Goal: Transaction & Acquisition: Purchase product/service

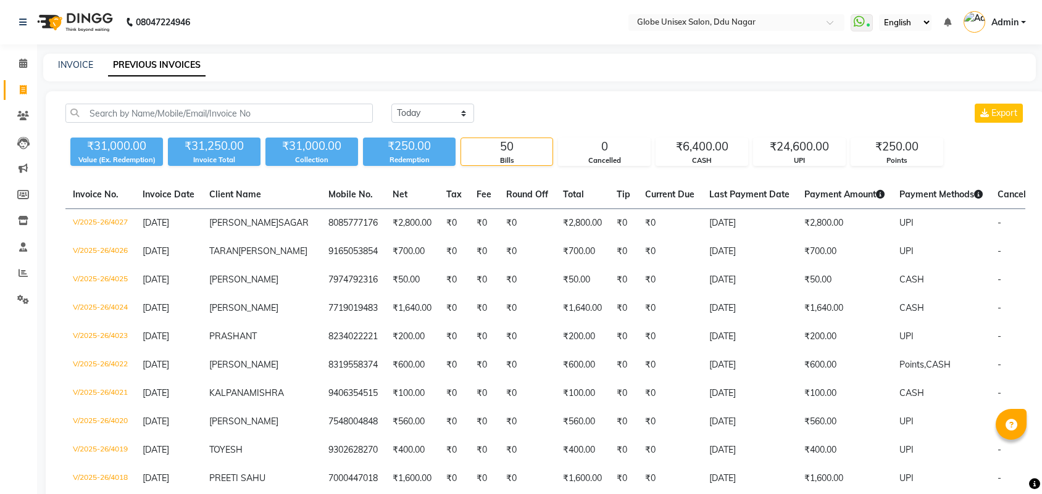
select select "[DATE]"
click at [78, 66] on link "INVOICE" at bounding box center [75, 64] width 35 height 11
select select "service"
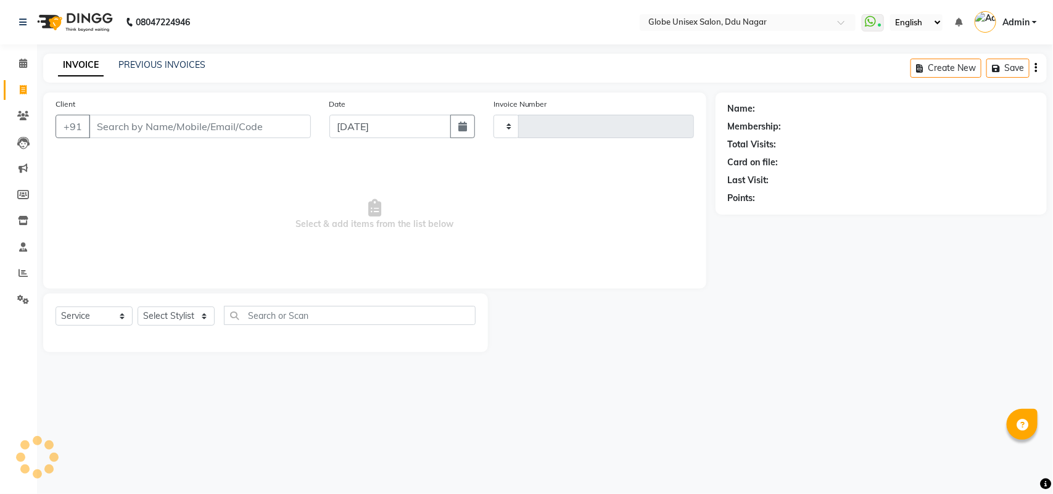
type input "4030"
select select "4184"
click at [28, 267] on span at bounding box center [23, 274] width 22 height 14
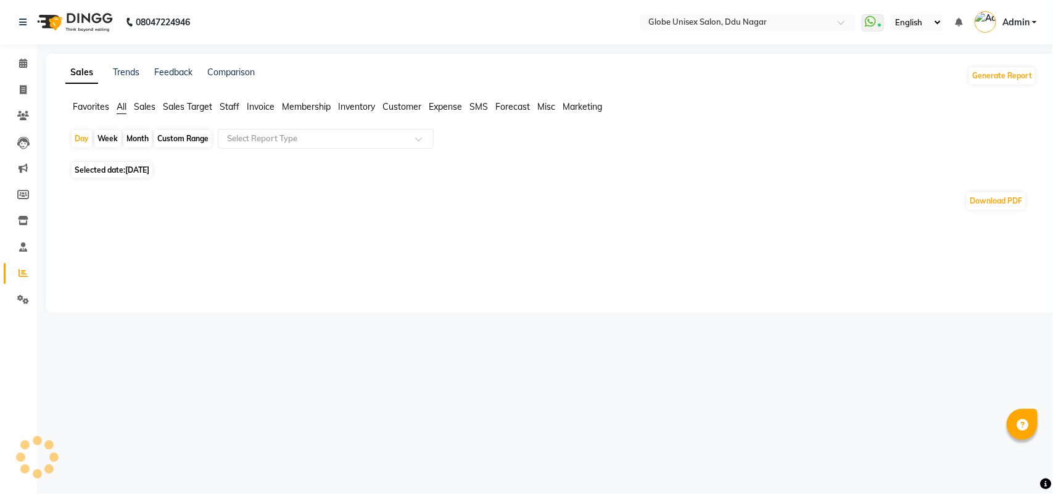
click at [134, 139] on div "Month" at bounding box center [137, 138] width 28 height 17
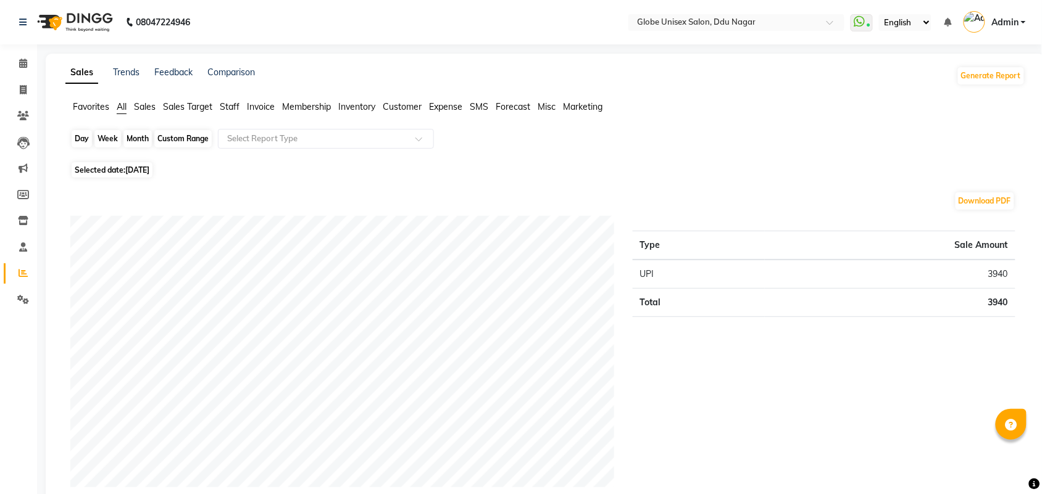
click at [143, 145] on div "Month" at bounding box center [137, 138] width 28 height 17
select select "9"
select select "2025"
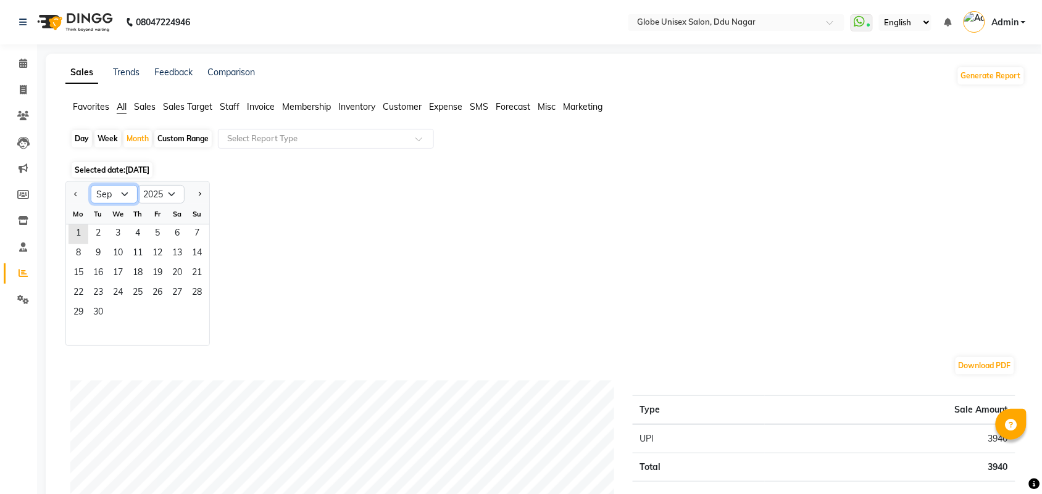
click at [116, 197] on select "Jan Feb Mar Apr May Jun Jul Aug Sep Oct Nov Dec" at bounding box center [114, 194] width 47 height 19
select select "8"
click at [91, 186] on select "Jan Feb Mar Apr May Jun Jul Aug Sep Oct Nov Dec" at bounding box center [114, 194] width 47 height 19
click at [195, 312] on span "31" at bounding box center [197, 314] width 20 height 20
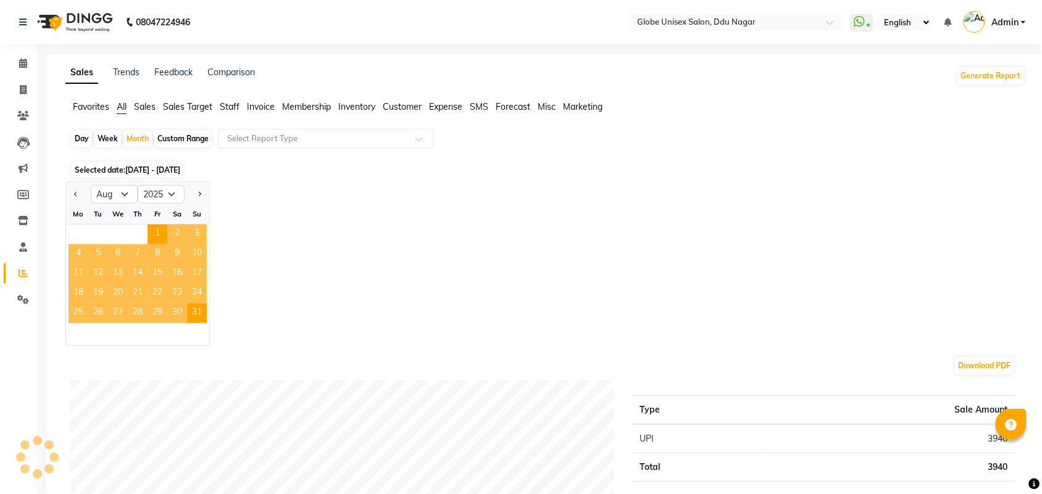
click at [231, 105] on span "Staff" at bounding box center [230, 106] width 20 height 11
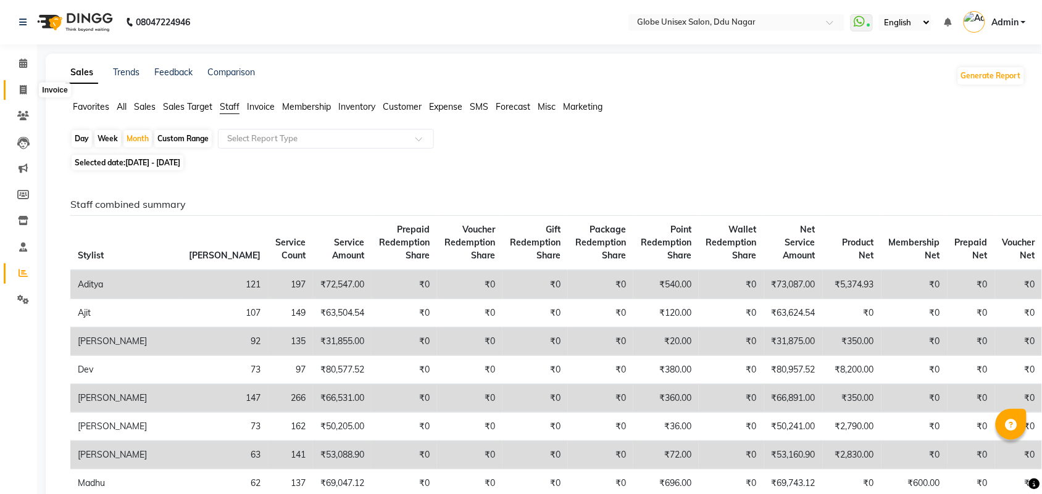
click at [20, 88] on icon at bounding box center [23, 89] width 7 height 9
select select "service"
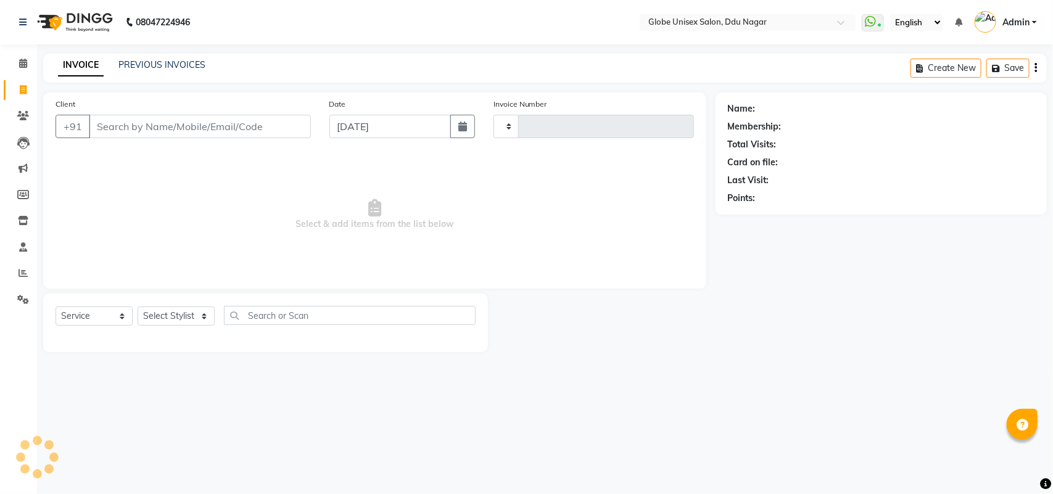
type input "4030"
select select "4184"
click at [17, 273] on span at bounding box center [23, 274] width 22 height 14
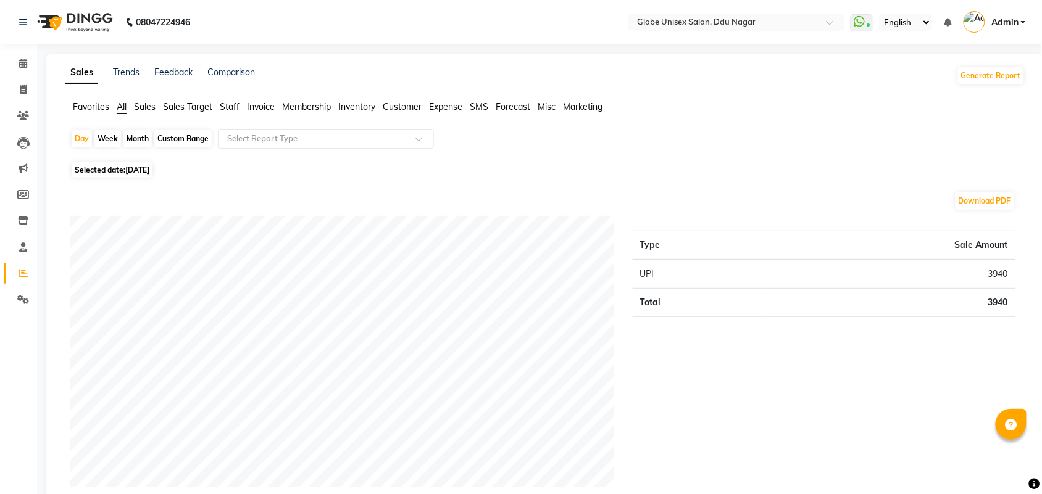
click at [139, 136] on div "Month" at bounding box center [137, 138] width 28 height 17
select select "9"
select select "2025"
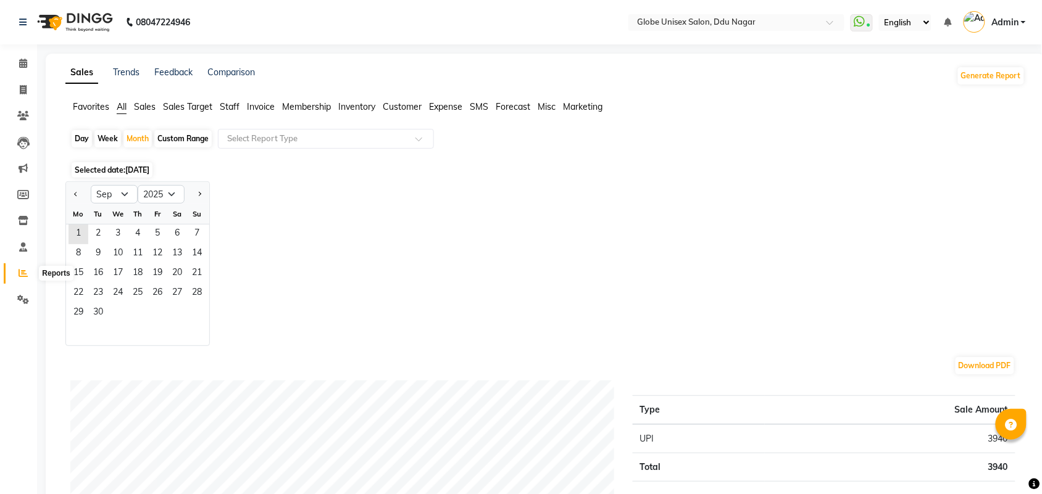
click at [23, 272] on icon at bounding box center [23, 272] width 9 height 9
click at [23, 107] on link "Clients" at bounding box center [19, 116] width 30 height 20
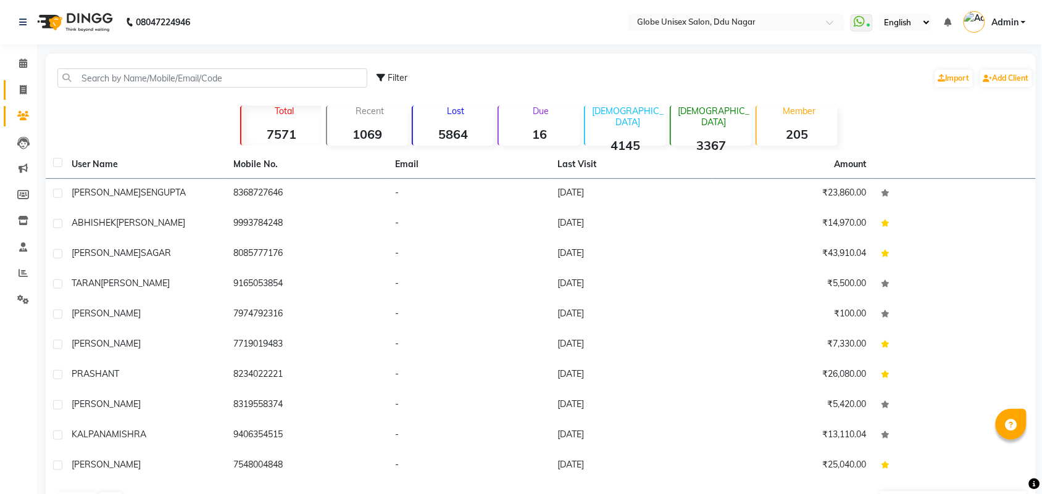
click at [22, 98] on link "Invoice" at bounding box center [19, 90] width 30 height 20
select select "service"
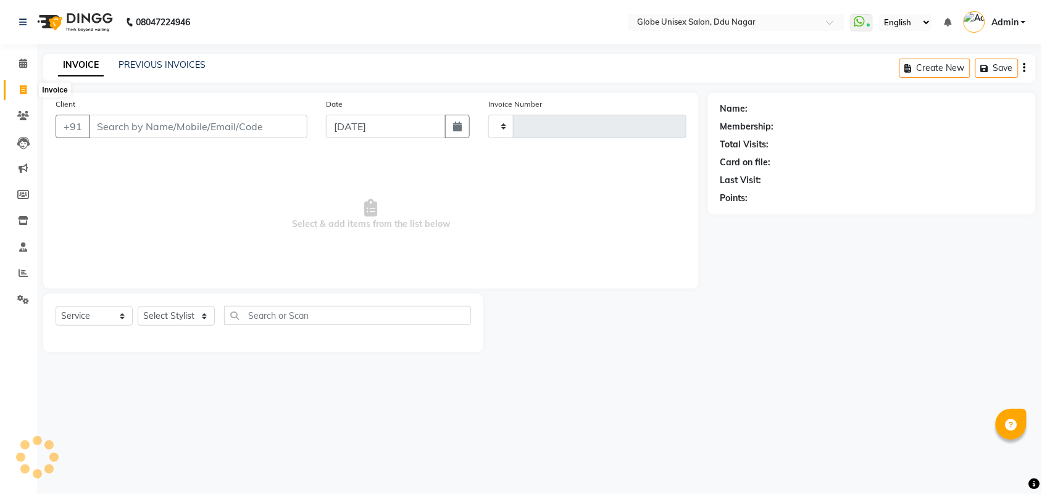
type input "4030"
select select "4184"
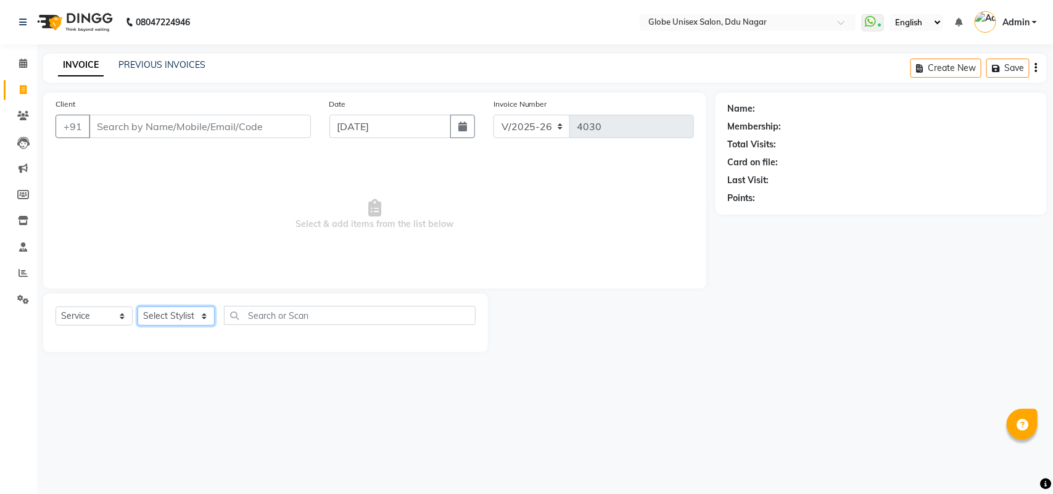
click at [183, 313] on select "Select Stylist ADITYA AJIT CHIRAG DEV DIGESH LALITA LAXMI MADHU MANSI NICK RAKS…" at bounding box center [176, 316] width 77 height 19
select select "22428"
click at [138, 307] on select "Select Stylist ADITYA AJIT CHIRAG DEV DIGESH LALITA LAXMI MADHU MANSI NICK RAKS…" at bounding box center [176, 316] width 77 height 19
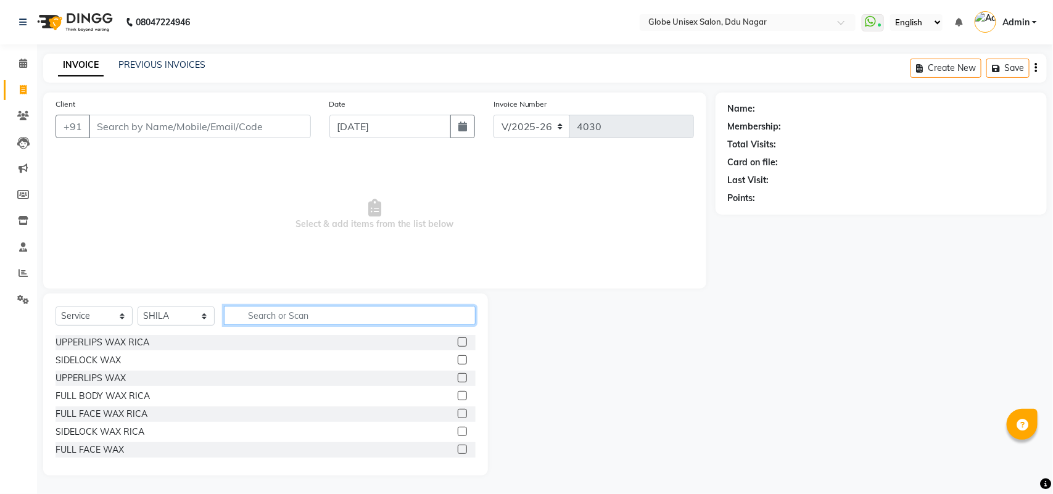
click at [287, 310] on input "text" at bounding box center [350, 315] width 252 height 19
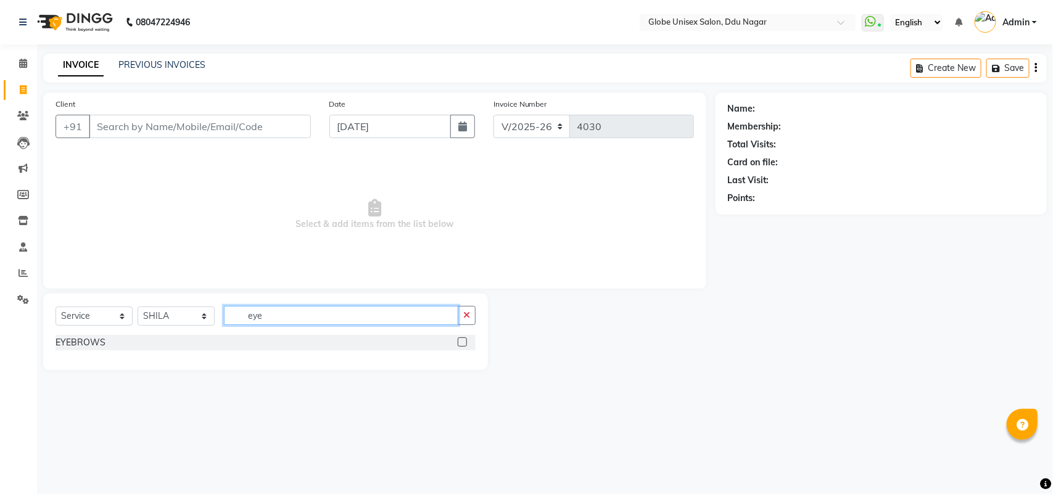
type input "eye"
click at [51, 346] on div "Select Service Product Membership Package Voucher Prepaid Gift Card Select Styl…" at bounding box center [265, 332] width 445 height 77
click at [73, 346] on div "EYEBROWS" at bounding box center [81, 342] width 50 height 13
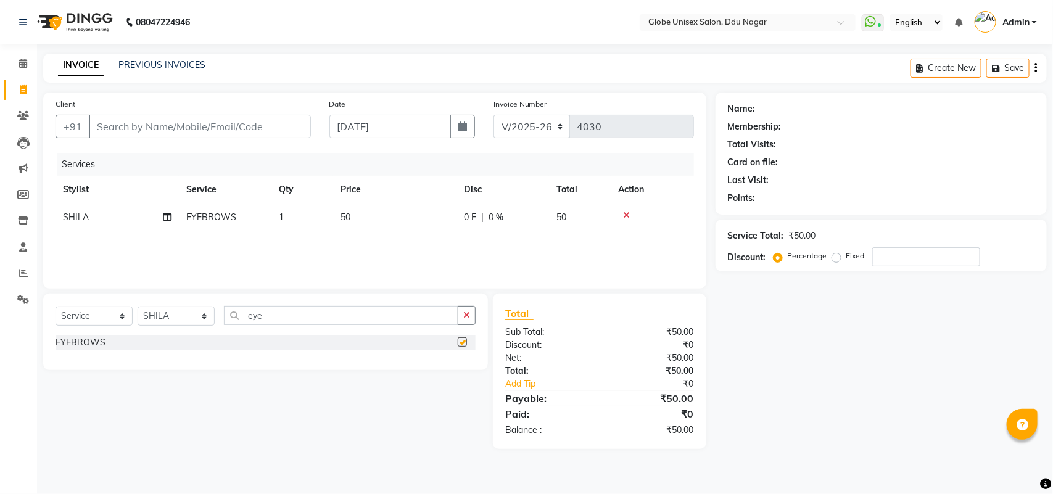
checkbox input "false"
click at [292, 322] on input "eye" at bounding box center [341, 315] width 234 height 19
type input "e"
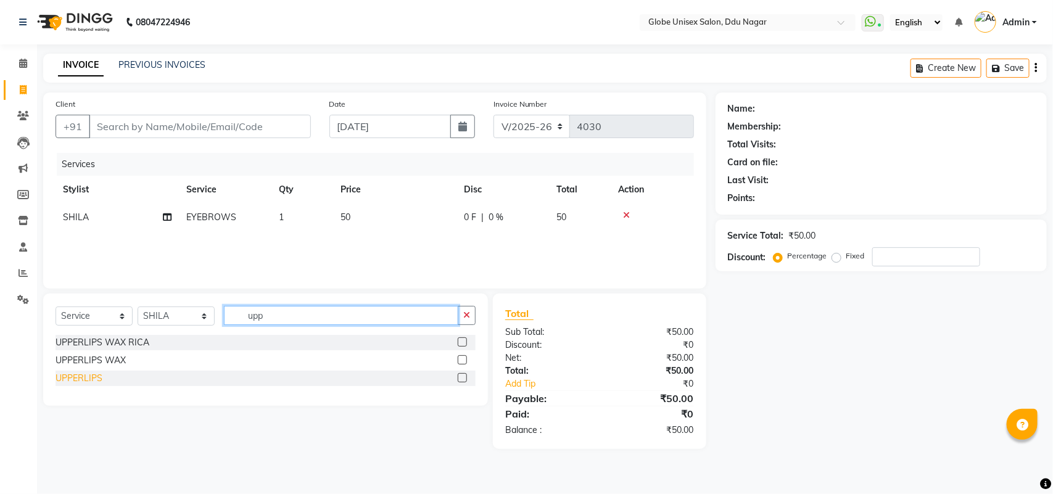
type input "upp"
click at [75, 375] on div "UPPERLIPS" at bounding box center [79, 378] width 47 height 13
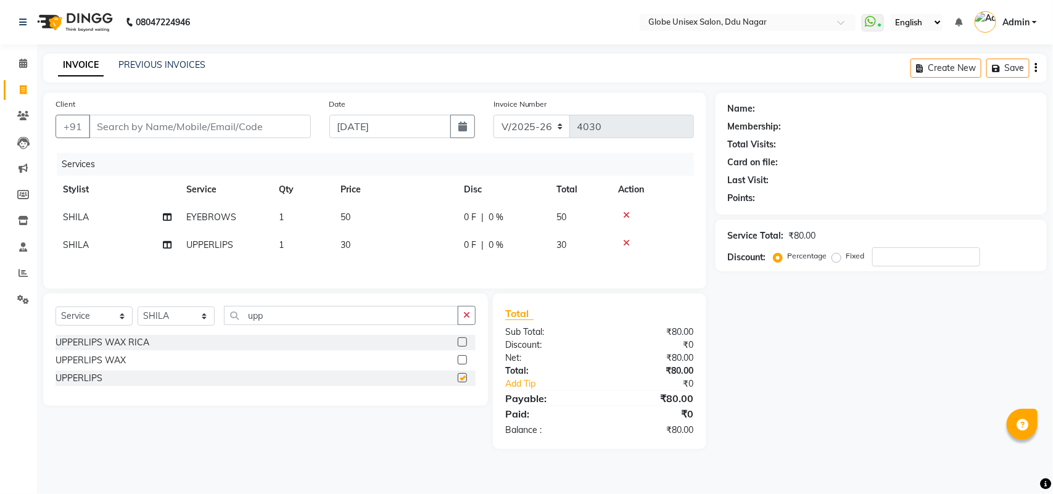
checkbox input "false"
click at [260, 133] on input "Client" at bounding box center [200, 126] width 222 height 23
click at [255, 127] on input "Client" at bounding box center [200, 126] width 222 height 23
type input "8"
type input "0"
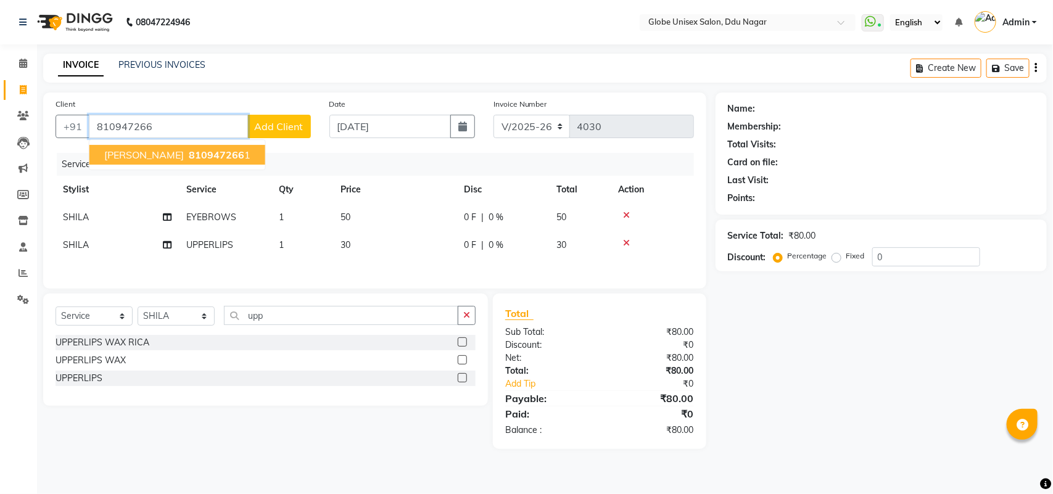
click at [127, 153] on span "MANSI" at bounding box center [144, 155] width 80 height 12
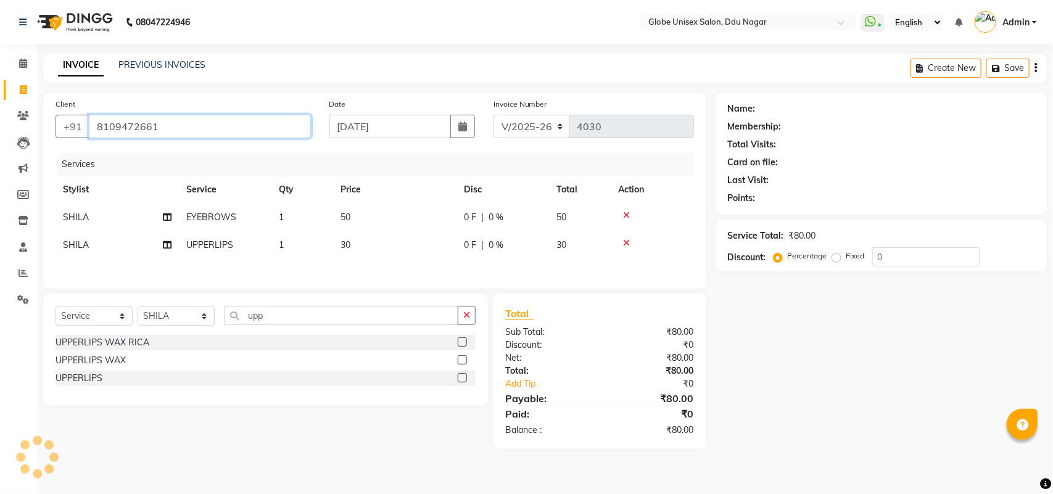
type input "8109472661"
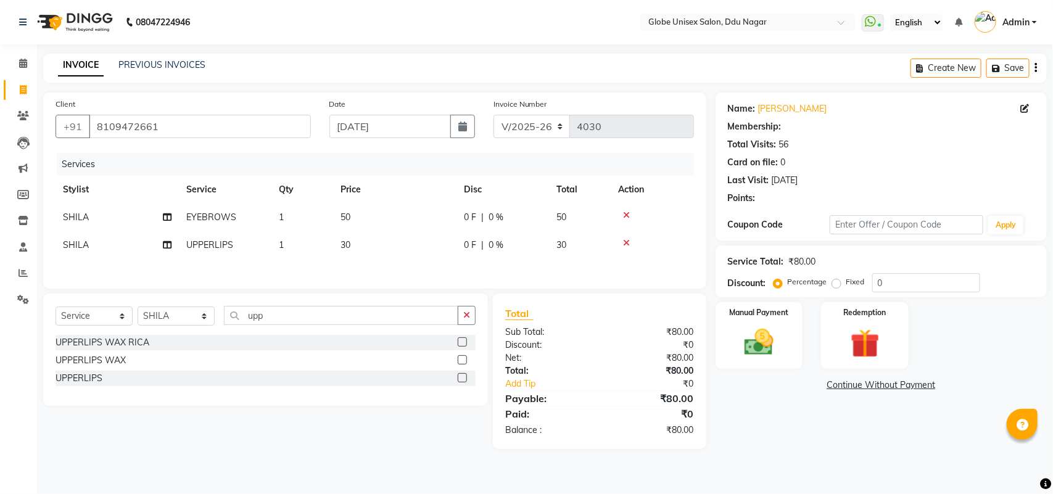
select select "2: Object"
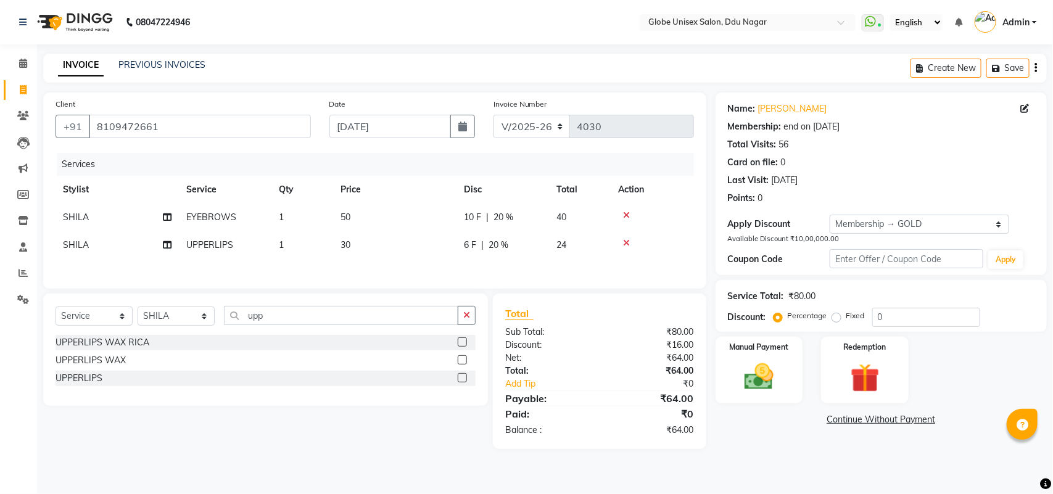
type input "20"
click at [778, 371] on img at bounding box center [759, 377] width 49 height 35
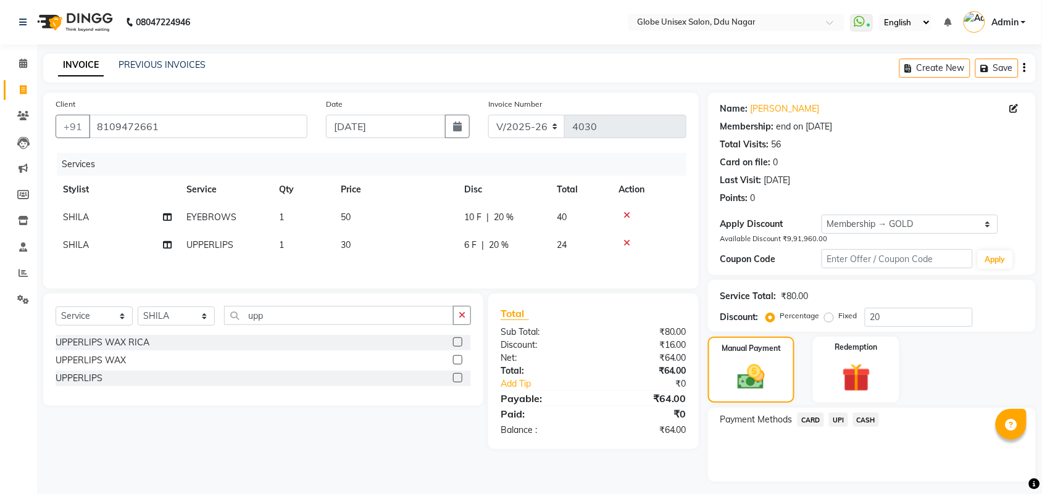
click at [481, 254] on td "6 F | 20 %" at bounding box center [503, 245] width 93 height 28
select select "22428"
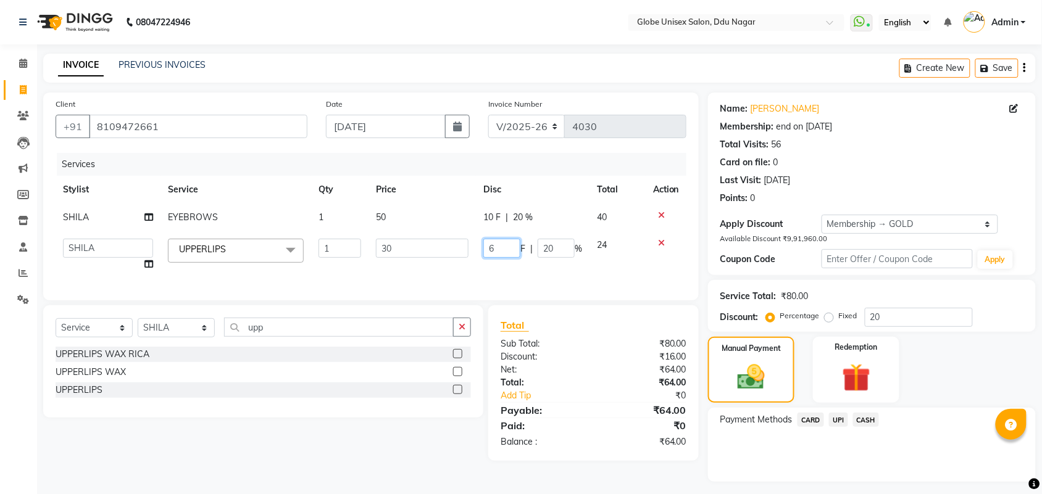
click at [509, 247] on input "6" at bounding box center [501, 248] width 37 height 19
type input "10"
click at [520, 275] on div "Services Stylist Service Qty Price Disc Total Action SHILA EYEBROWS 1 50 10 F |…" at bounding box center [371, 220] width 631 height 135
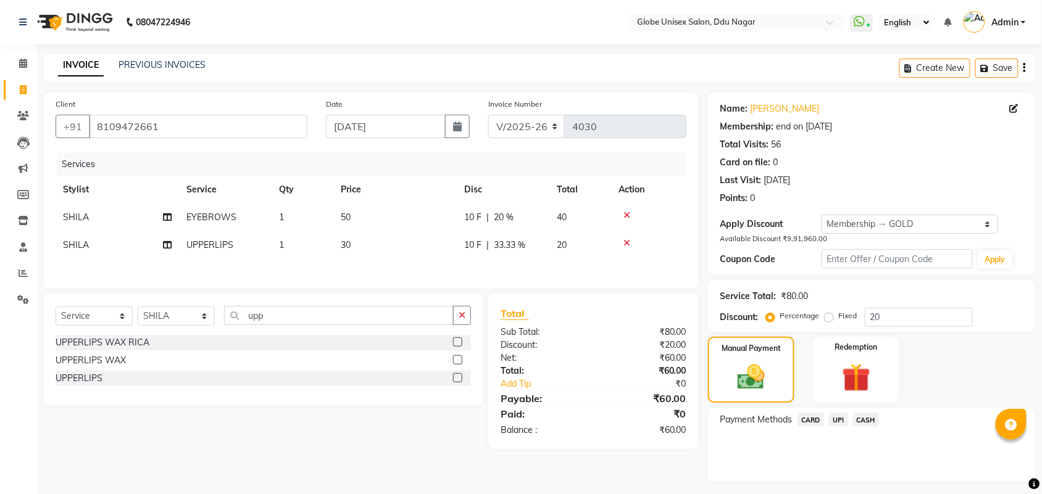
click at [827, 418] on div "UPI" at bounding box center [836, 421] width 24 height 17
click at [836, 418] on span "UPI" at bounding box center [838, 420] width 19 height 14
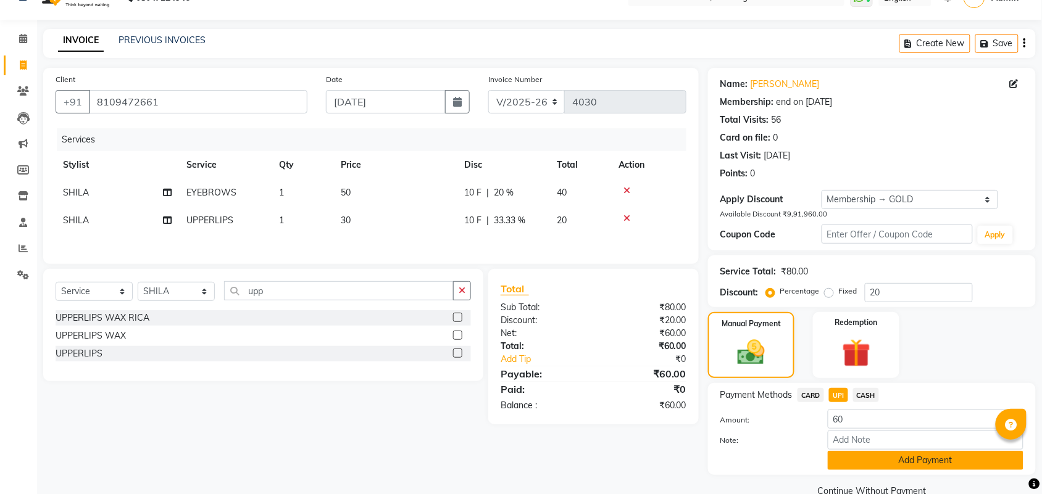
scroll to position [48, 0]
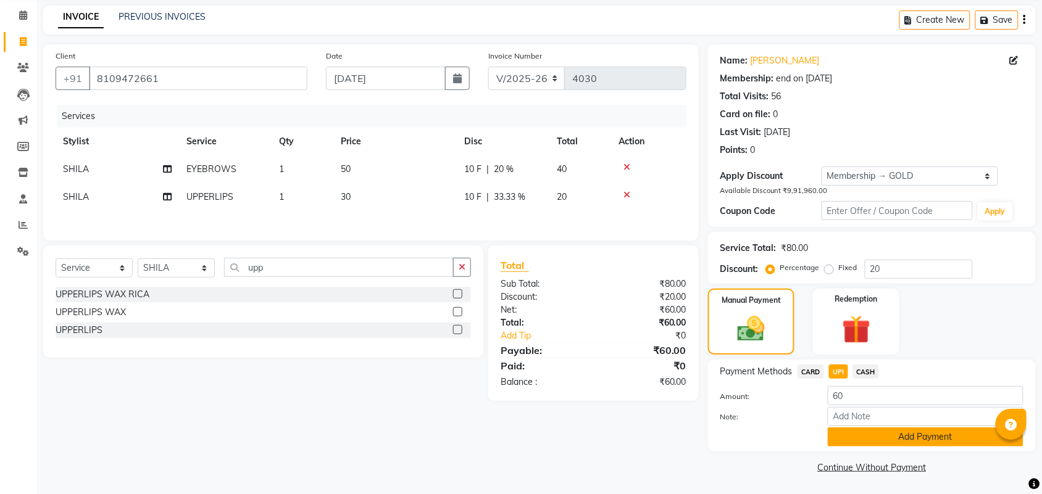
click at [849, 432] on button "Add Payment" at bounding box center [926, 437] width 196 height 19
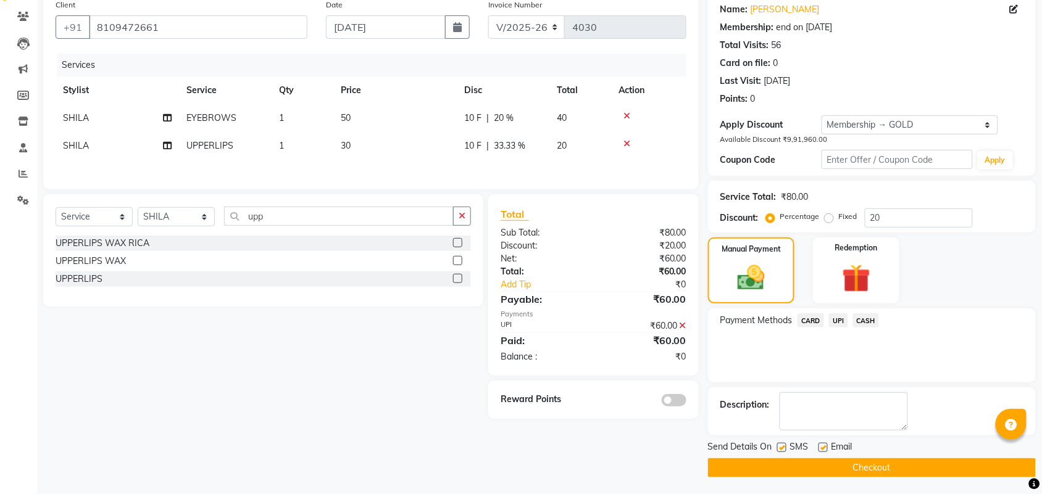
scroll to position [102, 0]
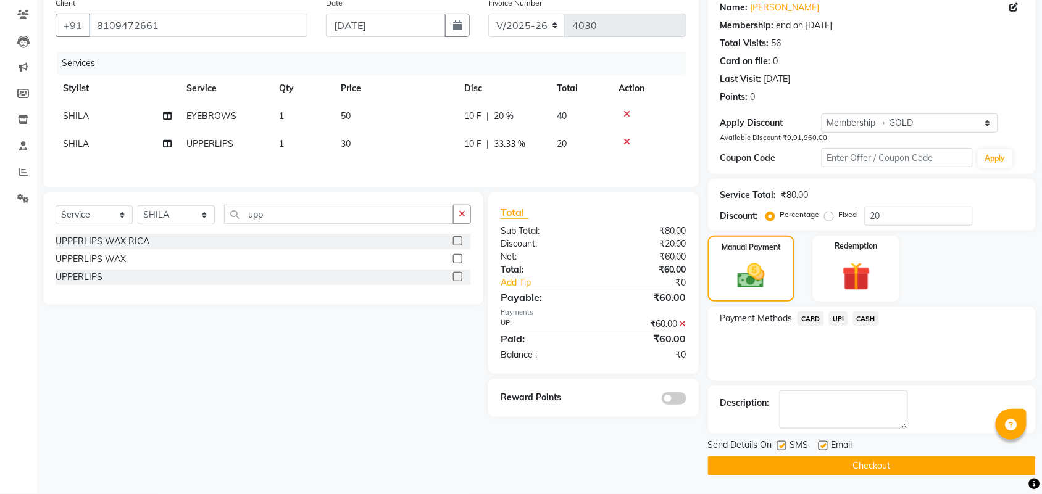
click at [880, 470] on button "Checkout" at bounding box center [872, 466] width 328 height 19
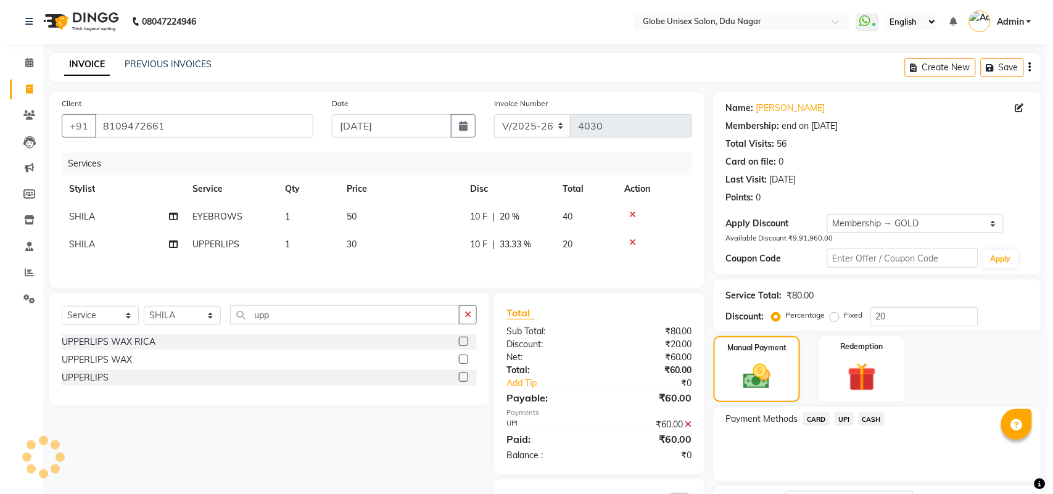
scroll to position [0, 0]
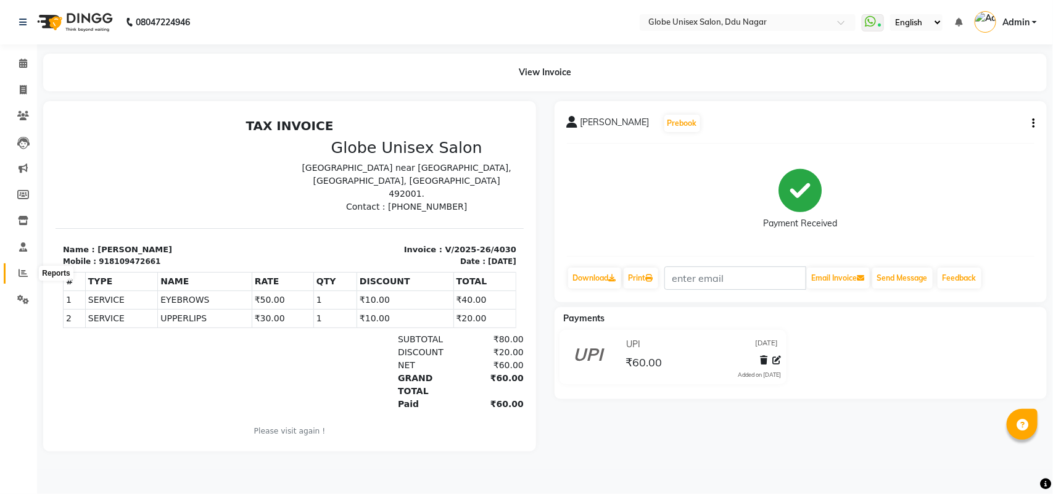
click at [19, 269] on icon at bounding box center [23, 272] width 9 height 9
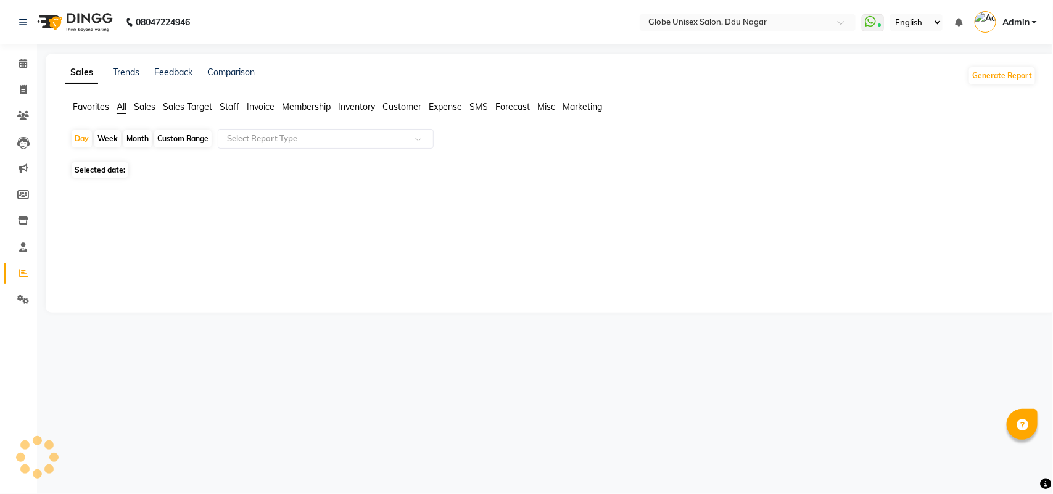
click at [131, 143] on div "Month" at bounding box center [137, 138] width 28 height 17
select select "9"
select select "2025"
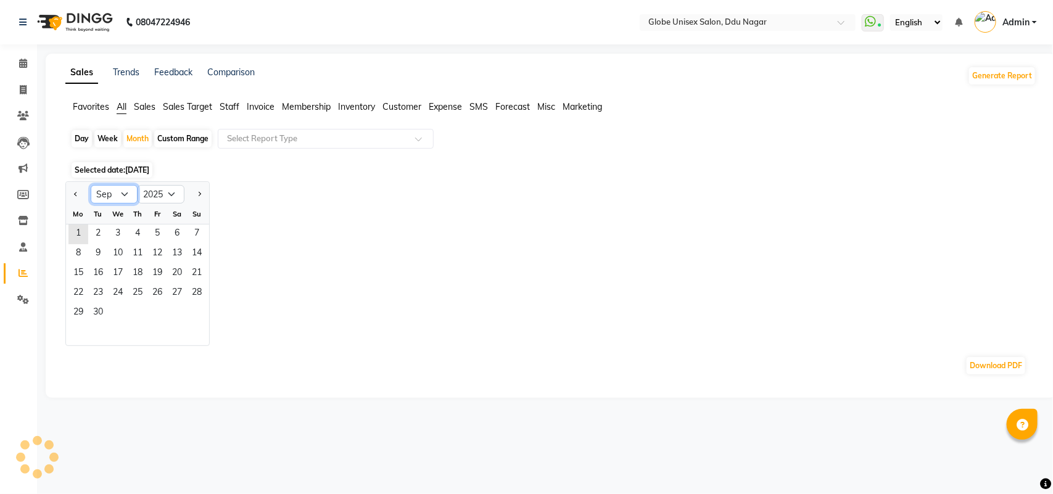
click at [120, 193] on select "Jan Feb Mar Apr May Jun Jul Aug Sep Oct Nov Dec" at bounding box center [114, 194] width 47 height 19
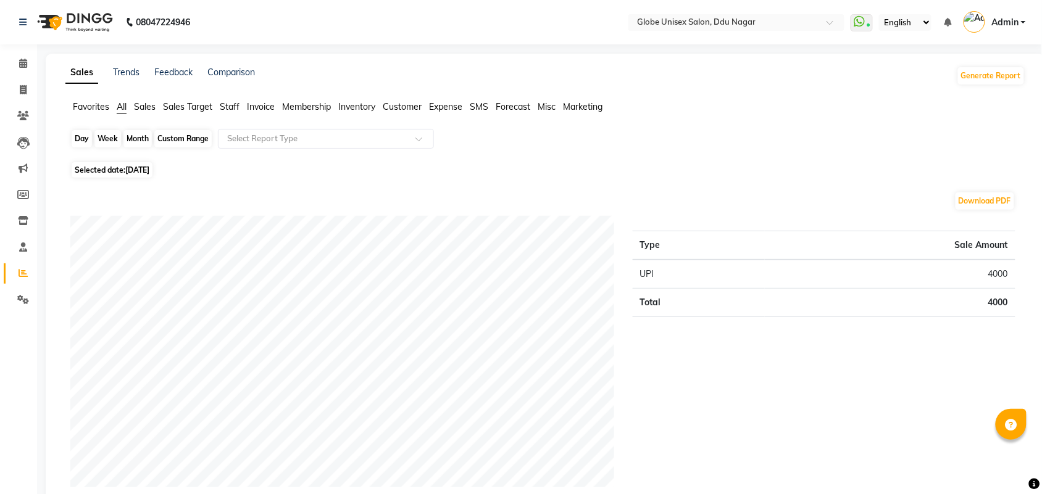
click at [125, 136] on div "Month" at bounding box center [137, 138] width 28 height 17
select select "9"
select select "2025"
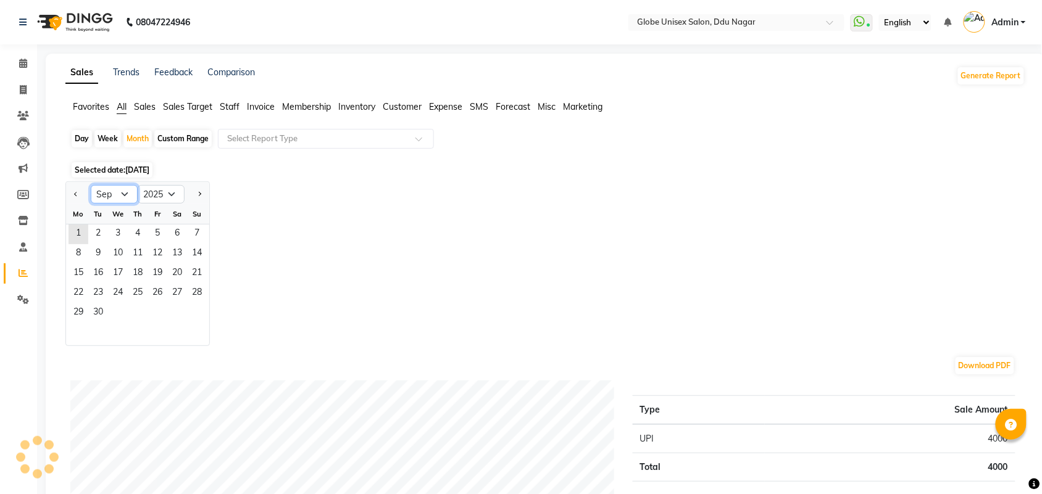
click at [103, 197] on select "Jan Feb Mar Apr May Jun Jul Aug Sep Oct Nov Dec" at bounding box center [114, 194] width 47 height 19
select select "8"
click at [91, 186] on select "Jan Feb Mar Apr May Jun Jul Aug Sep Oct Nov Dec" at bounding box center [114, 194] width 47 height 19
click at [196, 315] on span "31" at bounding box center [197, 314] width 20 height 20
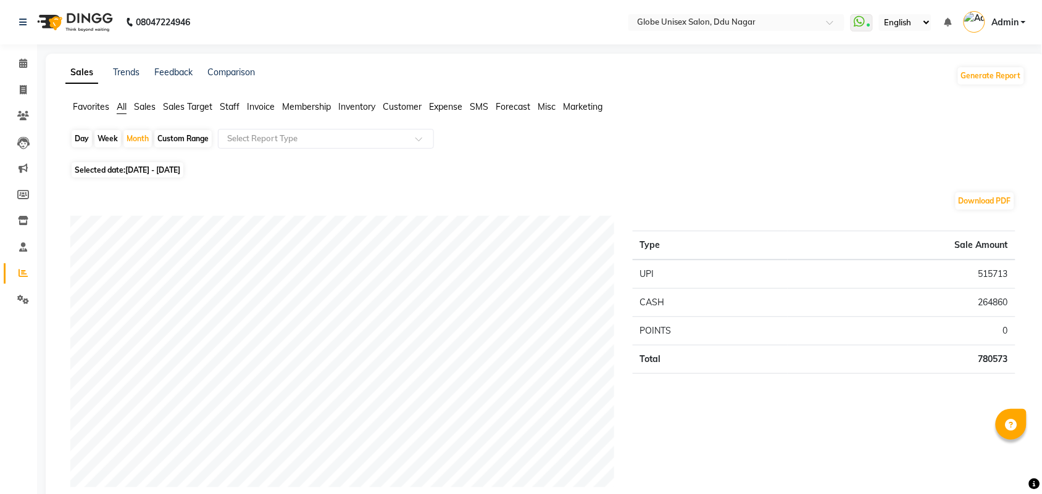
click at [235, 103] on span "Staff" at bounding box center [230, 106] width 20 height 11
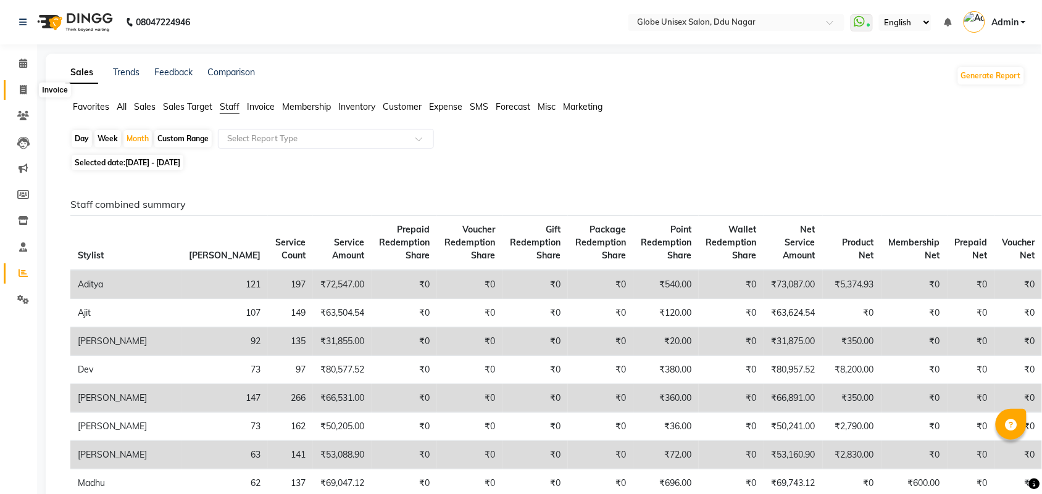
drag, startPoint x: 19, startPoint y: 85, endPoint x: 25, endPoint y: 89, distance: 7.5
click at [19, 85] on span at bounding box center [23, 90] width 22 height 14
click at [25, 89] on icon at bounding box center [23, 89] width 7 height 9
select select "service"
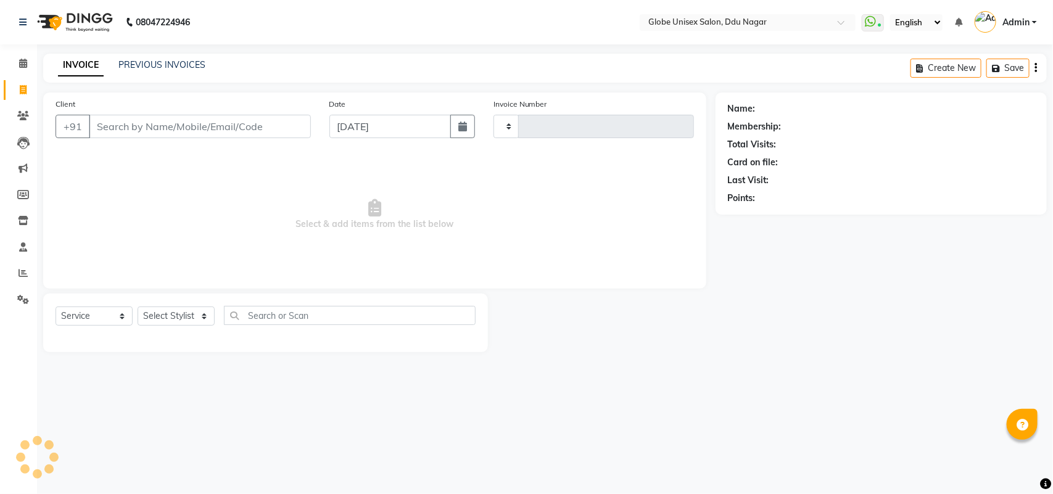
type input "4031"
select select "4184"
click at [176, 121] on input "Client" at bounding box center [200, 126] width 222 height 23
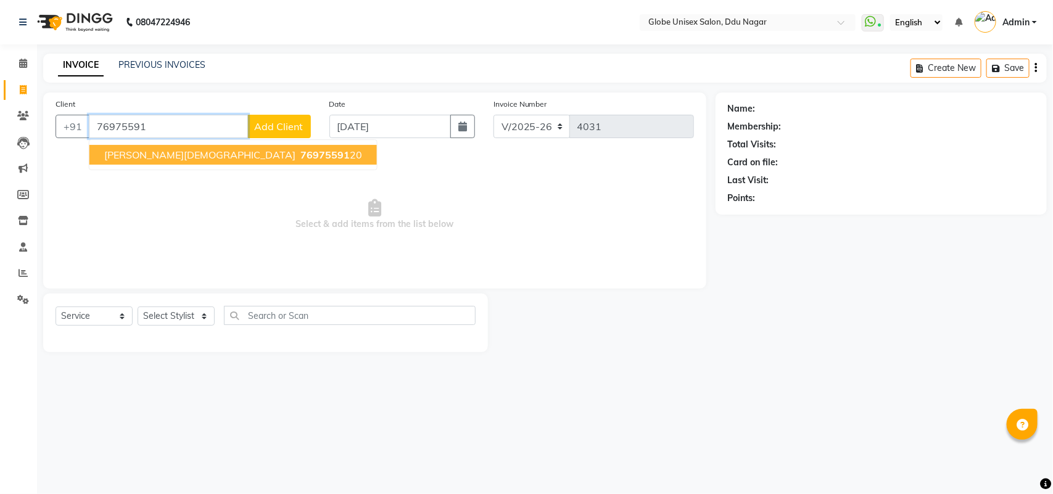
click at [180, 165] on ngb-typeahead-window "TRIPTI JAIN 76975591 20" at bounding box center [233, 154] width 289 height 31
click at [301, 152] on span "76975591" at bounding box center [325, 155] width 49 height 12
type input "7697559120"
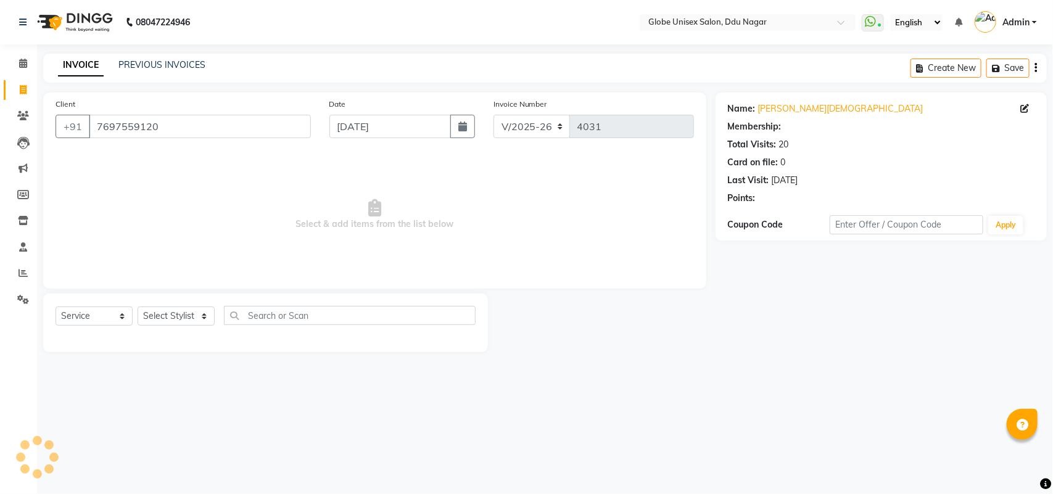
select select "1: Object"
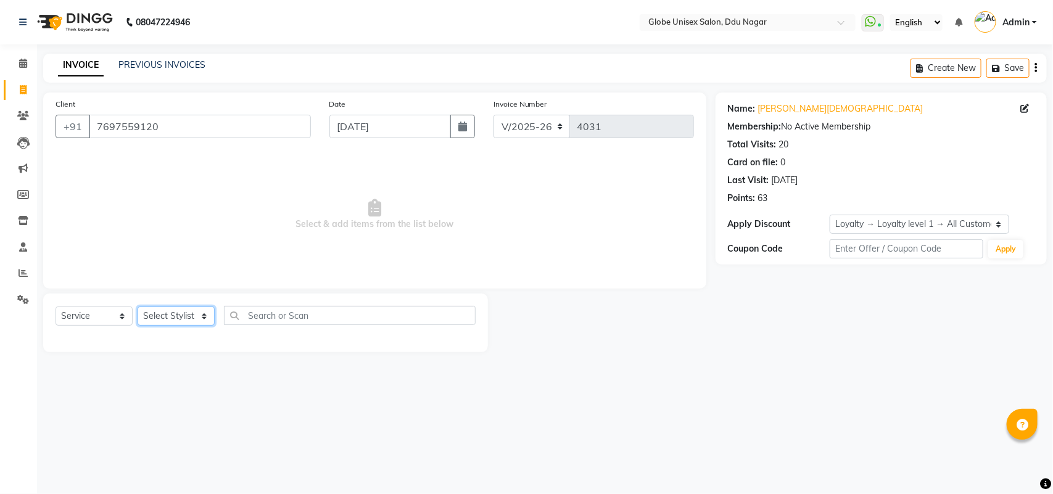
click at [171, 321] on select "Select Stylist ADITYA AJIT CHIRAG DEV DIGESH LALITA LAXMI MADHU MANSI NICK RAKS…" at bounding box center [176, 316] width 77 height 19
select select "21878"
click at [138, 307] on select "Select Stylist ADITYA AJIT CHIRAG DEV DIGESH LALITA LAXMI MADHU MANSI NICK RAKS…" at bounding box center [176, 316] width 77 height 19
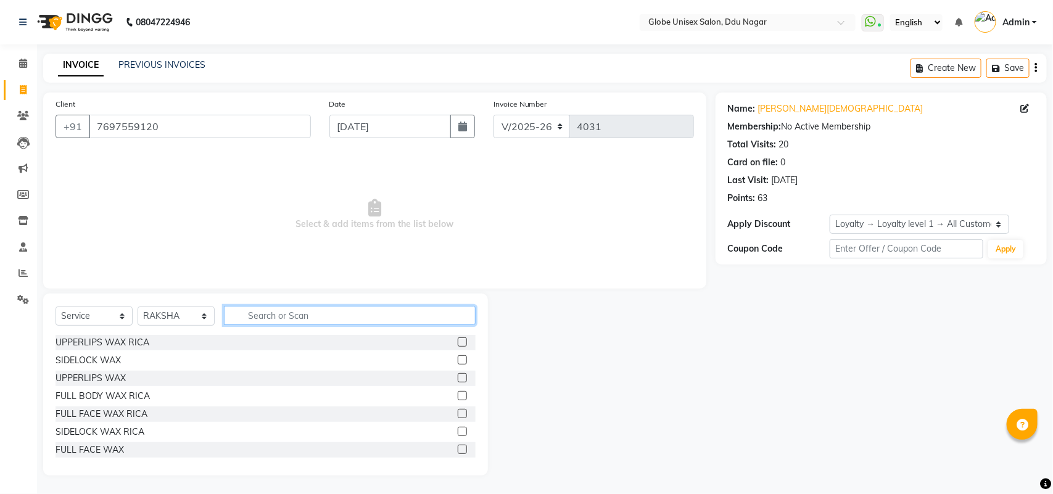
click at [262, 319] on input "text" at bounding box center [350, 315] width 252 height 19
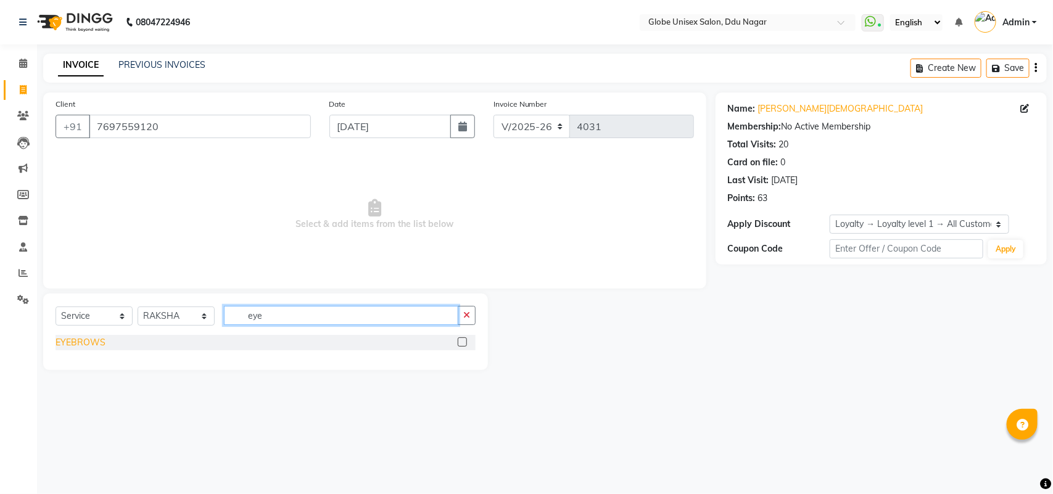
type input "eye"
click at [89, 341] on div "EYEBROWS" at bounding box center [81, 342] width 50 height 13
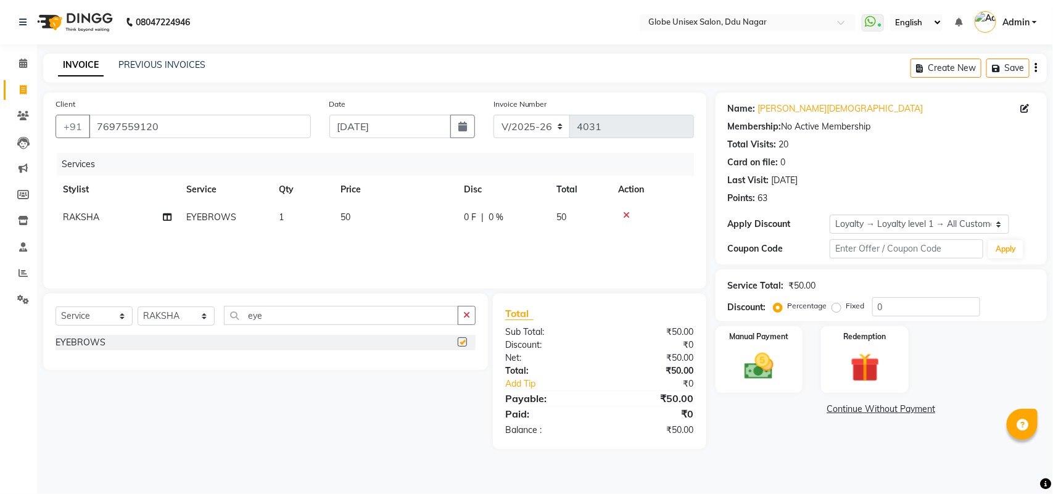
checkbox input "false"
click at [300, 315] on input "eye" at bounding box center [341, 315] width 234 height 19
type input "e"
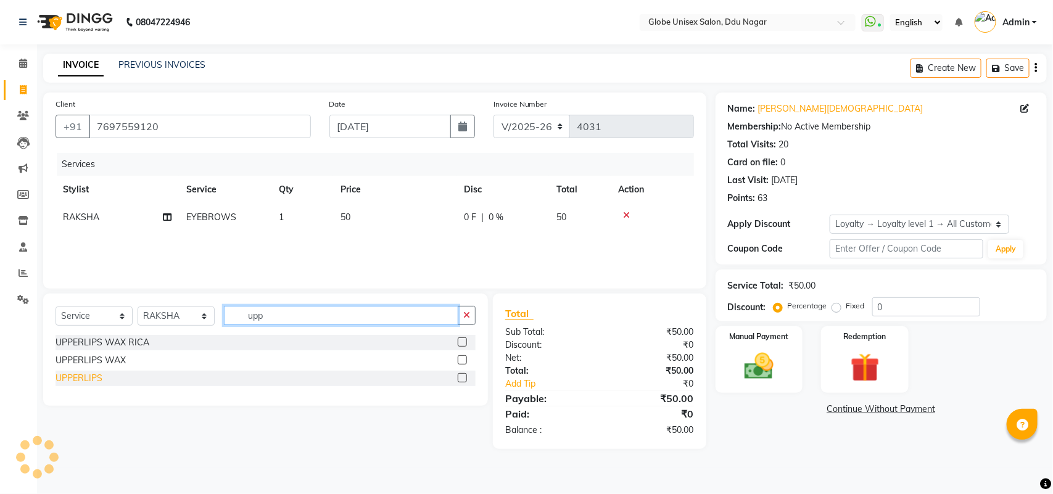
type input "upp"
click at [88, 383] on div "UPPERLIPS" at bounding box center [79, 378] width 47 height 13
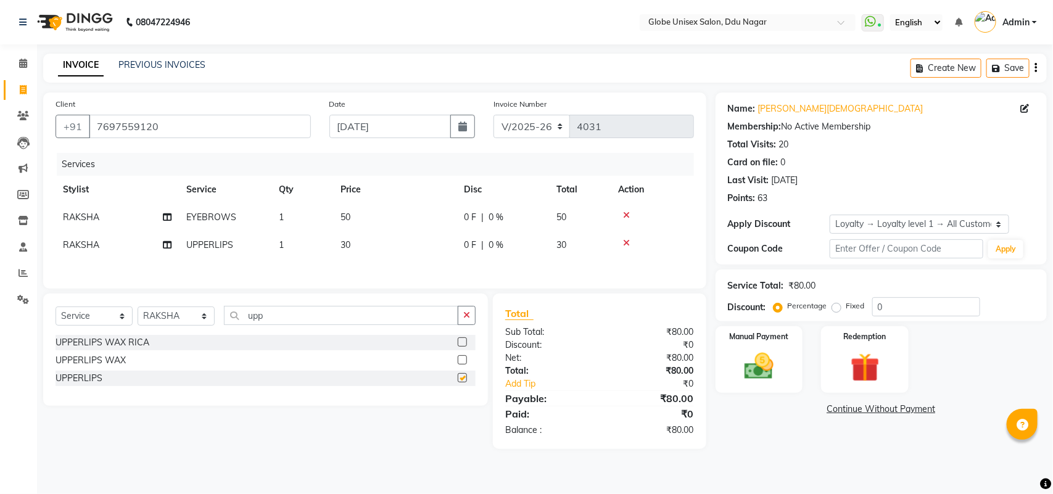
checkbox input "false"
click at [782, 366] on img at bounding box center [759, 366] width 49 height 35
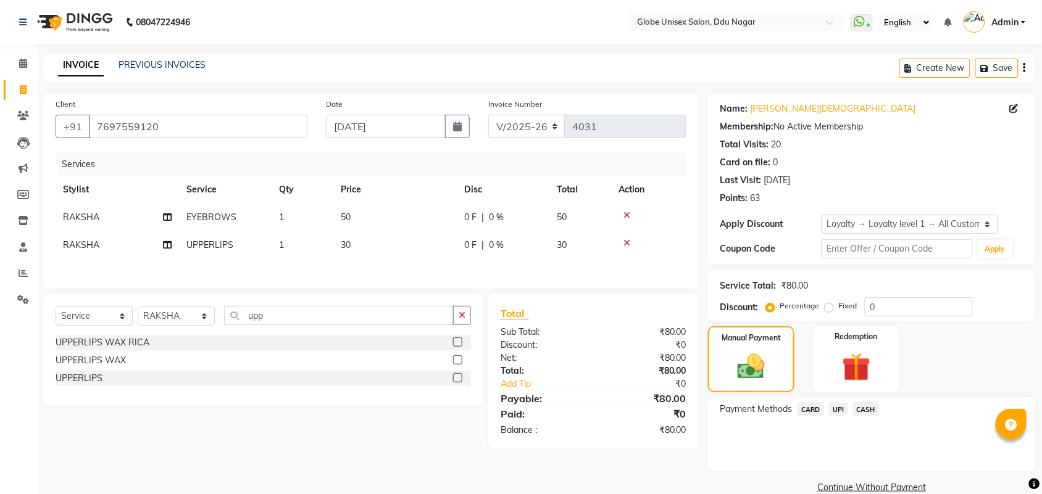
click at [873, 408] on span "CASH" at bounding box center [866, 409] width 27 height 14
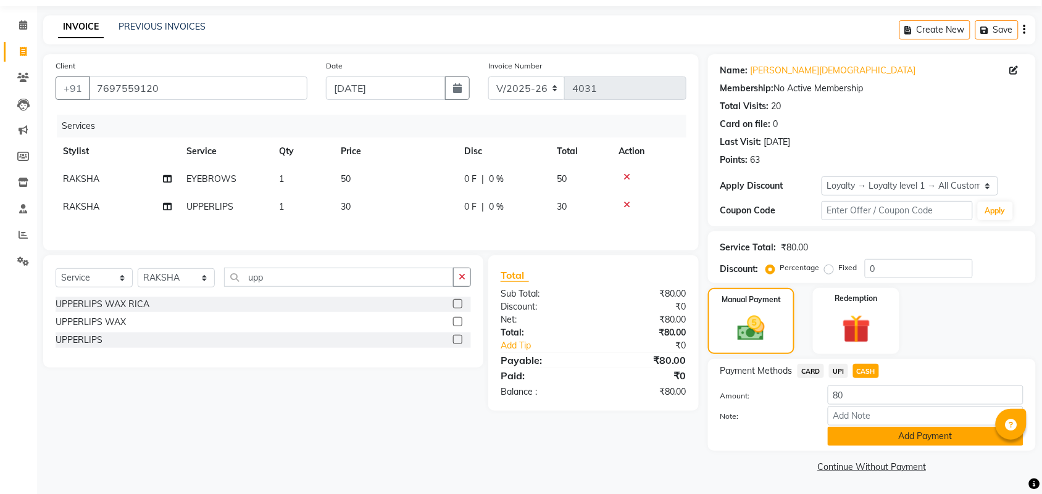
click at [878, 433] on button "Add Payment" at bounding box center [926, 436] width 196 height 19
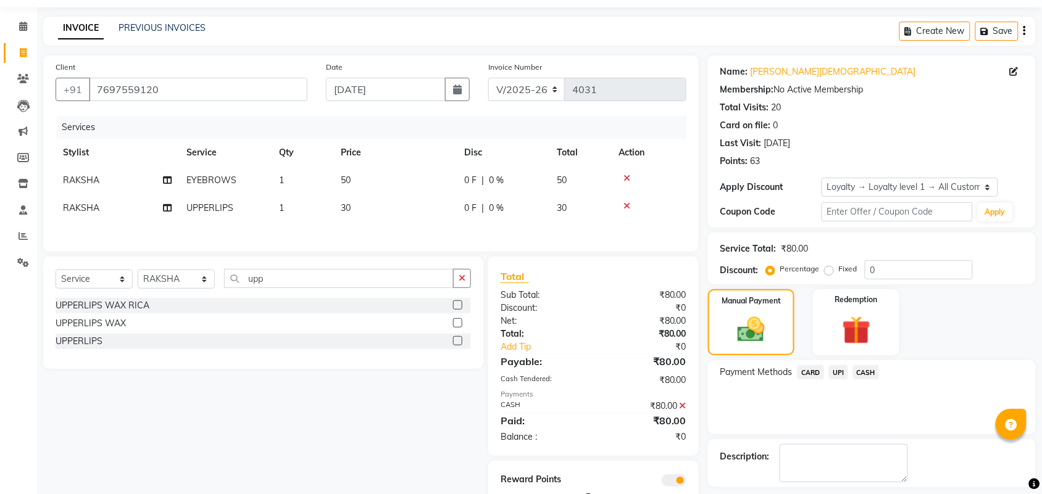
scroll to position [77, 0]
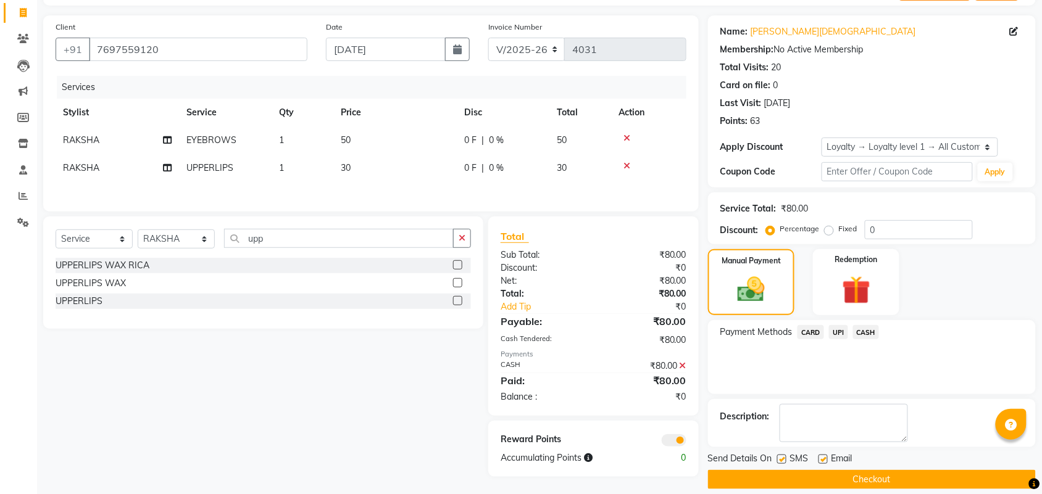
click at [890, 470] on button "Checkout" at bounding box center [872, 479] width 328 height 19
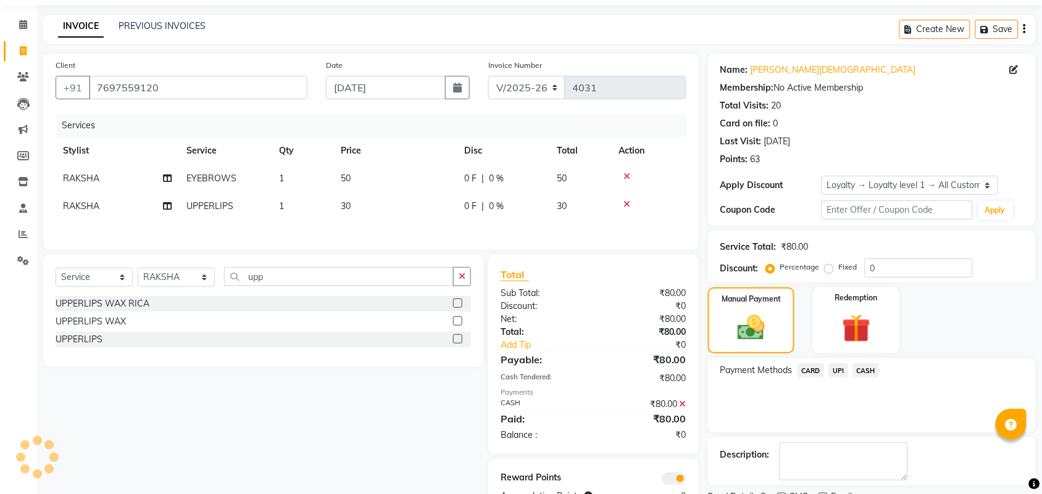
scroll to position [73, 0]
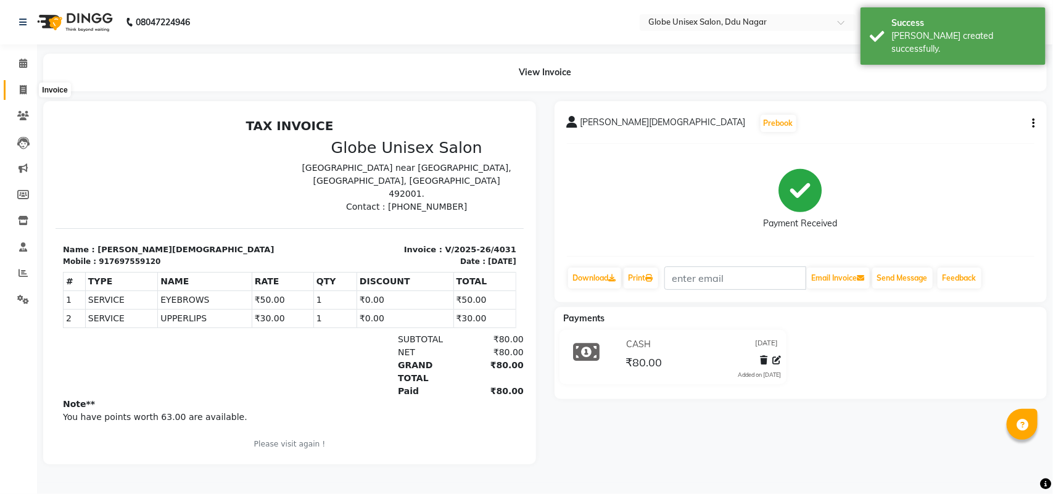
click at [27, 86] on span at bounding box center [23, 90] width 22 height 14
select select "service"
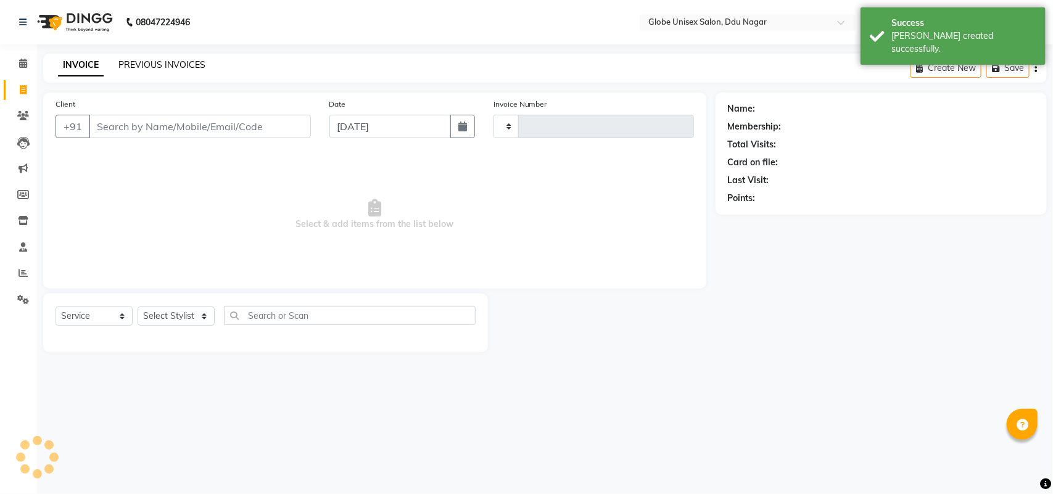
click at [184, 68] on link "PREVIOUS INVOICES" at bounding box center [161, 64] width 87 height 11
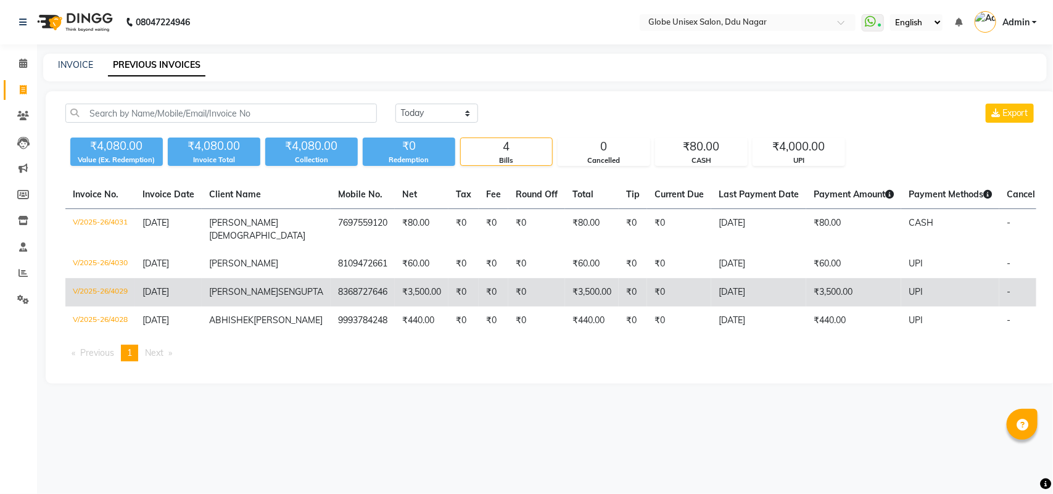
click at [165, 286] on span "[DATE]" at bounding box center [156, 291] width 27 height 11
click at [278, 287] on span "SENGUPTA" at bounding box center [300, 291] width 45 height 11
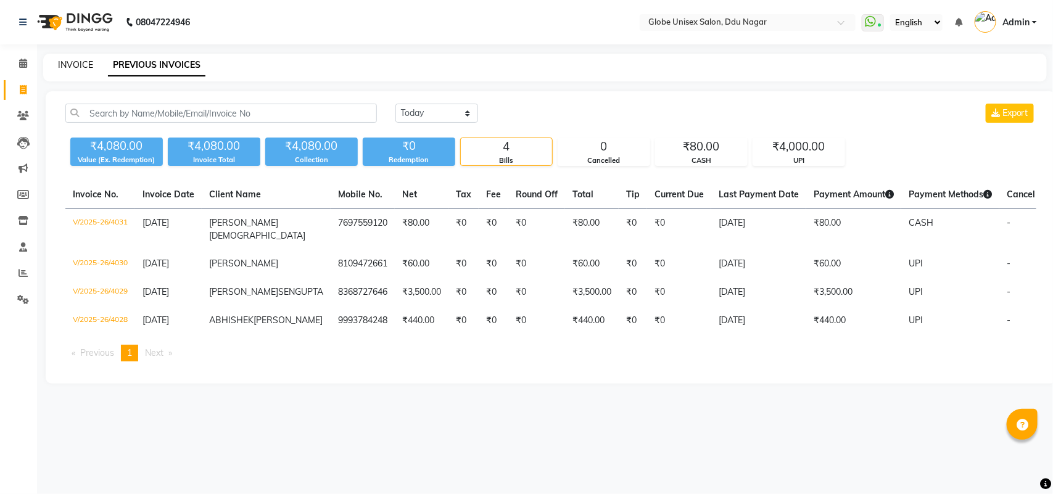
click at [77, 59] on link "INVOICE" at bounding box center [75, 64] width 35 height 11
select select "service"
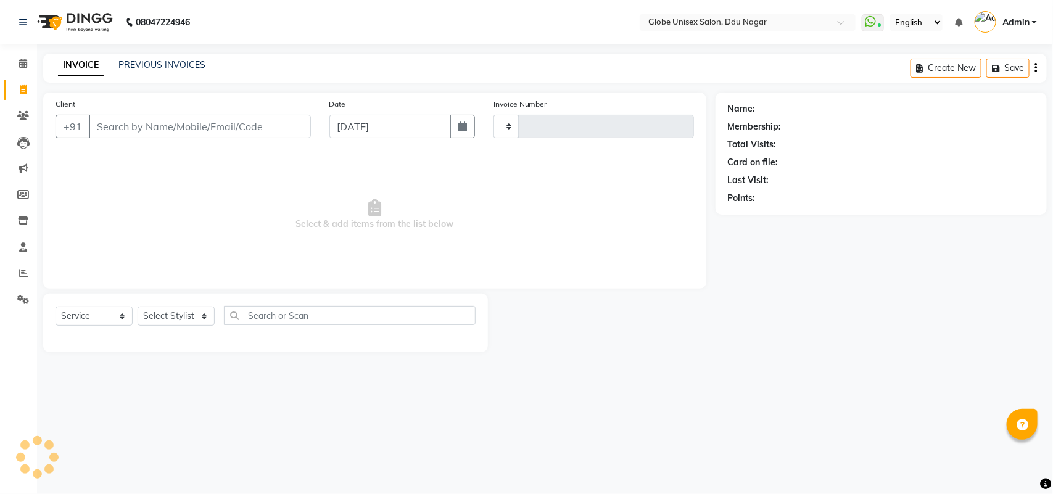
click at [184, 127] on input "Client" at bounding box center [200, 126] width 222 height 23
type input "4032"
select select "4184"
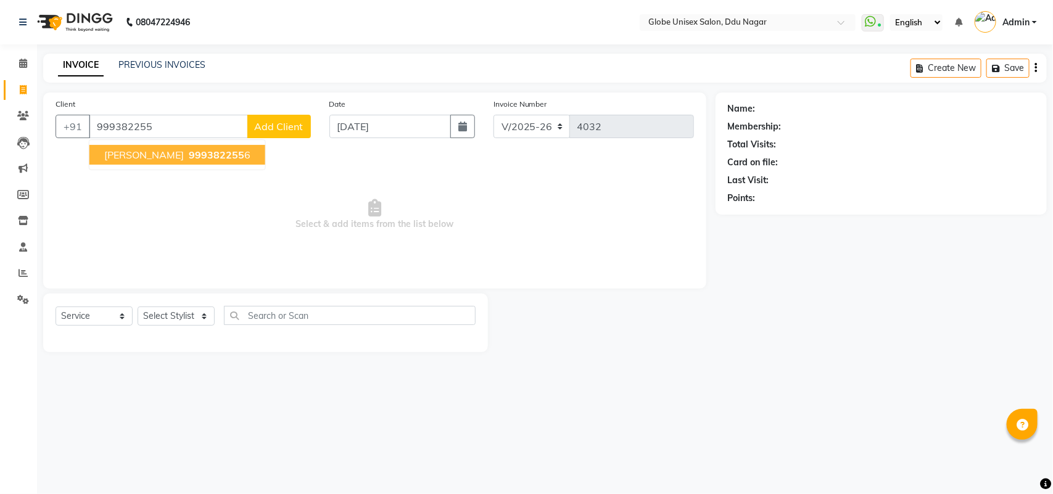
click at [189, 154] on span "999382255" at bounding box center [217, 155] width 56 height 12
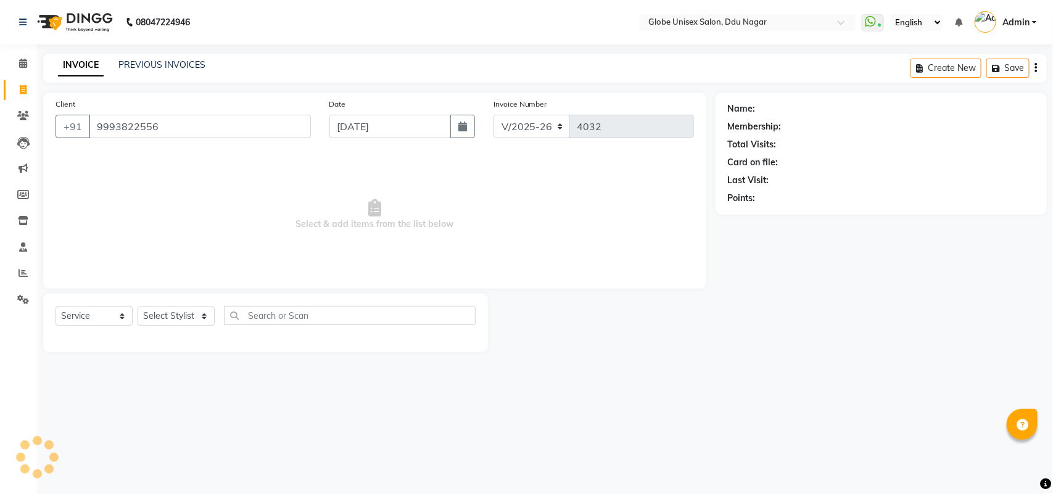
type input "9993822556"
select select "1: Object"
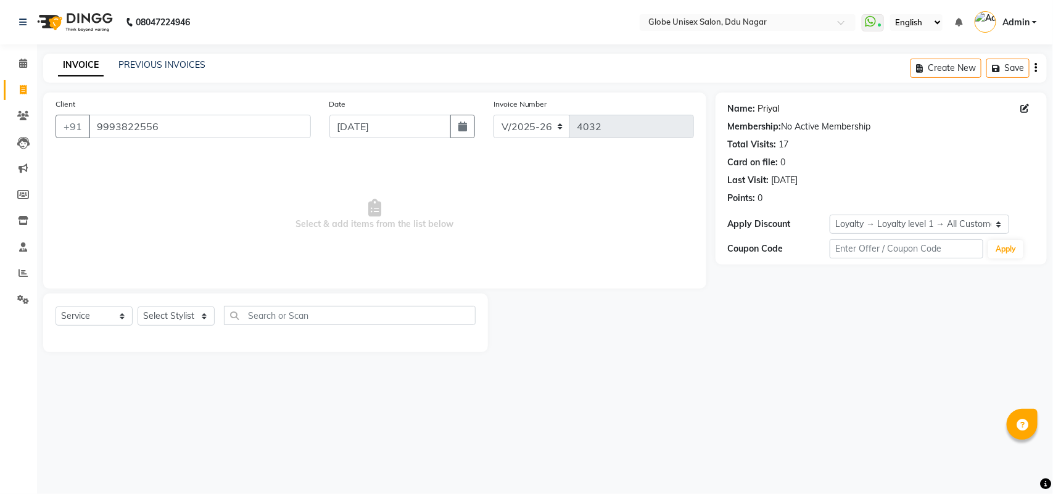
click at [764, 108] on link "Priyal" at bounding box center [769, 108] width 22 height 13
drag, startPoint x: 121, startPoint y: 131, endPoint x: 86, endPoint y: 128, distance: 34.6
click at [93, 133] on input "9993822556" at bounding box center [200, 126] width 222 height 23
drag, startPoint x: 86, startPoint y: 128, endPoint x: 145, endPoint y: 125, distance: 58.7
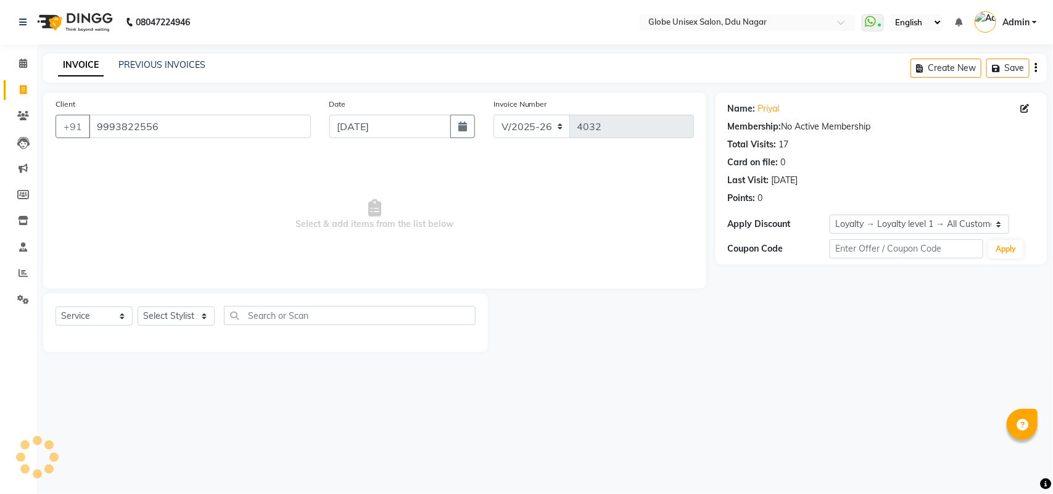
click at [144, 124] on div "+91 9993822556" at bounding box center [183, 126] width 255 height 23
drag, startPoint x: 142, startPoint y: 156, endPoint x: 164, endPoint y: 141, distance: 26.7
click at [143, 156] on span "Select & add items from the list below" at bounding box center [375, 214] width 639 height 123
drag, startPoint x: 103, startPoint y: 128, endPoint x: 109, endPoint y: 125, distance: 6.9
click at [93, 130] on input "9993822556" at bounding box center [200, 126] width 222 height 23
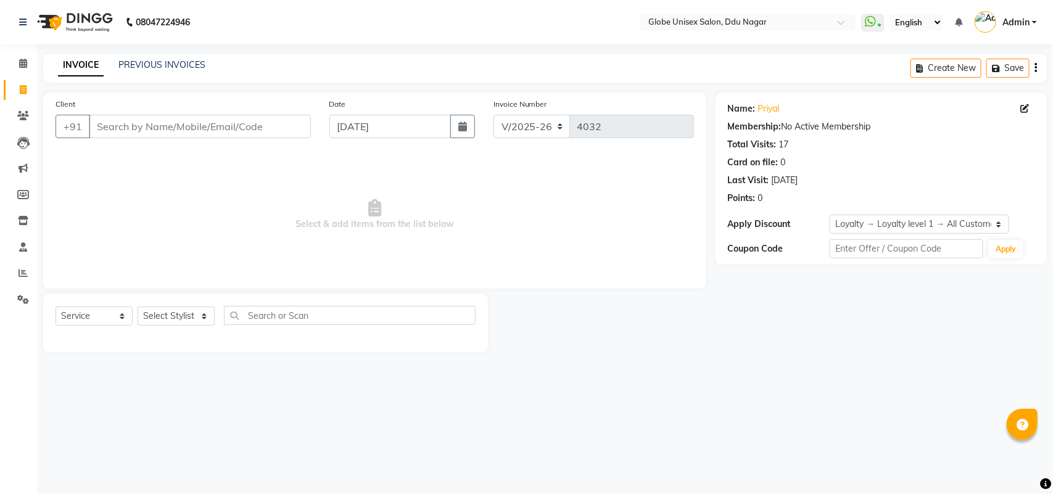
click at [1016, 19] on span "Admin" at bounding box center [1016, 22] width 27 height 13
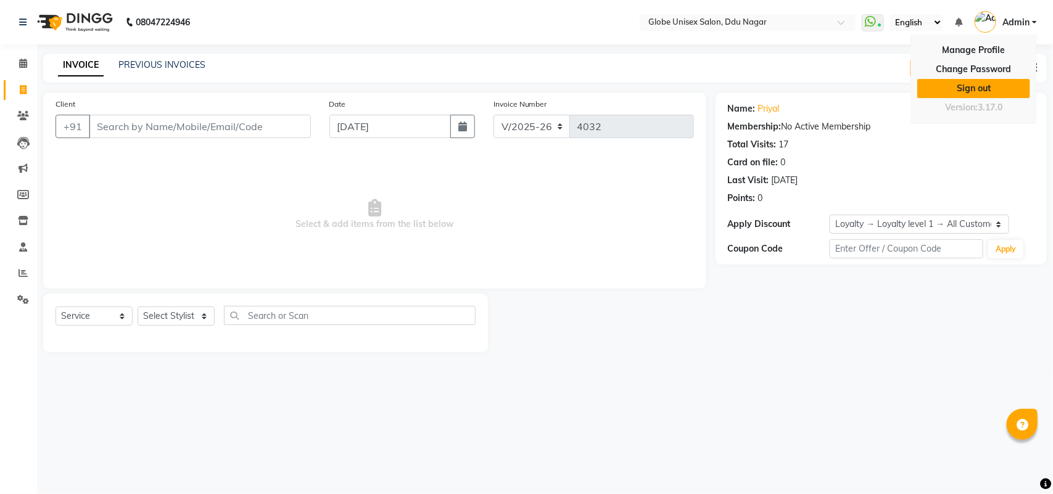
click at [973, 91] on link "Sign out" at bounding box center [974, 88] width 113 height 19
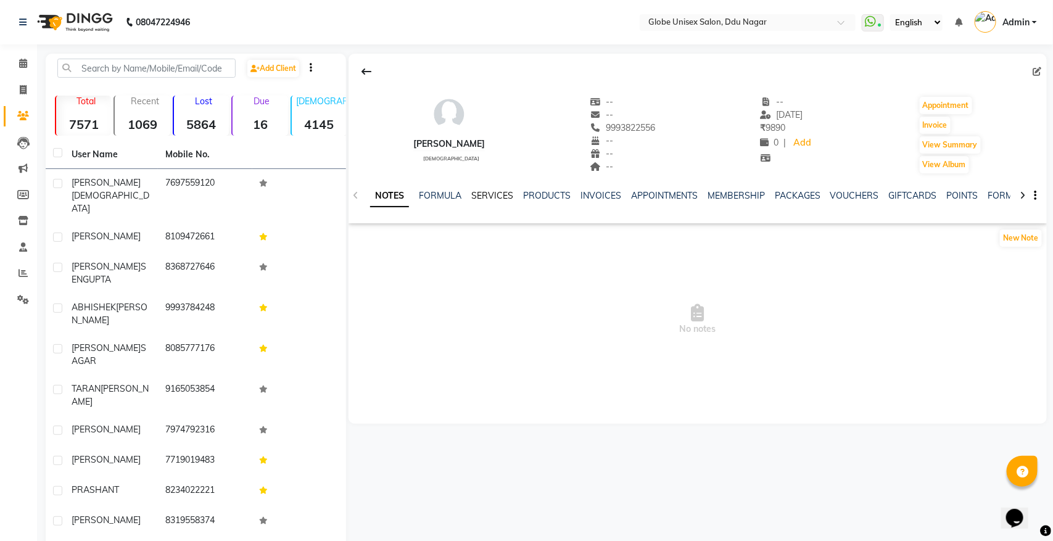
click at [494, 191] on link "SERVICES" at bounding box center [492, 195] width 42 height 11
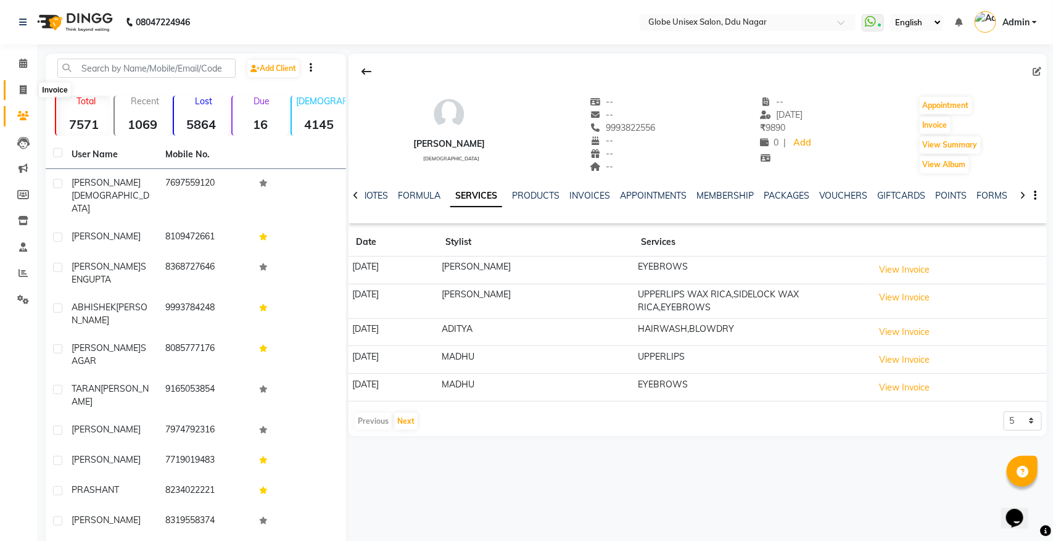
click at [30, 93] on span at bounding box center [23, 90] width 22 height 14
select select "service"
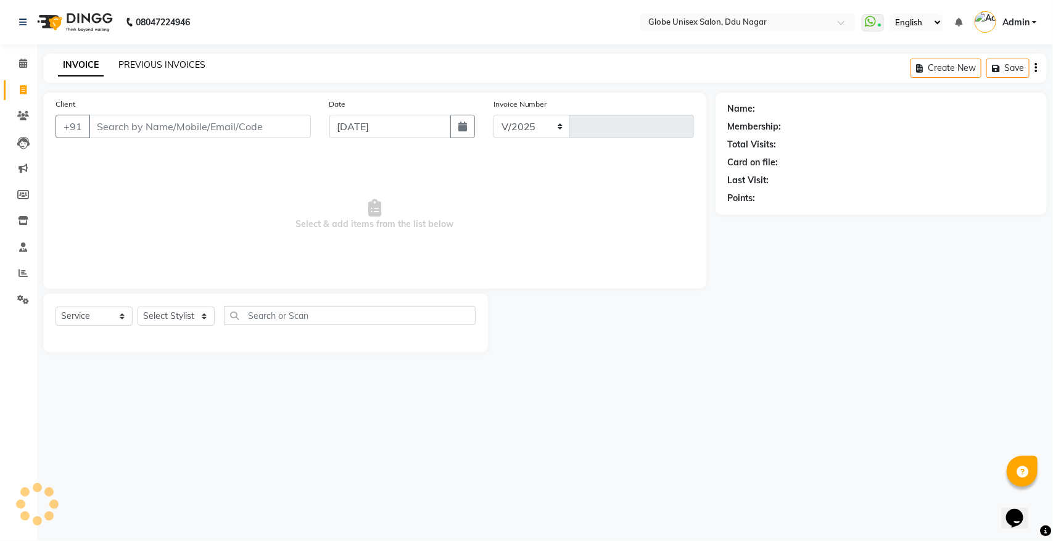
select select "4184"
type input "4032"
click at [167, 48] on div "08047224946 Select Location × Globe Unisex Salon, Ddu Nagar WhatsApp Status ✕ S…" at bounding box center [526, 270] width 1053 height 541
click at [167, 62] on link "PREVIOUS INVOICES" at bounding box center [161, 64] width 87 height 11
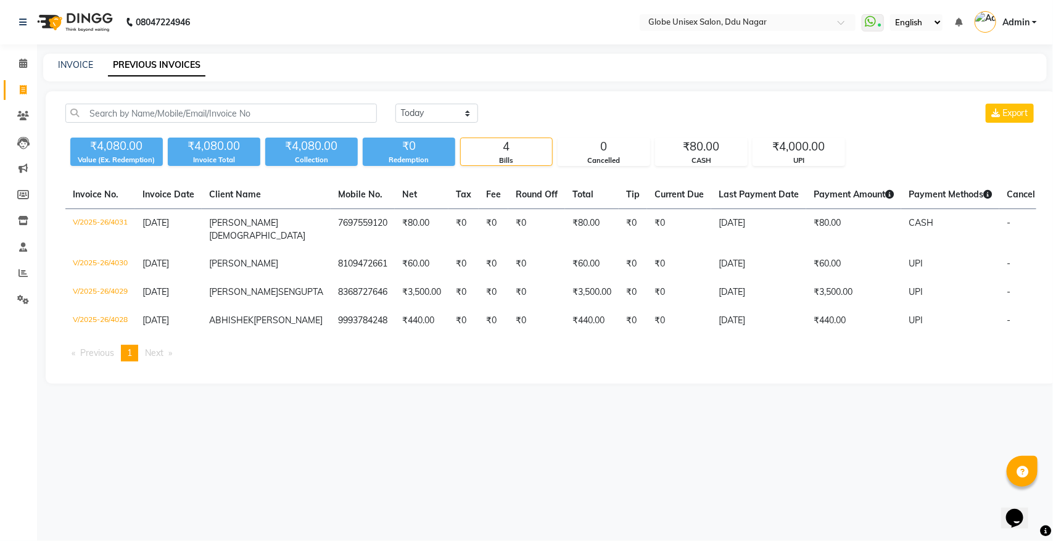
drag, startPoint x: 238, startPoint y: 432, endPoint x: 226, endPoint y: 428, distance: 12.5
click at [238, 432] on div "08047224946 Select Location × Globe Unisex Salon, Ddu Nagar WhatsApp Status ✕ S…" at bounding box center [526, 270] width 1053 height 541
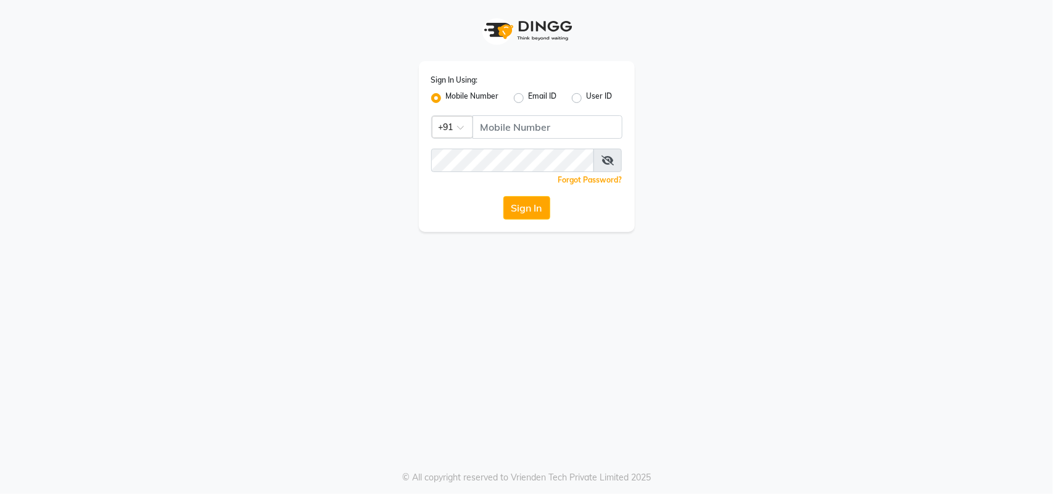
click at [546, 139] on div "Sign In Using: Mobile Number Email ID User ID Country Code × +91 Remember me Fo…" at bounding box center [527, 146] width 216 height 171
click at [552, 130] on input "Username" at bounding box center [548, 126] width 150 height 23
type input "8305450638"
click at [533, 193] on div "Sign In Using: Mobile Number Email ID User ID Country Code × [PHONE_NUMBER] Rem…" at bounding box center [527, 146] width 216 height 171
click at [539, 205] on button "Sign In" at bounding box center [527, 207] width 47 height 23
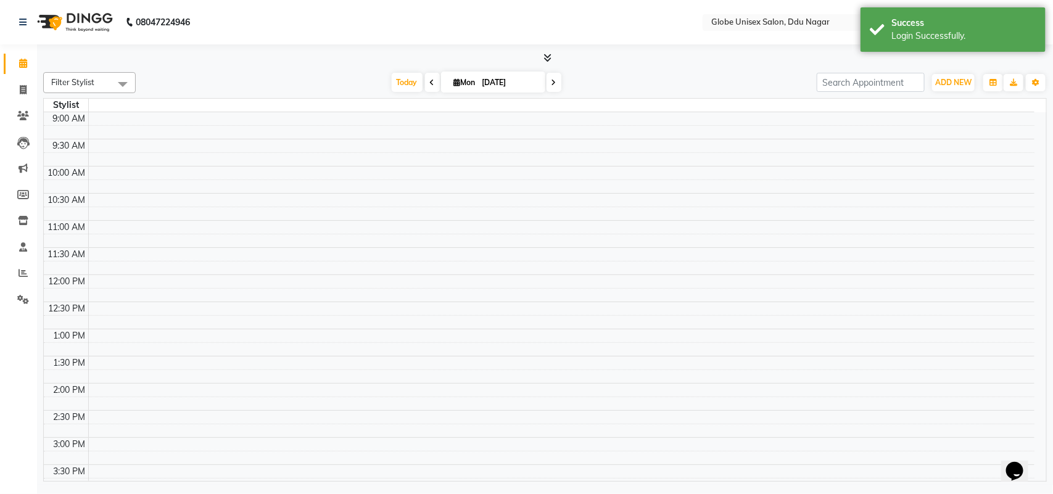
select select "en"
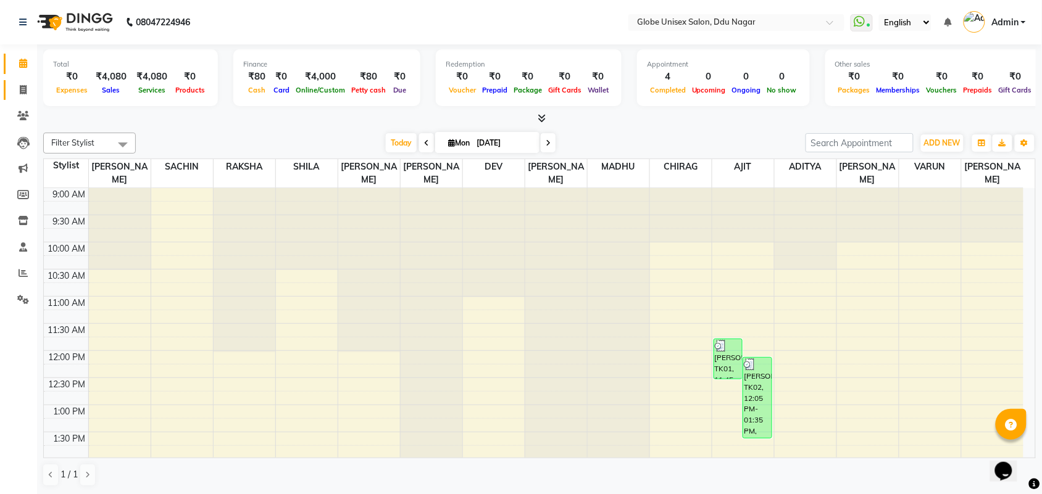
click at [17, 85] on span at bounding box center [23, 90] width 22 height 14
select select "service"
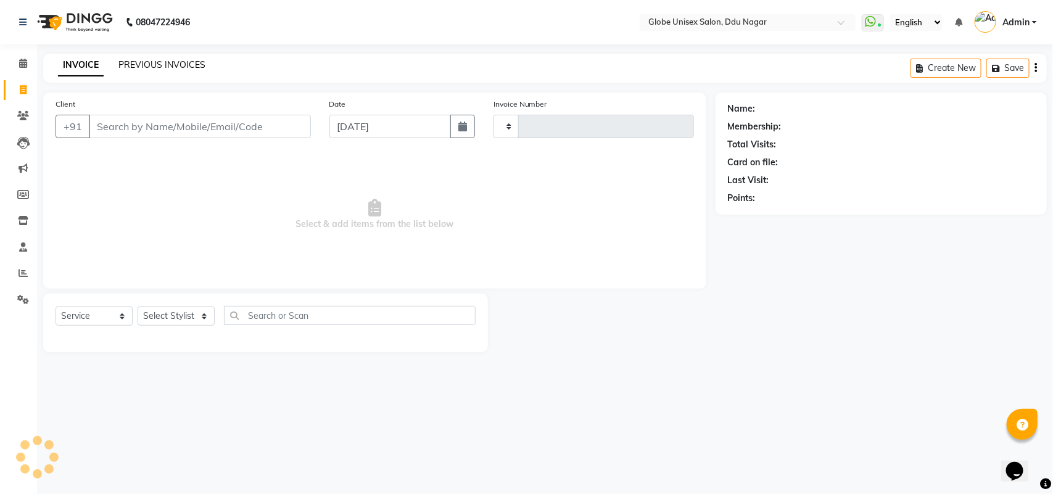
click at [184, 59] on link "PREVIOUS INVOICES" at bounding box center [161, 64] width 87 height 11
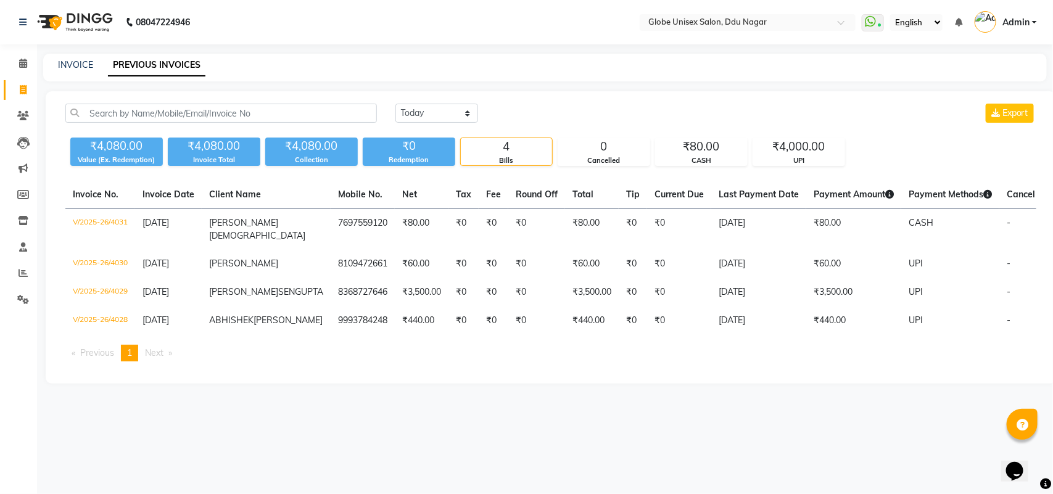
click at [384, 41] on nav "08047224946 Select Location × Globe Unisex Salon, Ddu Nagar WhatsApp Status ✕ S…" at bounding box center [526, 22] width 1053 height 44
click at [23, 81] on link "Invoice" at bounding box center [19, 90] width 30 height 20
select select "service"
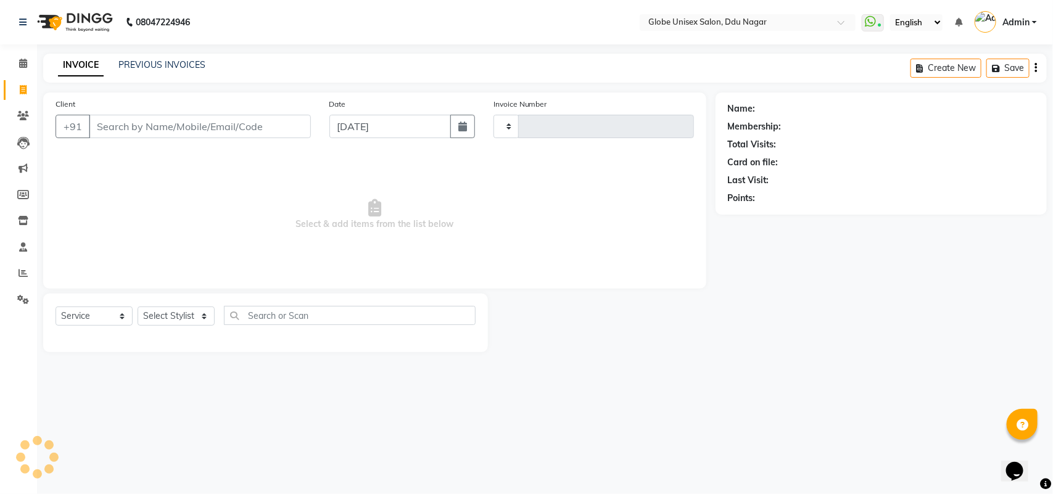
type input "4032"
select select "4184"
click at [150, 62] on link "PREVIOUS INVOICES" at bounding box center [161, 64] width 87 height 11
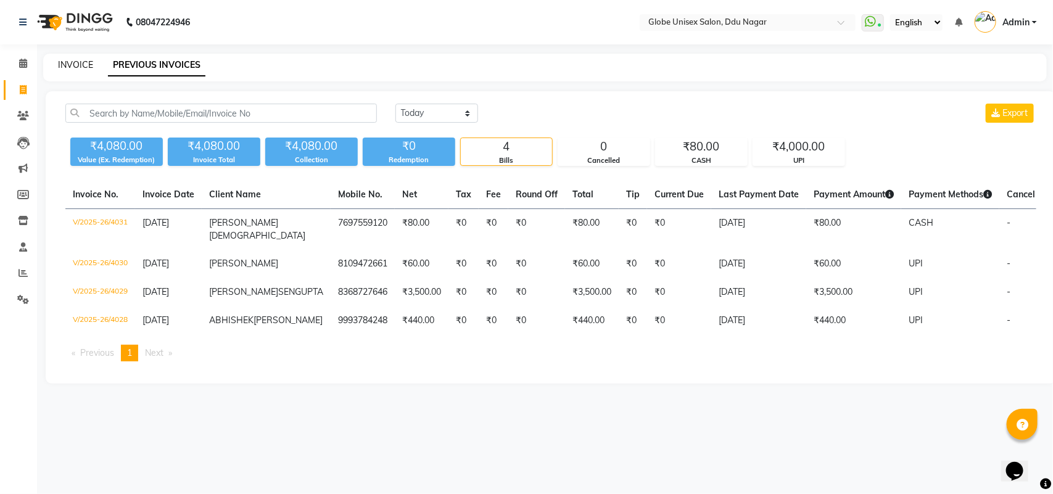
click at [75, 60] on link "INVOICE" at bounding box center [75, 64] width 35 height 11
select select "service"
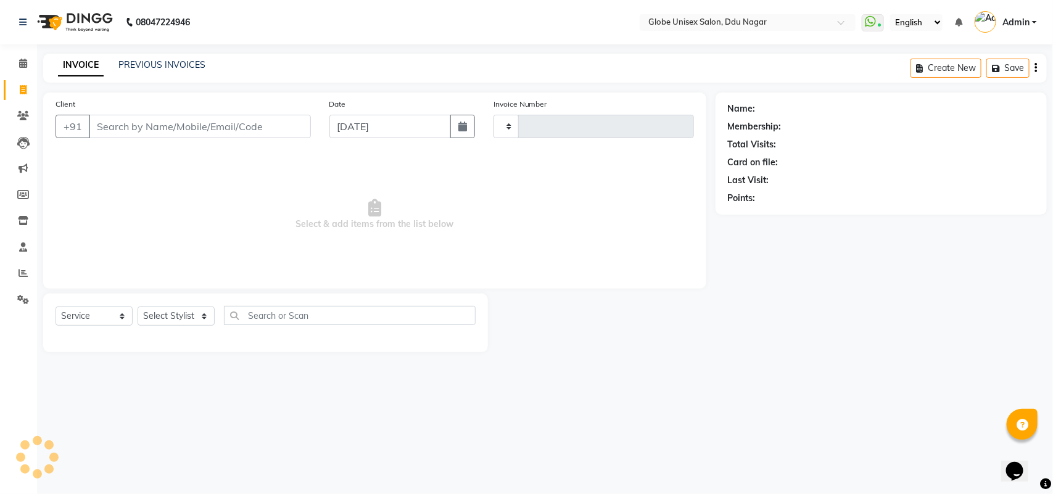
click at [162, 127] on input "Client" at bounding box center [200, 126] width 222 height 23
type input "4032"
select select "4184"
click at [22, 114] on icon at bounding box center [23, 115] width 12 height 9
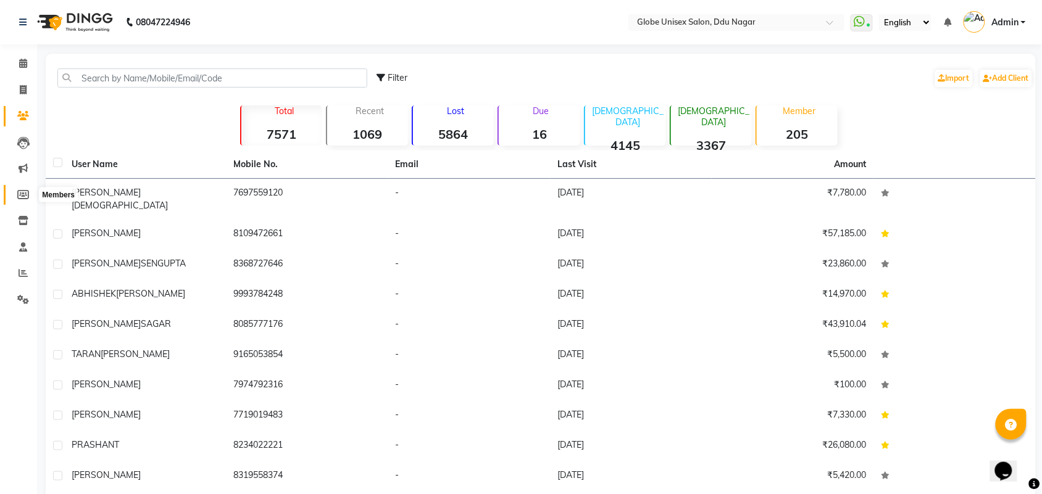
click at [17, 192] on icon at bounding box center [23, 194] width 12 height 9
select select
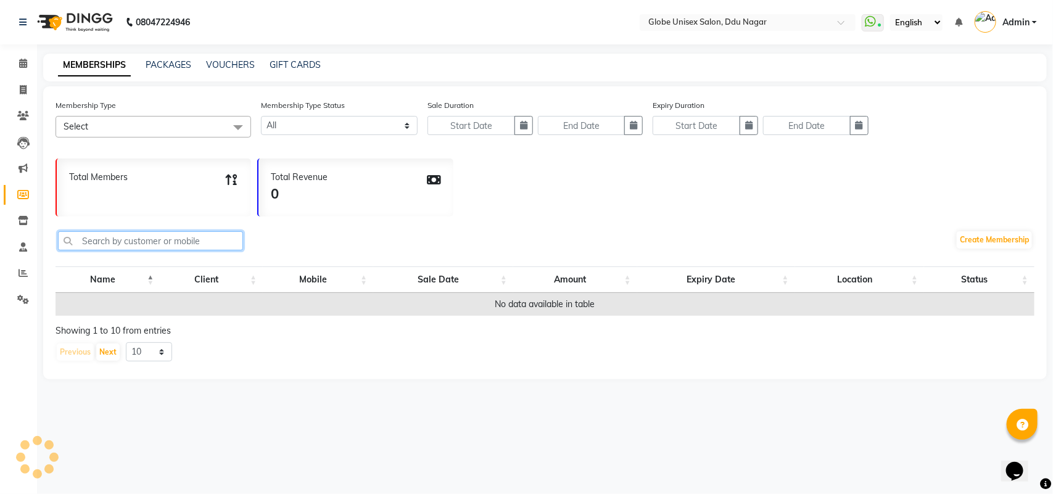
click at [137, 245] on input "text" at bounding box center [150, 240] width 185 height 19
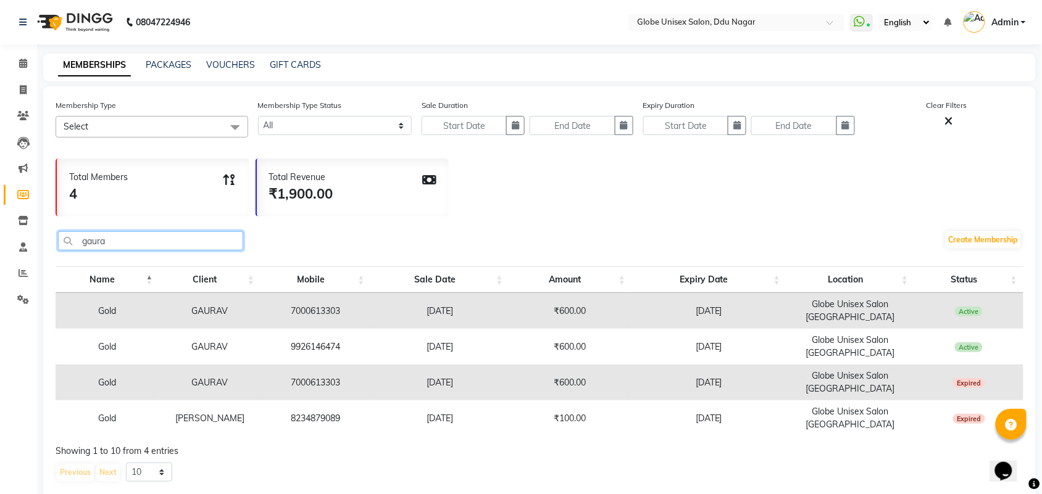
type input "gaurav"
click at [8, 90] on link "Invoice" at bounding box center [19, 90] width 30 height 20
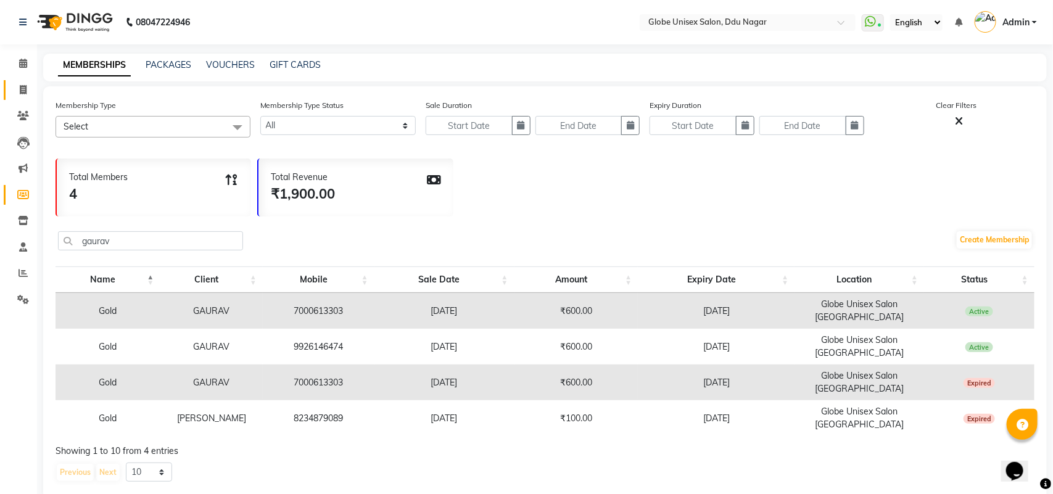
select select "service"
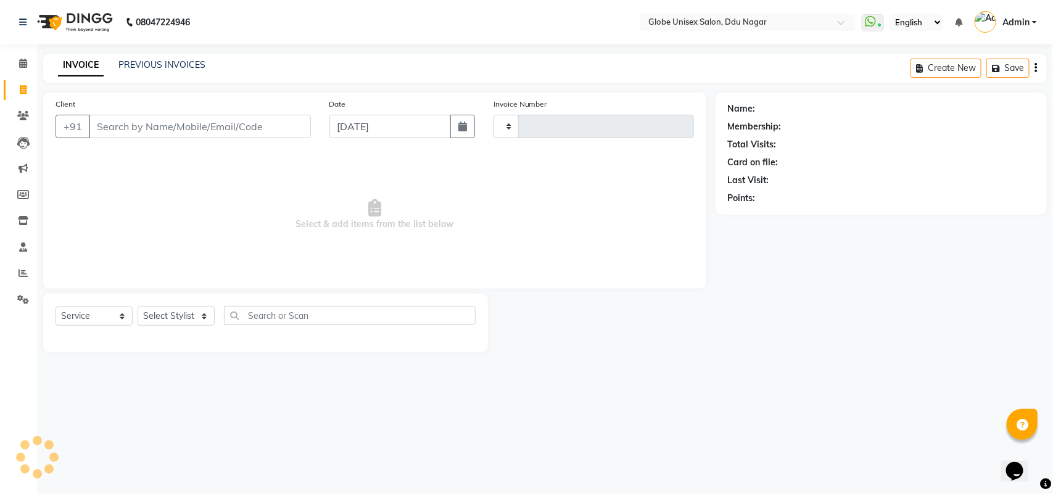
click at [194, 125] on input "Client" at bounding box center [200, 126] width 222 height 23
type input "4032"
type input "1"
select select "4184"
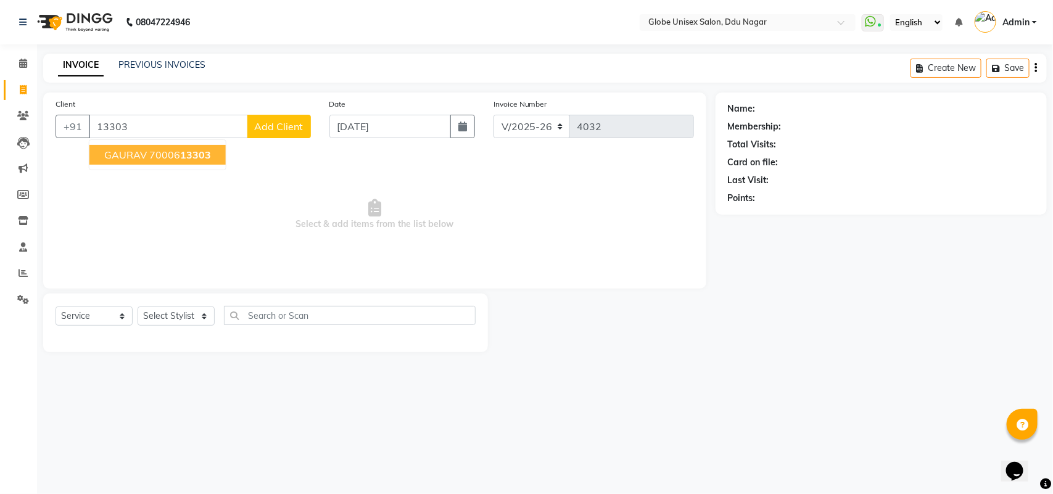
click at [186, 155] on span "13303" at bounding box center [195, 155] width 31 height 12
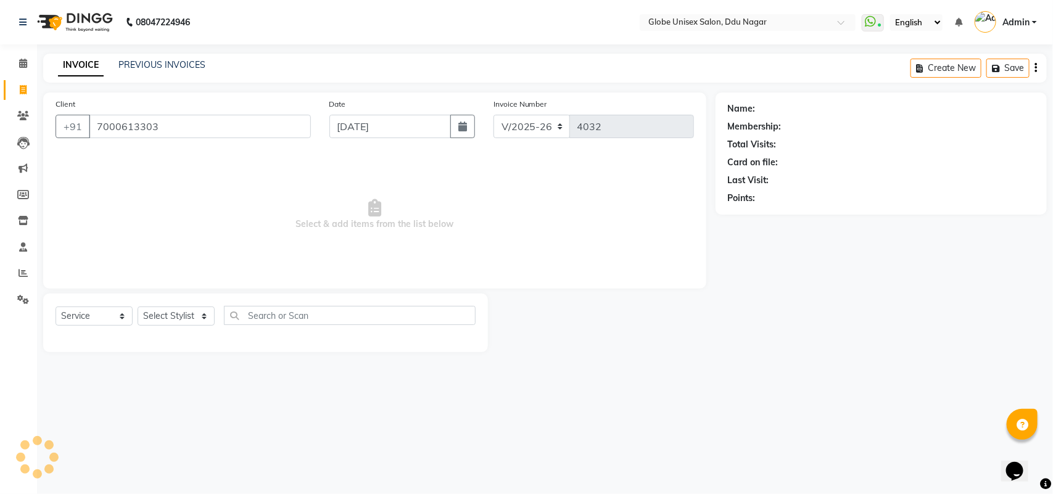
type input "7000613303"
select select "2: Object"
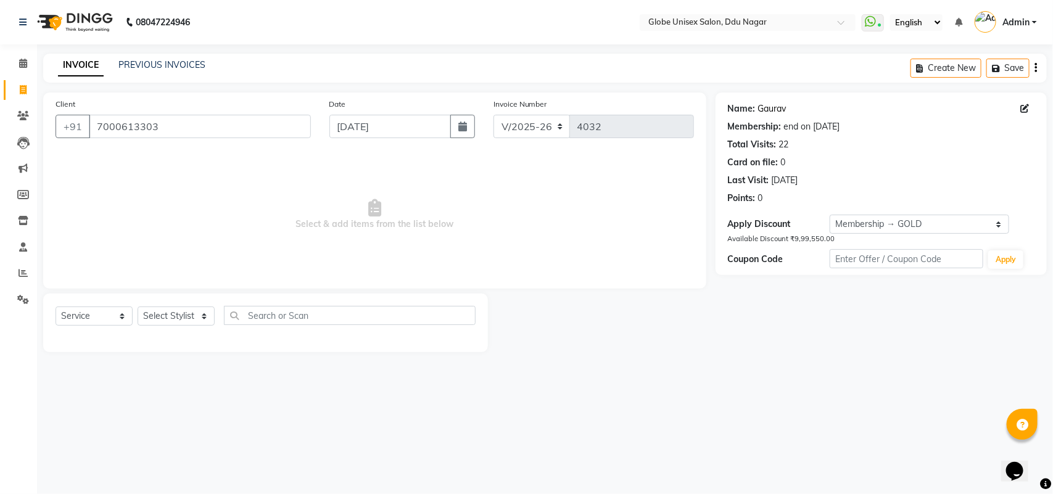
click at [776, 106] on link "Gaurav" at bounding box center [772, 108] width 28 height 13
click at [455, 245] on span "Select & add items from the list below" at bounding box center [375, 214] width 639 height 123
click at [199, 313] on select "Select Stylist ADITYA AJIT CHIRAG DEV DIGESH LALITA LAXMI MADHU MANSI NICK RAKS…" at bounding box center [176, 316] width 77 height 19
click at [338, 193] on span "Select & add items from the list below" at bounding box center [375, 214] width 639 height 123
click at [194, 313] on select "Select Stylist ADITYA AJIT CHIRAG DEV DIGESH LALITA LAXMI MADHU MANSI NICK RAKS…" at bounding box center [176, 316] width 77 height 19
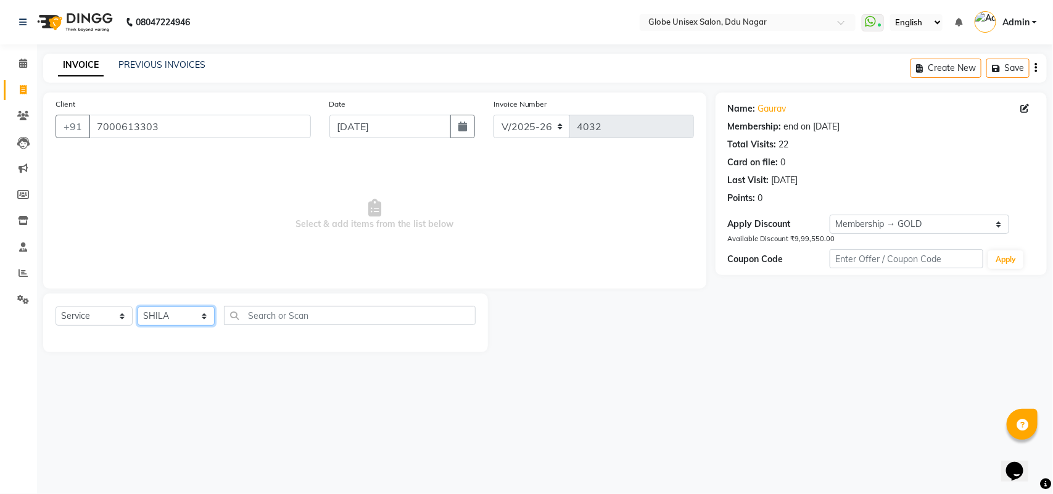
click at [138, 307] on select "Select Stylist ADITYA AJIT CHIRAG DEV DIGESH LALITA LAXMI MADHU MANSI NICK RAKS…" at bounding box center [176, 316] width 77 height 19
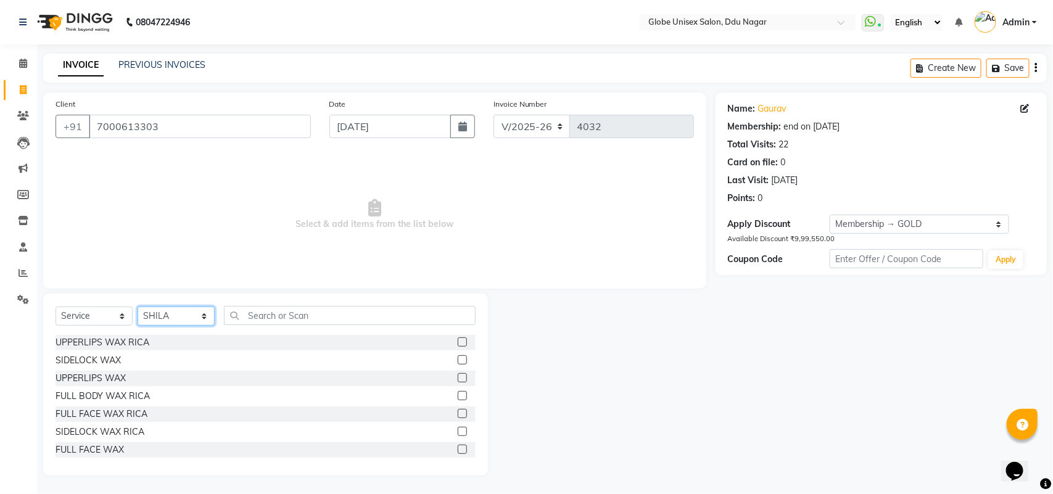
click at [190, 307] on select "Select Stylist ADITYA AJIT CHIRAG DEV DIGESH LALITA LAXMI MADHU MANSI NICK RAKS…" at bounding box center [176, 316] width 77 height 19
select select "21813"
click at [138, 307] on select "Select Stylist ADITYA AJIT CHIRAG DEV DIGESH LALITA LAXMI MADHU MANSI NICK RAKS…" at bounding box center [176, 316] width 77 height 19
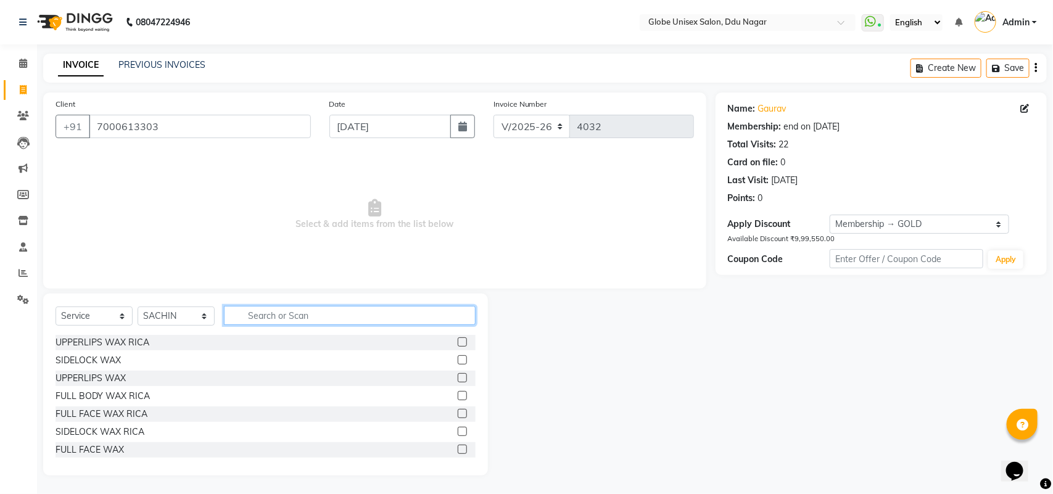
click at [293, 313] on input "text" at bounding box center [350, 315] width 252 height 19
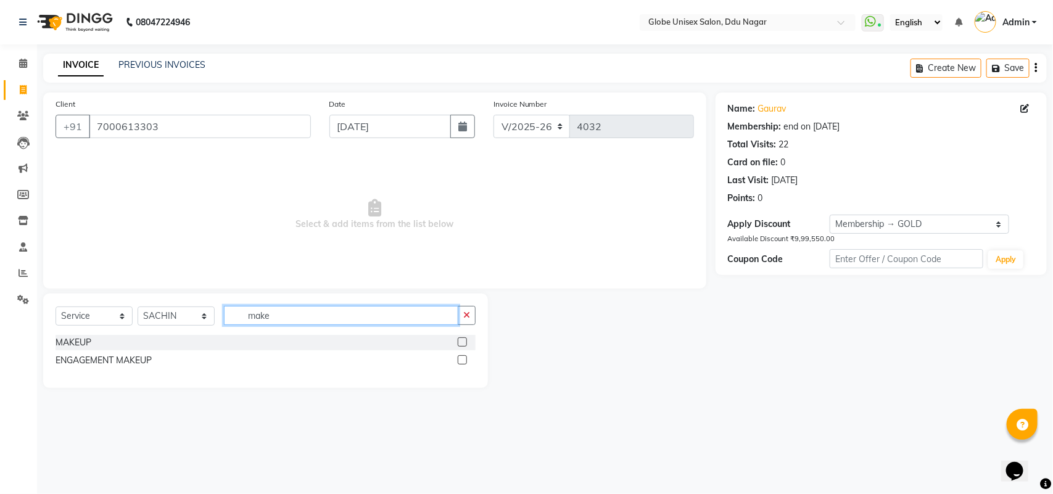
type input "make"
click at [116, 344] on div "MAKEUP" at bounding box center [266, 342] width 420 height 15
click at [88, 337] on div "MAKEUP" at bounding box center [74, 342] width 36 height 13
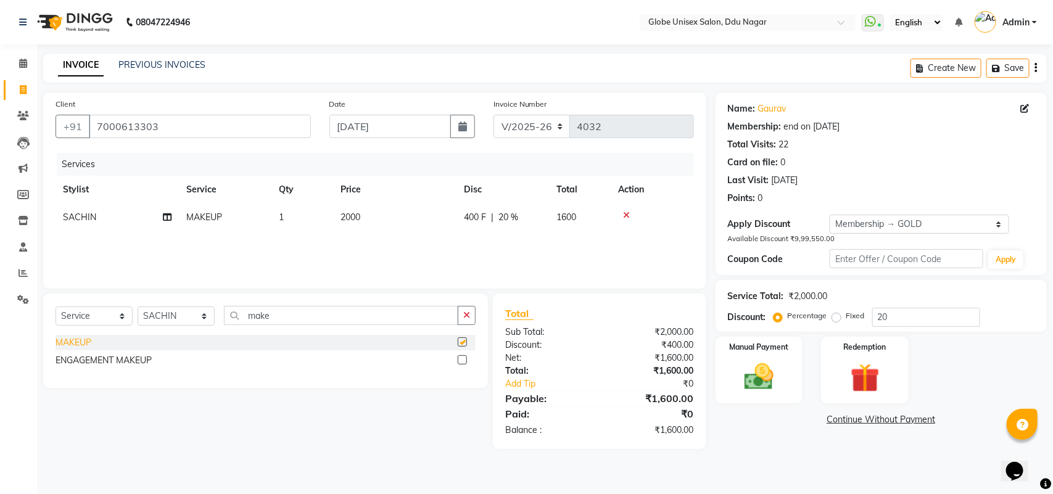
checkbox input "false"
click at [355, 217] on span "2000" at bounding box center [351, 217] width 20 height 11
select select "21813"
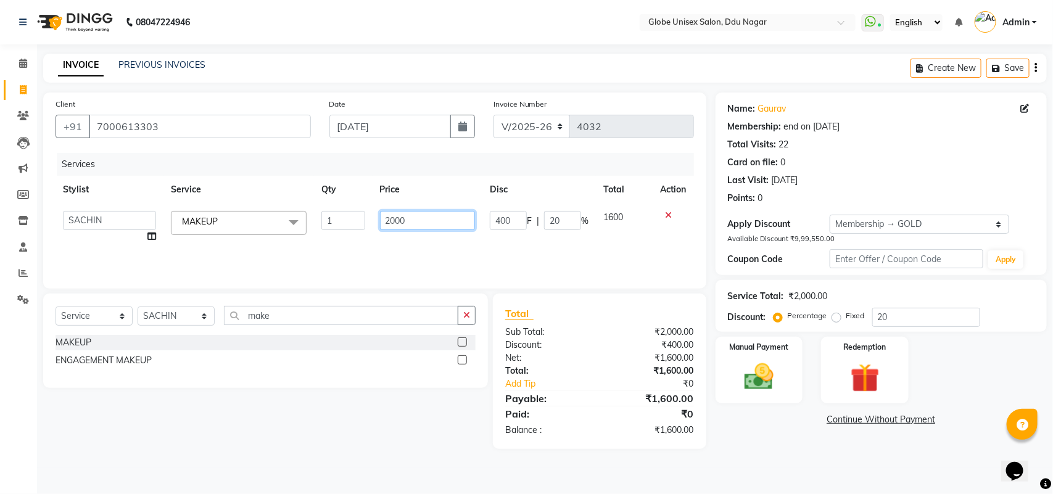
drag, startPoint x: 394, startPoint y: 223, endPoint x: 395, endPoint y: 243, distance: 19.8
click at [395, 223] on input "2000" at bounding box center [428, 220] width 96 height 19
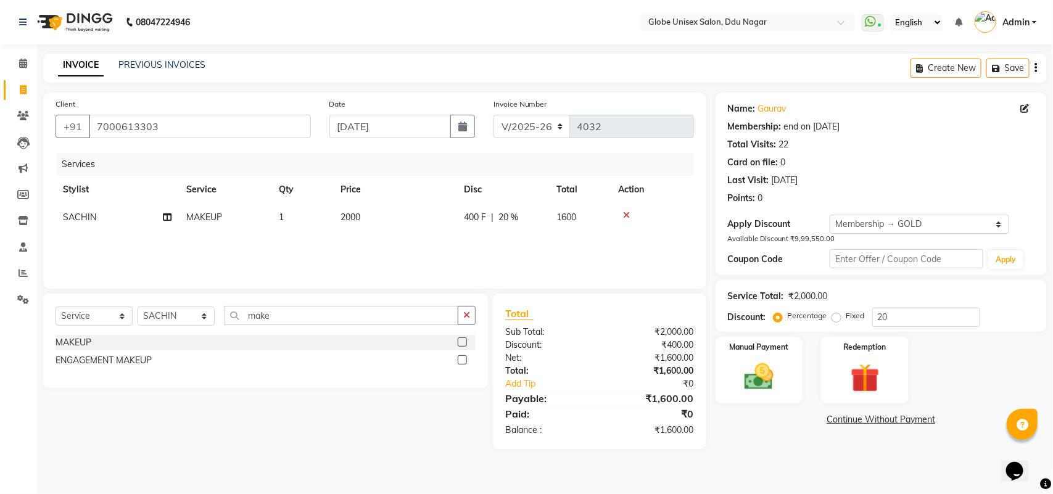
click at [904, 213] on div "Name: Gaurav Membership: end on 22-07-2026 Total Visits: 22 Card on file: 0 Las…" at bounding box center [881, 184] width 331 height 183
click at [902, 223] on select "Select Membership → GOLD Loyalty → Loyalty level 1 → All Customers" at bounding box center [919, 224] width 179 height 19
click at [830, 215] on select "Select Membership → GOLD Loyalty → Loyalty level 1 → All Customers" at bounding box center [919, 224] width 179 height 19
click at [867, 217] on select "Select Membership → GOLD Loyalty → Loyalty level 1 → All Customers" at bounding box center [919, 224] width 179 height 19
select select "0:"
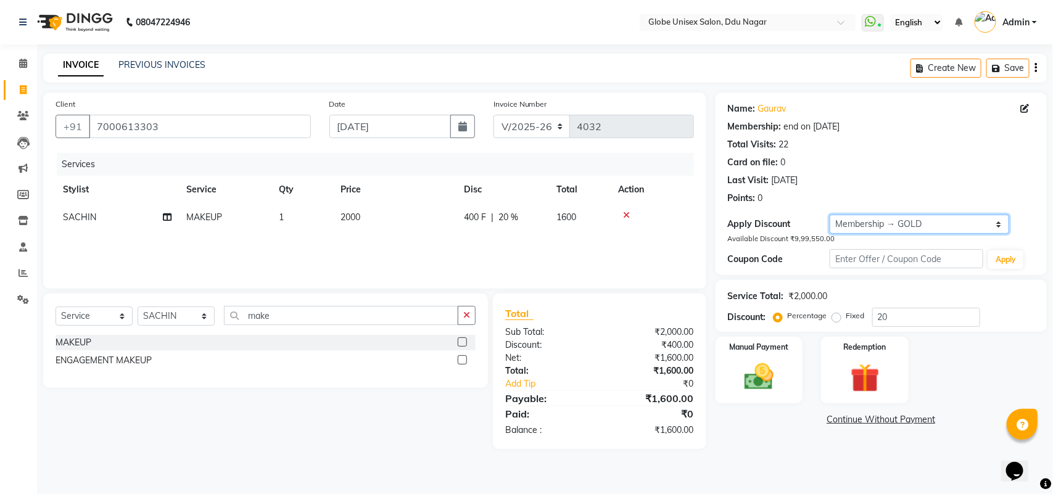
click at [830, 215] on select "Select Membership → GOLD Loyalty → Loyalty level 1 → All Customers" at bounding box center [919, 224] width 179 height 19
type input "0"
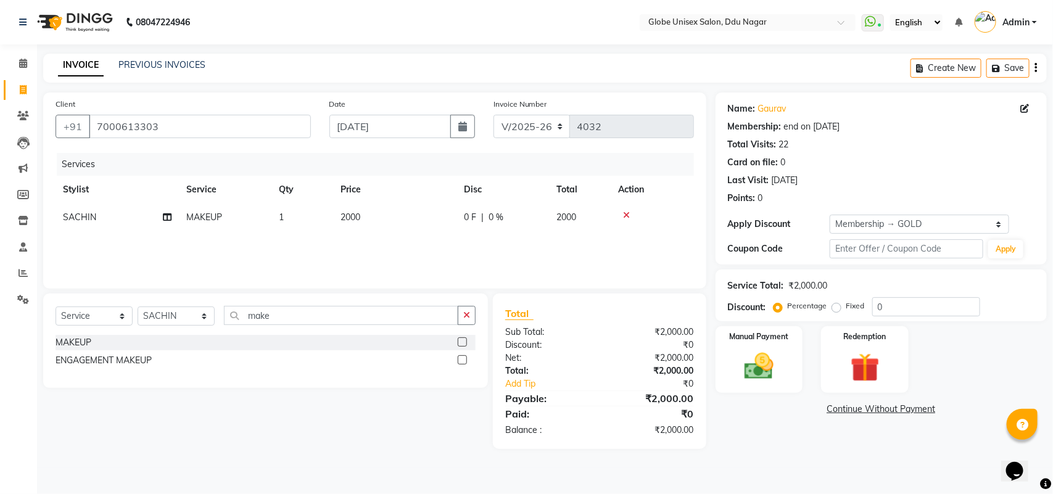
click at [346, 217] on span "2000" at bounding box center [351, 217] width 20 height 11
select select "21813"
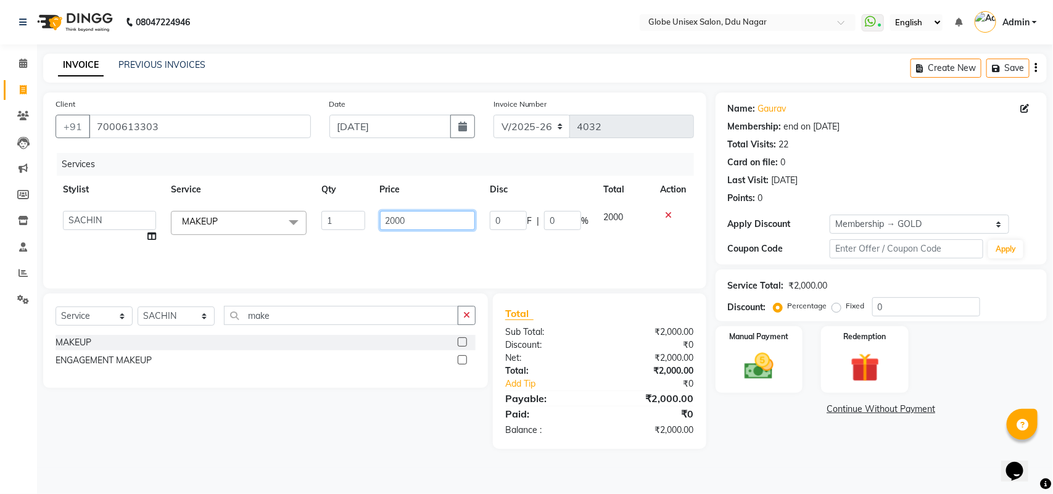
click at [392, 223] on input "2000" at bounding box center [428, 220] width 96 height 19
click at [393, 225] on input "2000" at bounding box center [428, 220] width 96 height 19
type input "20500"
click at [402, 235] on div "Services Stylist Service Qty Price Disc Total Action ADITYA AJIT CHIRAG DEV DIG…" at bounding box center [375, 214] width 639 height 123
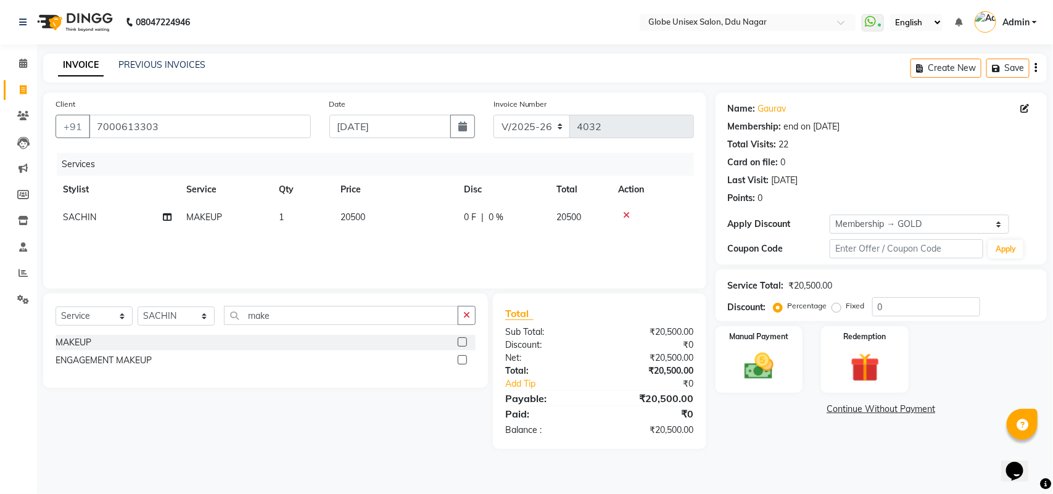
click at [352, 220] on span "20500" at bounding box center [353, 217] width 25 height 11
select select "21813"
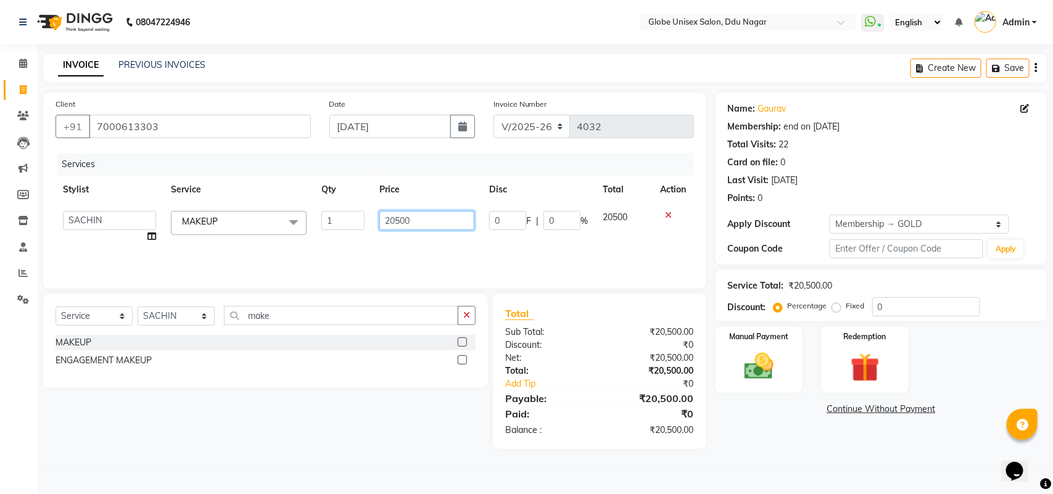
click at [394, 222] on input "20500" at bounding box center [427, 220] width 95 height 19
type input "2500"
click at [479, 260] on div "Services Stylist Service Qty Price Disc Total Action ADITYA AJIT CHIRAG DEV DIG…" at bounding box center [375, 214] width 639 height 123
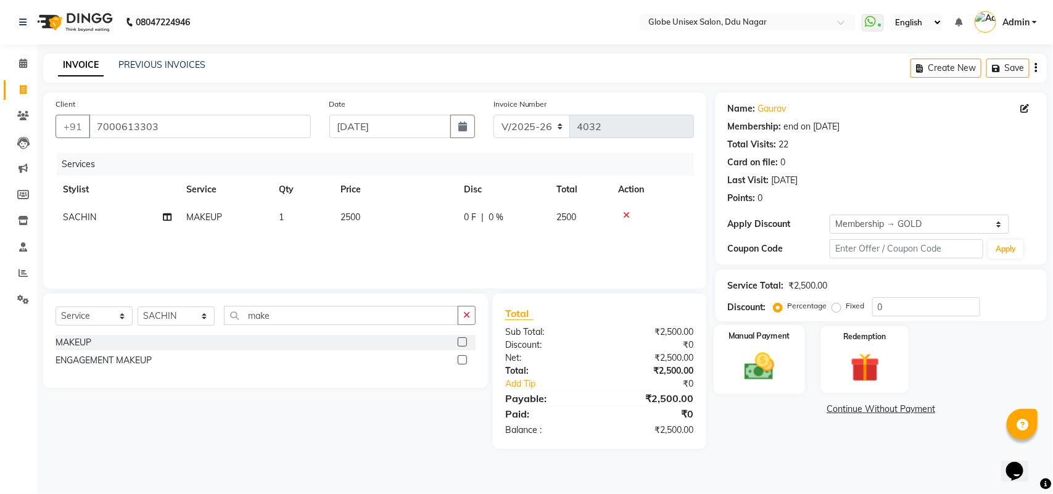
click at [773, 377] on img at bounding box center [759, 366] width 49 height 35
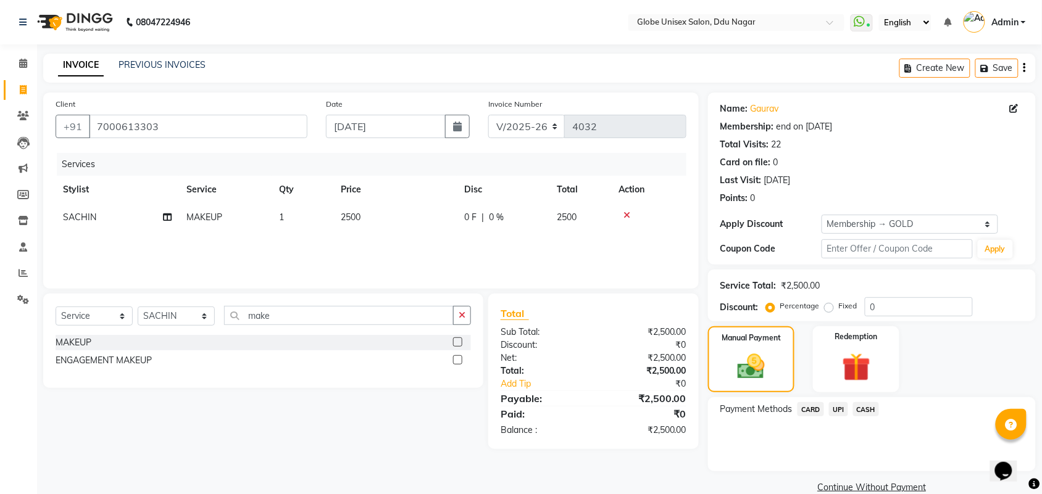
click at [844, 410] on span "UPI" at bounding box center [838, 409] width 19 height 14
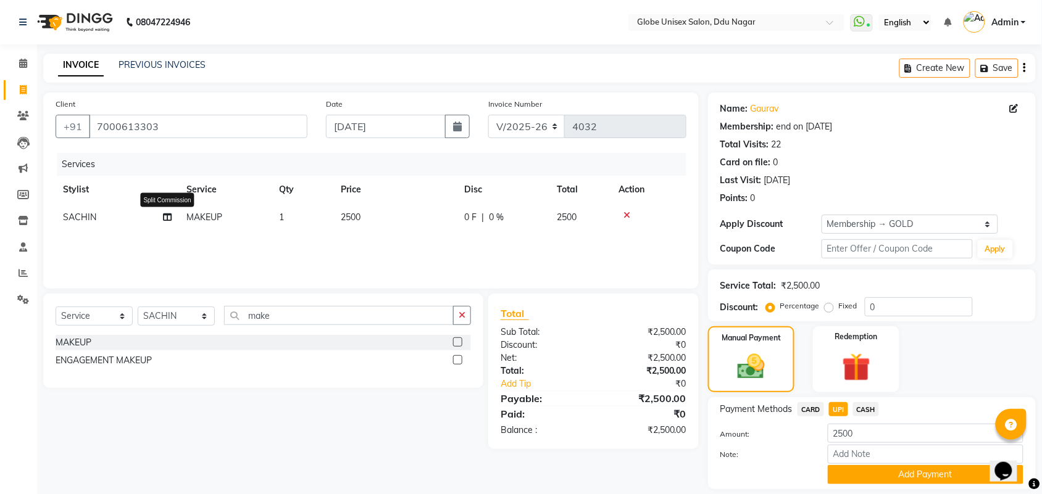
click at [167, 216] on icon at bounding box center [167, 217] width 9 height 9
select select "21813"
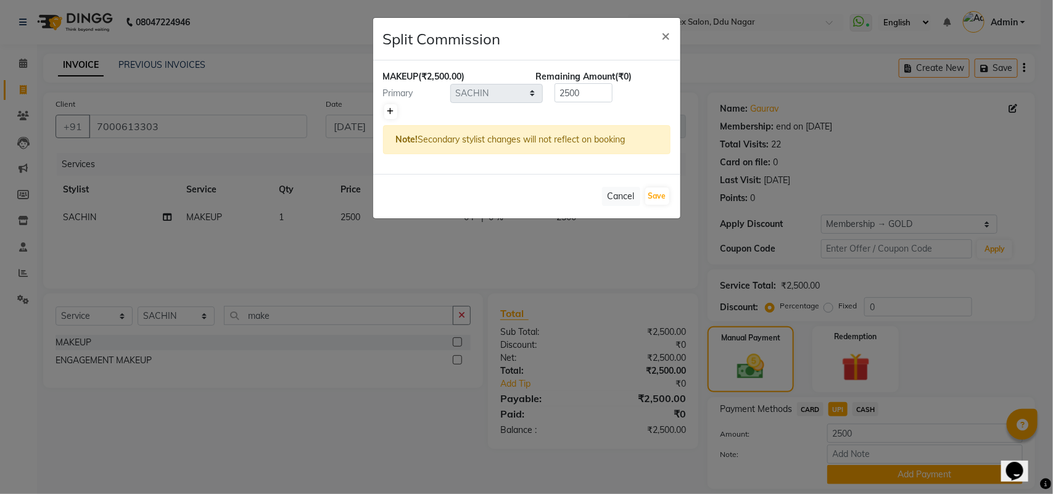
click at [388, 108] on icon at bounding box center [391, 111] width 7 height 7
type input "1250"
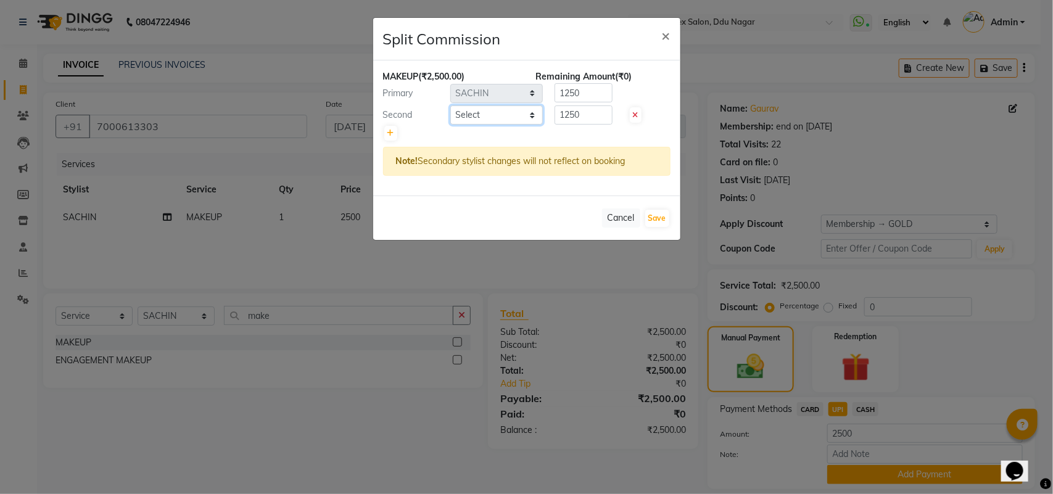
click at [482, 112] on select "Select ADITYA AJIT CHIRAG DEV DIGESH LALITA LAXMI MADHU MANSI NICK RAKSHA SACHI…" at bounding box center [496, 115] width 93 height 19
select select "39160"
click at [450, 106] on select "Select ADITYA AJIT CHIRAG DEV DIGESH LALITA LAXMI MADHU MANSI NICK RAKSHA SACHI…" at bounding box center [496, 115] width 93 height 19
click at [592, 90] on input "1250" at bounding box center [584, 92] width 58 height 19
type input "1"
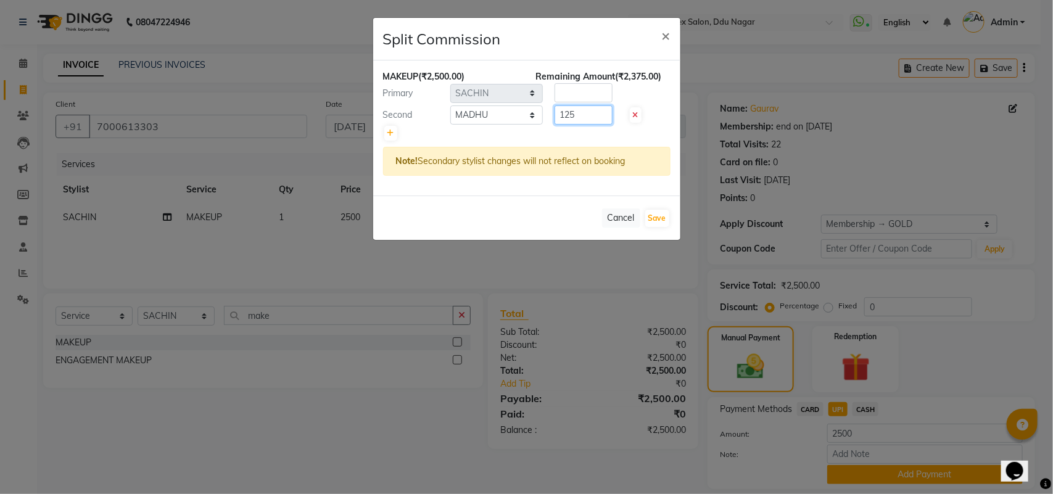
click at [587, 110] on input "125" at bounding box center [584, 115] width 58 height 19
type input "1"
click at [582, 93] on input "number" at bounding box center [584, 92] width 58 height 19
type input "1500"
click at [584, 112] on input "number" at bounding box center [584, 115] width 58 height 19
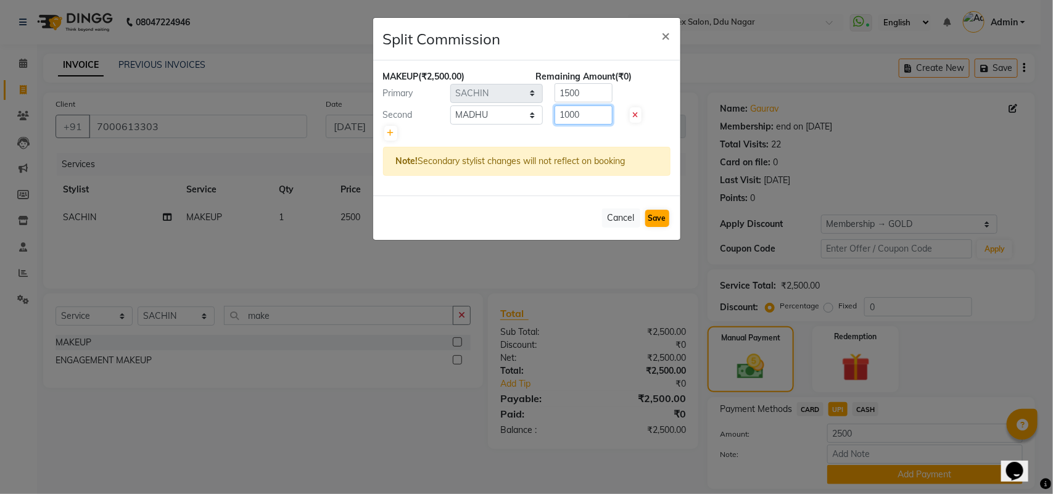
type input "1000"
click at [651, 212] on button "Save" at bounding box center [657, 218] width 24 height 17
select select "Select"
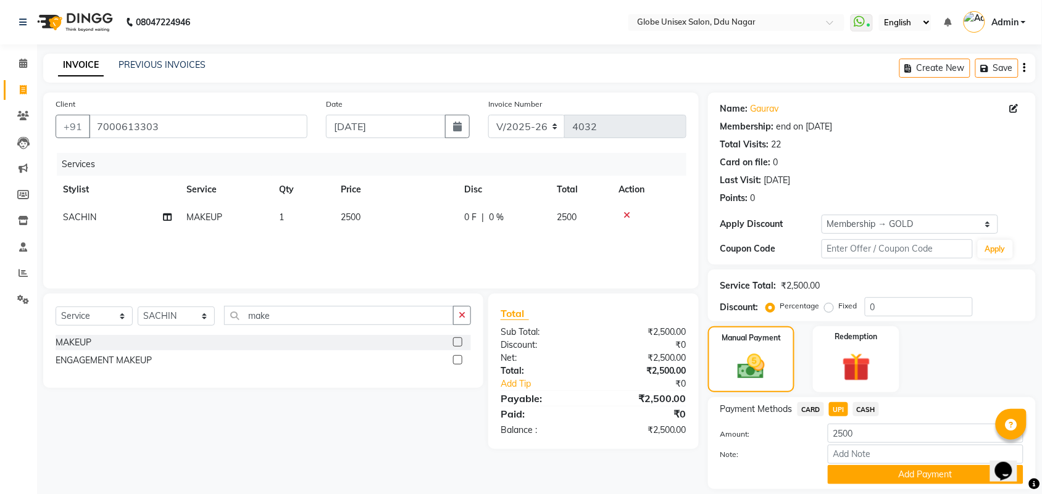
scroll to position [38, 0]
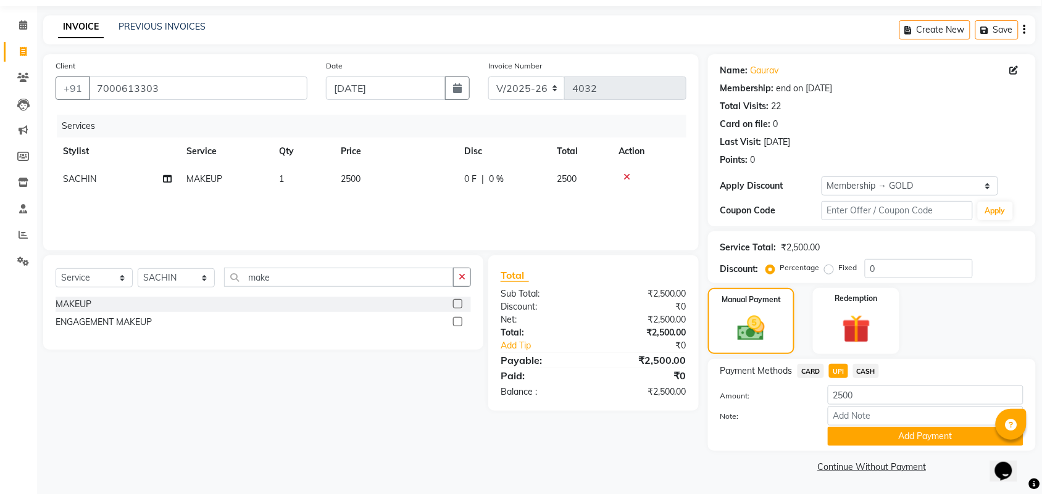
click at [1021, 309] on div "Manual Payment Redemption" at bounding box center [872, 321] width 346 height 66
click at [164, 180] on icon at bounding box center [167, 179] width 9 height 9
select select "21813"
select select "39160"
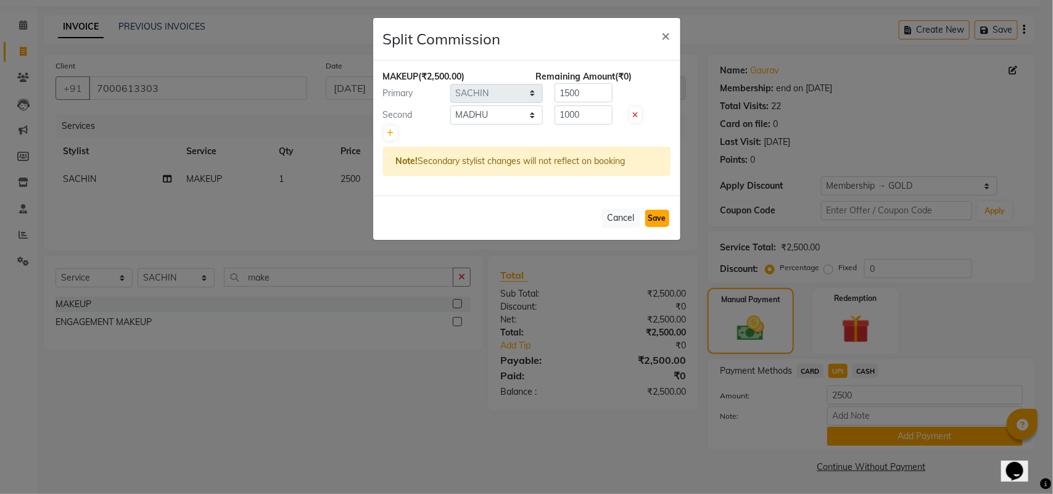
click at [652, 220] on button "Save" at bounding box center [657, 218] width 24 height 17
select select "Select"
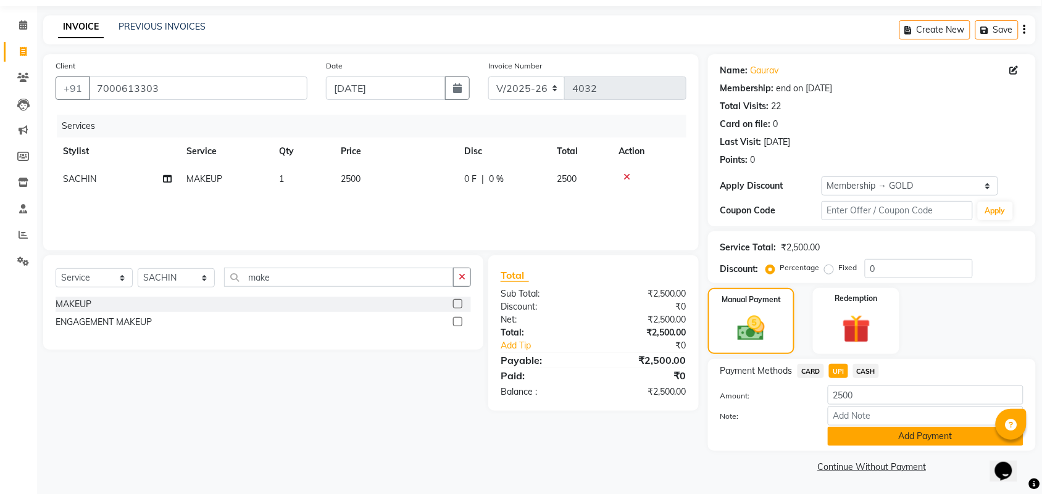
click at [944, 436] on button "Add Payment" at bounding box center [926, 436] width 196 height 19
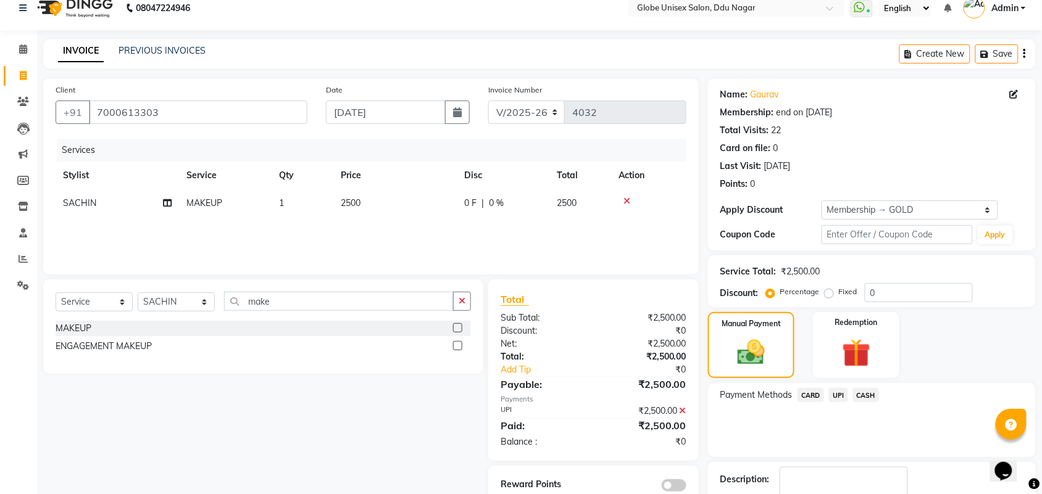
scroll to position [91, 0]
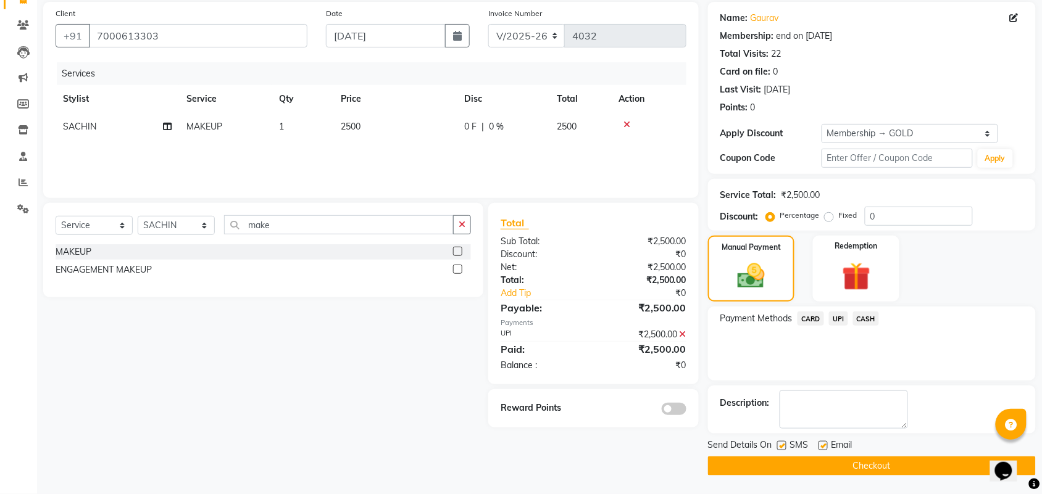
click at [921, 467] on button "Checkout" at bounding box center [872, 466] width 328 height 19
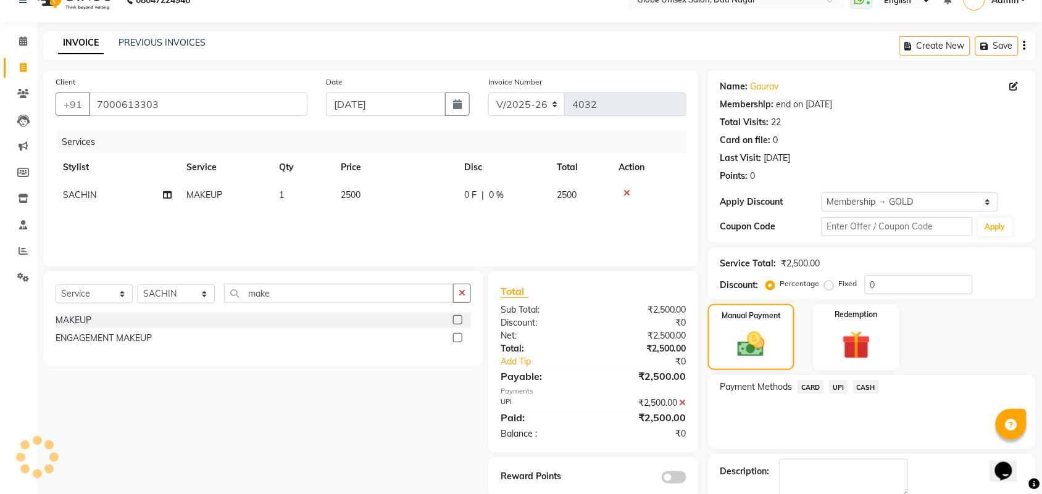
scroll to position [14, 0]
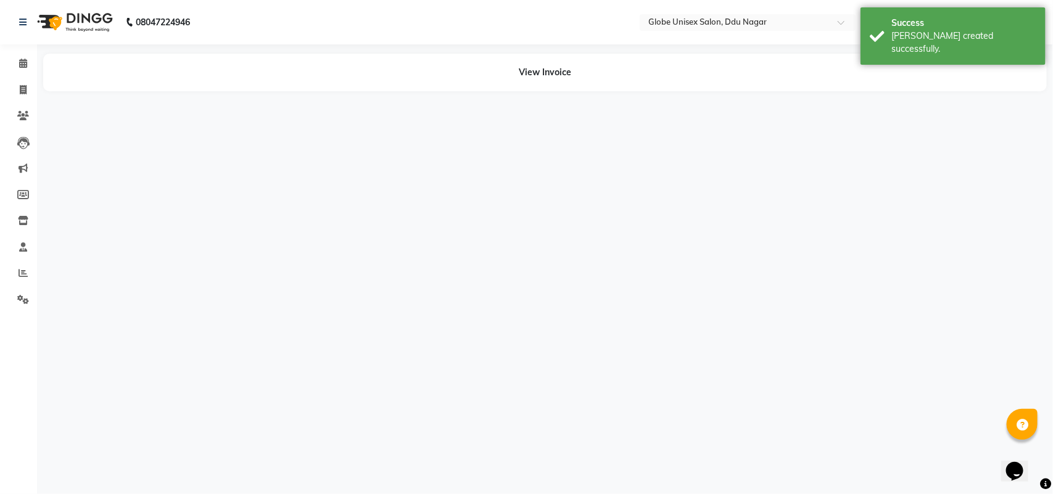
select select "21813"
select select "39160"
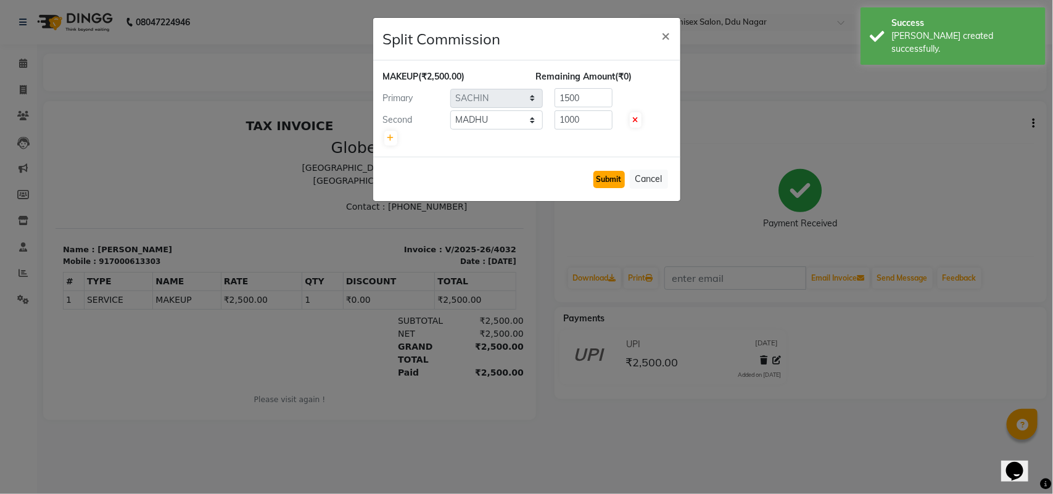
click at [615, 182] on button "Submit" at bounding box center [609, 179] width 31 height 17
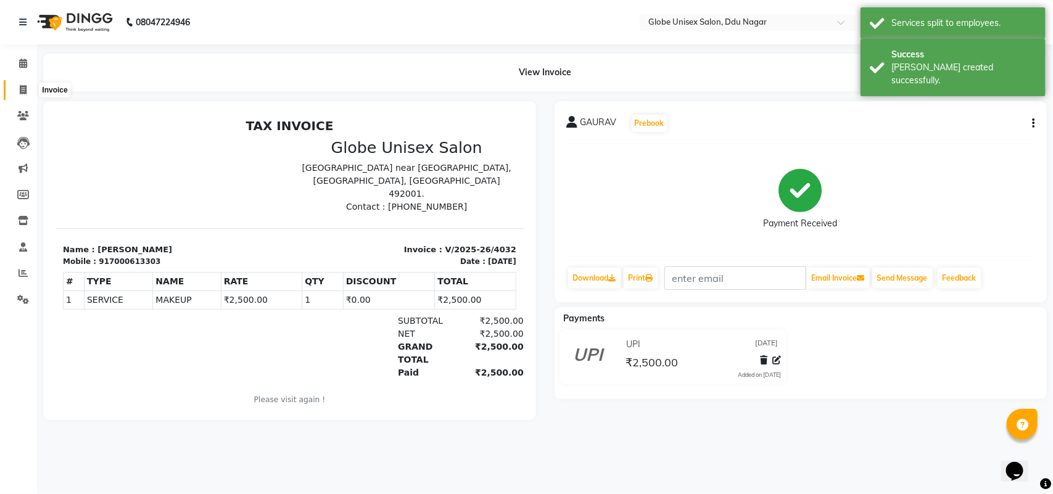
click at [20, 88] on icon at bounding box center [23, 89] width 7 height 9
select select "service"
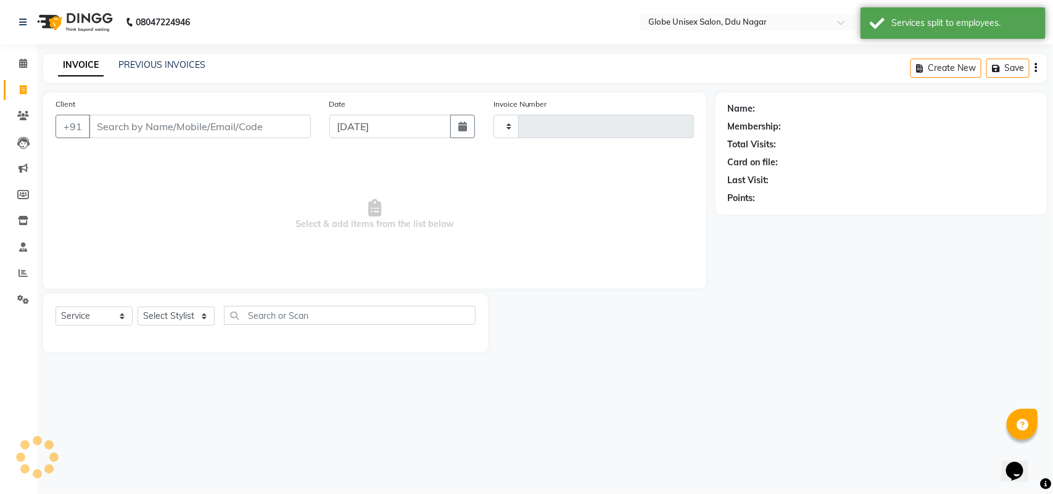
type input "4033"
select select "4184"
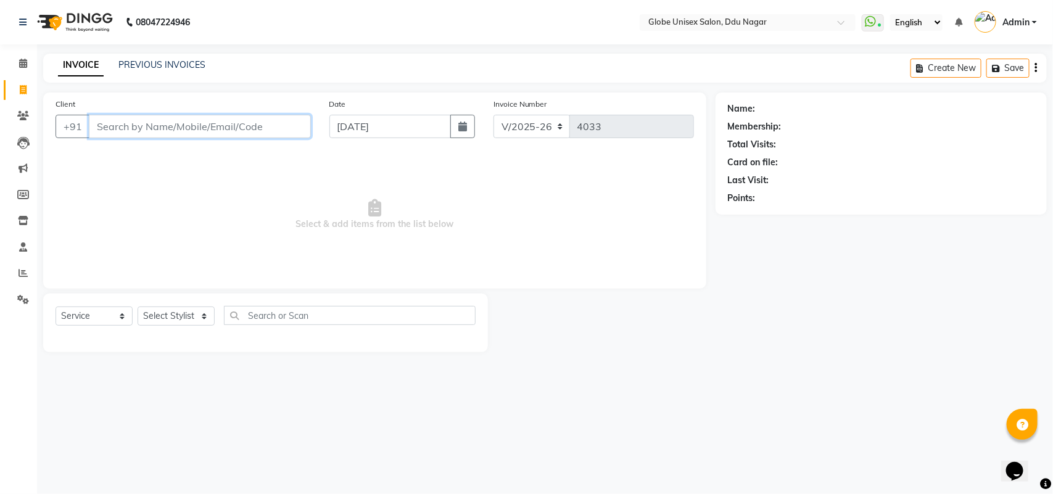
click at [182, 134] on input "Client" at bounding box center [200, 126] width 222 height 23
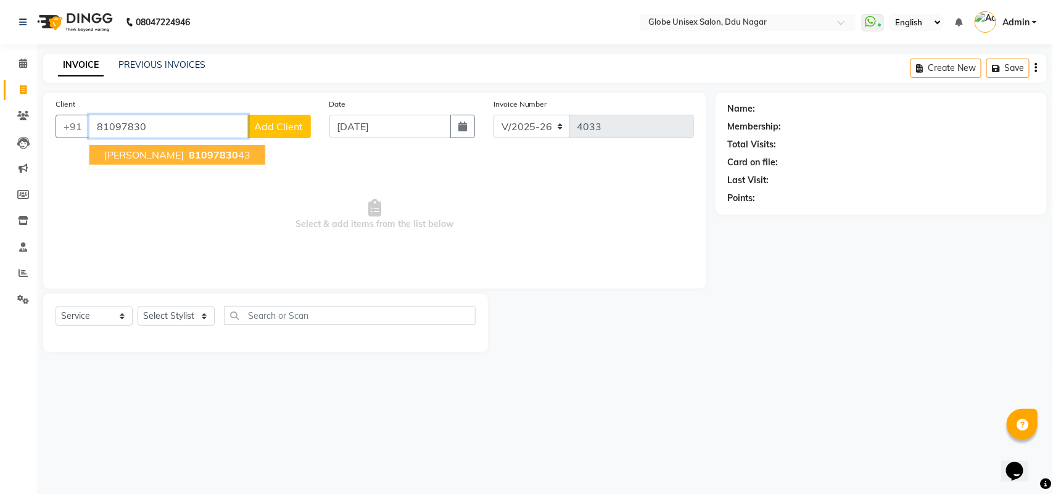
click at [218, 158] on ngb-highlight "81097830 43" at bounding box center [218, 155] width 64 height 12
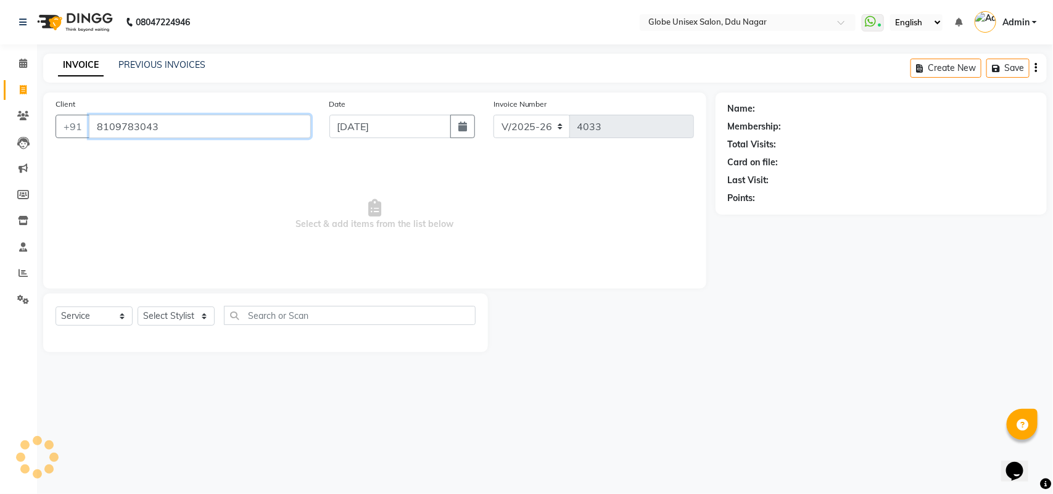
type input "8109783043"
click at [186, 307] on select "Select Stylist ADITYA AJIT CHIRAG DEV DIGESH LALITA LAXMI MADHU MANSI NICK RAKS…" at bounding box center [176, 316] width 77 height 19
click at [188, 318] on select "Select Stylist ADITYA AJIT CHIRAG DEV DIGESH LALITA LAXMI MADHU MANSI NICK RAKS…" at bounding box center [176, 316] width 77 height 19
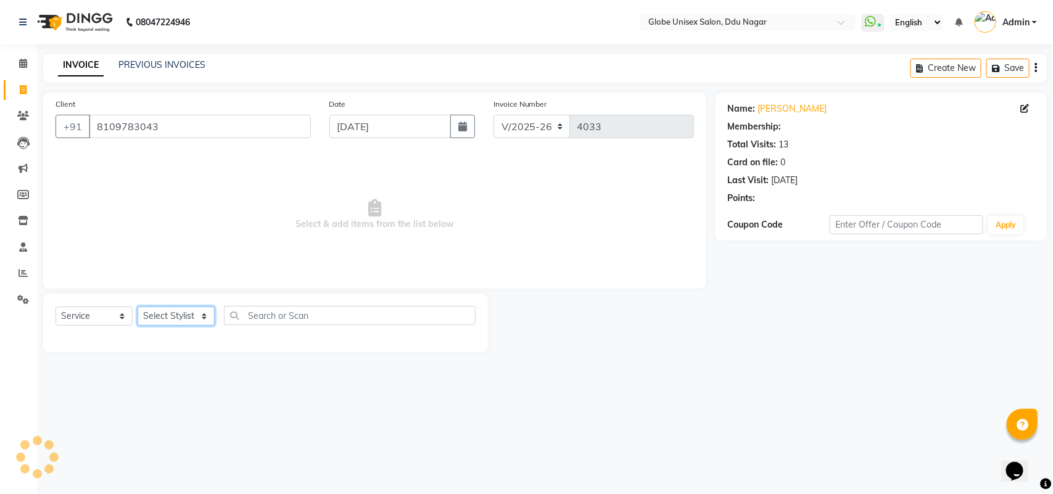
select select "1: Object"
select select "22429"
click at [138, 307] on select "Select Stylist ADITYA AJIT CHIRAG DEV DIGESH LALITA LAXMI MADHU MANSI NICK RAKS…" at bounding box center [176, 316] width 77 height 19
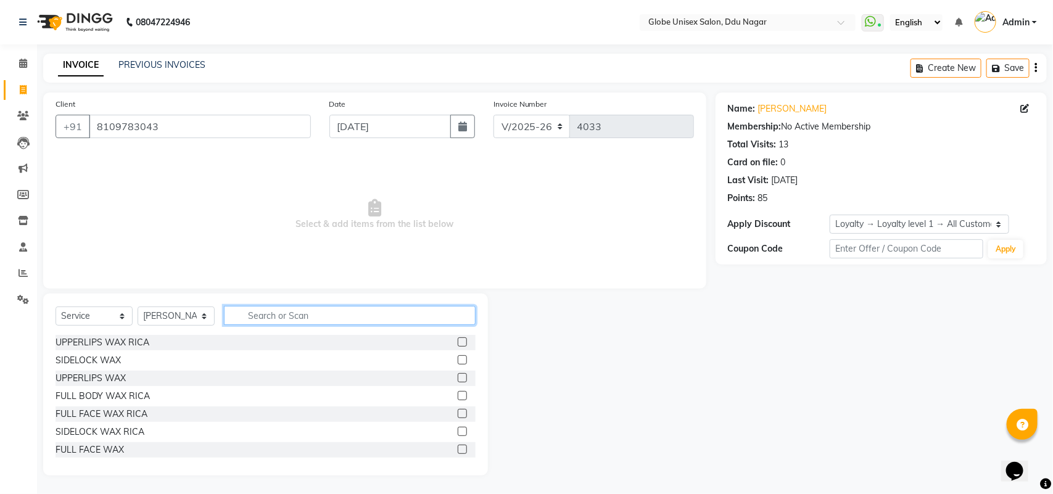
click at [296, 312] on input "text" at bounding box center [350, 315] width 252 height 19
type input "rica"
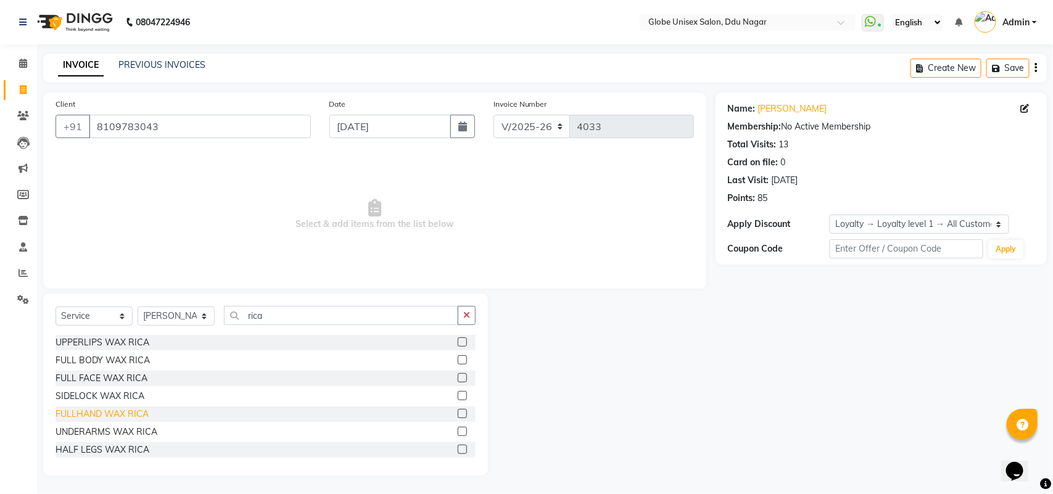
click at [134, 417] on div "FULLHAND WAX RICA" at bounding box center [102, 414] width 93 height 13
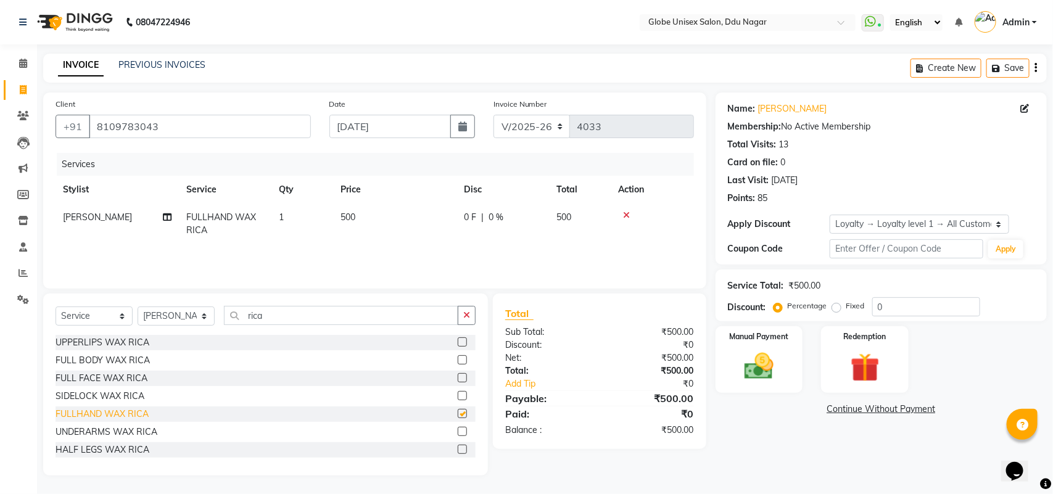
checkbox input "false"
click at [807, 346] on div "Manual Payment Redemption" at bounding box center [882, 359] width 350 height 67
click at [778, 365] on img at bounding box center [759, 366] width 49 height 35
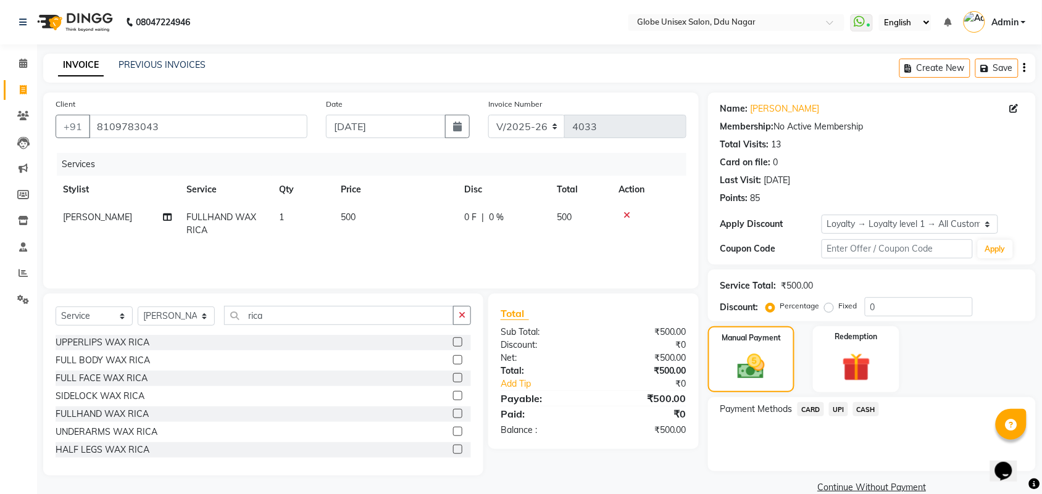
click at [840, 414] on span "UPI" at bounding box center [838, 409] width 19 height 14
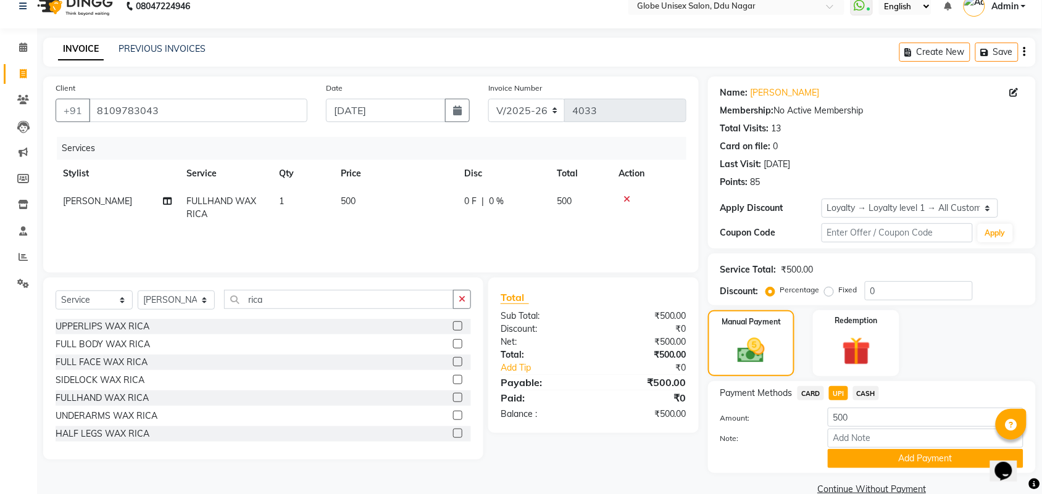
scroll to position [38, 0]
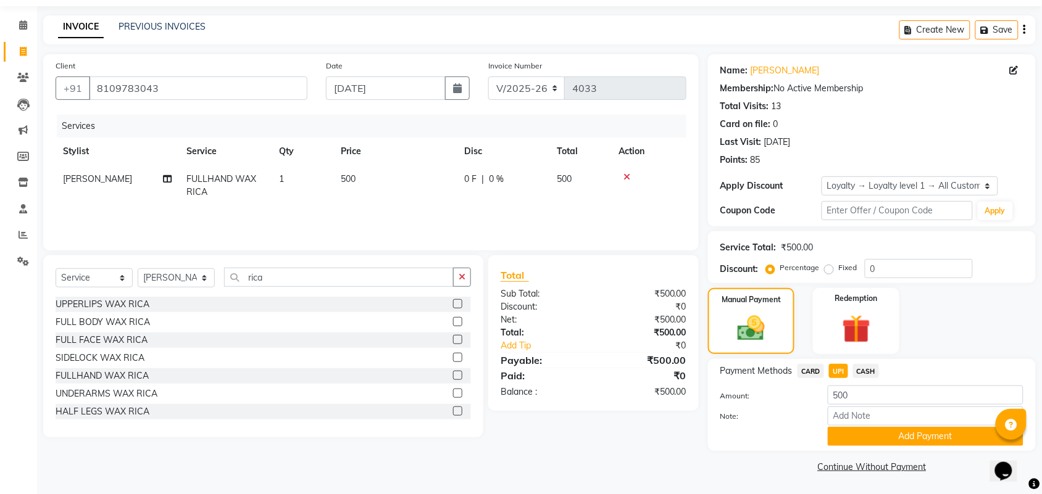
click at [868, 369] on span "CASH" at bounding box center [866, 371] width 27 height 14
click at [926, 436] on button "Add Payment" at bounding box center [926, 436] width 196 height 19
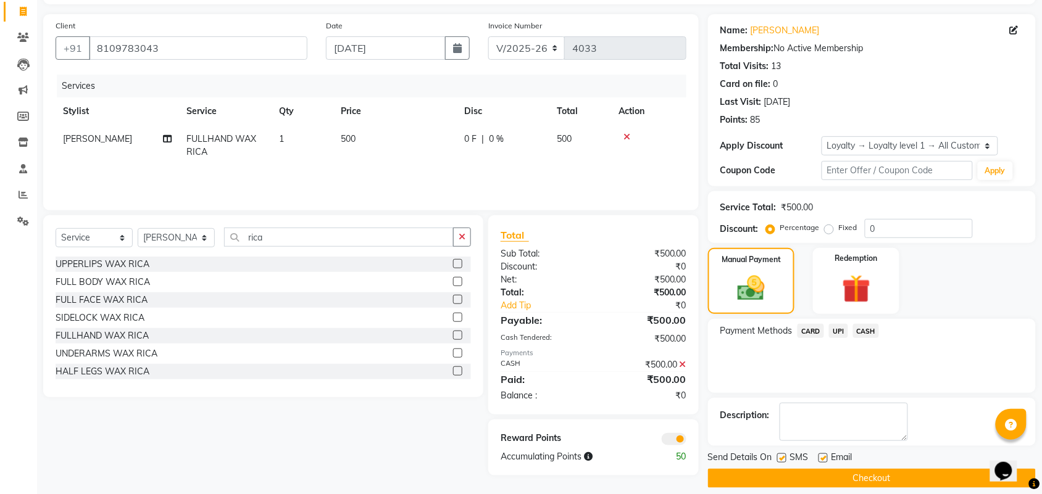
scroll to position [91, 0]
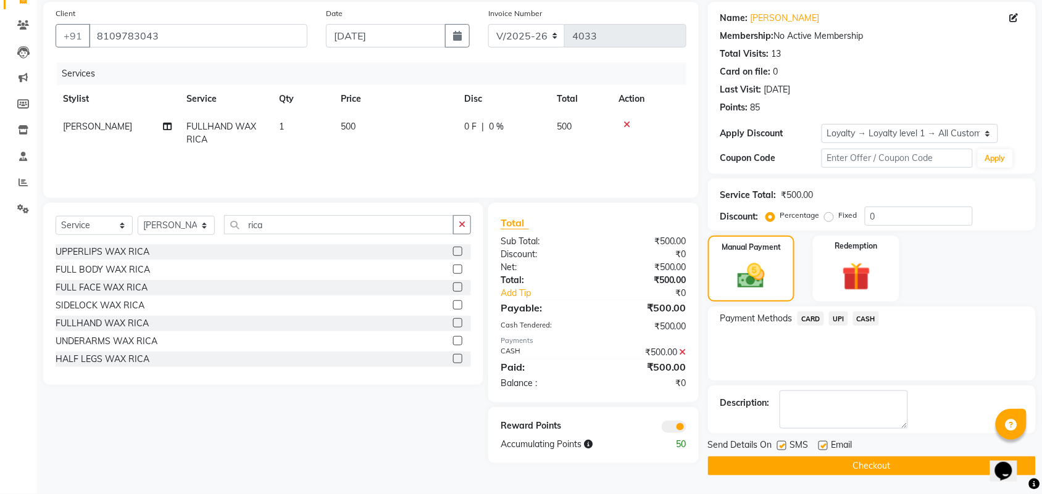
click at [905, 454] on div "Send Details On SMS Email" at bounding box center [872, 446] width 328 height 15
click at [909, 467] on button "Checkout" at bounding box center [872, 466] width 328 height 19
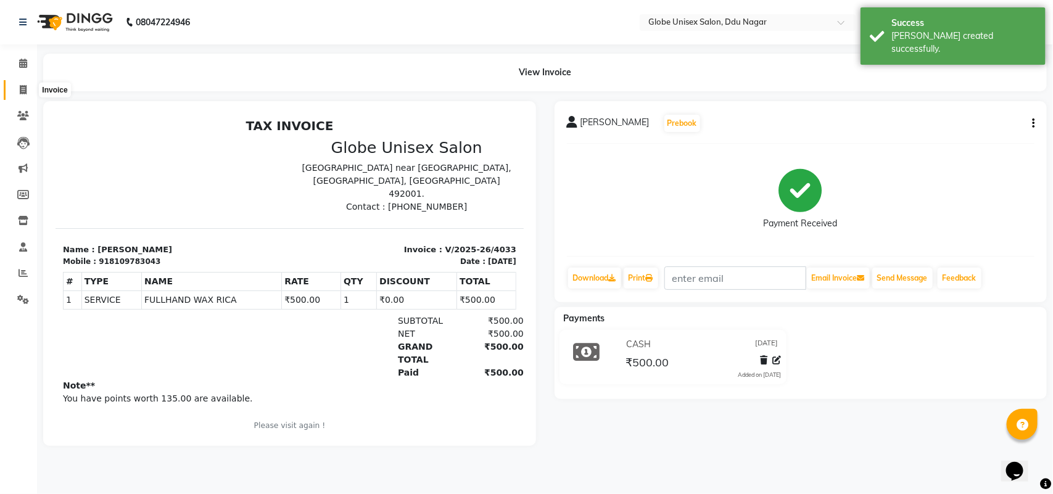
click at [23, 85] on icon at bounding box center [23, 89] width 7 height 9
select select "service"
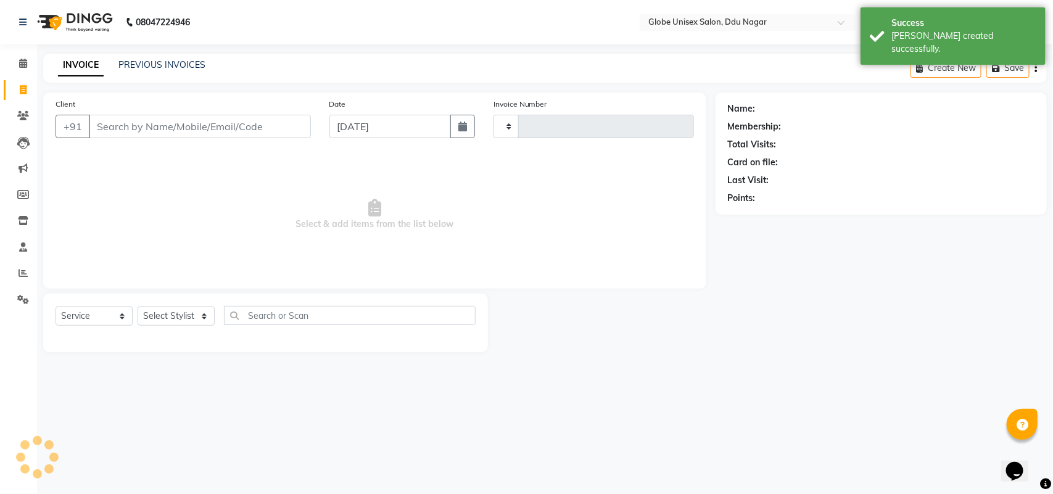
type input "4034"
select select "4184"
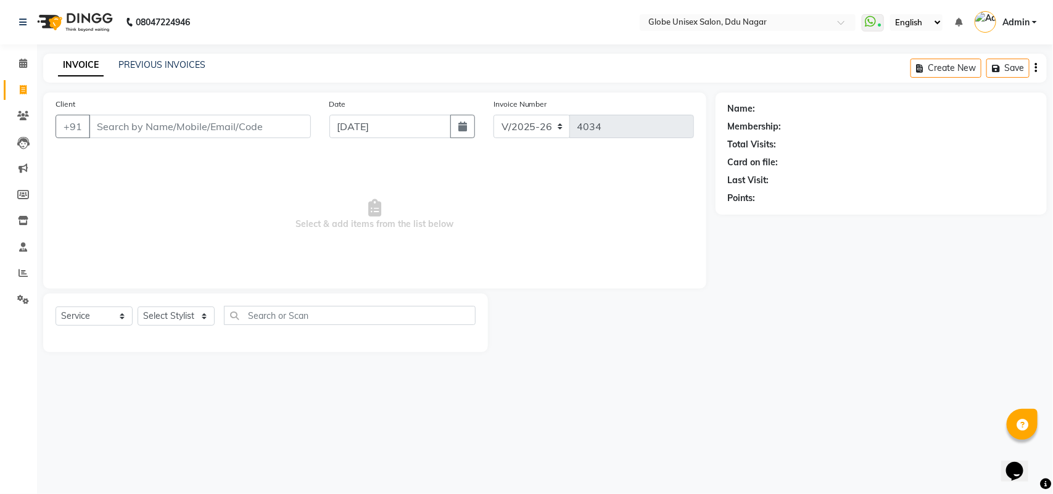
click at [179, 128] on input "Client" at bounding box center [200, 126] width 222 height 23
type input "8318769922"
select select "1: Object"
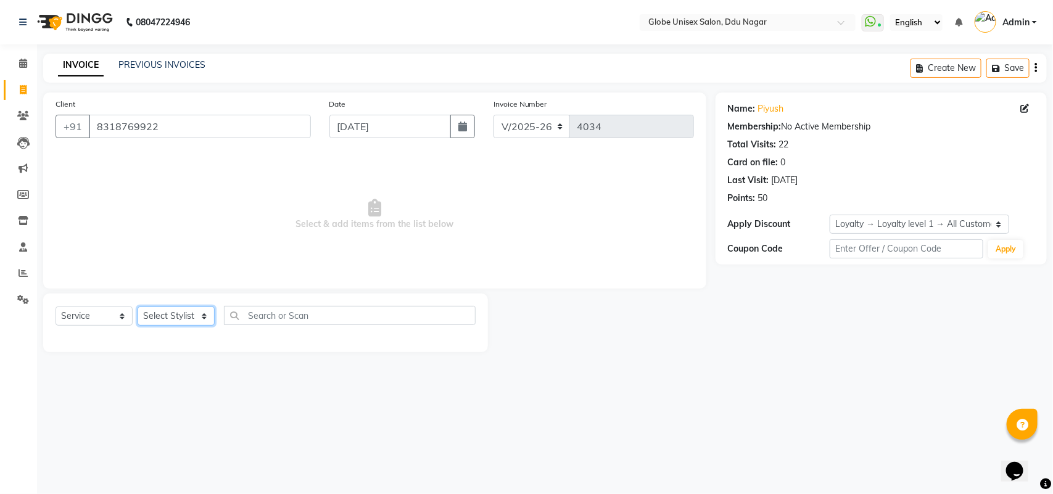
click at [189, 310] on select "Select Stylist ADITYA AJIT CHIRAG DEV DIGESH LALITA LAXMI MADHU MANSI NICK RAKS…" at bounding box center [176, 316] width 77 height 19
select select "24272"
click at [138, 307] on select "Select Stylist ADITYA AJIT CHIRAG DEV DIGESH LALITA LAXMI MADHU MANSI NICK RAKS…" at bounding box center [176, 316] width 77 height 19
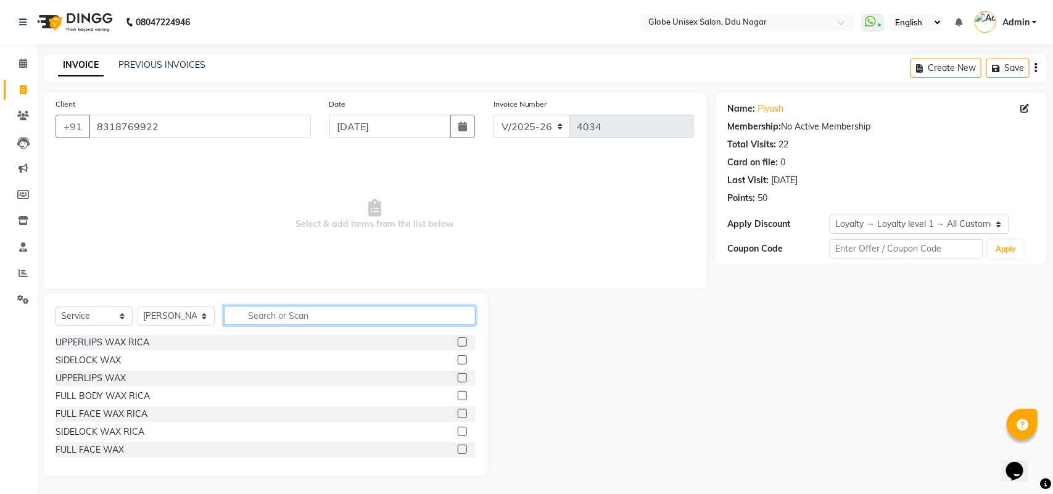
click at [346, 320] on input "text" at bounding box center [350, 315] width 252 height 19
type input "hai"
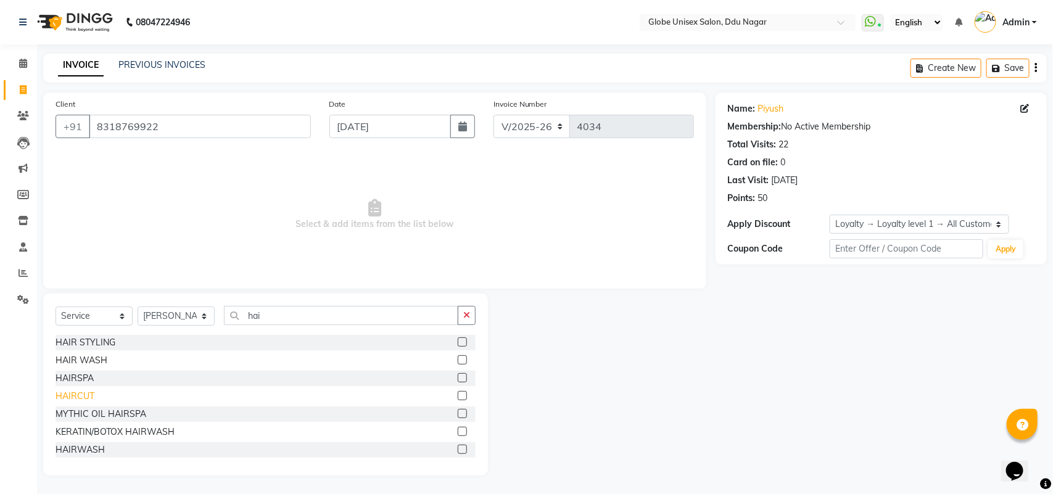
click at [79, 392] on div "HAIRCUT" at bounding box center [75, 396] width 39 height 13
checkbox input "false"
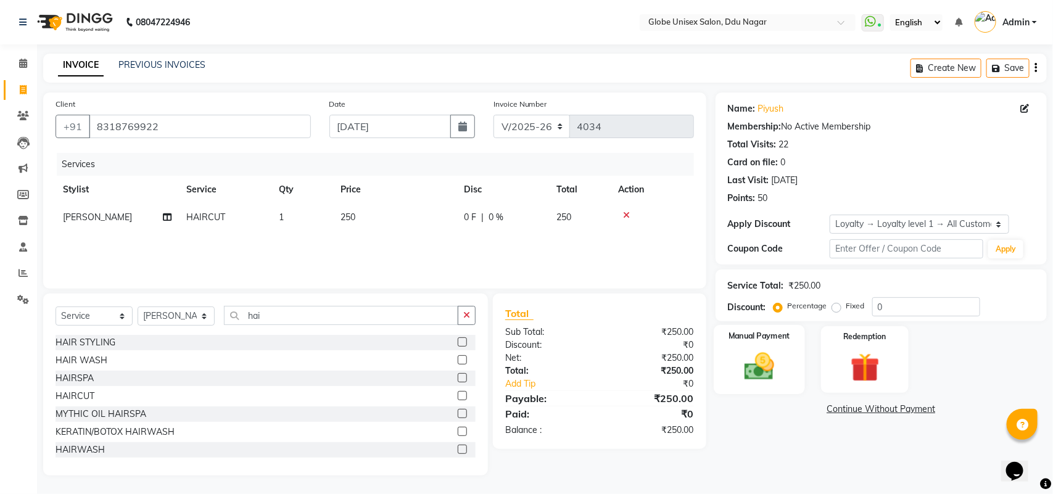
click at [773, 357] on img at bounding box center [759, 366] width 49 height 35
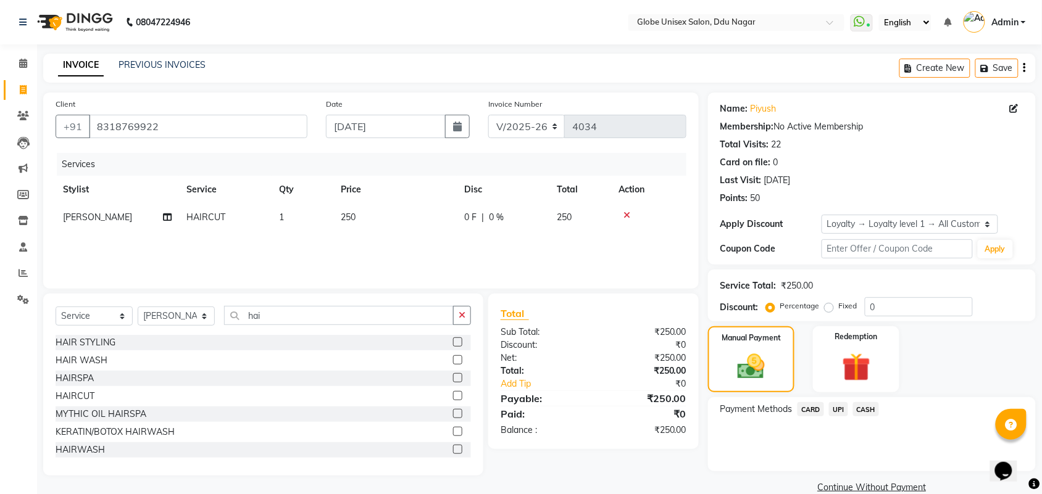
click at [878, 412] on span "CASH" at bounding box center [866, 409] width 27 height 14
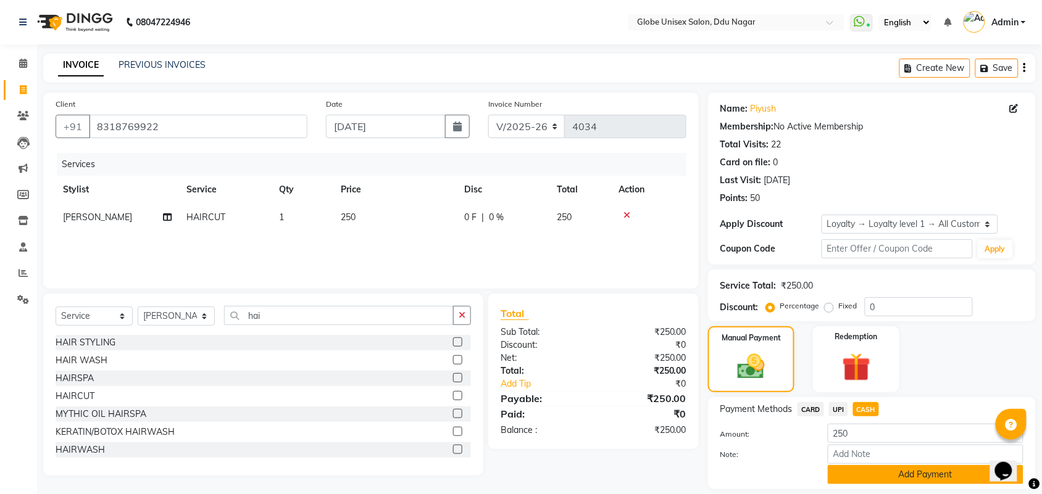
click at [887, 476] on button "Add Payment" at bounding box center [926, 474] width 196 height 19
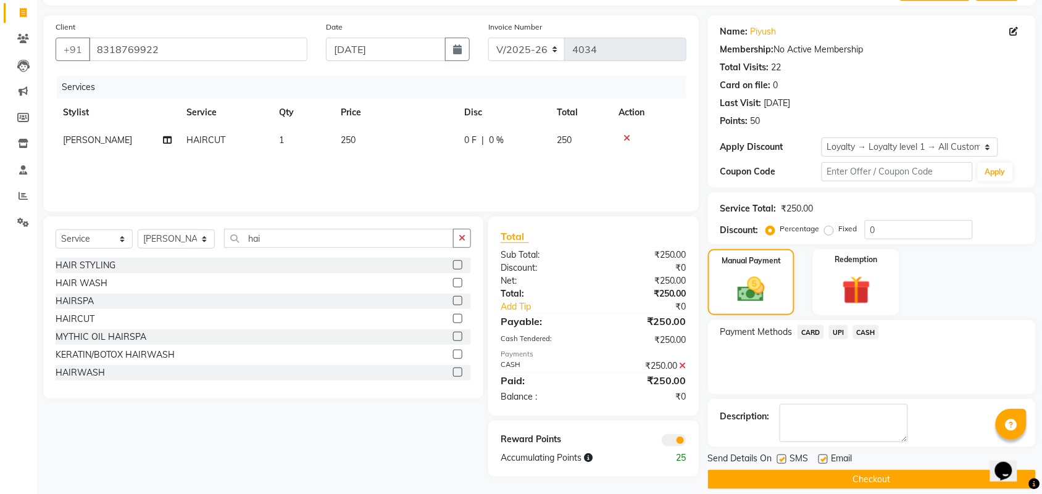
scroll to position [91, 0]
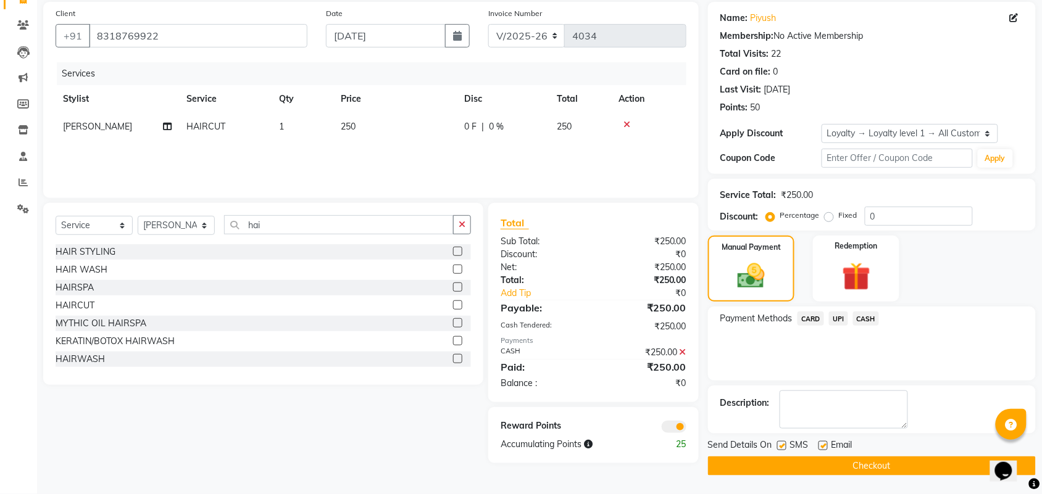
click at [935, 463] on button "Checkout" at bounding box center [872, 466] width 328 height 19
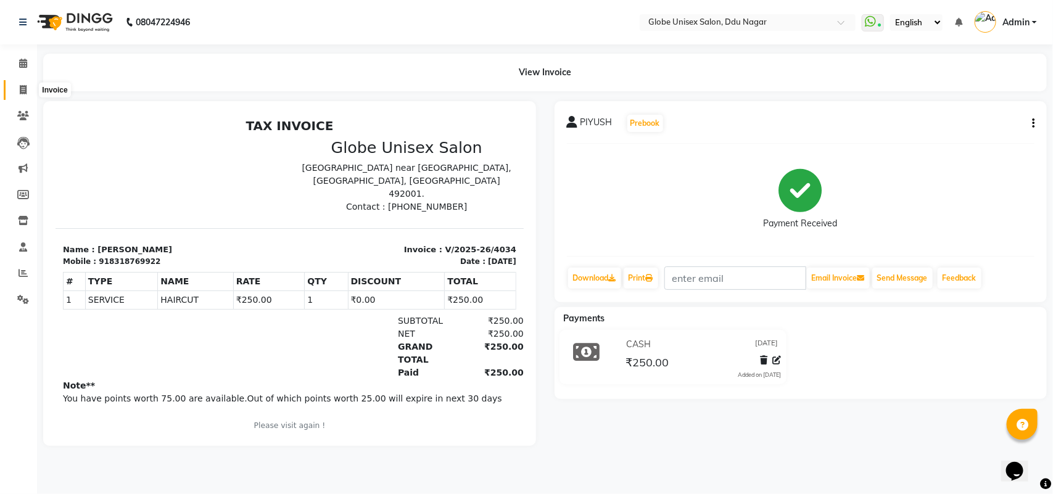
click at [17, 91] on span at bounding box center [23, 90] width 22 height 14
select select "service"
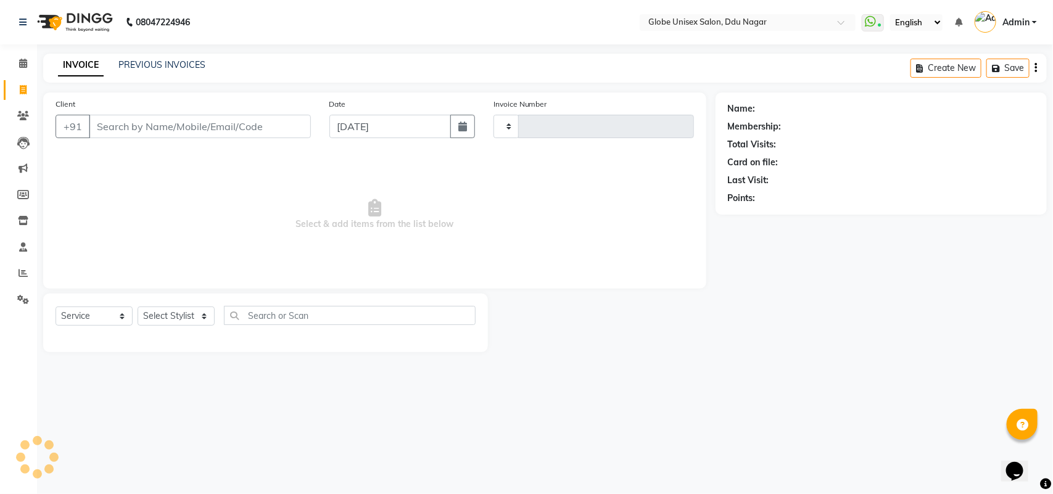
type input "4035"
select select "4184"
click at [168, 326] on div "Select Service Product Membership Package Voucher Prepaid Gift Card Select Styl…" at bounding box center [266, 320] width 420 height 29
click at [168, 319] on select "Select Stylist ADITYA AJIT CHIRAG DEV DIGESH LALITA LAXMI MADHU MANSI NICK RAKS…" at bounding box center [176, 316] width 77 height 19
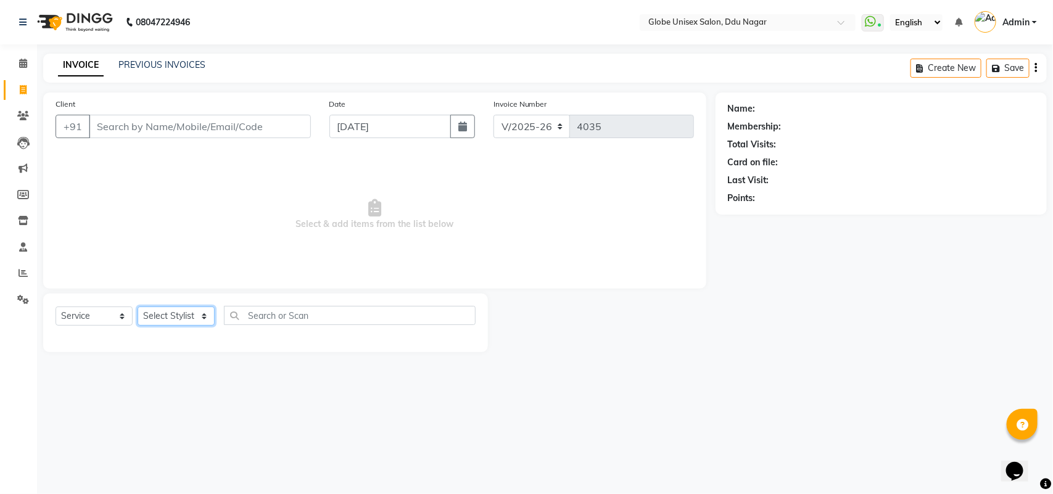
select select "69938"
click at [138, 307] on select "Select Stylist ADITYA AJIT CHIRAG DEV DIGESH LALITA LAXMI MADHU MANSI NICK RAKS…" at bounding box center [176, 316] width 77 height 19
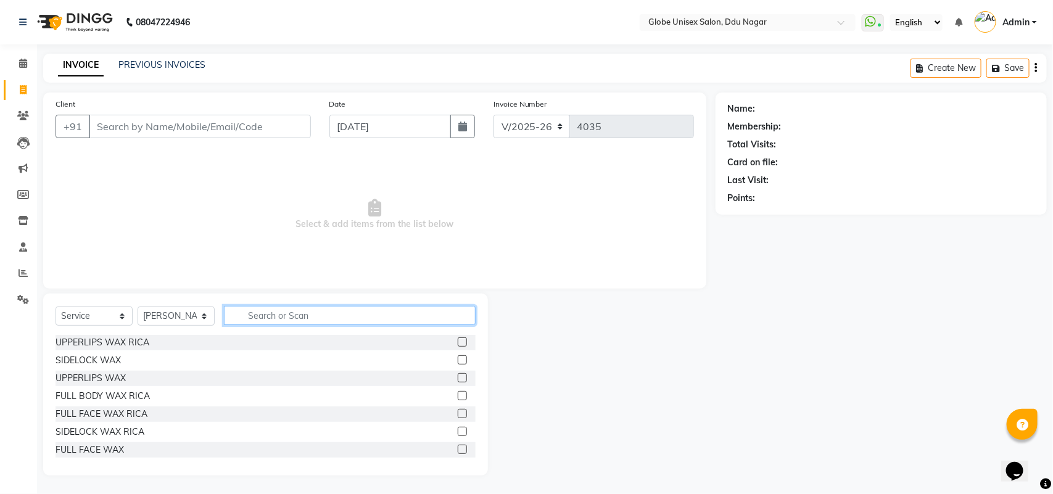
click at [319, 322] on input "text" at bounding box center [350, 315] width 252 height 19
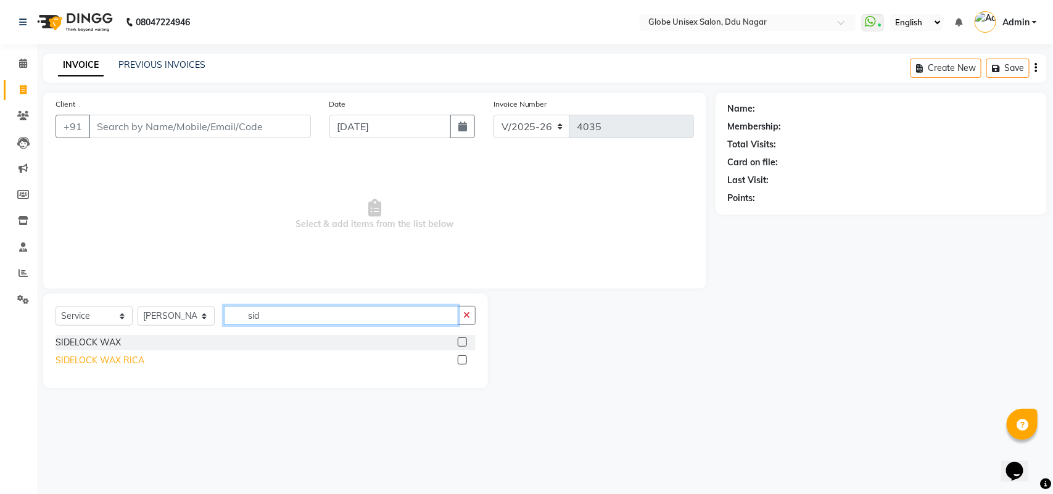
type input "sid"
click at [115, 363] on div "SIDELOCK WAX RICA" at bounding box center [100, 360] width 89 height 13
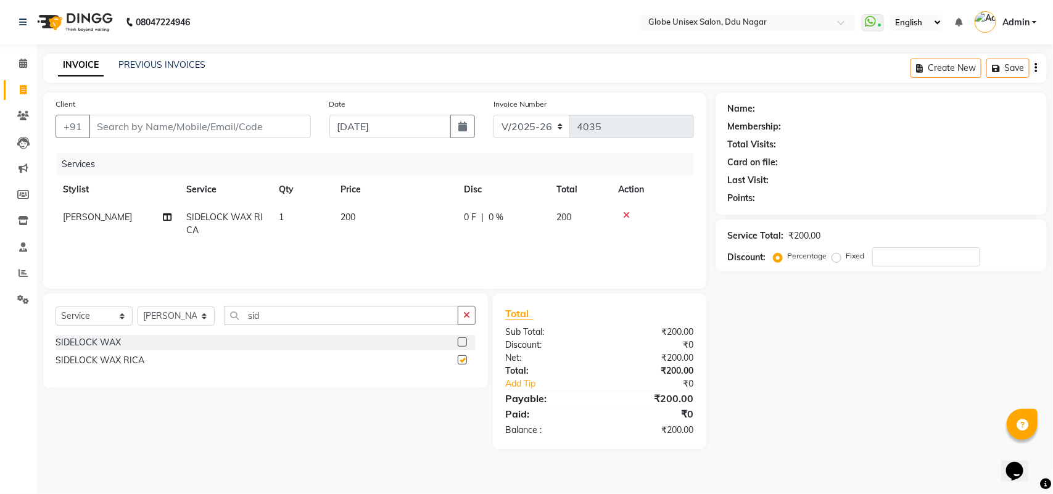
checkbox input "false"
click at [301, 309] on input "sid" at bounding box center [341, 315] width 234 height 19
type input "s"
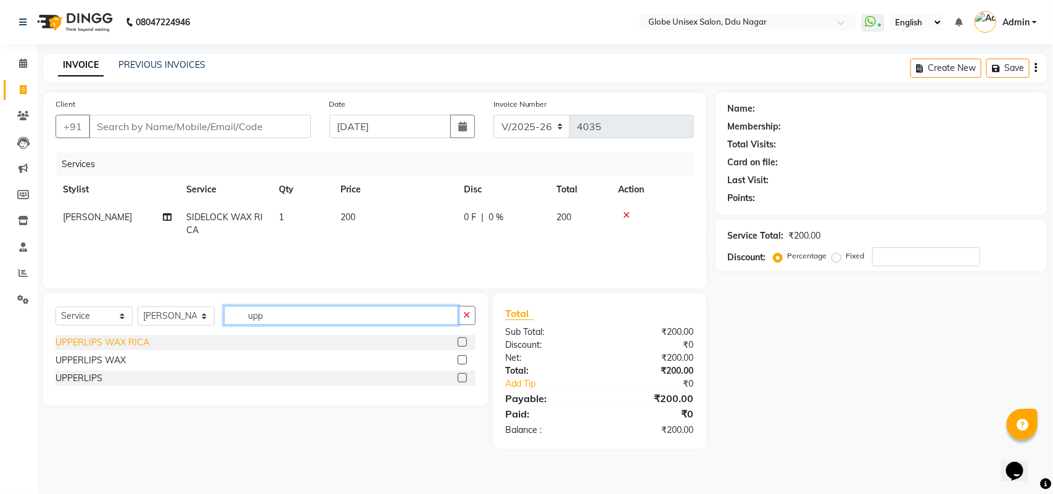
type input "upp"
click at [109, 343] on div "UPPERLIPS WAX RICA" at bounding box center [103, 342] width 94 height 13
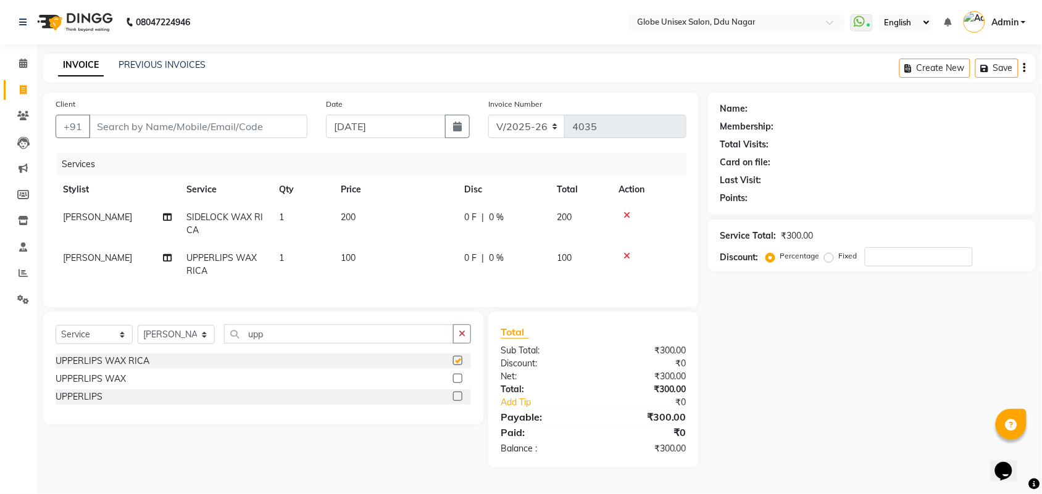
checkbox input "false"
click at [315, 344] on input "upp" at bounding box center [339, 334] width 230 height 19
type input "u"
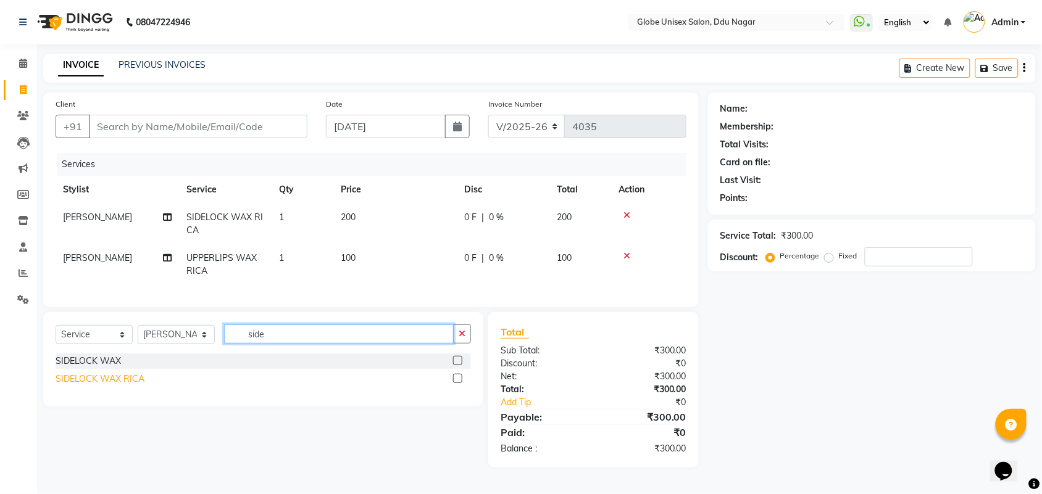
type input "side"
click at [124, 386] on div "SIDELOCK WAX RICA" at bounding box center [100, 379] width 89 height 13
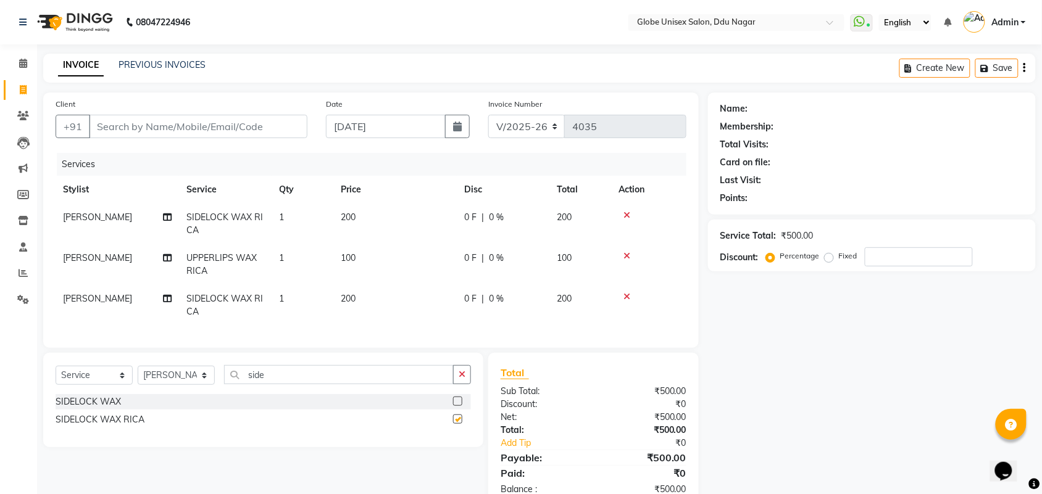
checkbox input "false"
click at [96, 409] on div "SIDELOCK WAX" at bounding box center [88, 402] width 65 height 13
click at [96, 385] on select "Select Service Product Membership Package Voucher Prepaid Gift Card" at bounding box center [94, 375] width 77 height 19
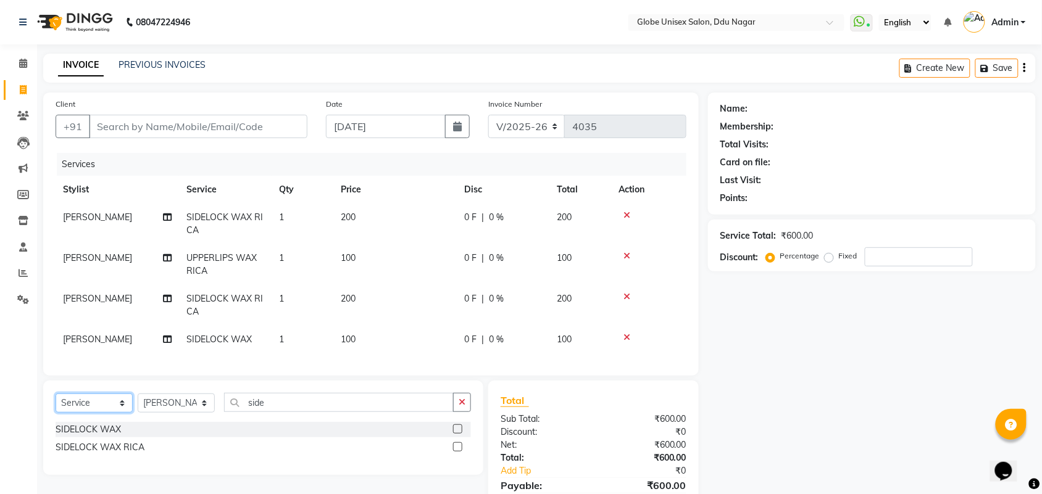
checkbox input "false"
click at [626, 338] on icon at bounding box center [626, 337] width 7 height 9
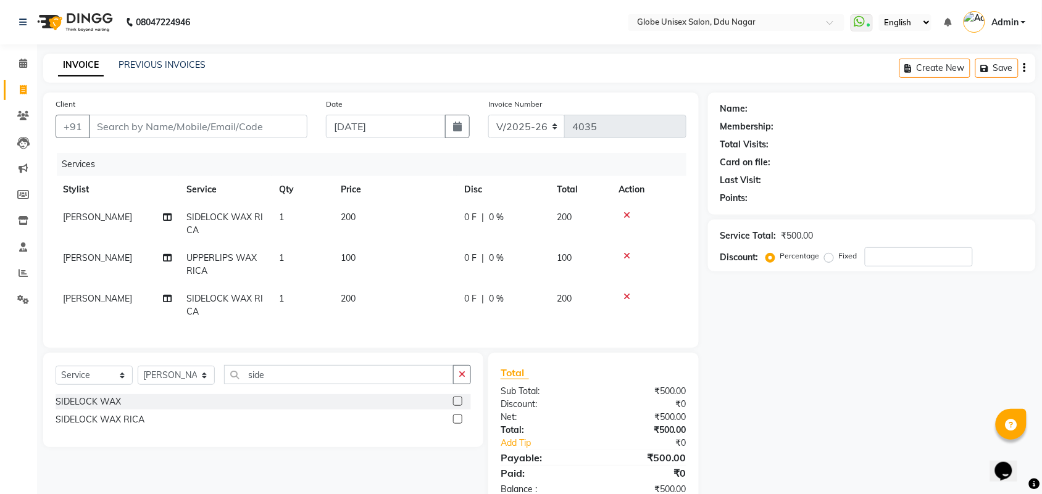
click at [624, 297] on icon at bounding box center [626, 297] width 7 height 9
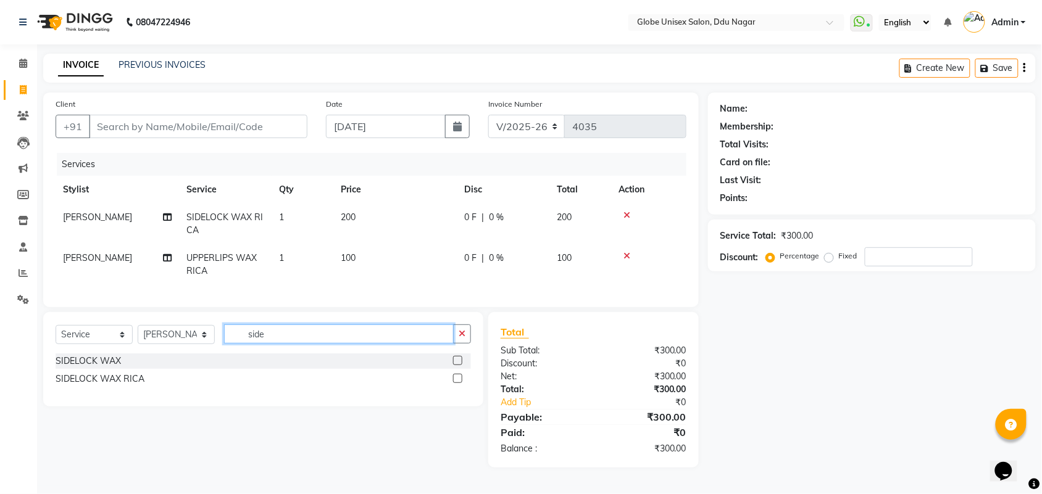
click at [288, 344] on input "side" at bounding box center [339, 334] width 230 height 19
type input "s"
type input "eye"
click at [91, 368] on div "EYEBROWS" at bounding box center [81, 361] width 50 height 13
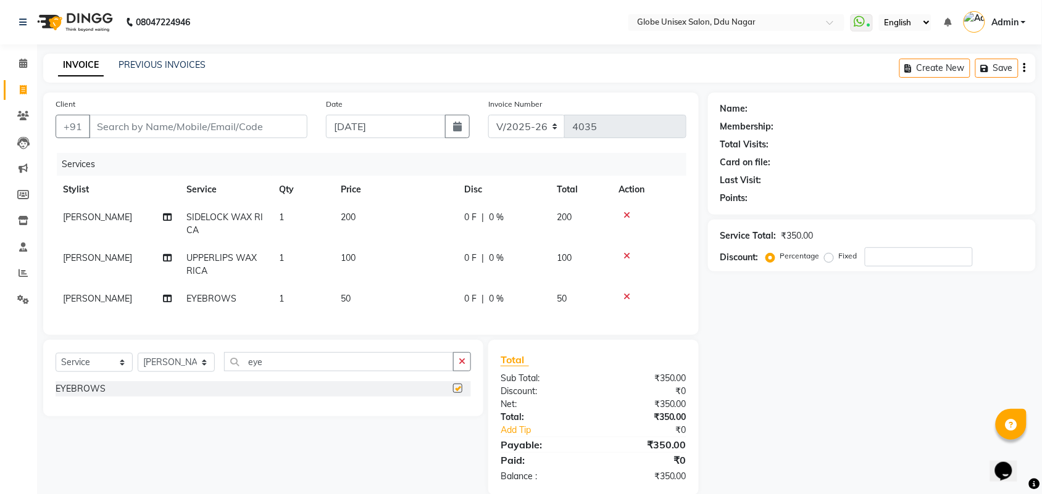
checkbox input "false"
click at [179, 372] on select "Select Stylist ADITYA AJIT CHIRAG DEV DIGESH LALITA LAXMI MADHU MANSI NICK RAKS…" at bounding box center [176, 362] width 77 height 19
click at [331, 371] on input "eye" at bounding box center [339, 361] width 230 height 19
type input "e"
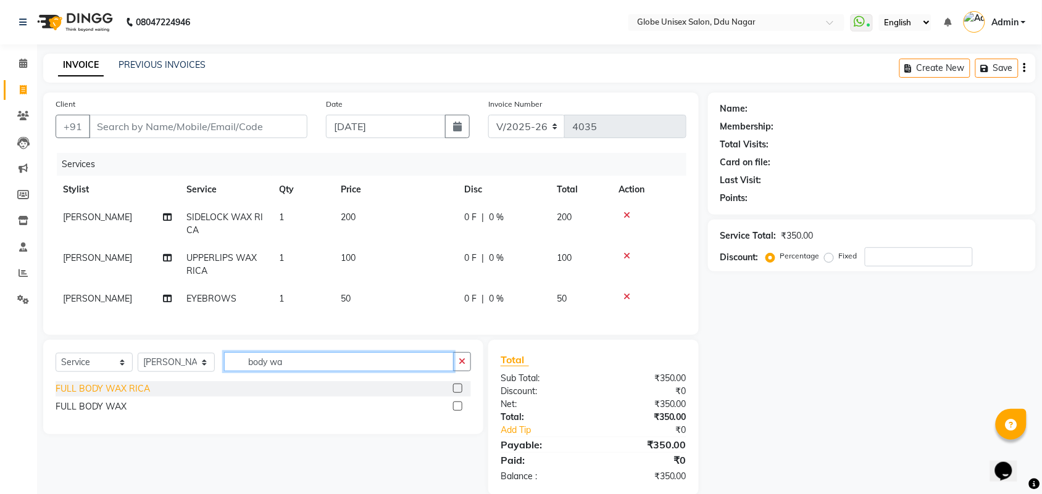
type input "body wa"
click at [125, 396] on div "FULL BODY WAX RICA" at bounding box center [103, 389] width 94 height 13
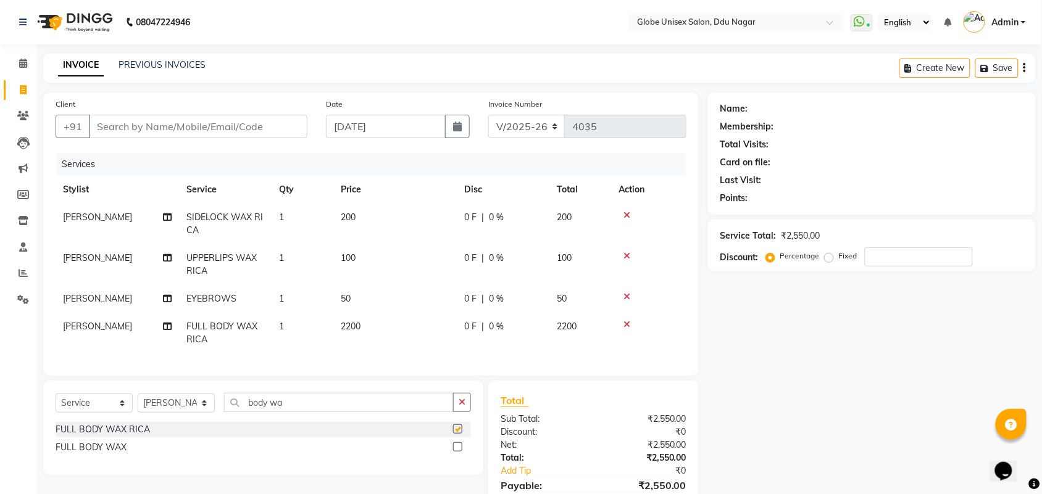
checkbox input "false"
click at [329, 409] on input "body wa" at bounding box center [339, 402] width 230 height 19
type input "b"
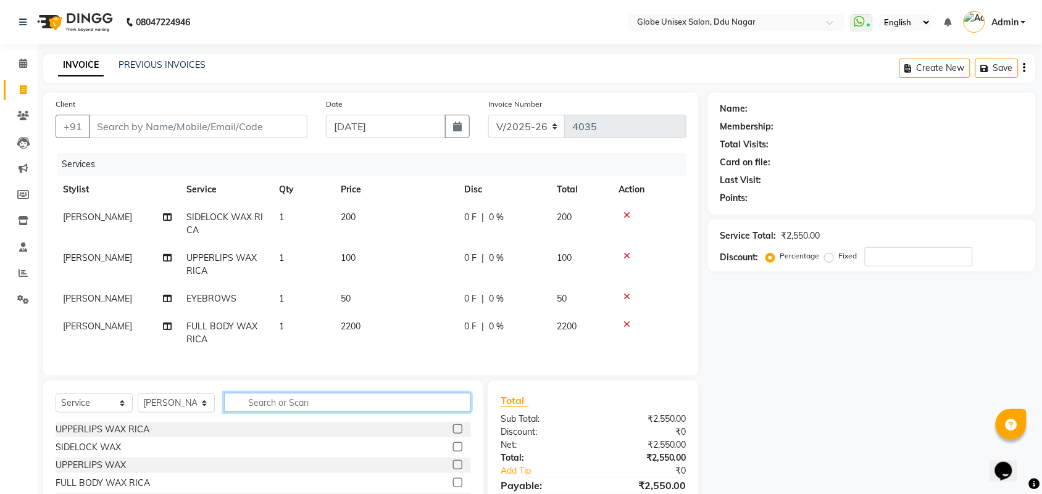
click at [284, 412] on input "text" at bounding box center [347, 402] width 247 height 19
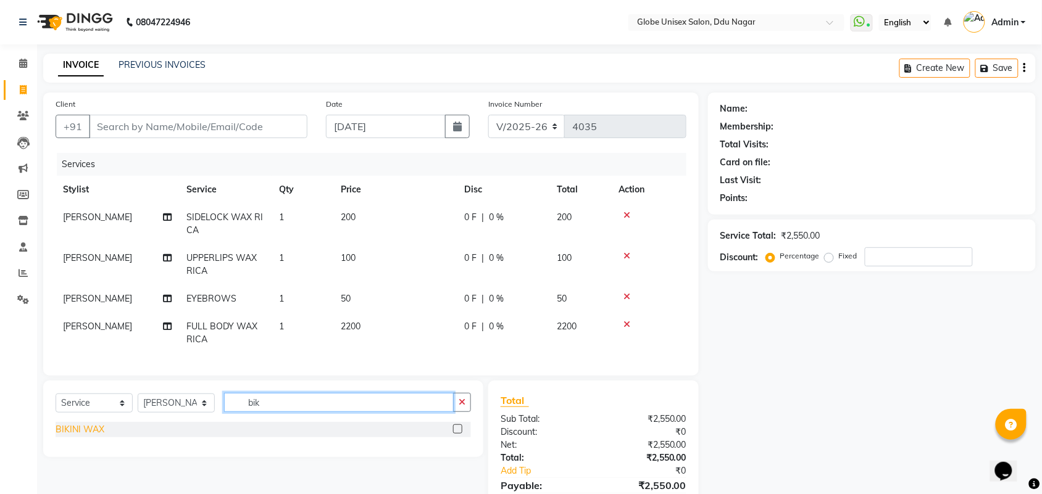
type input "bik"
click at [90, 436] on div "BIKINI WAX" at bounding box center [80, 429] width 49 height 13
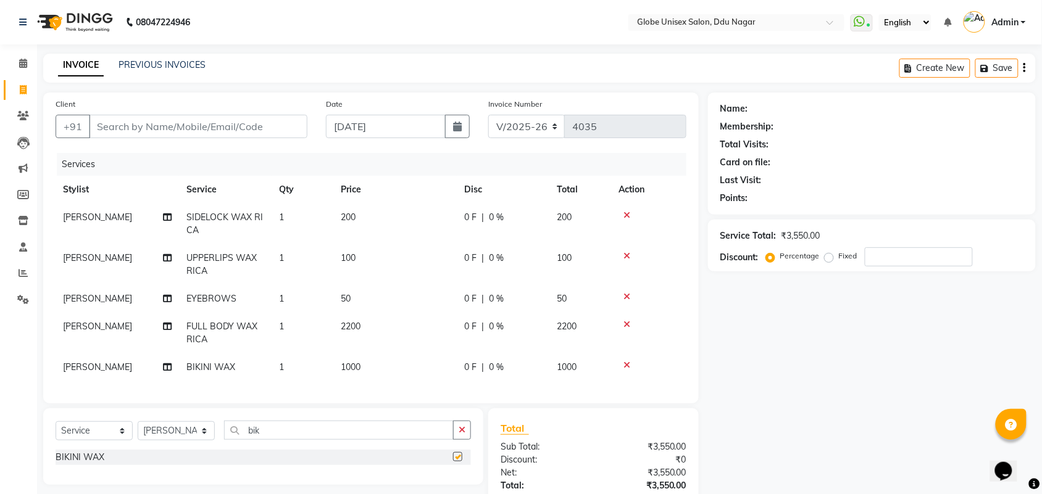
checkbox input "false"
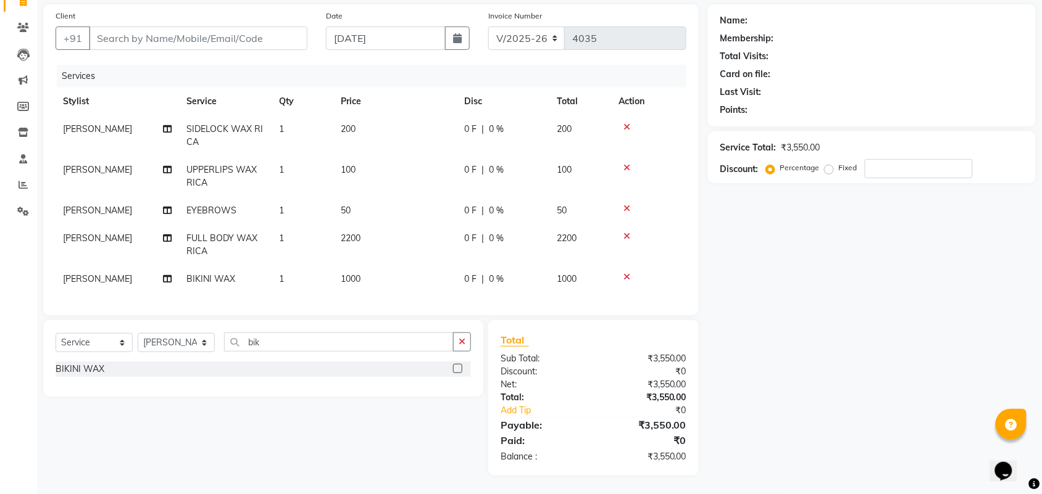
click at [374, 265] on td "1000" at bounding box center [394, 279] width 123 height 28
select select "69938"
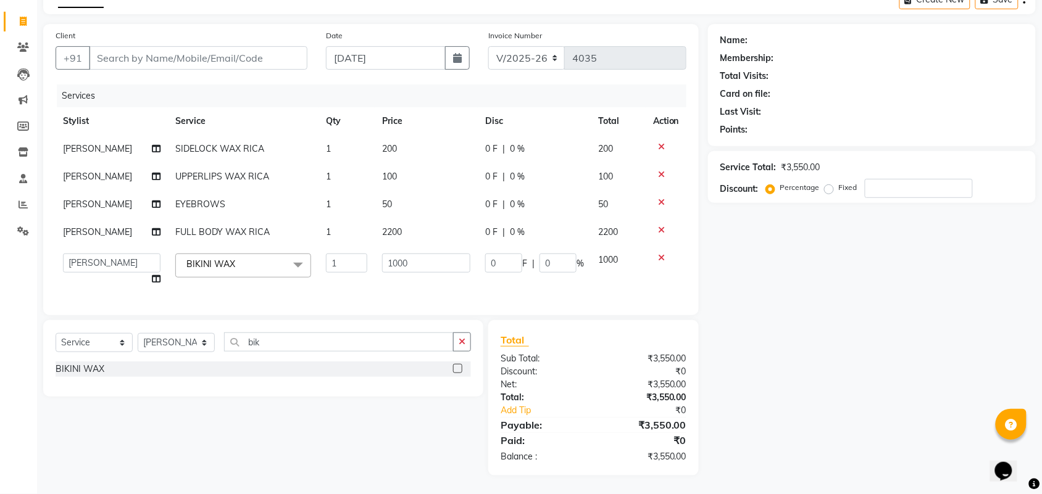
scroll to position [79, 0]
click at [420, 254] on input "1000" at bounding box center [426, 263] width 88 height 19
type input "1500"
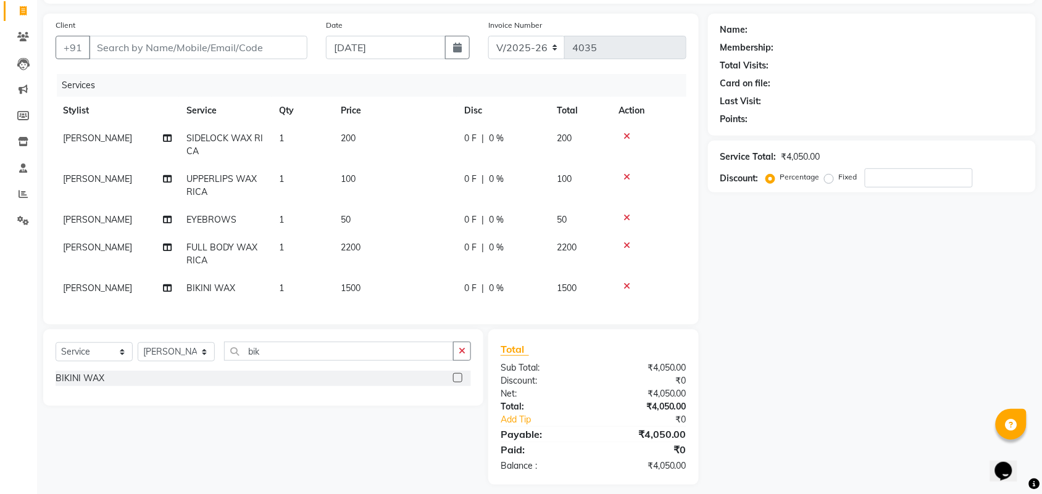
click at [407, 275] on td "1500" at bounding box center [394, 289] width 123 height 28
select select "69938"
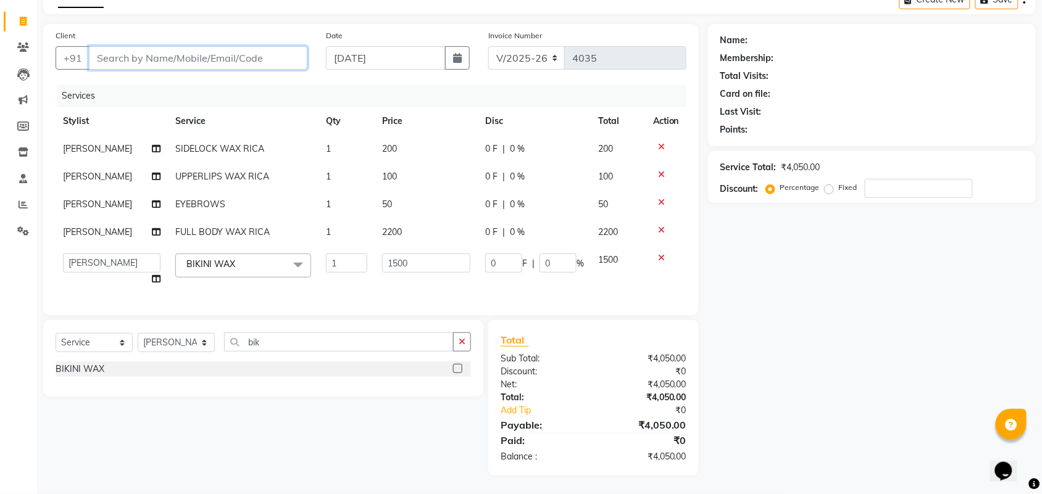
click at [268, 46] on input "Client" at bounding box center [198, 57] width 218 height 23
type input "9"
type input "0"
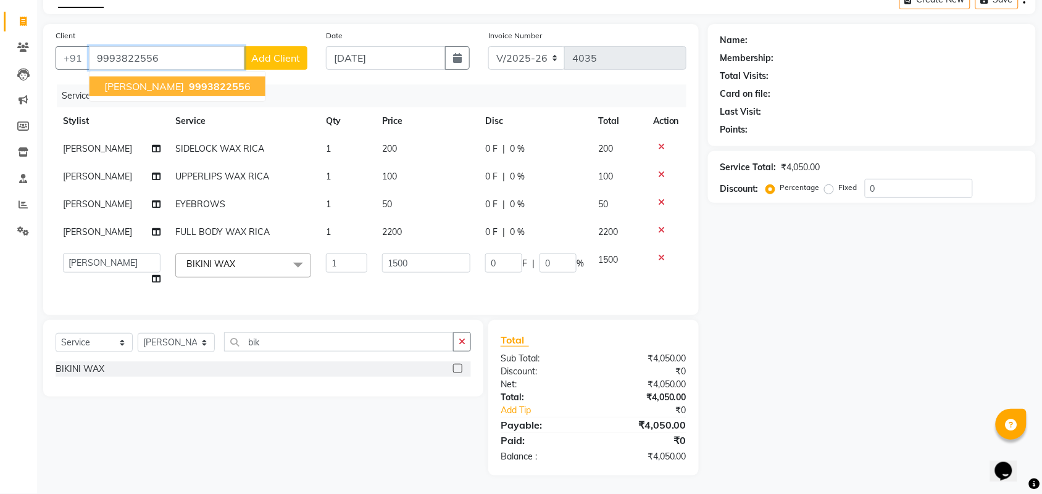
type input "9993822556"
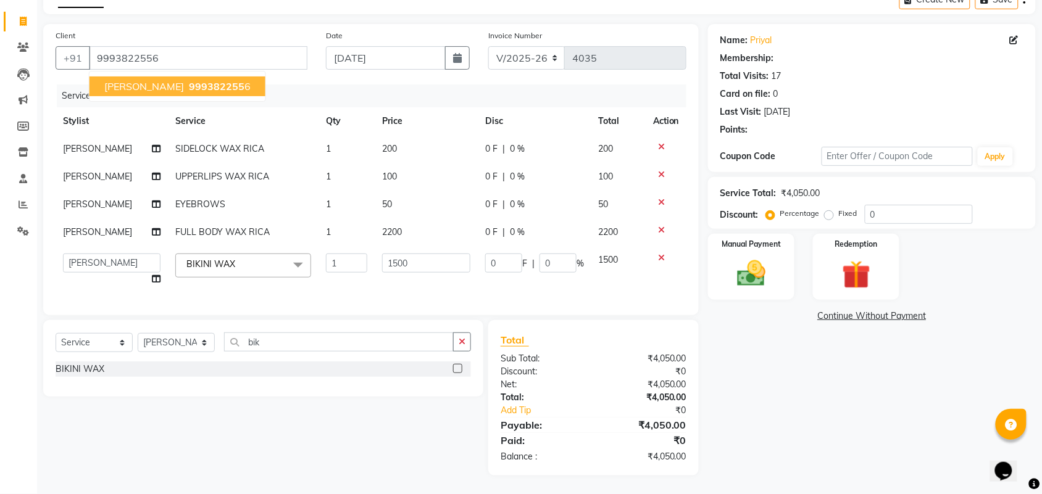
select select "1: Object"
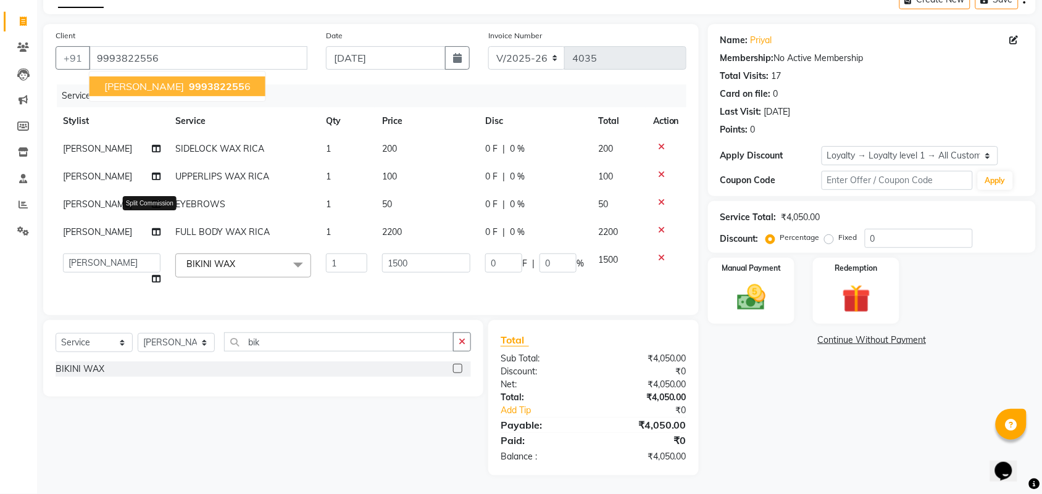
click at [152, 228] on icon at bounding box center [156, 232] width 9 height 9
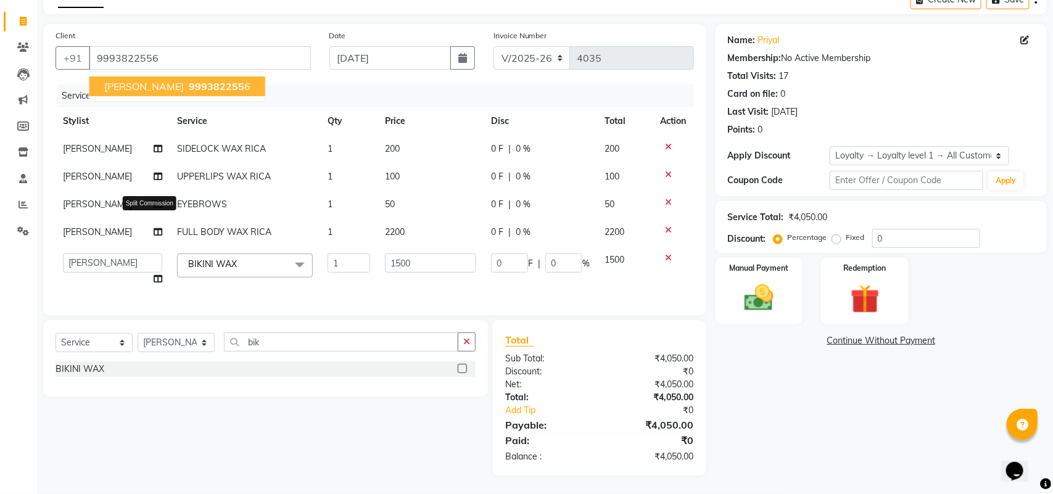
select select "69938"
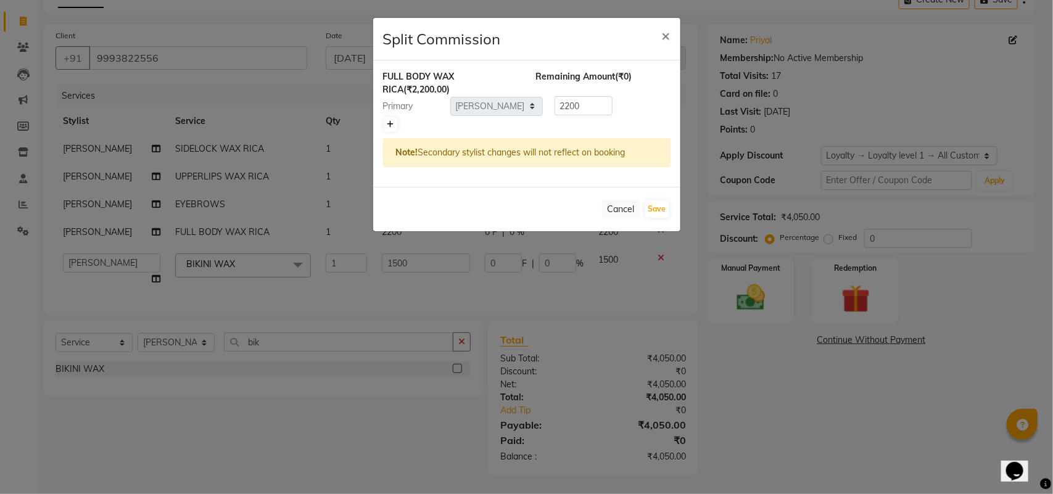
click at [391, 121] on icon at bounding box center [391, 124] width 7 height 7
type input "1100"
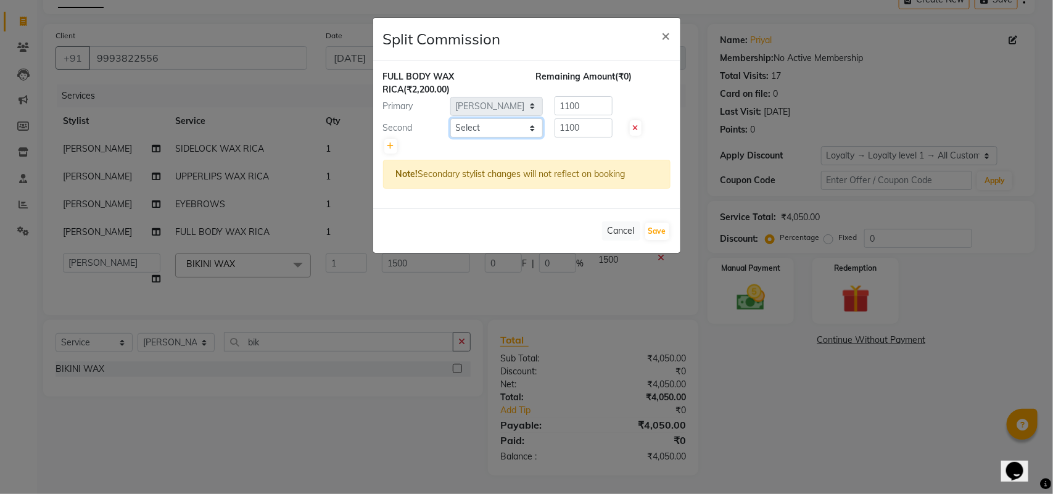
click at [477, 118] on select "Select ADITYA AJIT CHIRAG DEV DIGESH LALITA LAXMI MADHU MANSI NICK RAKSHA SACHI…" at bounding box center [496, 127] width 93 height 19
select select "39160"
click at [450, 118] on select "Select ADITYA AJIT CHIRAG DEV DIGESH LALITA LAXMI MADHU MANSI NICK RAKSHA SACHI…" at bounding box center [496, 127] width 93 height 19
click at [656, 223] on button "Save" at bounding box center [657, 231] width 24 height 17
select select "Select"
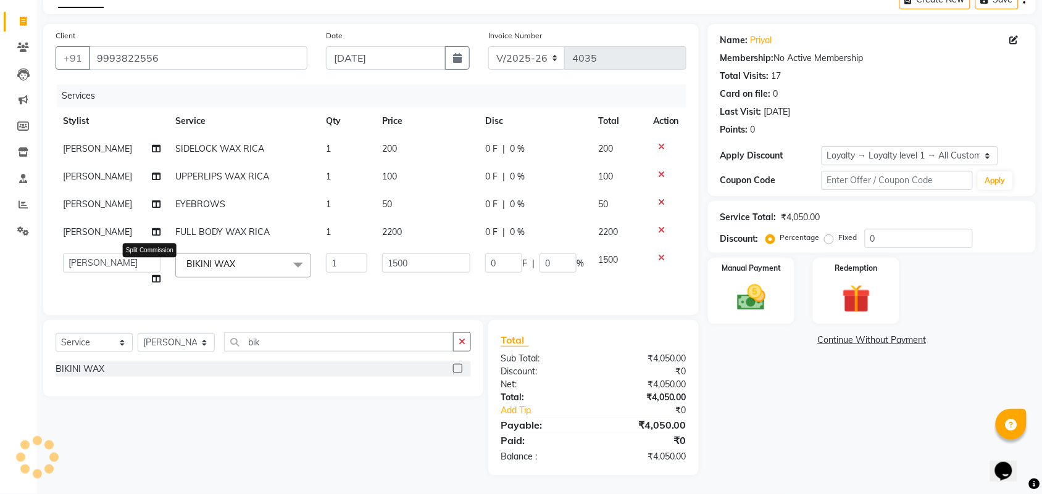
click at [152, 275] on icon at bounding box center [156, 279] width 9 height 9
select select "69938"
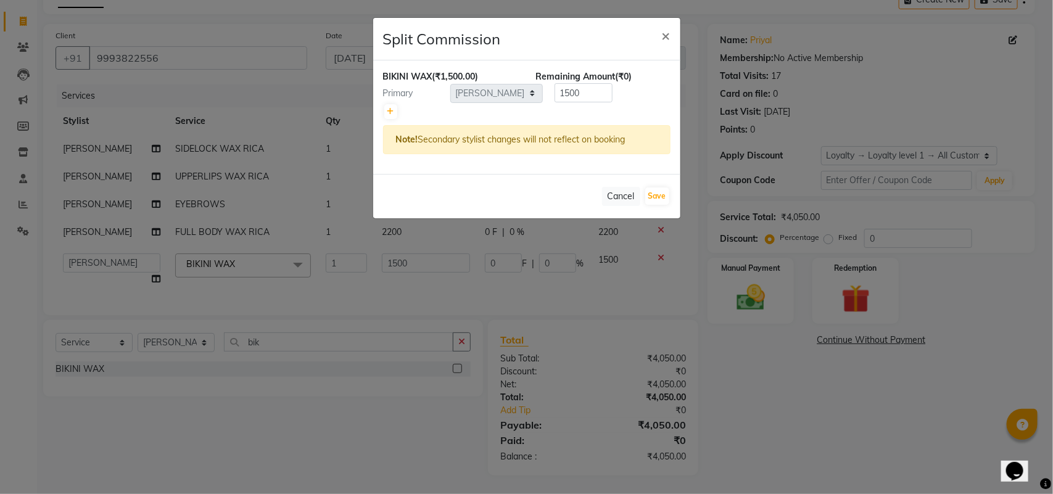
click at [223, 278] on ngb-modal-window "Split Commission × BIKINI WAX (₹1,500.00) Remaining Amount (₹0) Primary Select …" at bounding box center [526, 247] width 1053 height 494
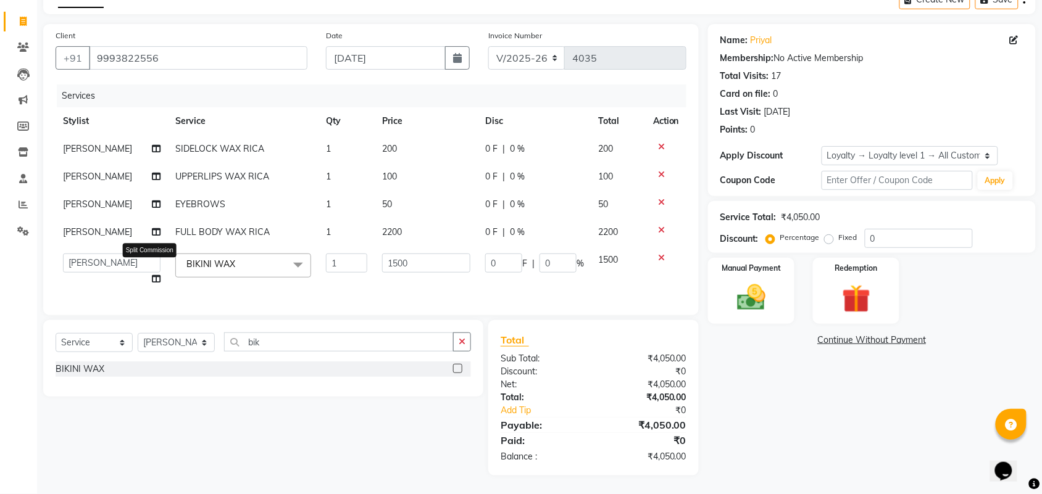
click at [152, 275] on icon at bounding box center [156, 279] width 9 height 9
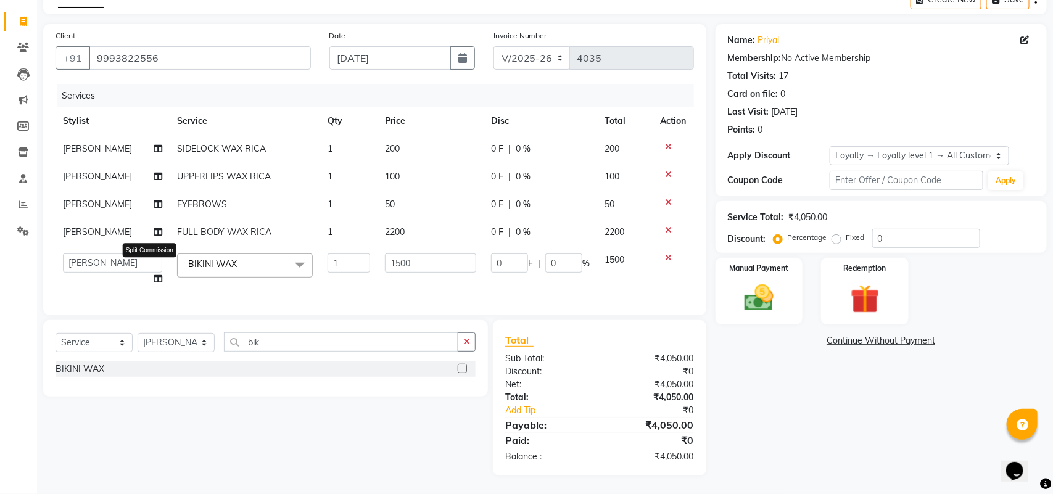
select select "69938"
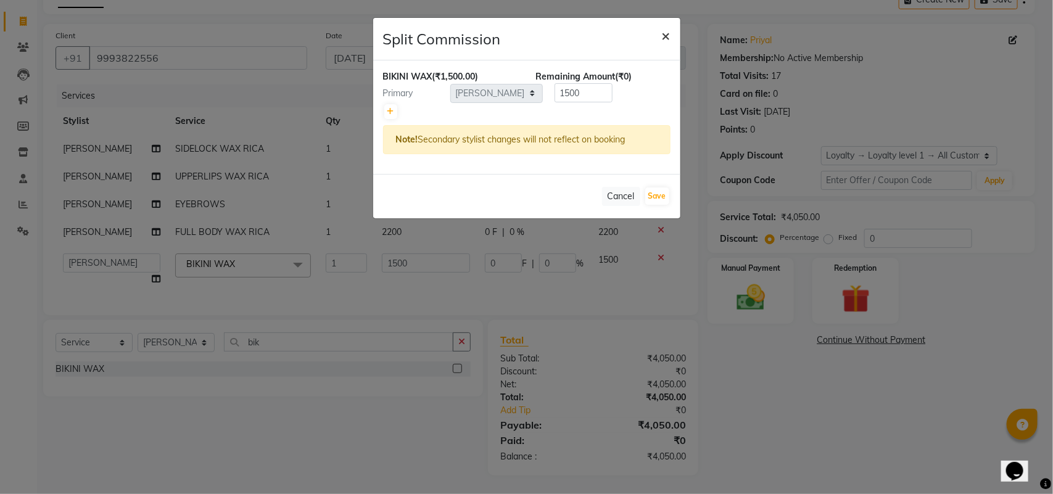
click at [673, 33] on button "×" at bounding box center [666, 35] width 28 height 35
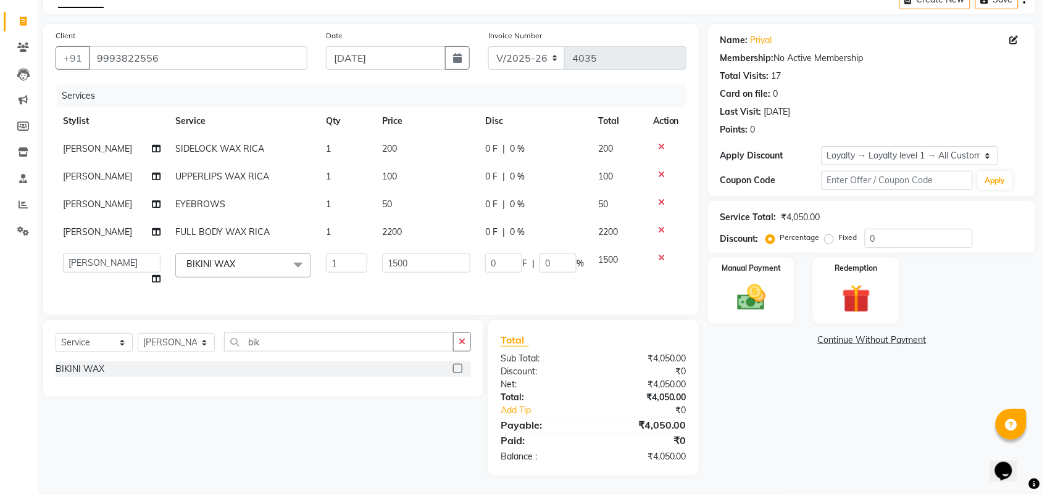
click at [660, 254] on icon at bounding box center [661, 258] width 7 height 9
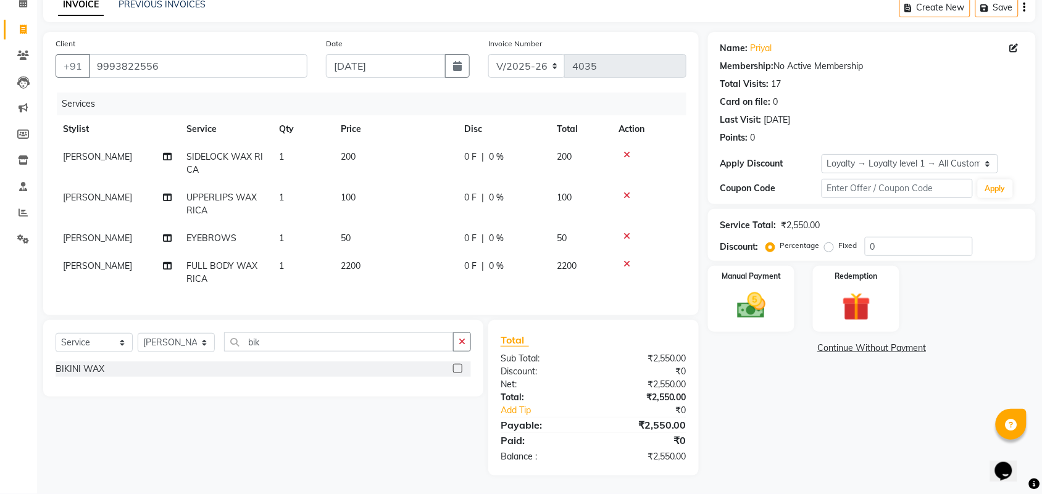
scroll to position [72, 0]
click at [158, 343] on select "Select Stylist ADITYA AJIT CHIRAG DEV DIGESH LALITA LAXMI MADHU MANSI NICK RAKS…" at bounding box center [176, 342] width 77 height 19
select select "39160"
click at [138, 333] on select "Select Stylist ADITYA AJIT CHIRAG DEV DIGESH LALITA LAXMI MADHU MANSI NICK RAKS…" at bounding box center [176, 342] width 77 height 19
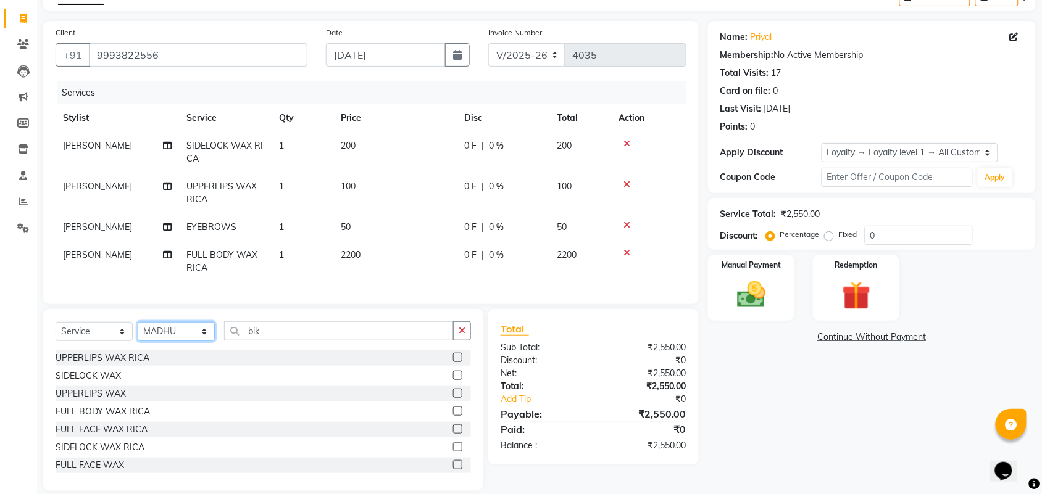
click at [172, 341] on select "Select Stylist ADITYA AJIT CHIRAG DEV DIGESH LALITA LAXMI MADHU MANSI NICK RAKS…" at bounding box center [176, 331] width 77 height 19
click at [275, 341] on input "bik" at bounding box center [339, 331] width 230 height 19
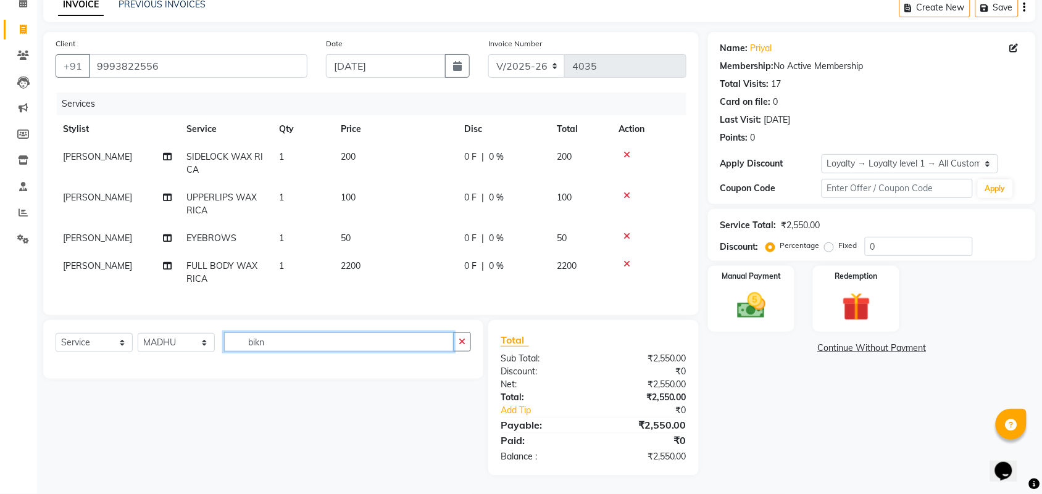
type input "bik"
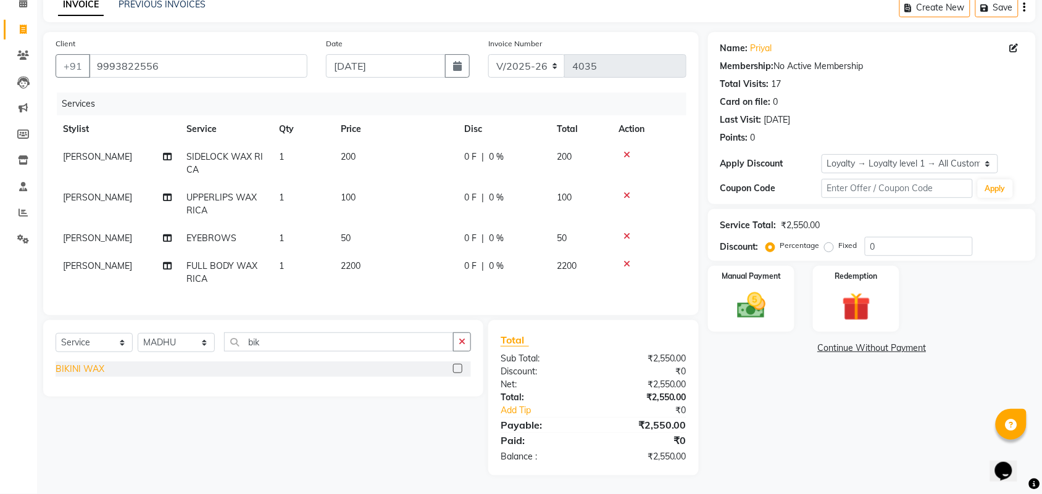
click at [93, 368] on div "BIKINI WAX" at bounding box center [80, 369] width 49 height 13
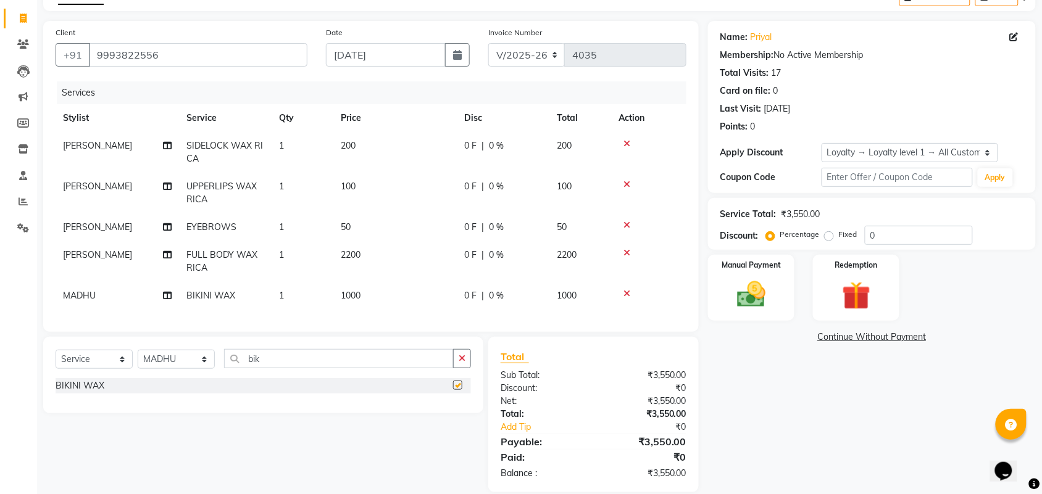
checkbox input "false"
drag, startPoint x: 304, startPoint y: 295, endPoint x: 315, endPoint y: 295, distance: 11.7
click at [305, 295] on td "1" at bounding box center [303, 296] width 62 height 28
select select "39160"
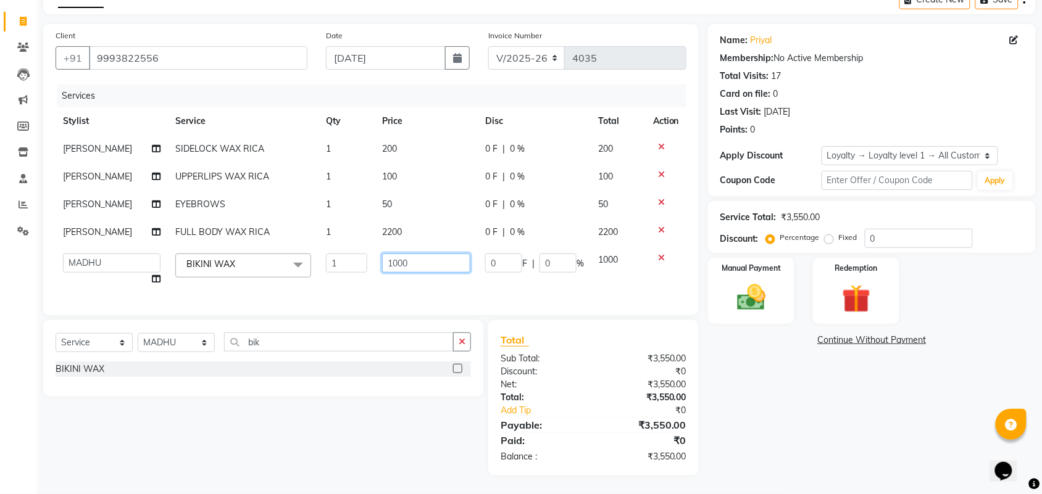
click at [418, 254] on input "1000" at bounding box center [426, 263] width 88 height 19
type input "1"
type input "1500"
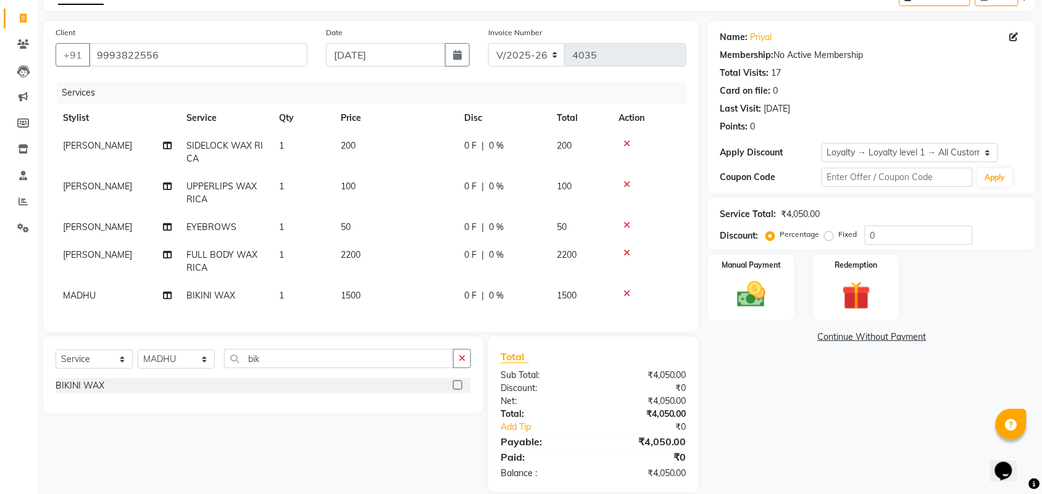
click at [433, 290] on div "Services Stylist Service Qty Price Disc Total Action LALITA SIDELOCK WAX RICA 1…" at bounding box center [371, 200] width 631 height 238
click at [753, 273] on div "Manual Payment" at bounding box center [751, 288] width 90 height 69
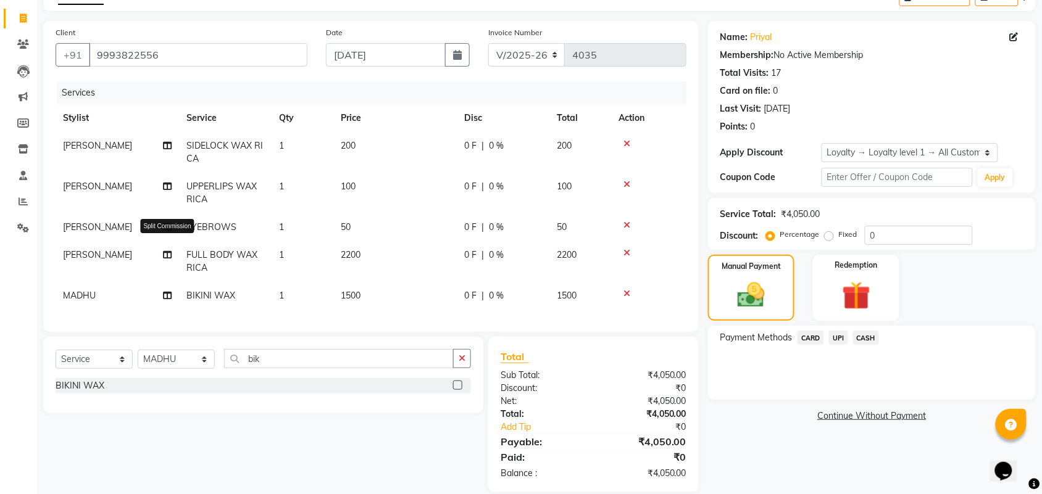
click at [163, 252] on icon at bounding box center [167, 255] width 9 height 9
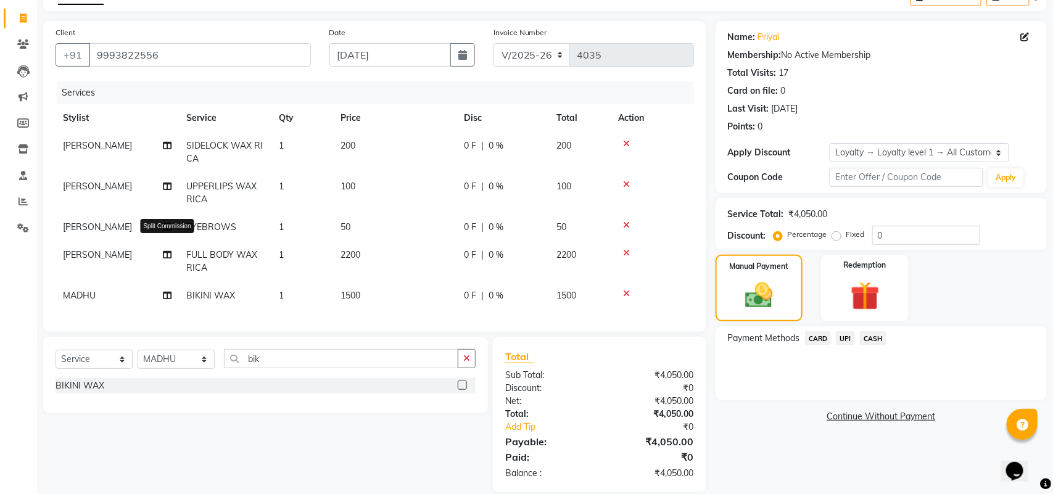
select select "69938"
select select "39160"
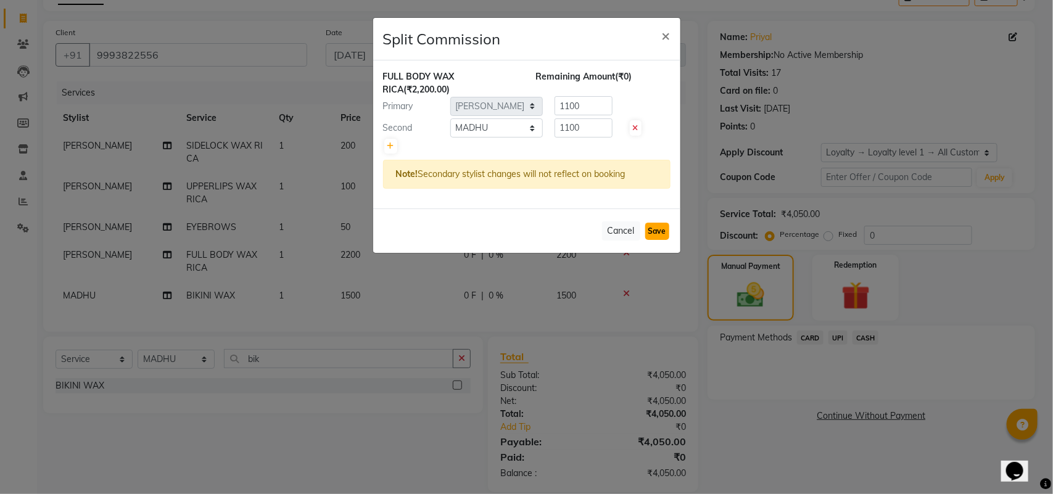
click at [650, 226] on button "Save" at bounding box center [657, 231] width 24 height 17
select select "Select"
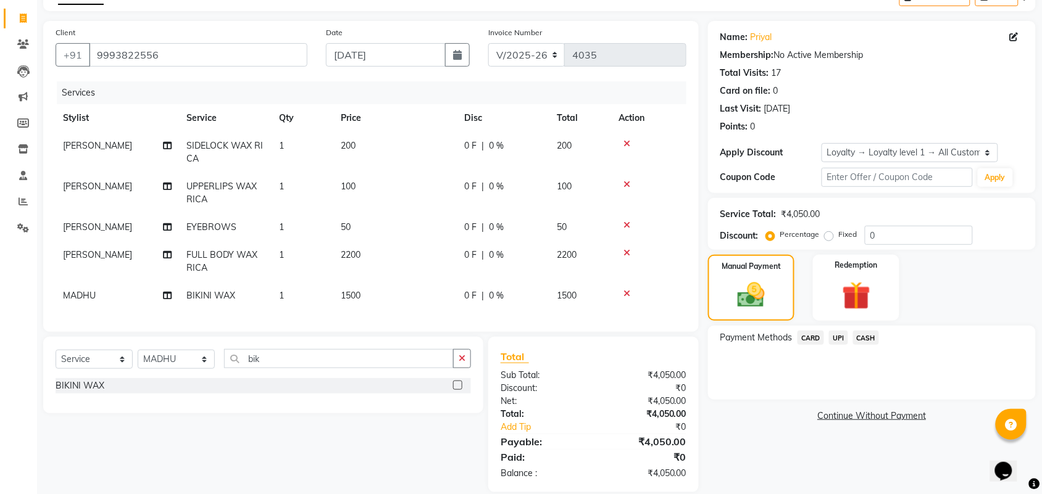
click at [865, 333] on span "CASH" at bounding box center [866, 338] width 27 height 14
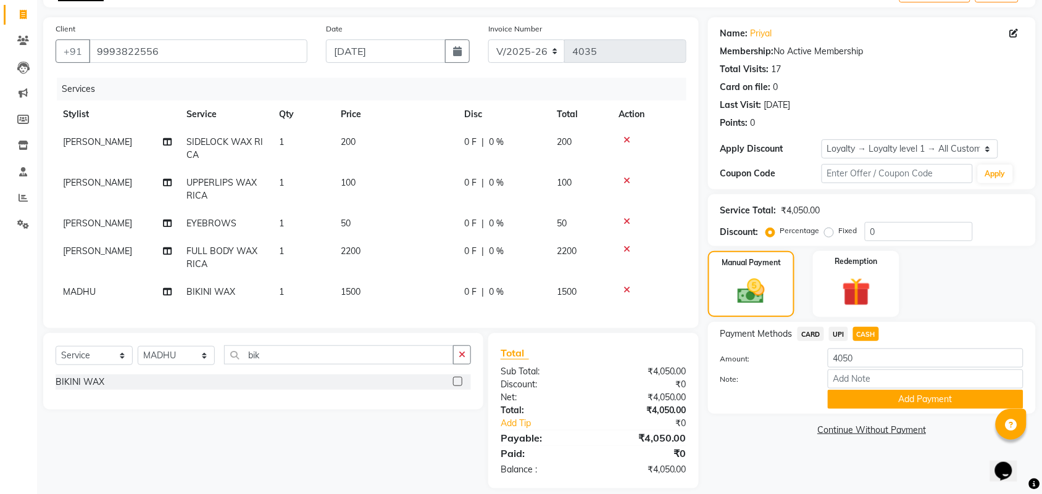
scroll to position [77, 0]
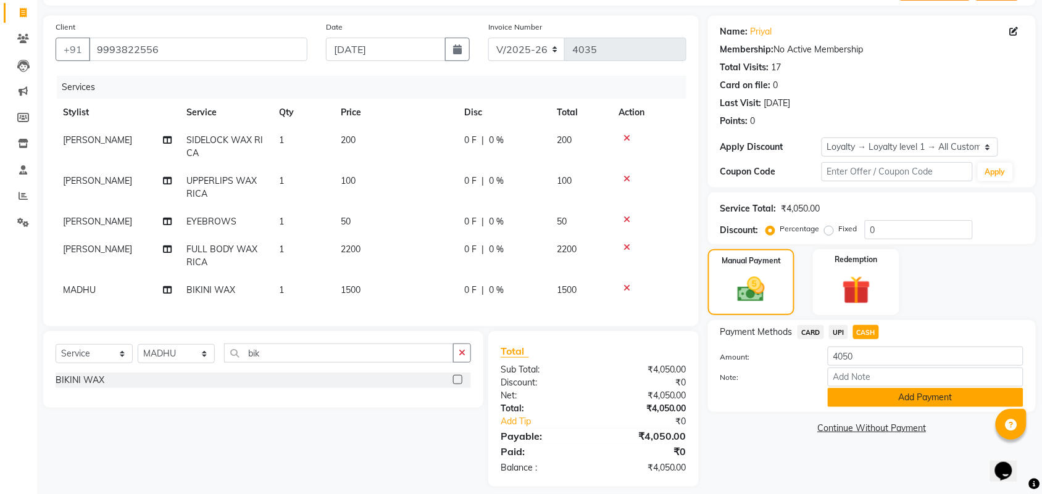
click at [876, 394] on button "Add Payment" at bounding box center [926, 397] width 196 height 19
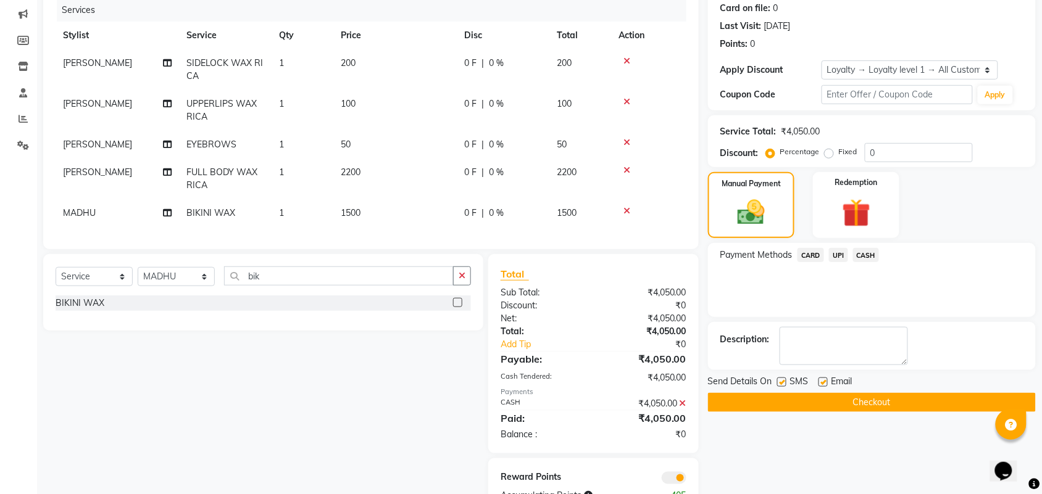
click at [876, 403] on button "Checkout" at bounding box center [872, 402] width 328 height 19
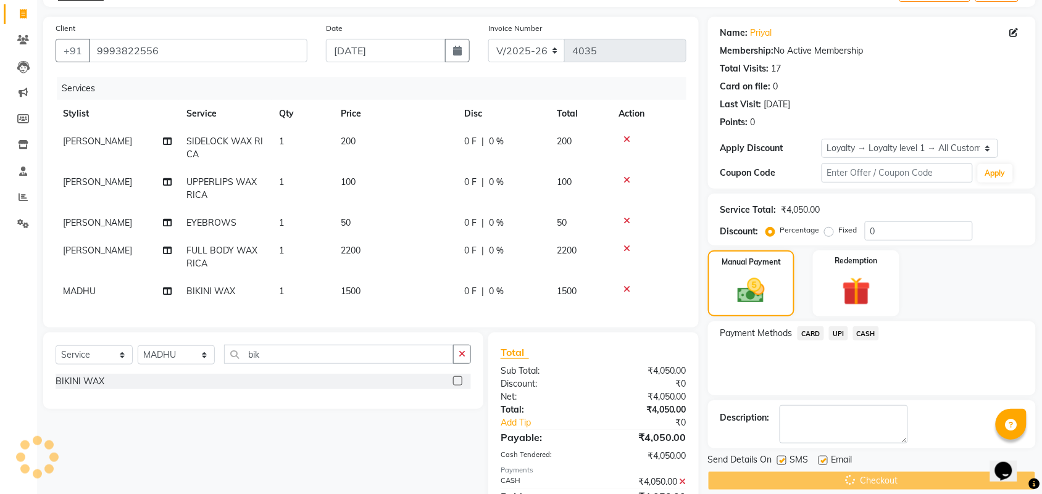
scroll to position [49, 0]
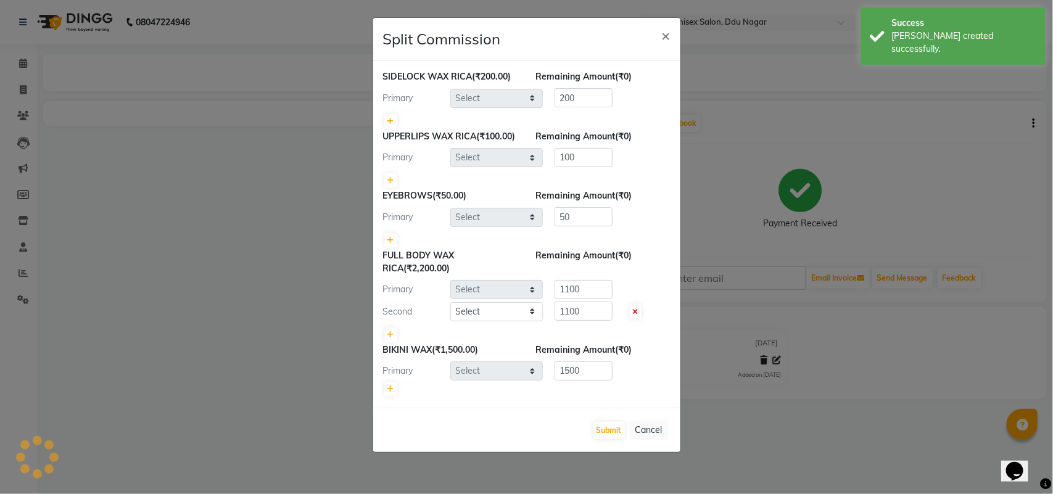
select select "69938"
select select "39160"
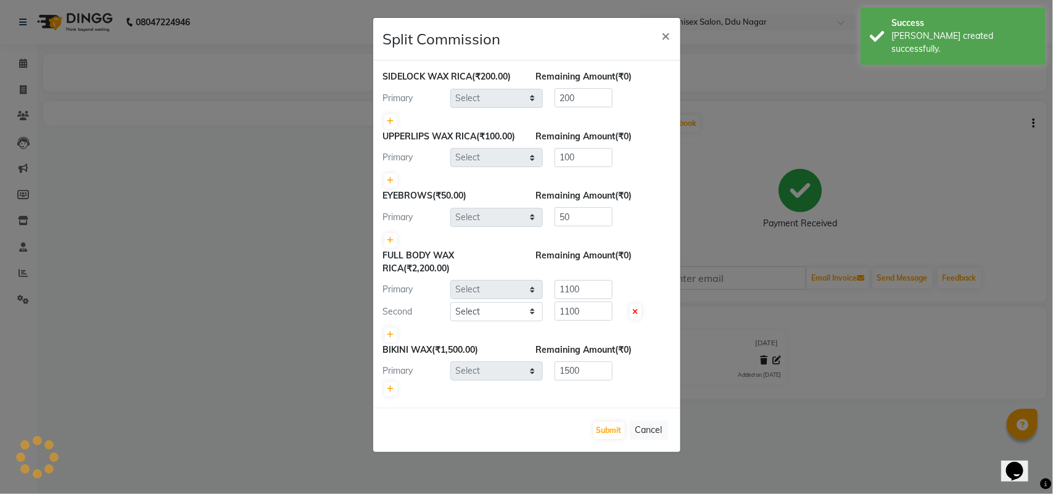
select select "39160"
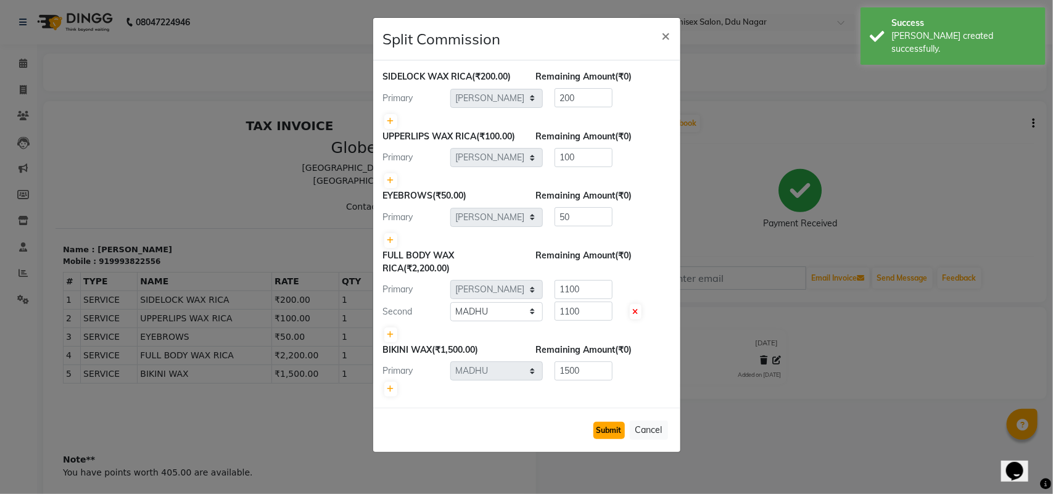
click at [602, 436] on button "Submit" at bounding box center [609, 430] width 31 height 17
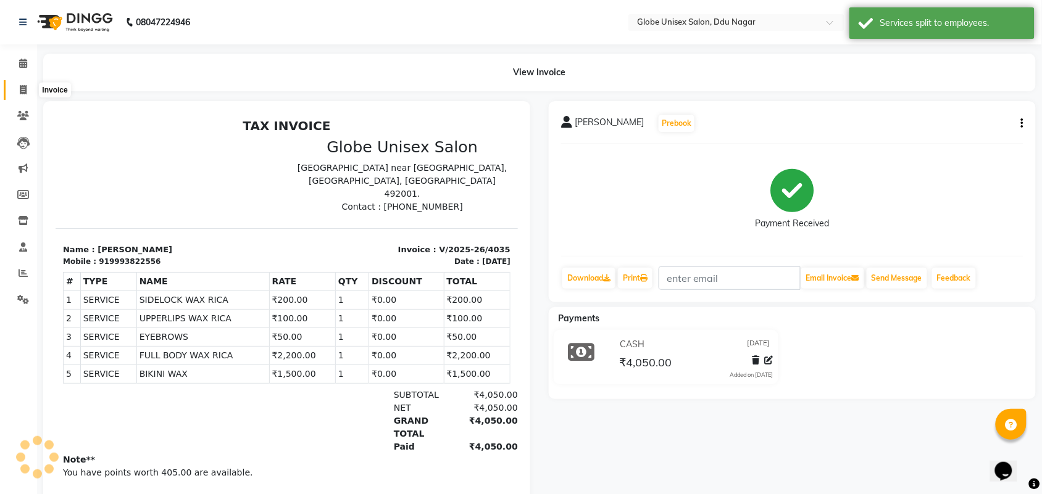
click at [20, 96] on span at bounding box center [23, 90] width 22 height 14
select select "service"
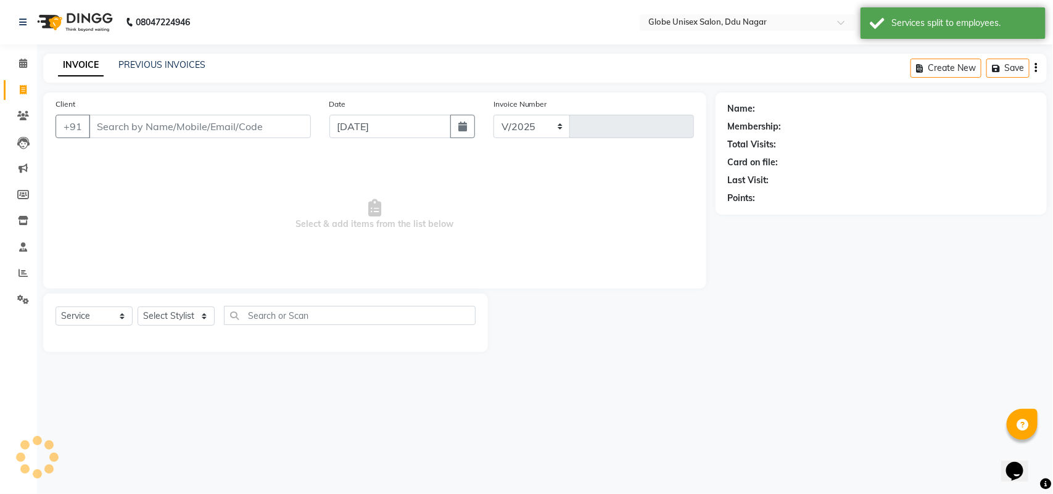
select select "4184"
type input "4036"
click at [186, 65] on link "PREVIOUS INVOICES" at bounding box center [161, 64] width 87 height 11
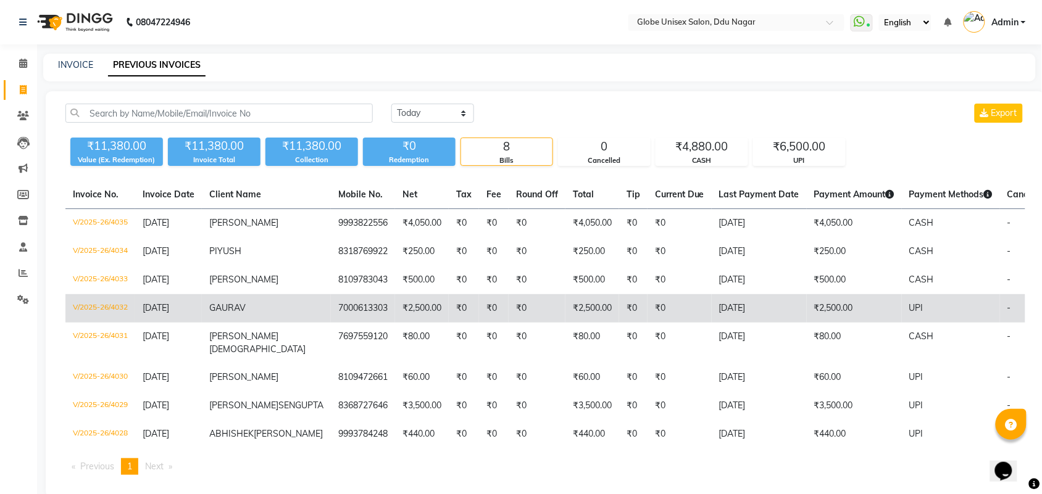
click at [331, 310] on td "7000613303" at bounding box center [363, 308] width 64 height 28
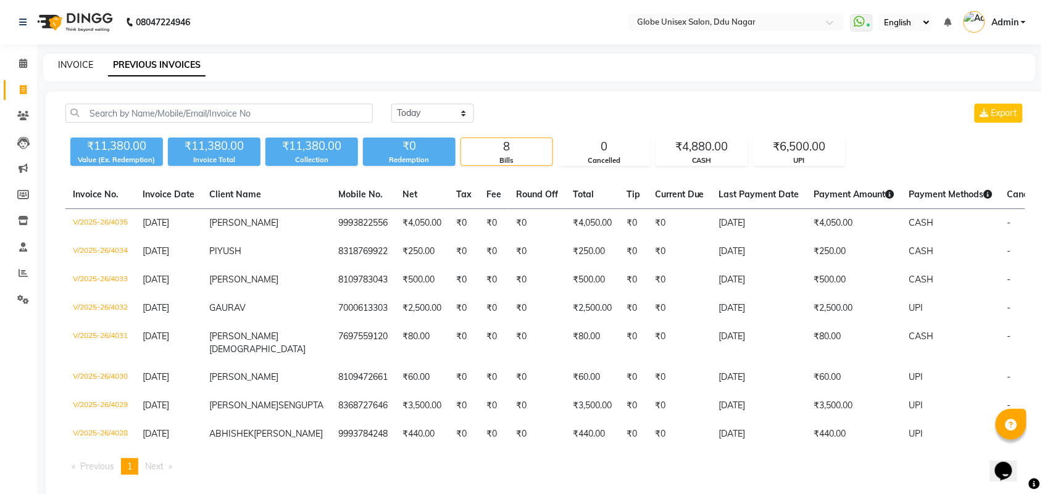
click at [82, 67] on link "INVOICE" at bounding box center [75, 64] width 35 height 11
select select "service"
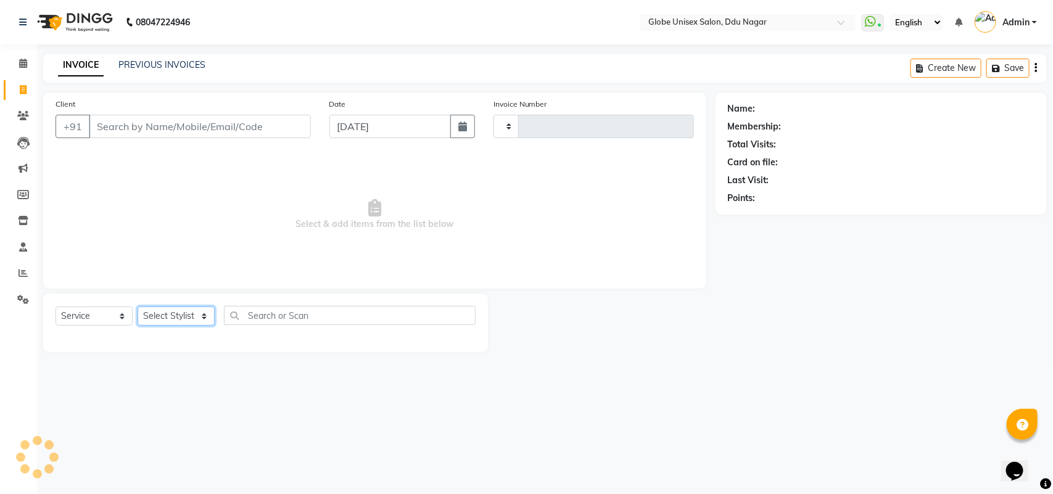
type input "4036"
click at [157, 313] on select "Select Stylist" at bounding box center [176, 316] width 77 height 19
select select "4184"
select select "22428"
click at [138, 307] on select "Select Stylist ADITYA AJIT CHIRAG DEV DIGESH LALITA LAXMI MADHU MANSI NICK RAKS…" at bounding box center [176, 316] width 77 height 19
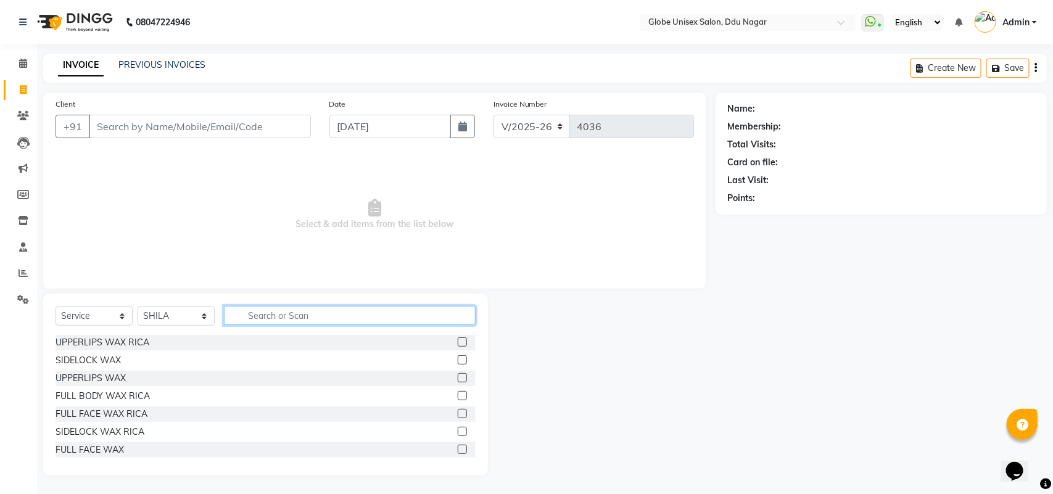
click at [276, 315] on input "text" at bounding box center [350, 315] width 252 height 19
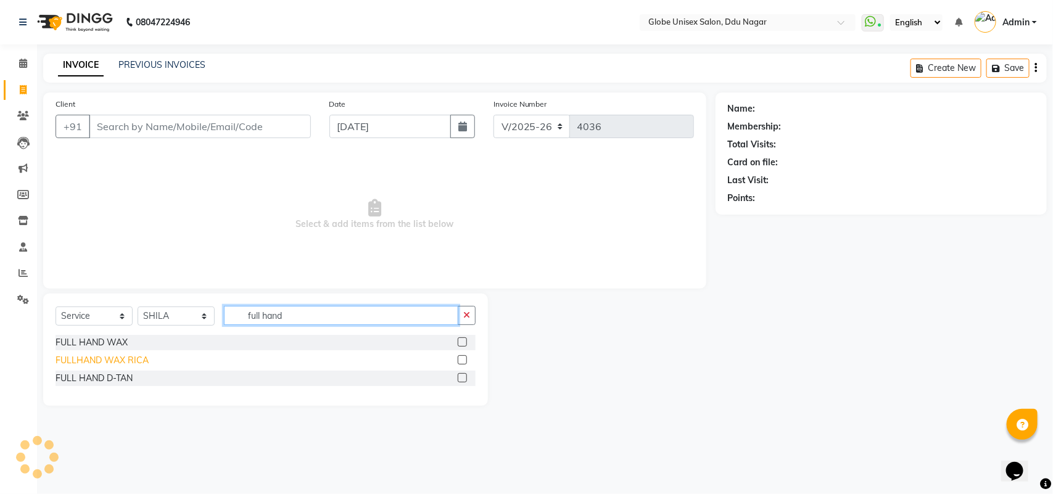
type input "full hand"
click at [101, 354] on div "FULLHAND WAX RICA" at bounding box center [102, 360] width 93 height 13
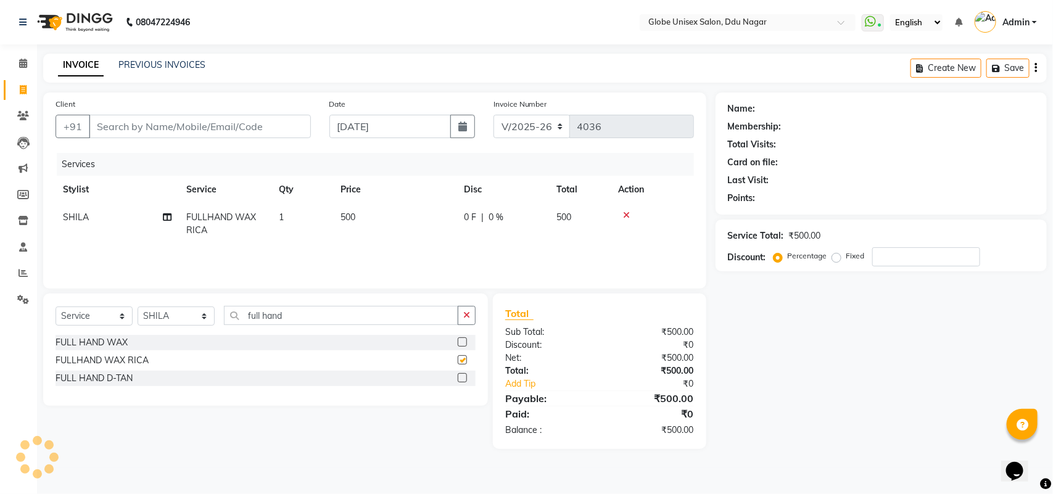
checkbox input "false"
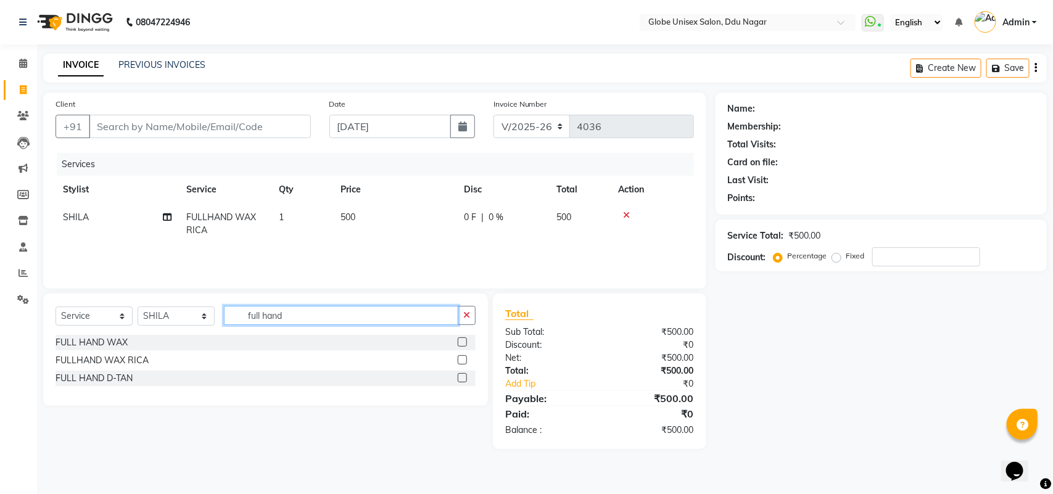
click at [341, 315] on input "full hand" at bounding box center [341, 315] width 234 height 19
type input "full leg"
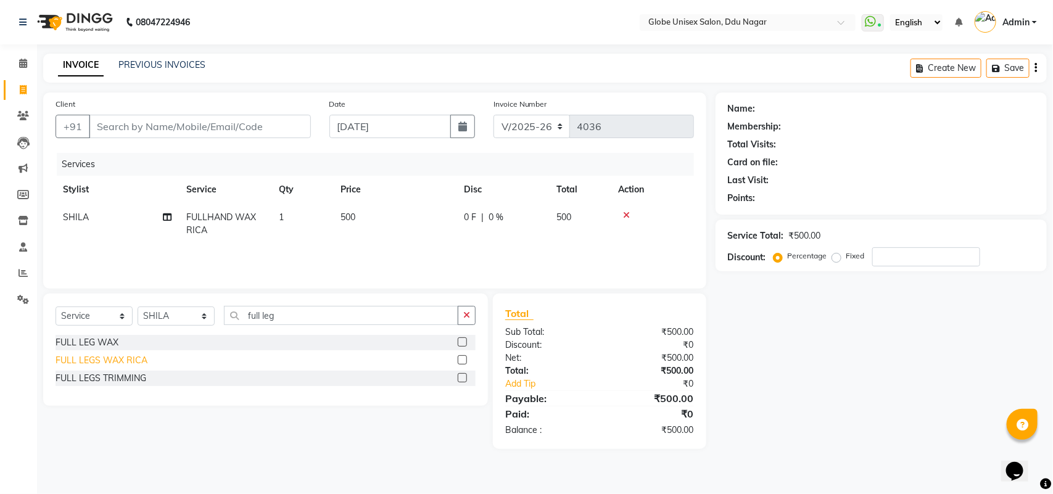
click at [85, 358] on div "FULL LEGS WAX RICA" at bounding box center [102, 360] width 92 height 13
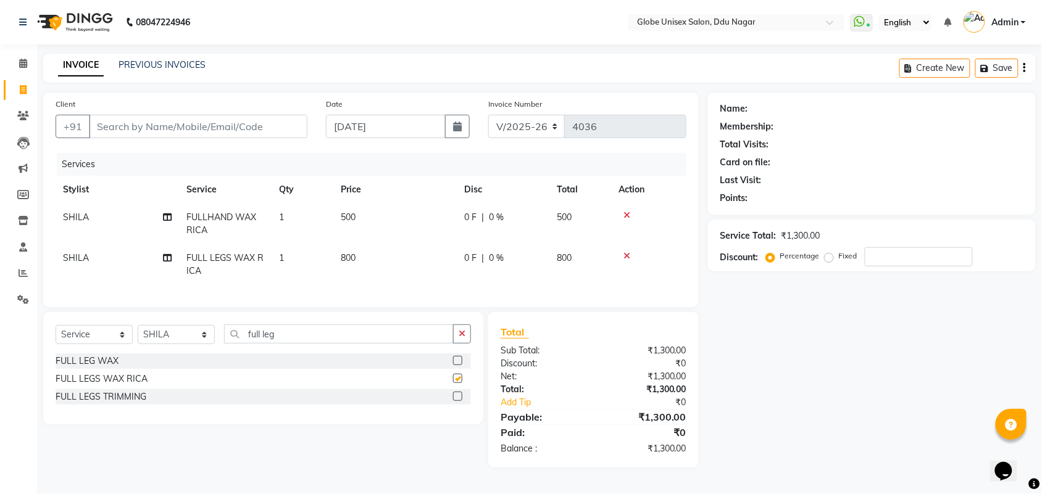
checkbox input "false"
click at [233, 135] on input "Client" at bounding box center [198, 126] width 218 height 23
type input "8"
type input "0"
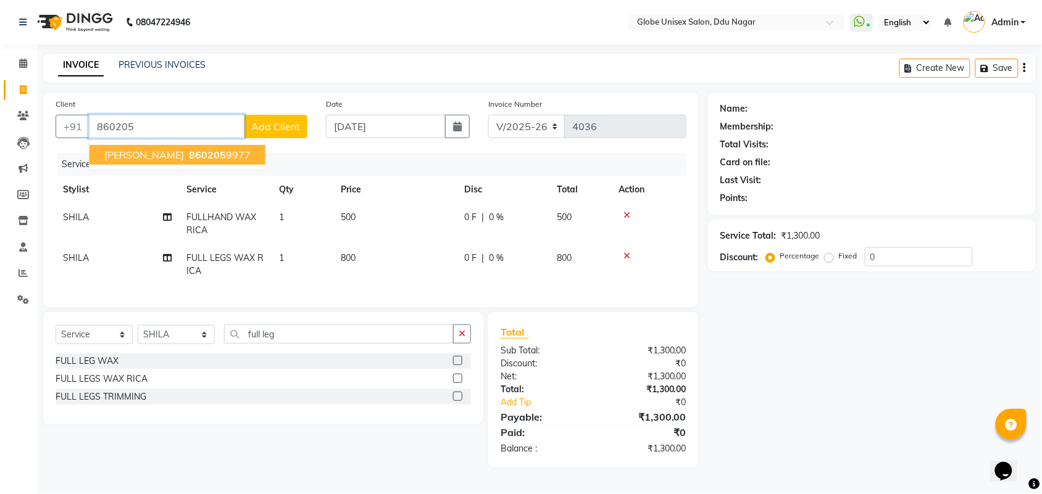
click at [122, 150] on span "MANJUSHA" at bounding box center [144, 155] width 80 height 12
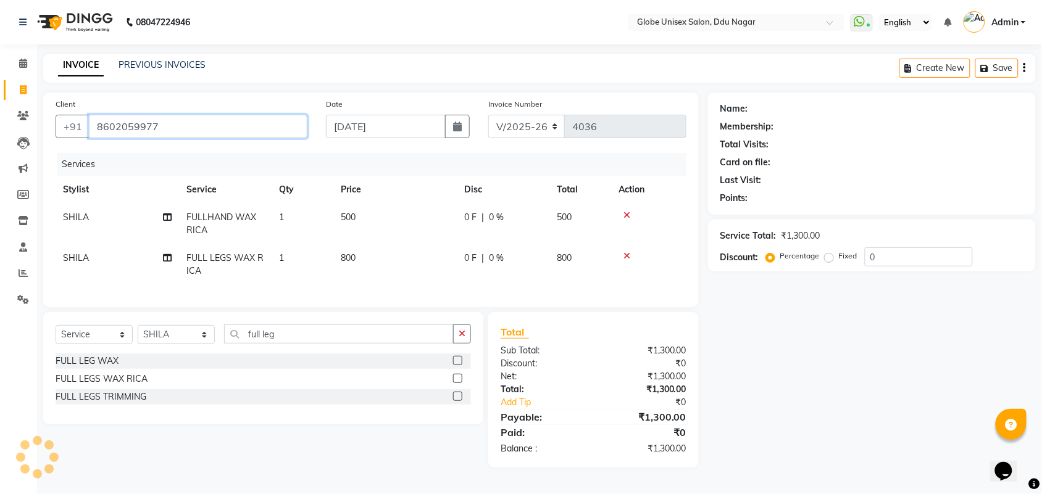
type input "8602059977"
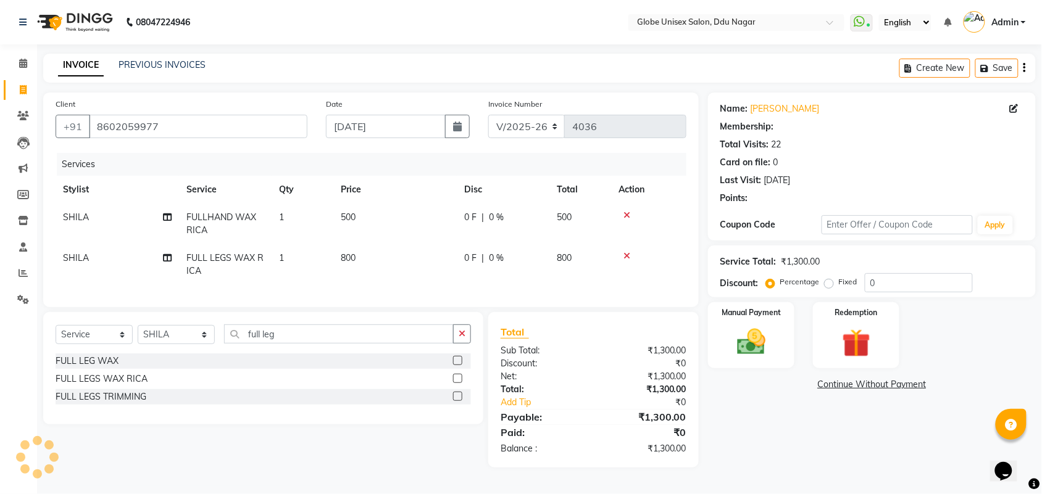
type input "20"
select select "2: Object"
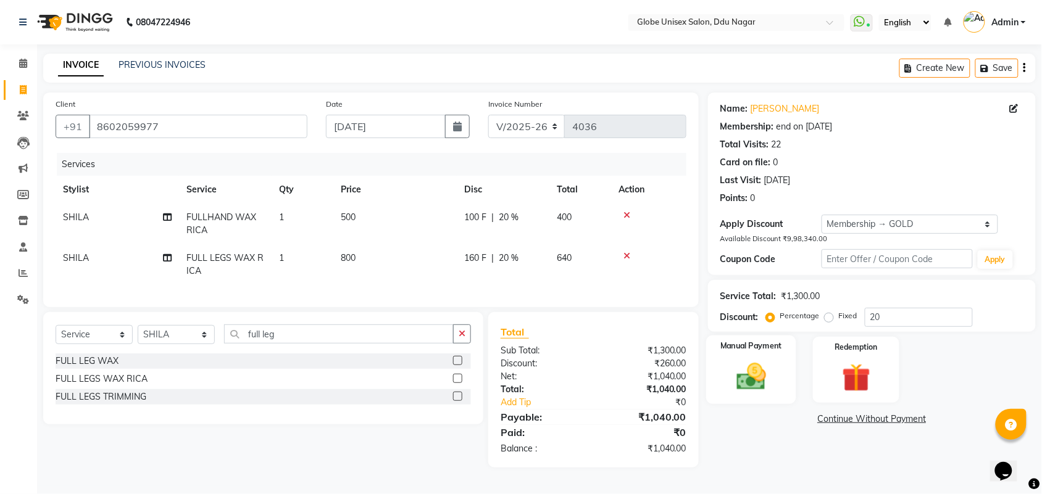
click at [748, 358] on div "Manual Payment" at bounding box center [751, 370] width 90 height 69
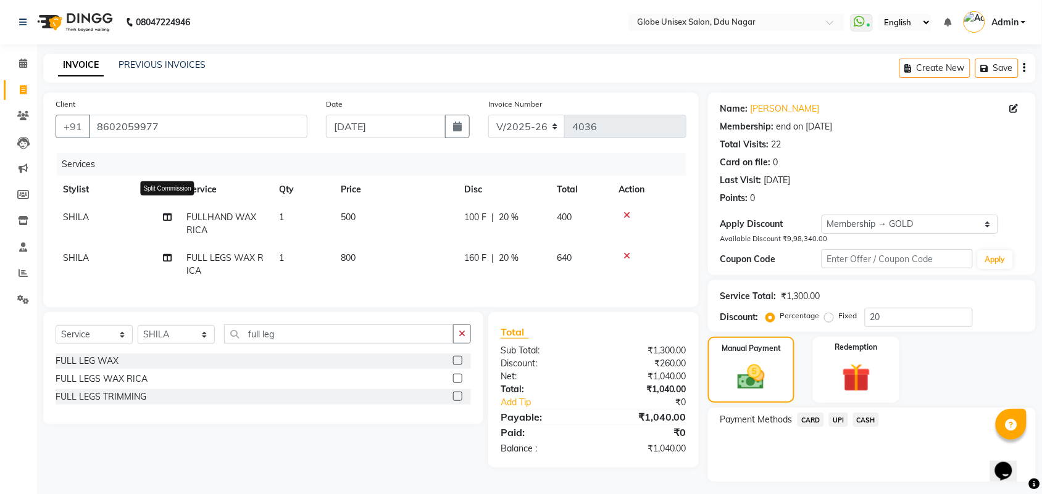
click at [167, 215] on icon at bounding box center [167, 217] width 9 height 9
select select "22428"
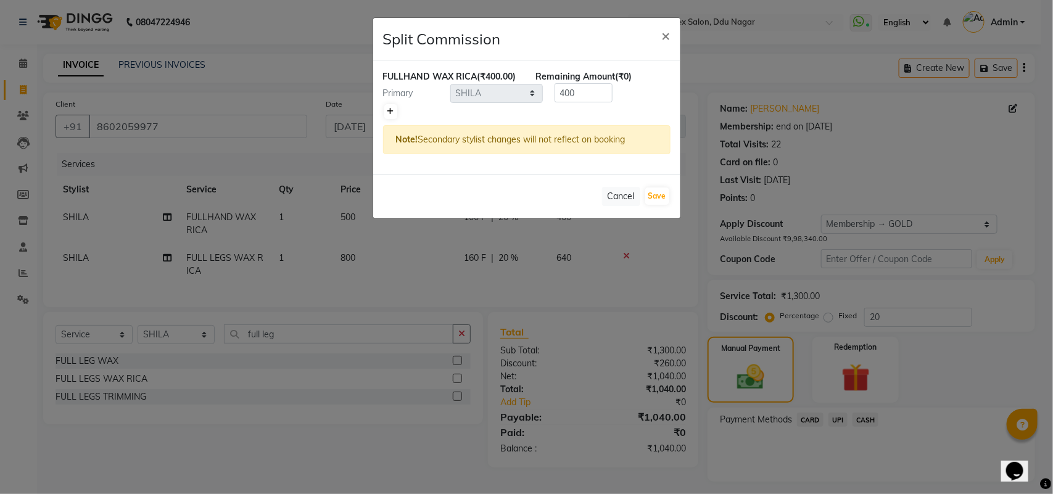
click at [386, 119] on link at bounding box center [390, 111] width 13 height 15
type input "200"
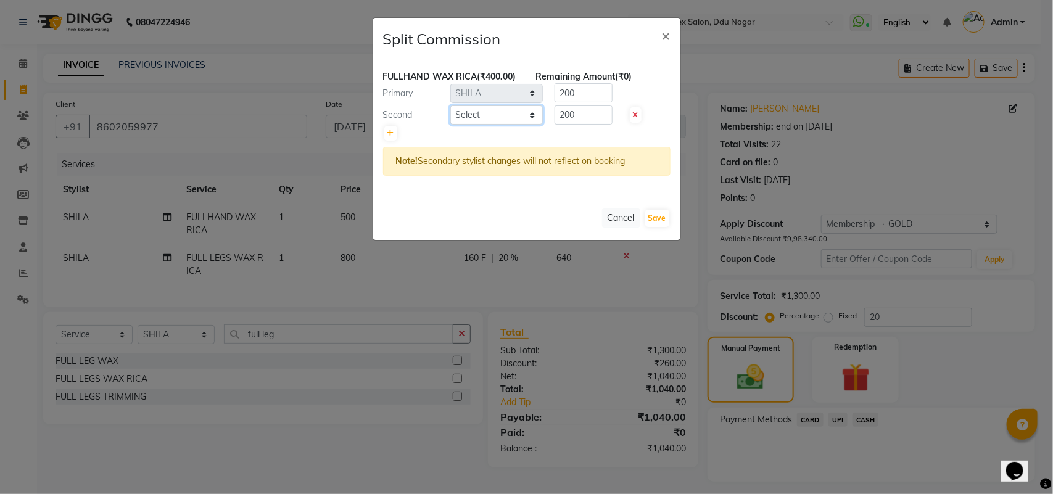
click at [502, 118] on select "Select ADITYA AJIT CHIRAG DEV DIGESH LALITA LAXMI MADHU MANSI NICK RAKSHA SACHI…" at bounding box center [496, 115] width 93 height 19
select select "88987"
click at [450, 118] on select "Select ADITYA AJIT CHIRAG DEV DIGESH LALITA LAXMI MADHU MANSI NICK RAKSHA SACHI…" at bounding box center [496, 115] width 93 height 19
click at [665, 227] on button "Save" at bounding box center [657, 218] width 24 height 17
select select "Select"
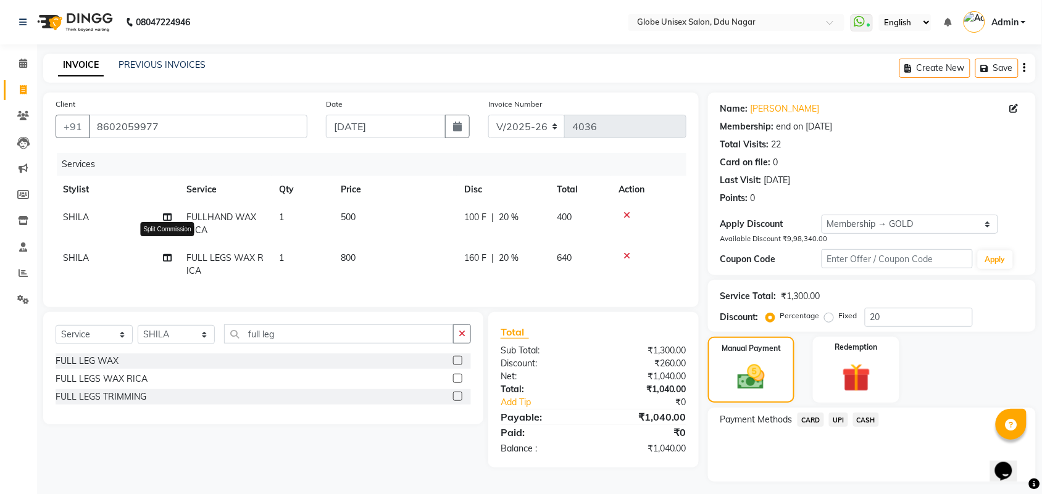
click at [165, 254] on icon at bounding box center [167, 258] width 9 height 9
select select "22428"
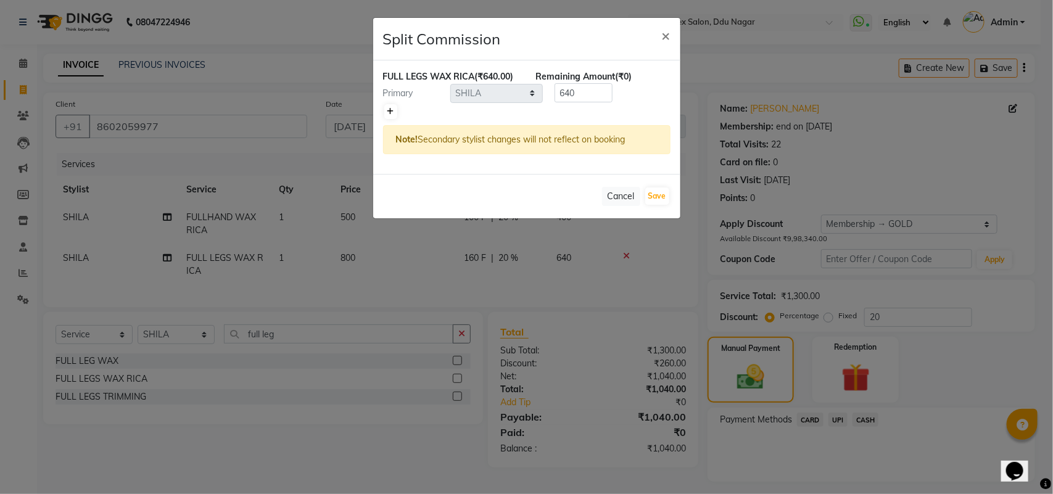
click at [392, 106] on link at bounding box center [390, 111] width 13 height 15
type input "320"
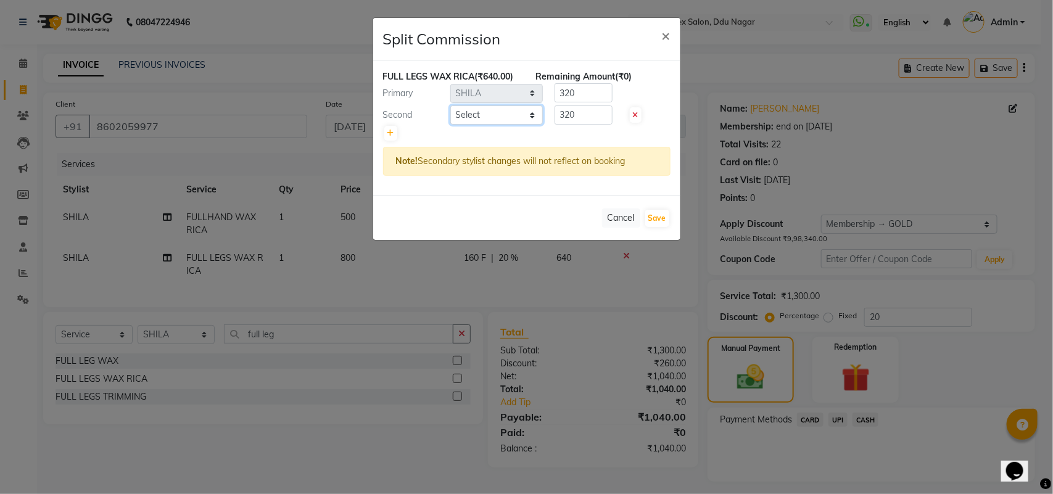
click at [476, 112] on select "Select ADITYA AJIT CHIRAG DEV DIGESH LALITA LAXMI MADHU MANSI NICK RAKSHA SACHI…" at bounding box center [496, 115] width 93 height 19
select select "88987"
click at [450, 106] on select "Select ADITYA AJIT CHIRAG DEV DIGESH LALITA LAXMI MADHU MANSI NICK RAKSHA SACHI…" at bounding box center [496, 115] width 93 height 19
click at [653, 219] on button "Save" at bounding box center [657, 218] width 24 height 17
select select "Select"
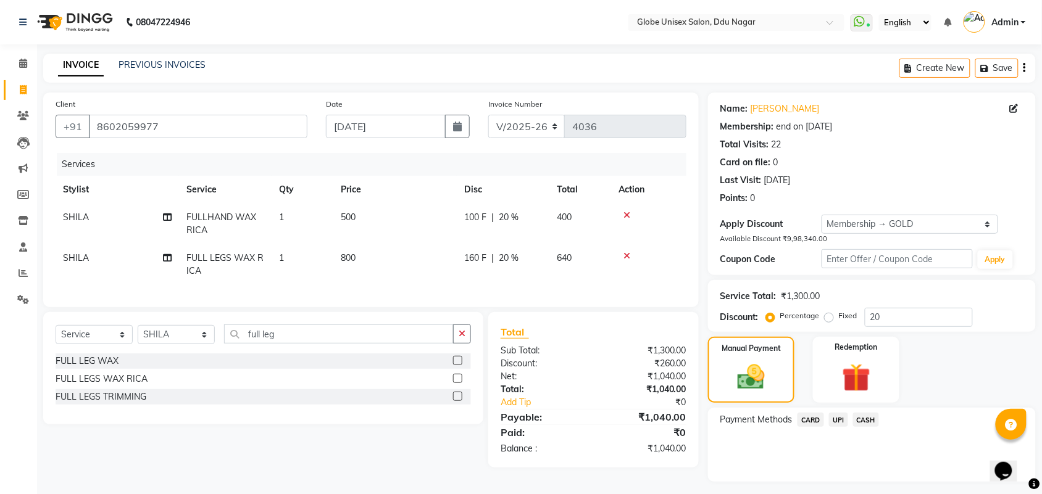
click at [864, 413] on span "CASH" at bounding box center [866, 420] width 27 height 14
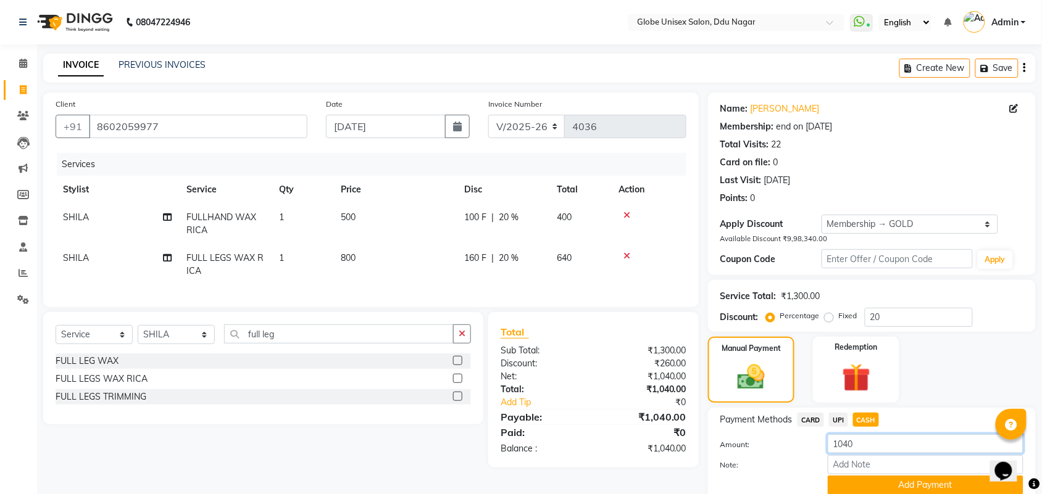
click at [868, 446] on input "1040" at bounding box center [926, 443] width 196 height 19
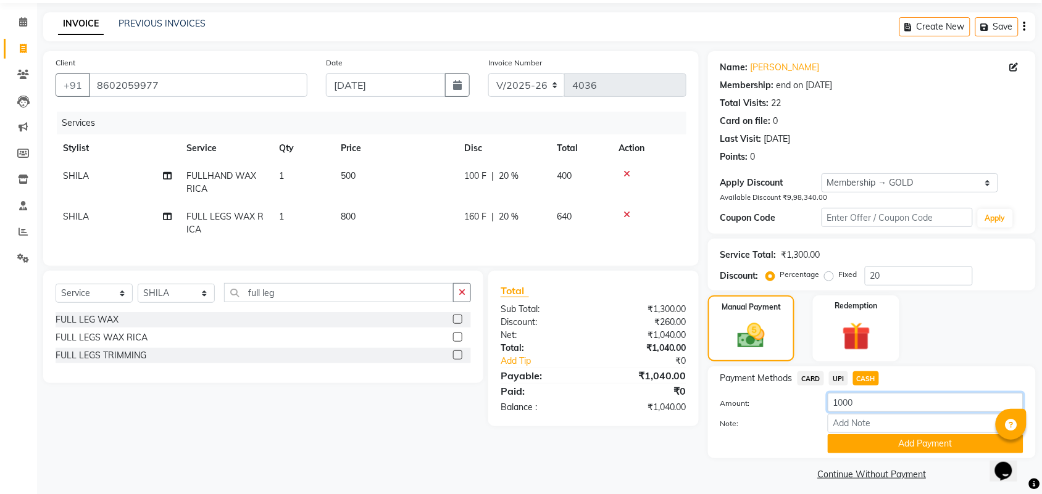
scroll to position [48, 0]
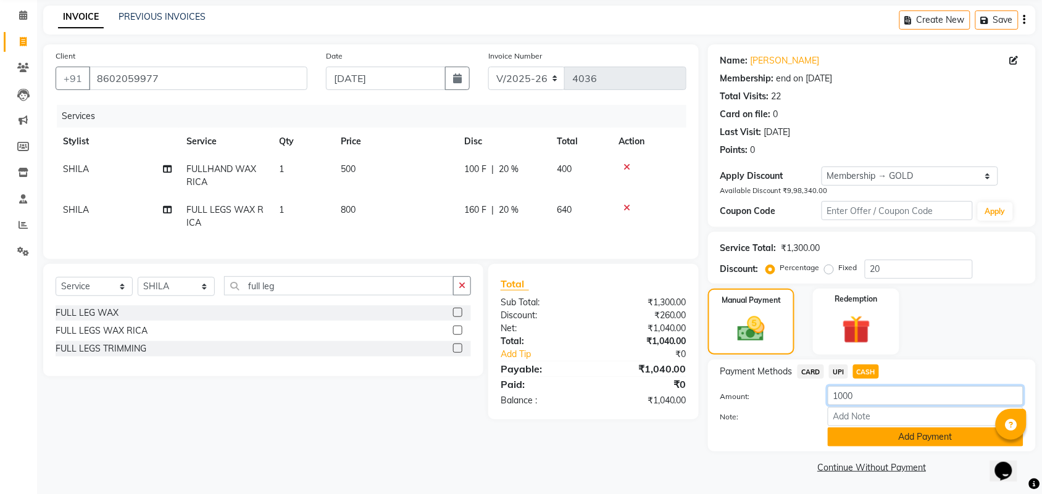
type input "1000"
click at [871, 432] on button "Add Payment" at bounding box center [926, 437] width 196 height 19
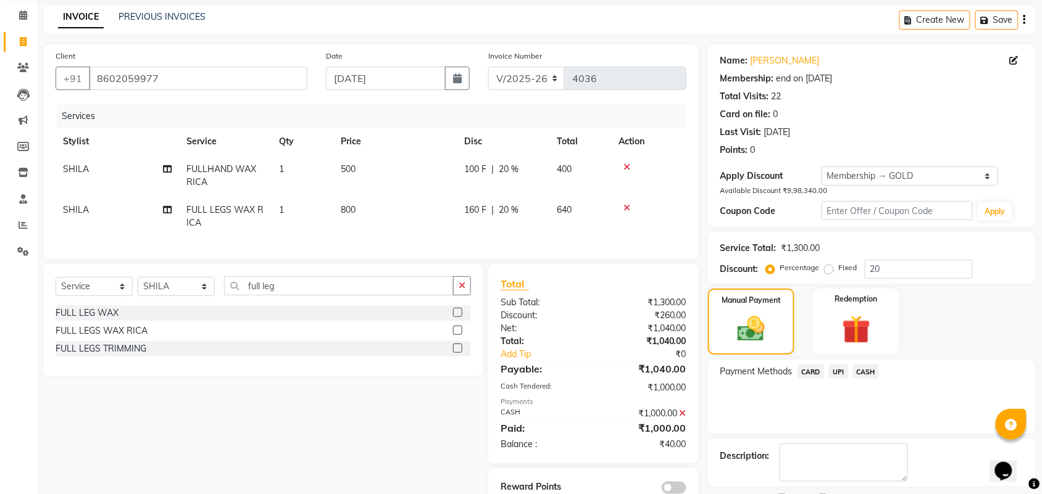
click at [832, 371] on span "UPI" at bounding box center [838, 372] width 19 height 14
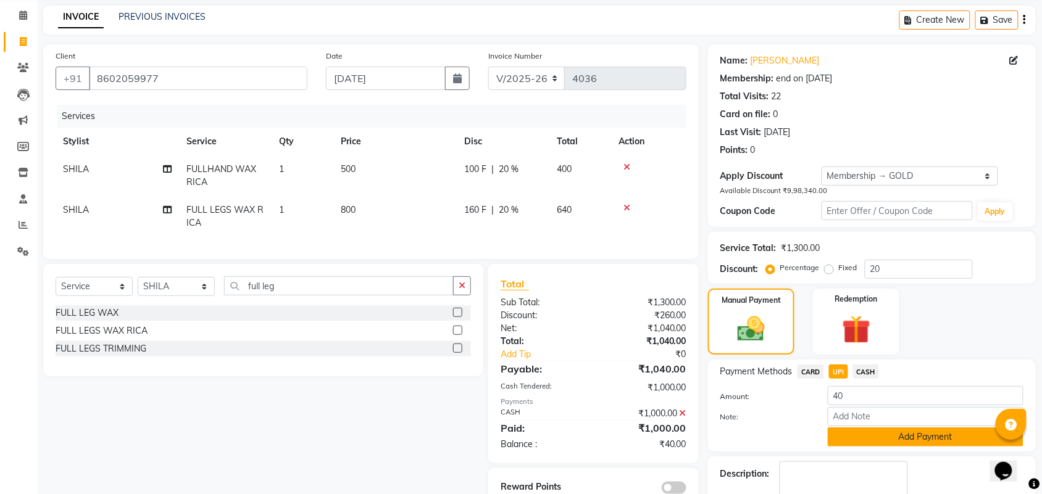
click at [870, 438] on button "Add Payment" at bounding box center [926, 437] width 196 height 19
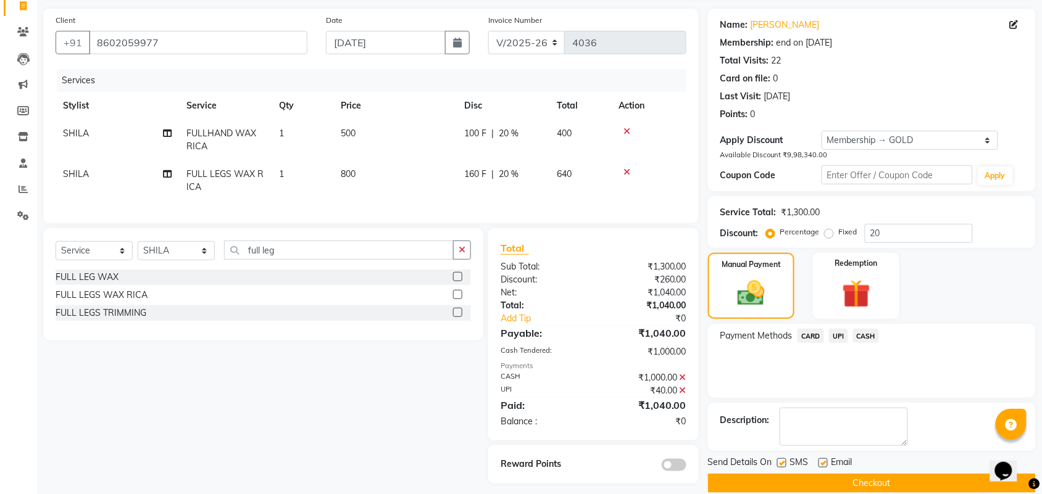
scroll to position [102, 0]
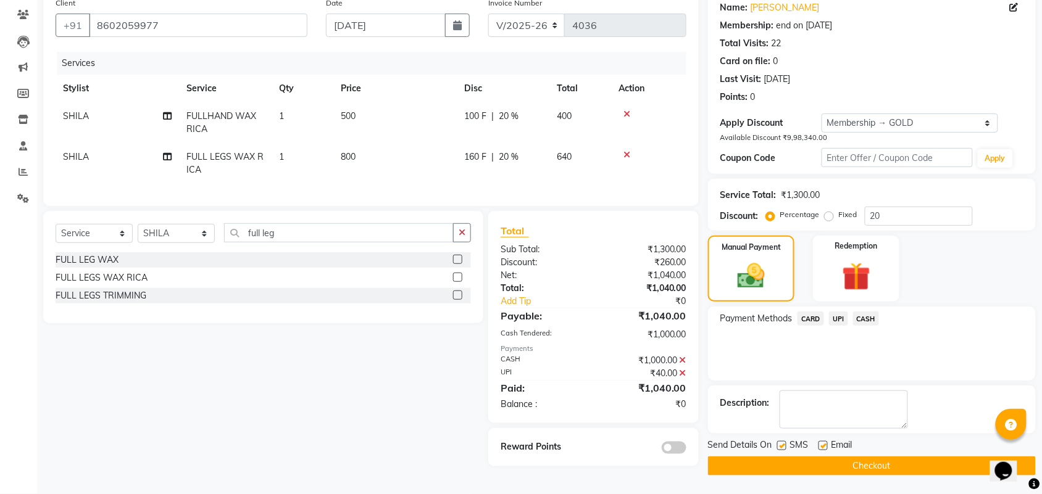
click at [871, 467] on button "Checkout" at bounding box center [872, 466] width 328 height 19
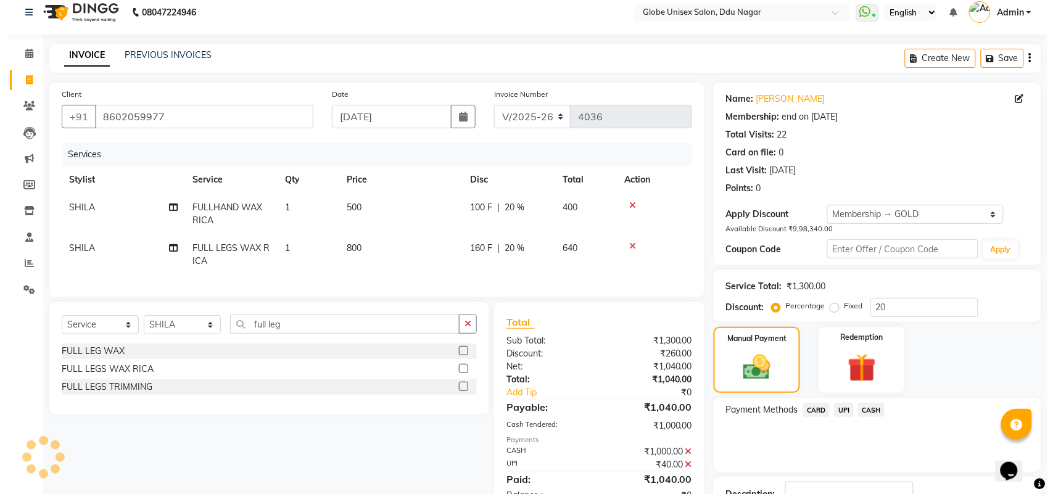
scroll to position [0, 0]
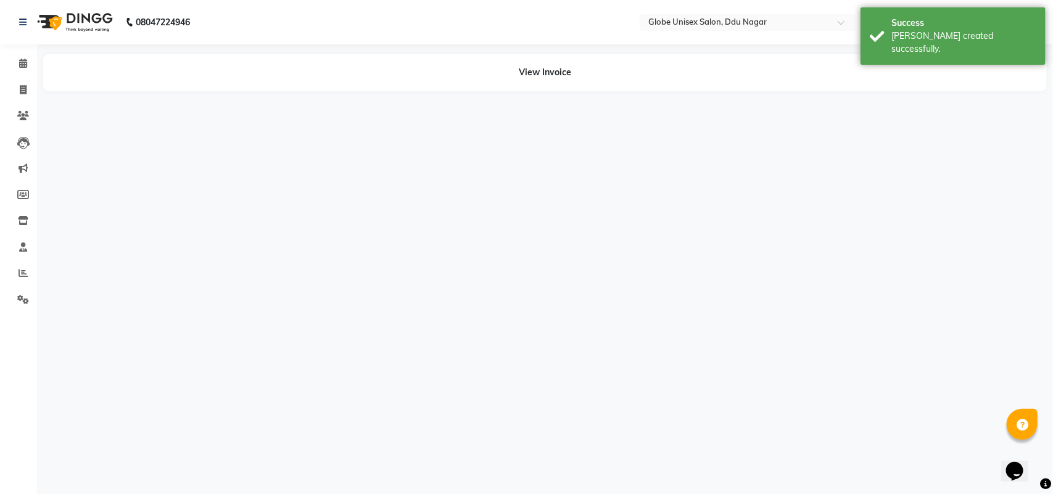
select select "22428"
select select "88987"
select select "22428"
select select "88987"
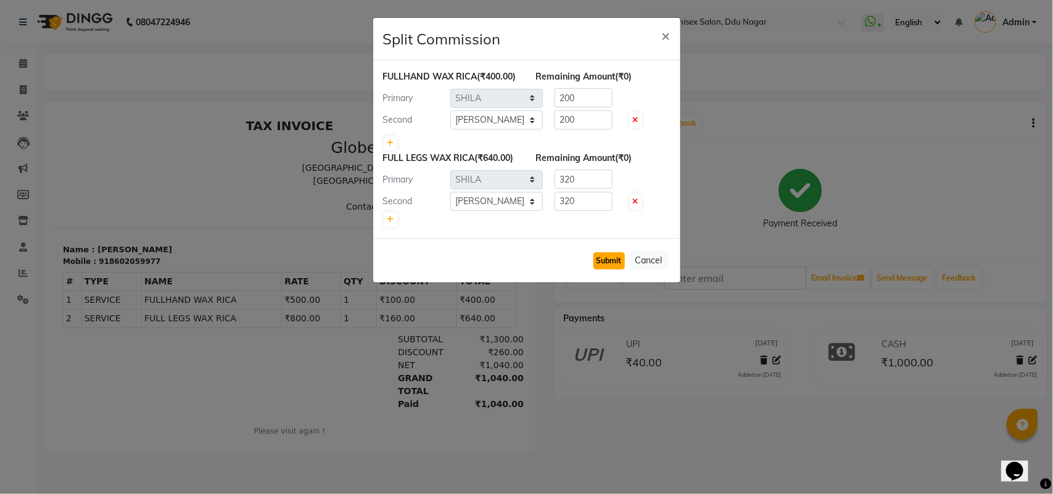
click at [608, 270] on button "Submit" at bounding box center [609, 260] width 31 height 17
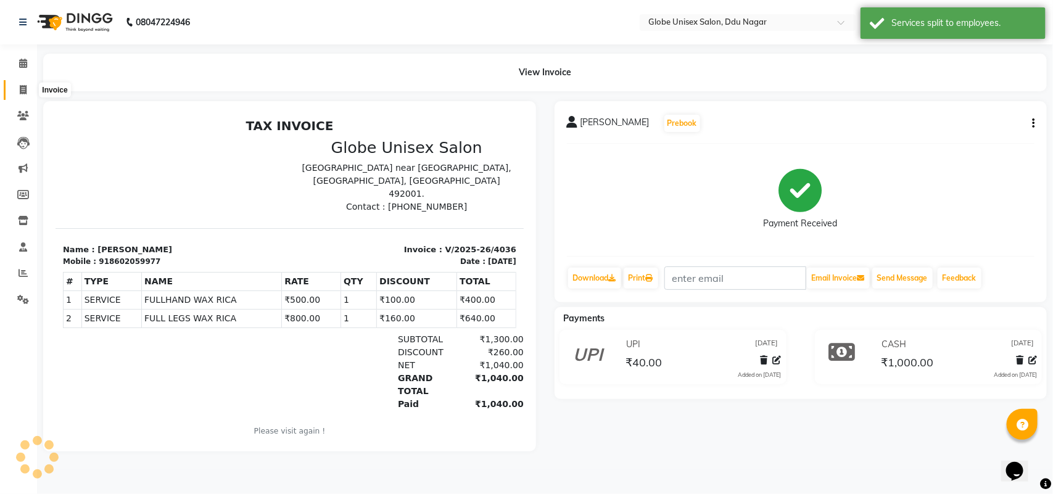
click at [14, 91] on span at bounding box center [23, 90] width 22 height 14
select select "service"
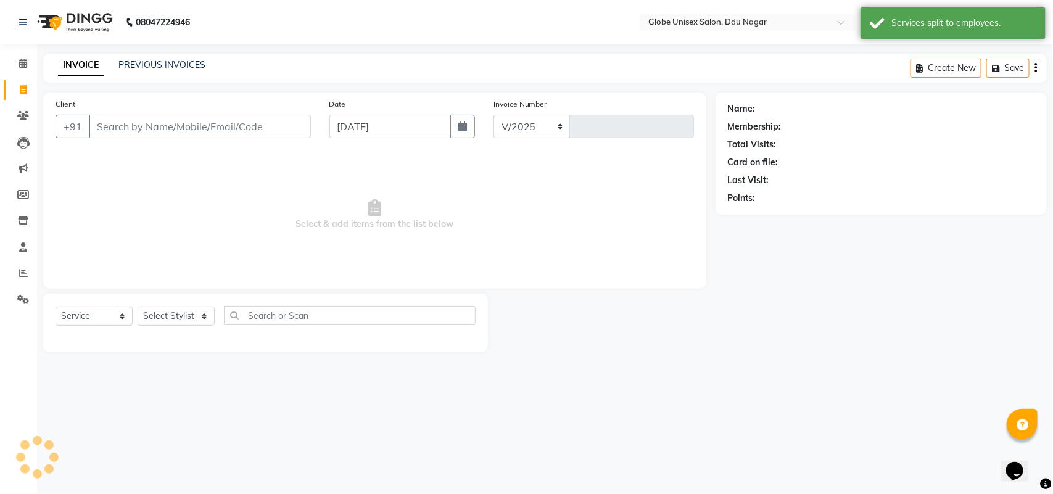
select select "4184"
type input "4037"
click at [155, 62] on link "PREVIOUS INVOICES" at bounding box center [161, 64] width 87 height 11
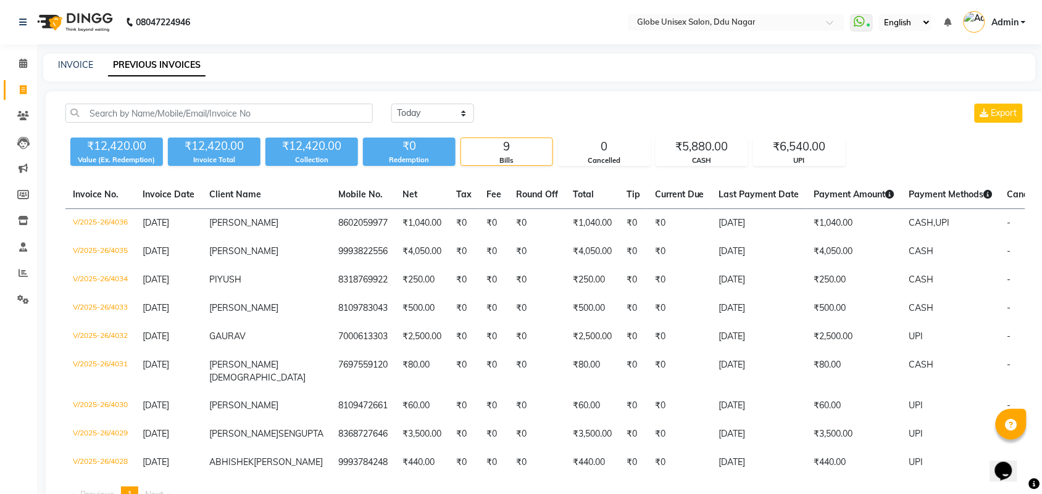
click at [566, 74] on div "INVOICE PREVIOUS INVOICES" at bounding box center [539, 68] width 992 height 28
click at [20, 96] on span at bounding box center [23, 90] width 22 height 14
select select "service"
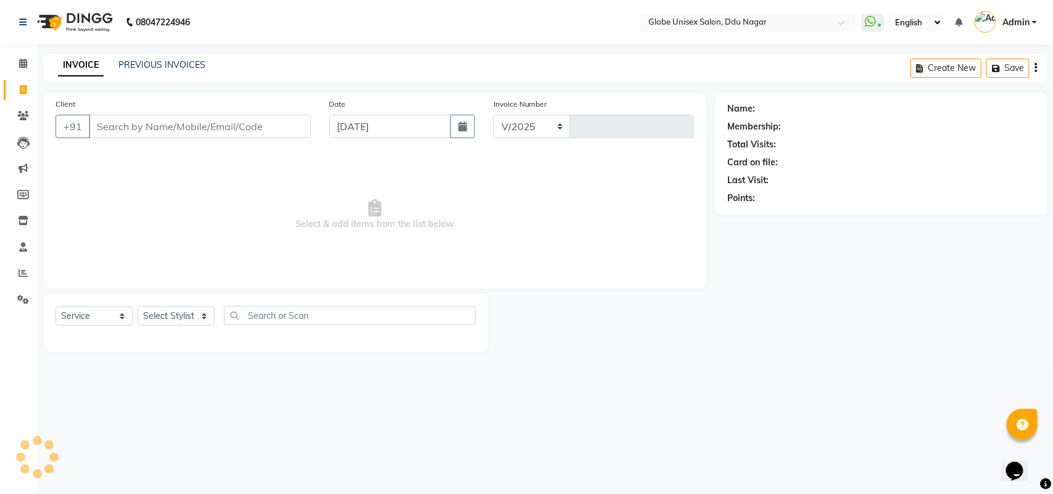
select select "4184"
type input "4037"
click at [176, 324] on select "Select Stylist" at bounding box center [176, 316] width 77 height 19
click at [183, 318] on select "Select Stylist" at bounding box center [176, 316] width 77 height 19
click at [168, 310] on select "Select Stylist ADITYA AJIT CHIRAG DEV DIGESH LALITA LAXMI MADHU MANSI NICK RAKS…" at bounding box center [176, 316] width 77 height 19
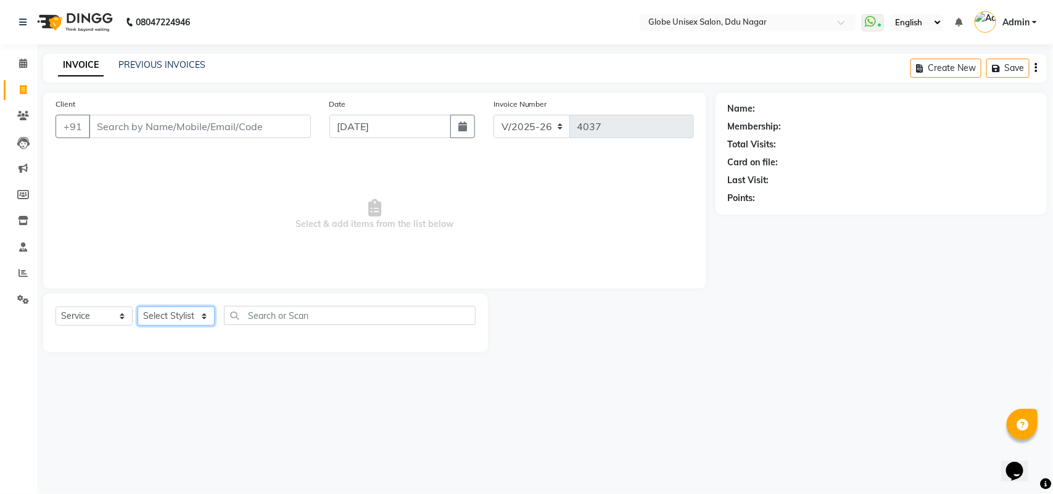
click at [168, 310] on select "Select Stylist ADITYA AJIT CHIRAG DEV DIGESH LALITA LAXMI MADHU MANSI NICK RAKS…" at bounding box center [176, 316] width 77 height 19
select select "25130"
click at [138, 307] on select "Select Stylist ADITYA AJIT CHIRAG DEV DIGESH LALITA LAXMI MADHU MANSI NICK RAKS…" at bounding box center [176, 316] width 77 height 19
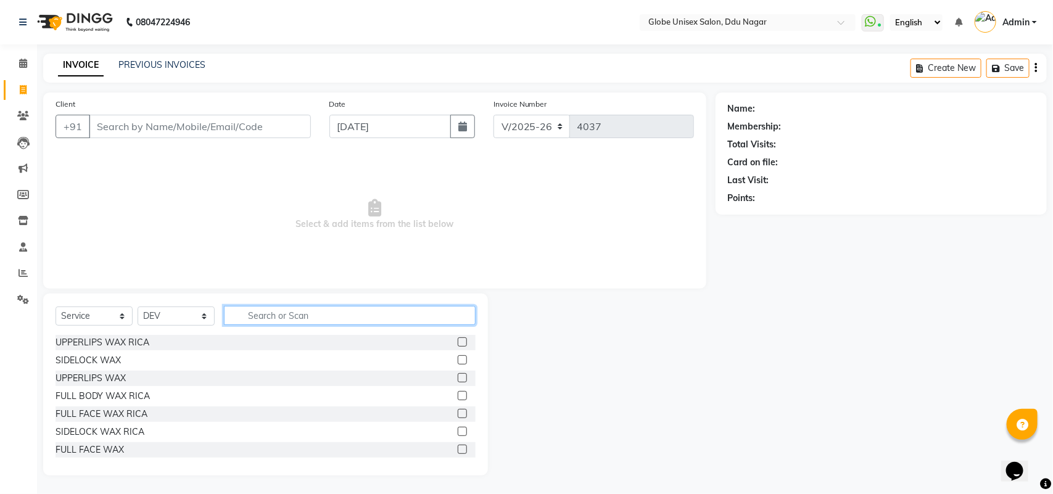
click at [316, 325] on input "text" at bounding box center [350, 315] width 252 height 19
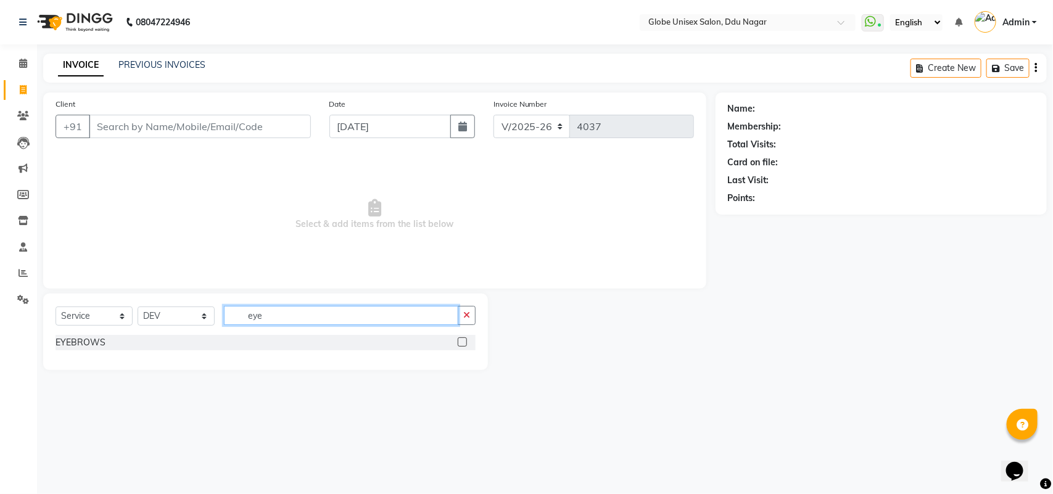
click at [294, 312] on input "eye" at bounding box center [341, 315] width 234 height 19
type input "e"
type input "fe"
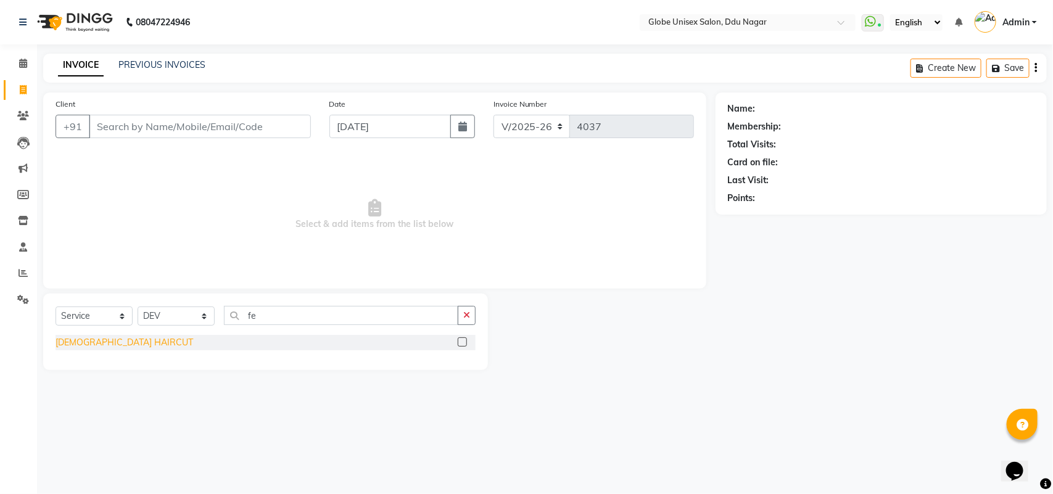
click at [116, 341] on div "FEMALE HAIRCUT" at bounding box center [125, 342] width 138 height 13
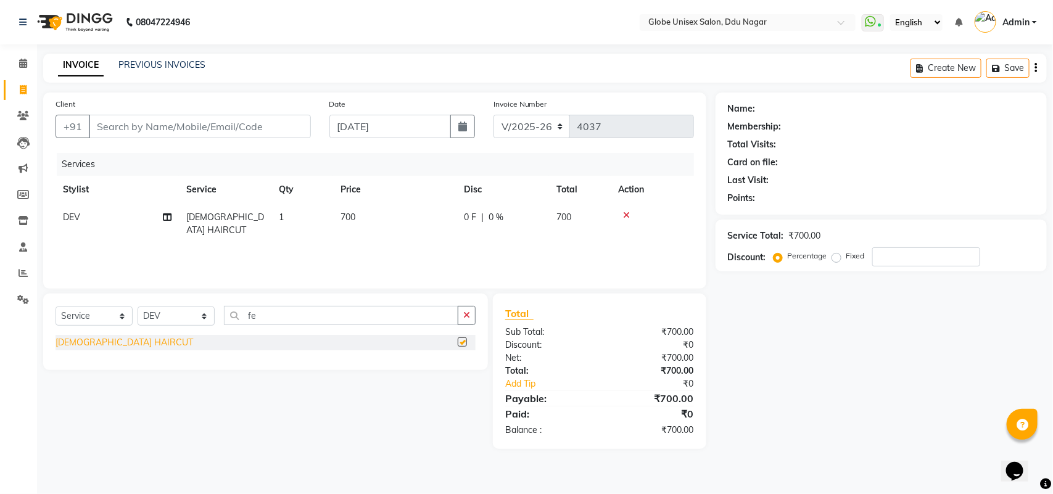
checkbox input "false"
click at [834, 350] on div "Name: Membership: Total Visits: Card on file: Last Visit: Points: Service Total…" at bounding box center [886, 271] width 341 height 357
click at [233, 136] on input "Client" at bounding box center [200, 126] width 222 height 23
click at [230, 135] on input "Client" at bounding box center [200, 126] width 222 height 23
type input "7"
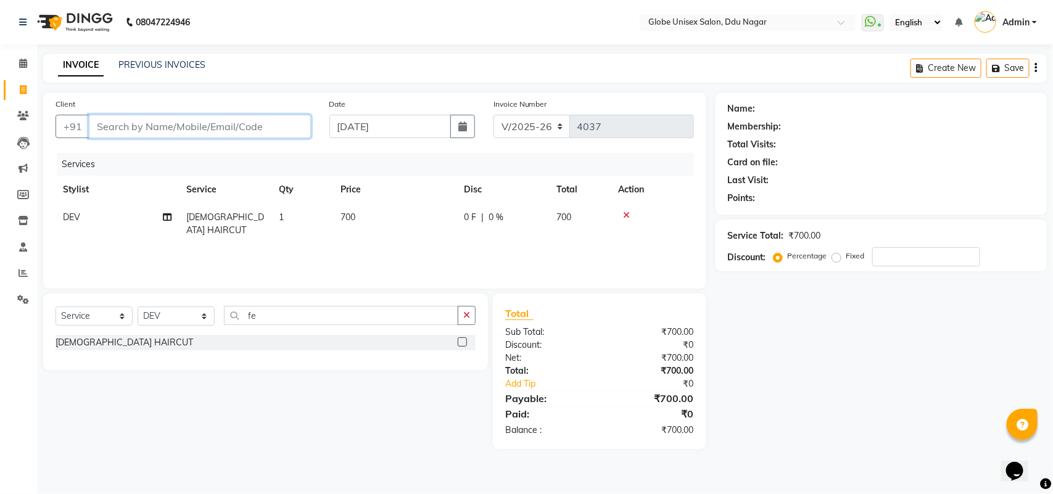
type input "0"
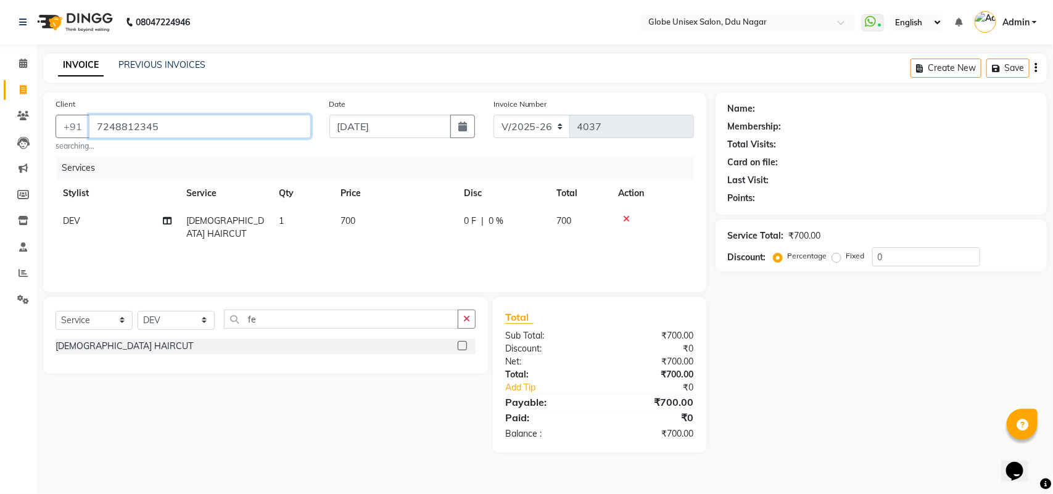
type input "7248812345"
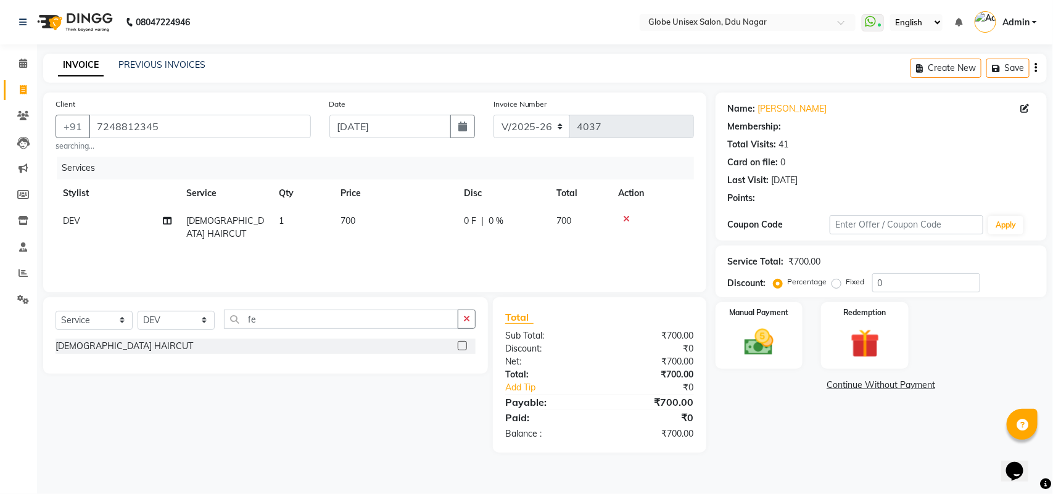
type input "20"
select select "3: Object"
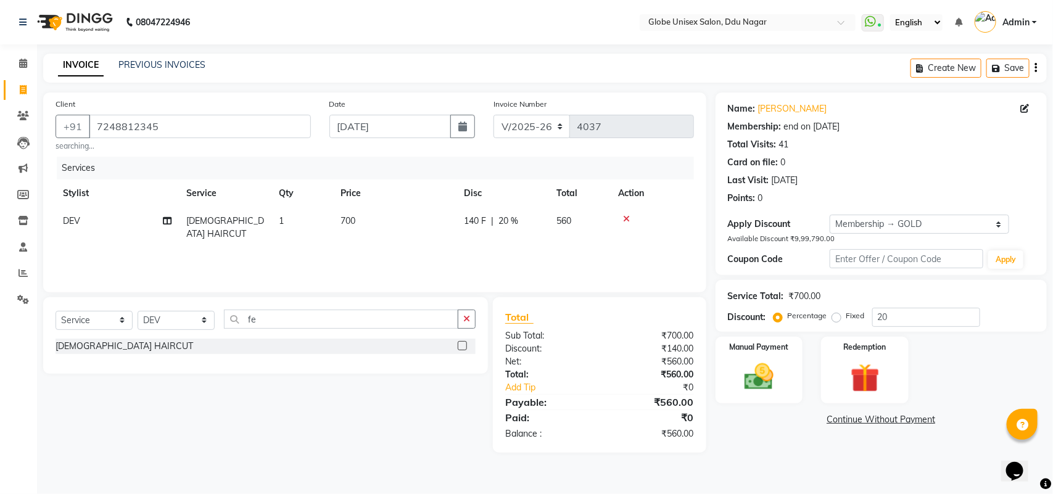
click at [77, 223] on span "DEV" at bounding box center [71, 220] width 17 height 11
select select "25130"
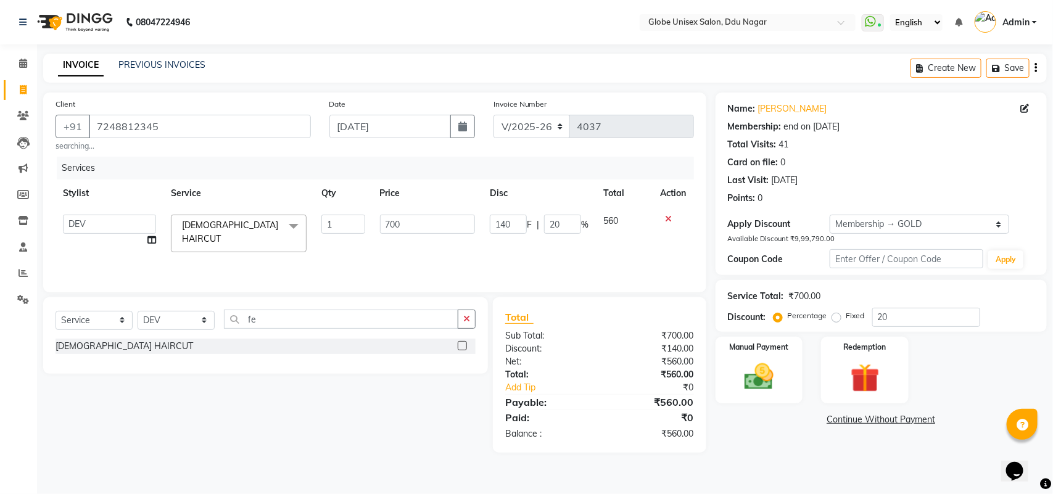
drag, startPoint x: 106, startPoint y: 214, endPoint x: 103, endPoint y: 225, distance: 12.0
click at [106, 214] on td "ADITYA AJIT CHIRAG DEV DIGESH LALITA LAXMI MADHU MANSI NICK RAKSHA SACHIN SHILA…" at bounding box center [110, 233] width 108 height 52
click at [103, 226] on select "ADITYA AJIT CHIRAG DEV DIGESH LALITA LAXMI MADHU MANSI NICK RAKSHA SACHIN SHILA…" at bounding box center [109, 224] width 93 height 19
select select "62852"
click at [288, 317] on input "fe" at bounding box center [341, 319] width 234 height 19
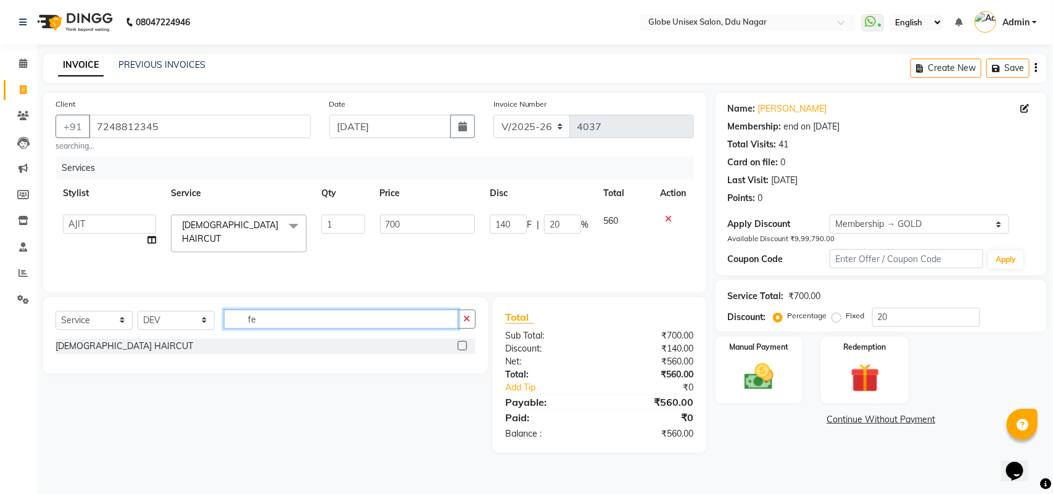
type input "f"
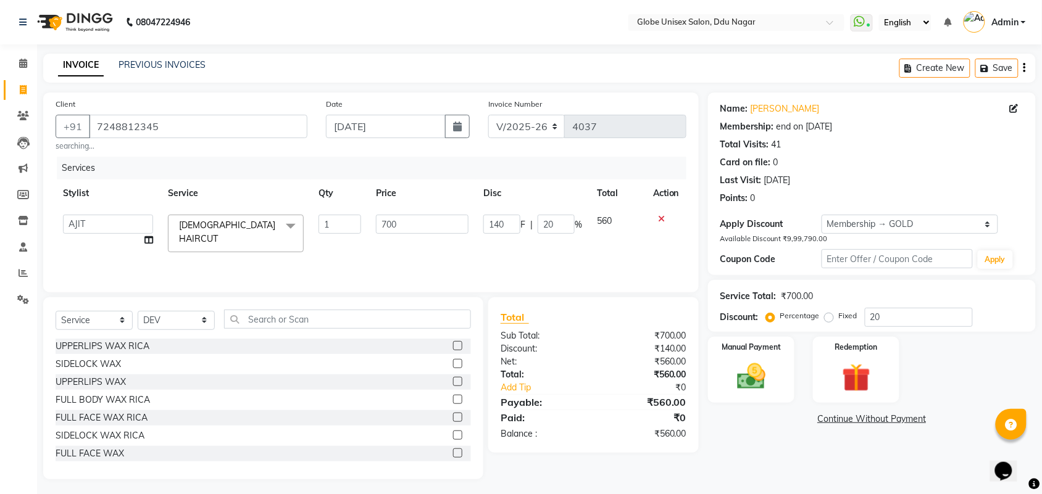
click at [236, 226] on span "FEMALE HAIRCUT" at bounding box center [227, 232] width 96 height 24
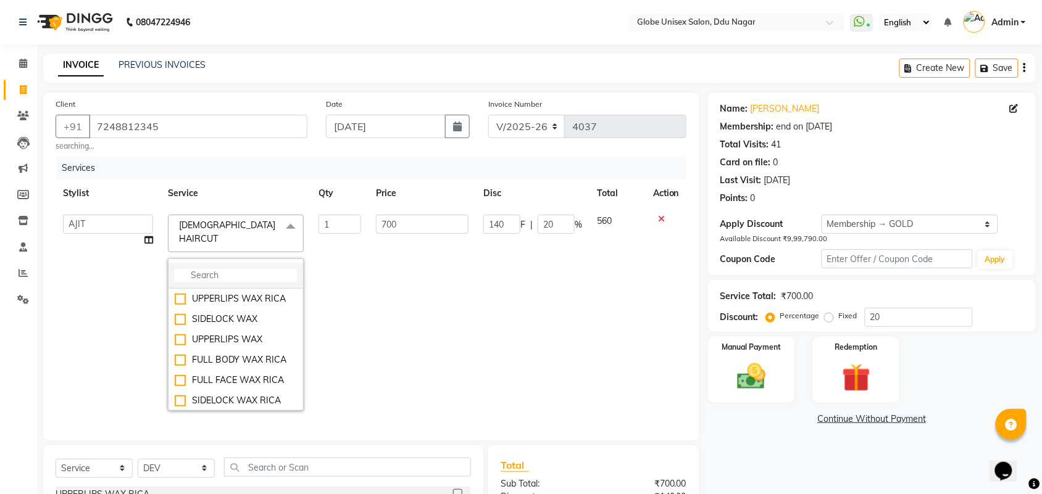
click at [210, 269] on input "multiselect-search" at bounding box center [236, 275] width 122 height 13
type input "hair"
click at [182, 354] on div "HAIRCUT" at bounding box center [236, 360] width 122 height 13
checkbox input "true"
checkbox input "false"
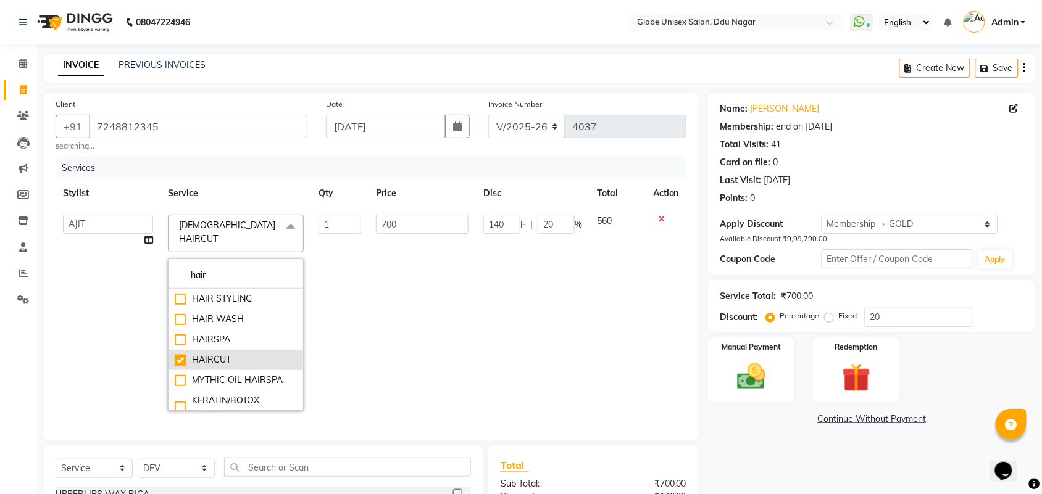
type input "250"
type input "50"
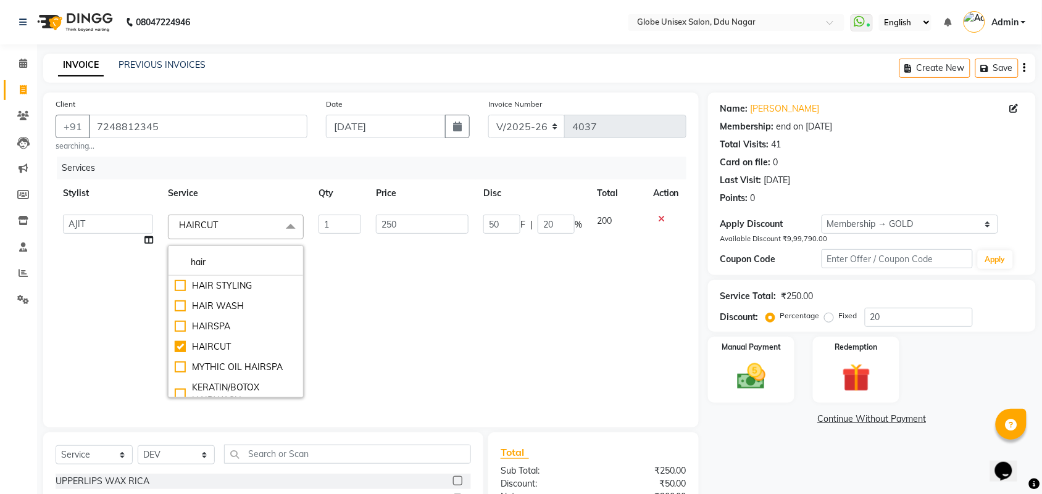
click at [412, 321] on td "250" at bounding box center [421, 305] width 107 height 197
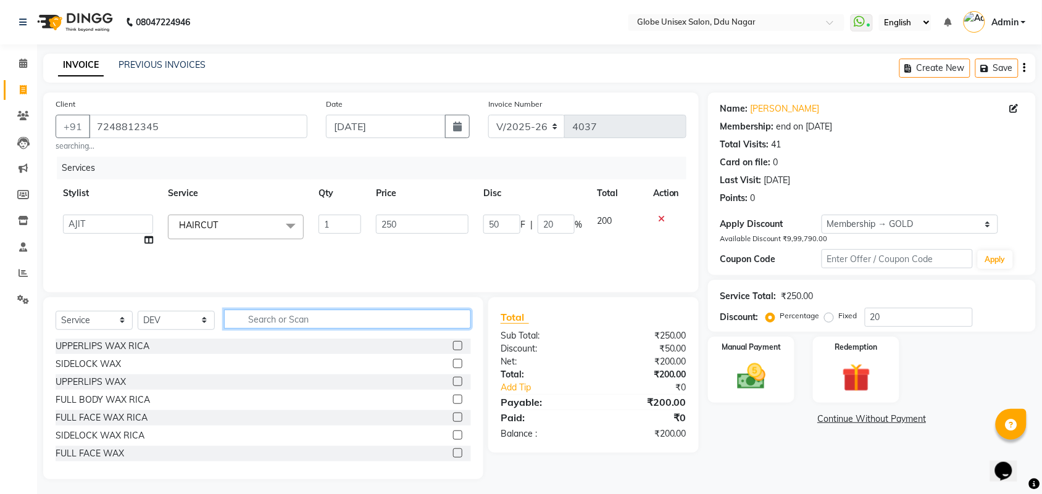
click at [328, 318] on input "text" at bounding box center [347, 319] width 247 height 19
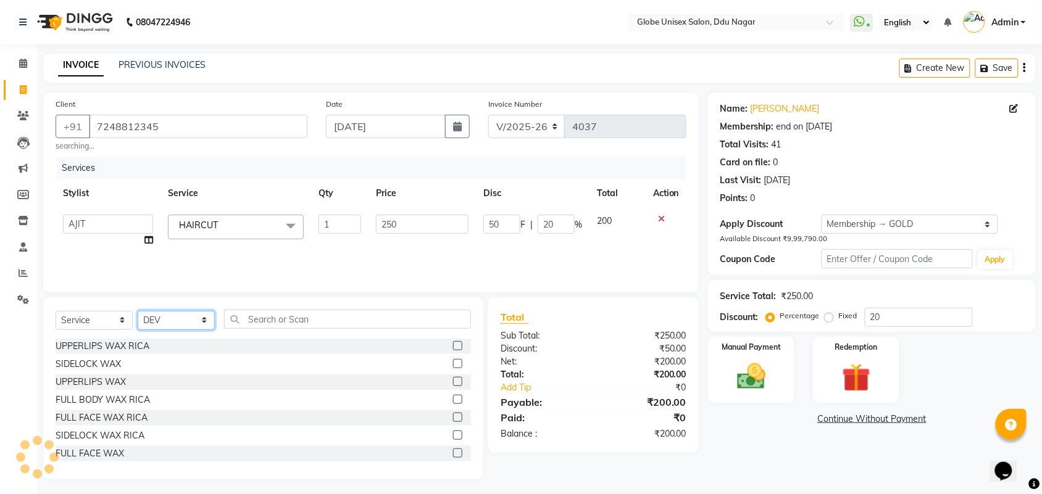
click at [140, 319] on select "Select Stylist ADITYA AJIT CHIRAG DEV DIGESH LALITA LAXMI MADHU MANSI NICK RAKS…" at bounding box center [176, 320] width 77 height 19
select select "62852"
click at [138, 311] on select "Select Stylist ADITYA AJIT CHIRAG DEV DIGESH LALITA LAXMI MADHU MANSI NICK RAKS…" at bounding box center [176, 320] width 77 height 19
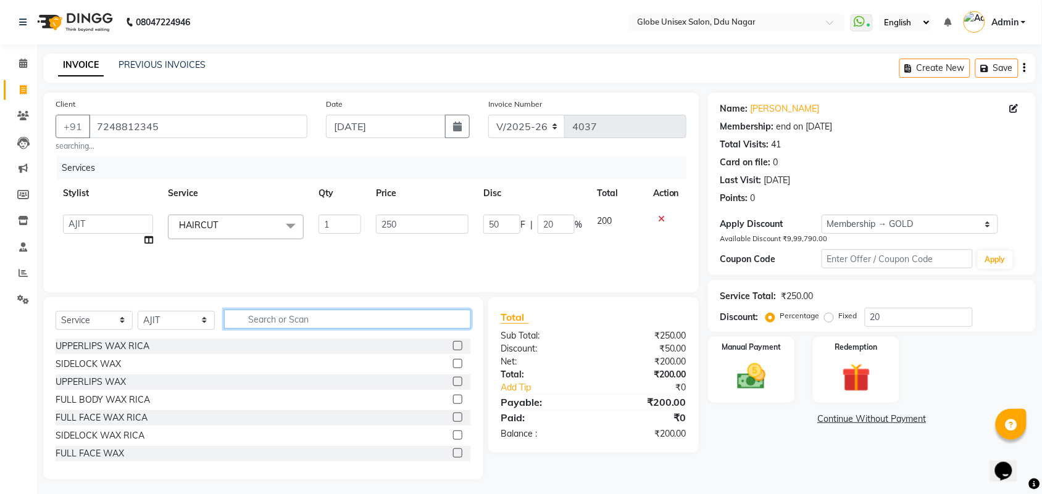
click at [289, 310] on input "text" at bounding box center [347, 319] width 247 height 19
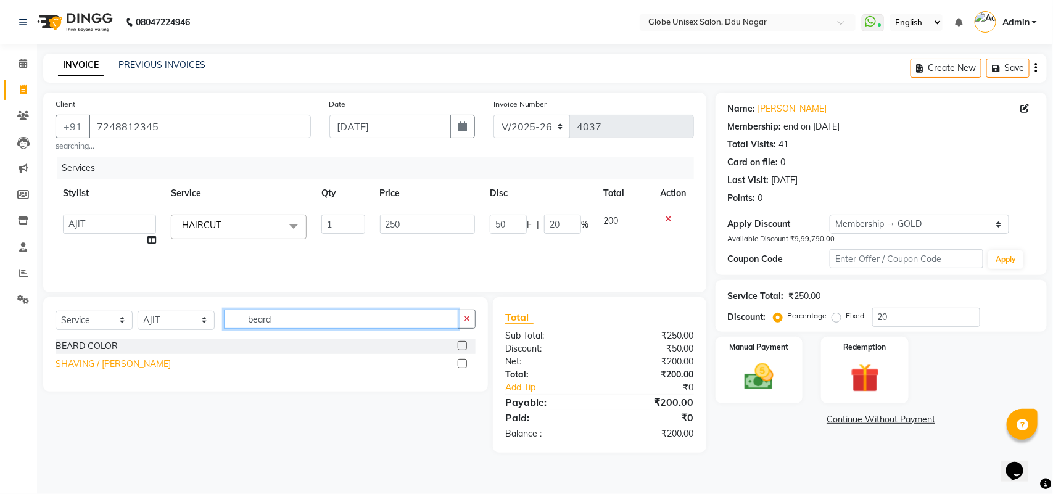
type input "beard"
click at [117, 359] on div "SHAVING / BEARD" at bounding box center [113, 364] width 115 height 13
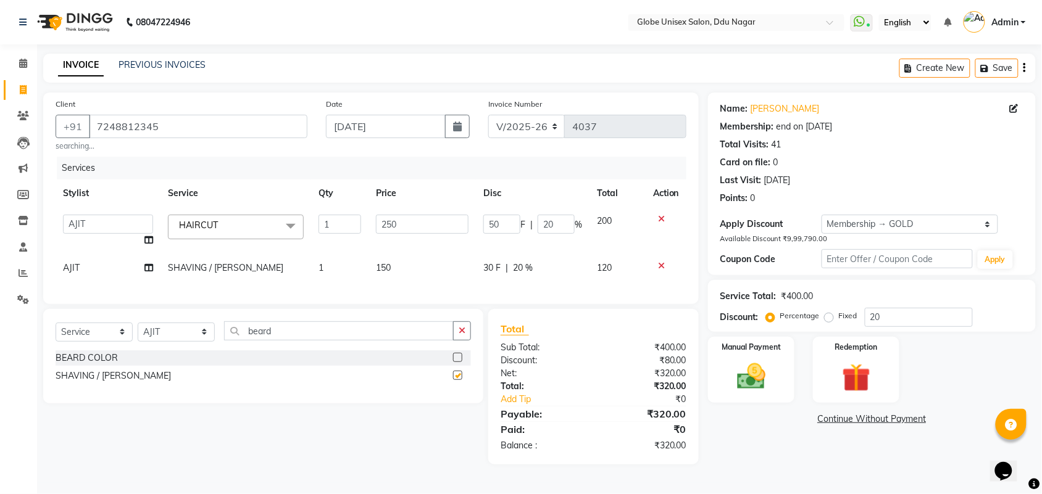
checkbox input "false"
click at [750, 352] on div "Manual Payment" at bounding box center [751, 370] width 90 height 69
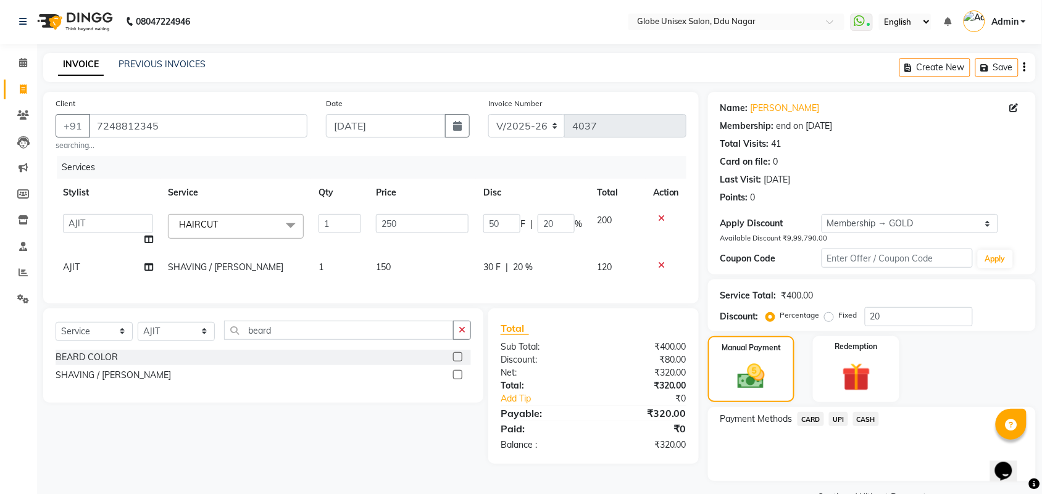
click at [831, 420] on span "UPI" at bounding box center [838, 419] width 19 height 14
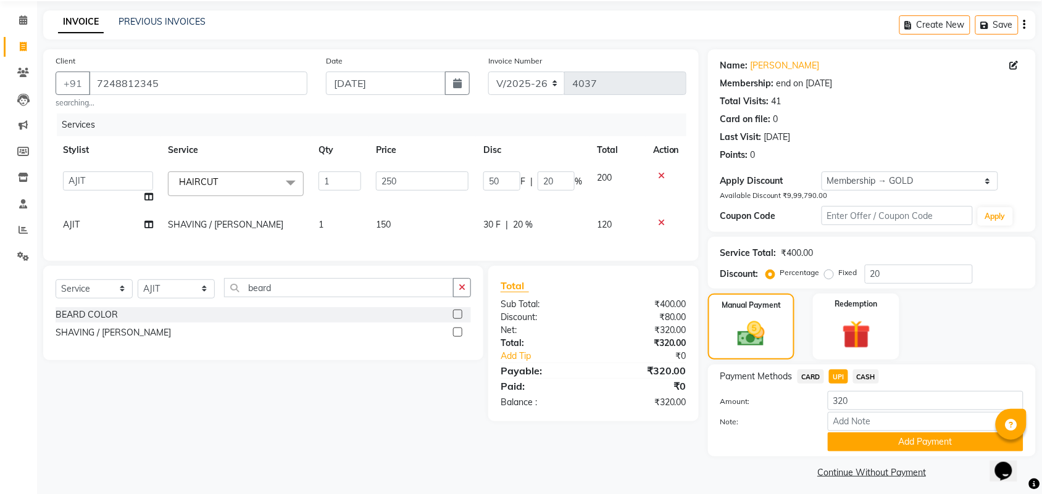
scroll to position [48, 0]
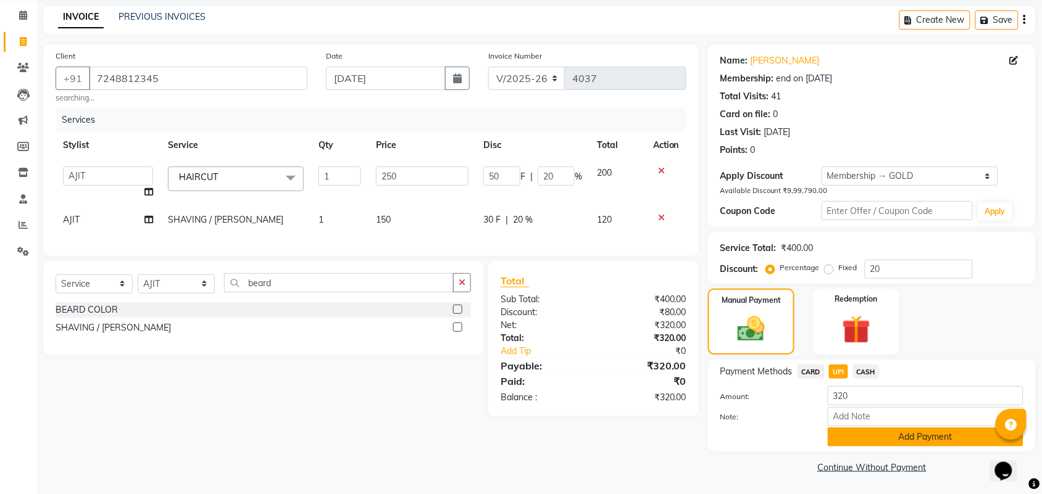
click at [954, 439] on button "Add Payment" at bounding box center [926, 437] width 196 height 19
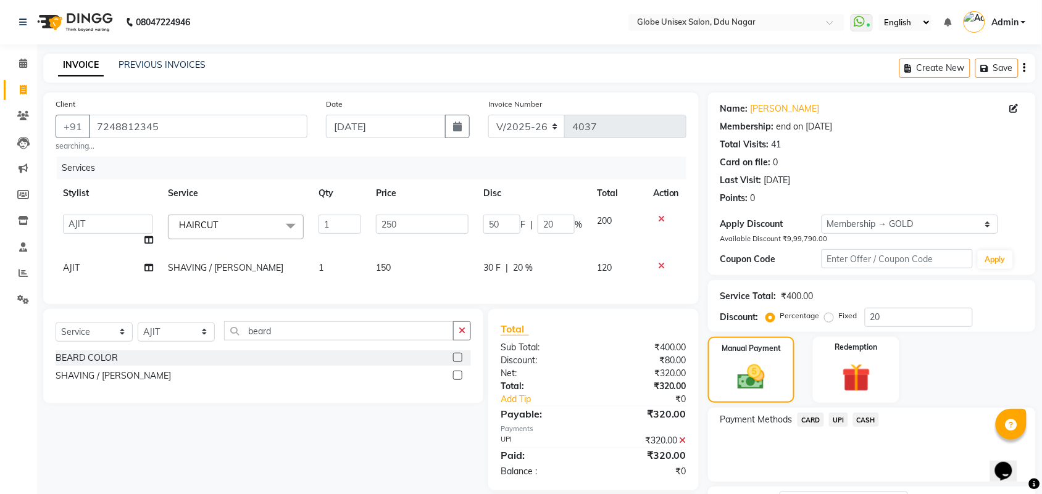
scroll to position [102, 0]
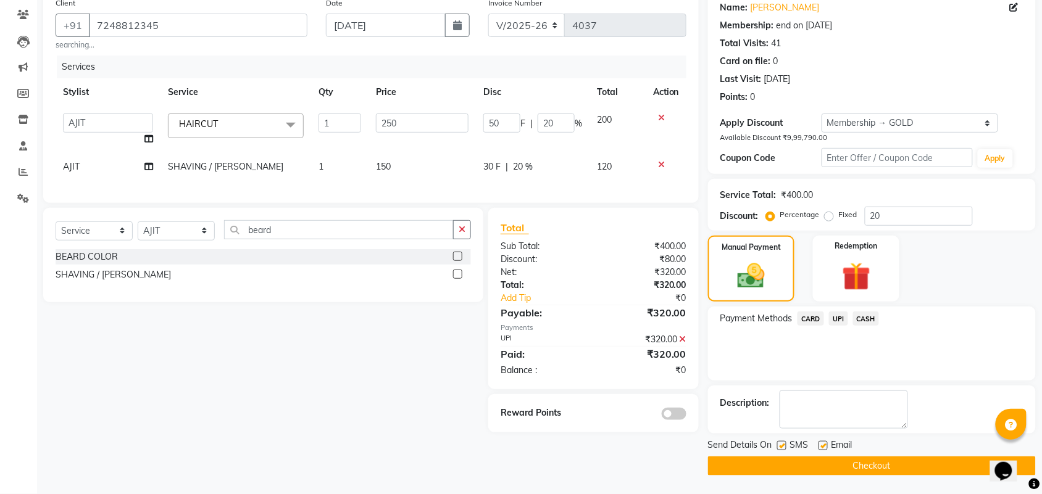
click at [877, 470] on button "Checkout" at bounding box center [872, 466] width 328 height 19
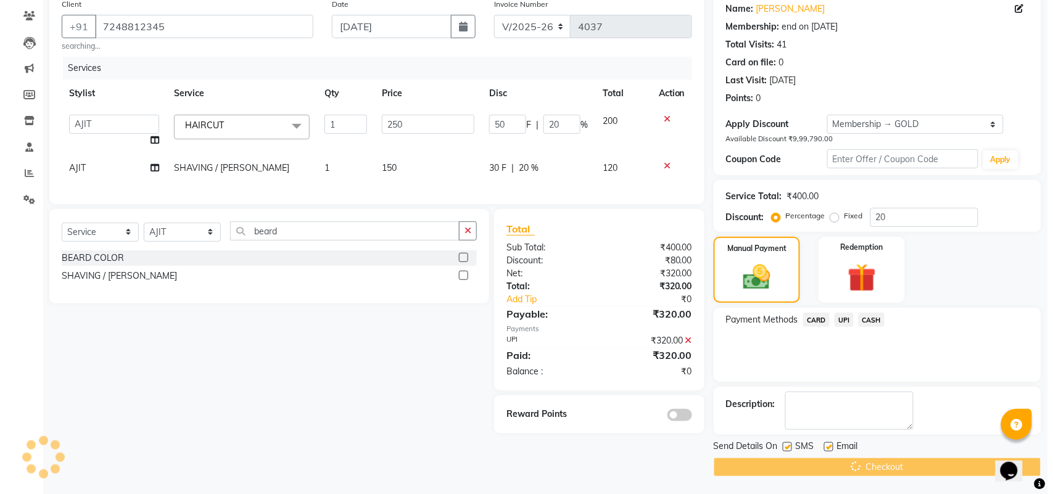
scroll to position [0, 0]
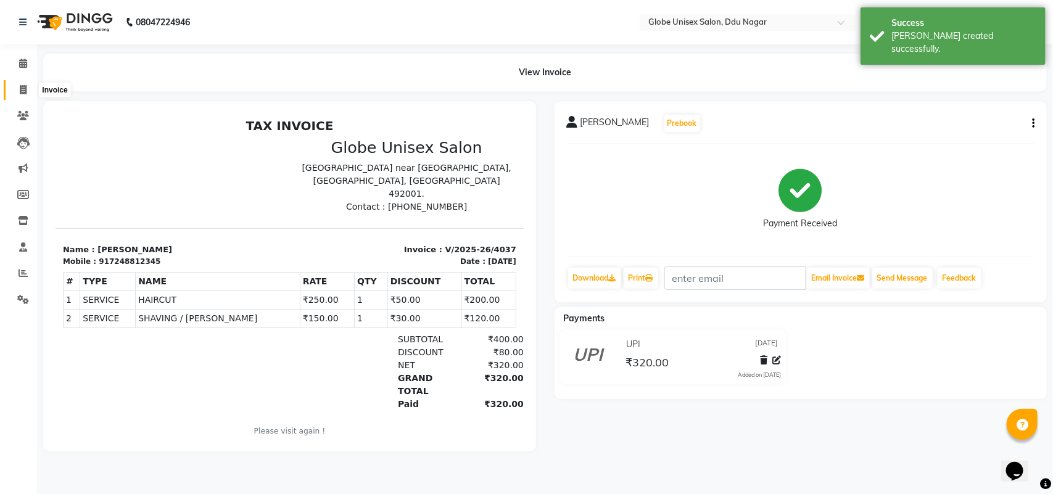
click at [14, 88] on span at bounding box center [23, 90] width 22 height 14
select select "service"
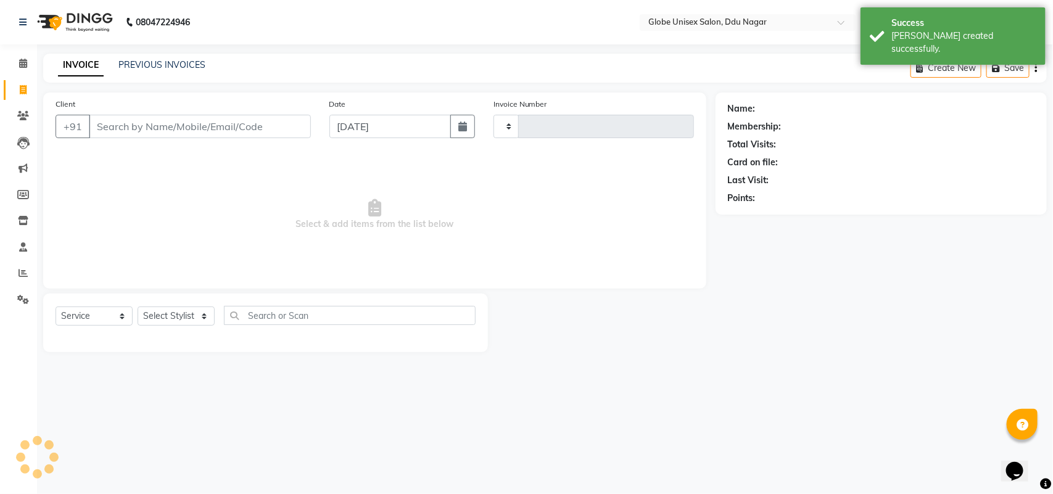
click at [218, 122] on input "Client" at bounding box center [200, 126] width 222 height 23
type input "4038"
select select "4184"
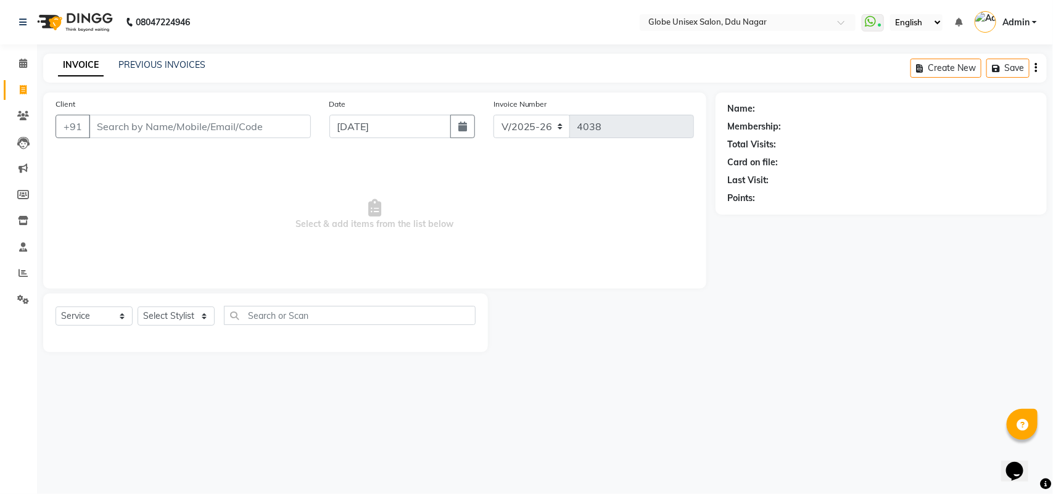
click at [394, 183] on span "Select & add items from the list below" at bounding box center [375, 214] width 639 height 123
click at [207, 127] on input "Client" at bounding box center [200, 126] width 222 height 23
click at [205, 125] on input "Client" at bounding box center [200, 126] width 222 height 23
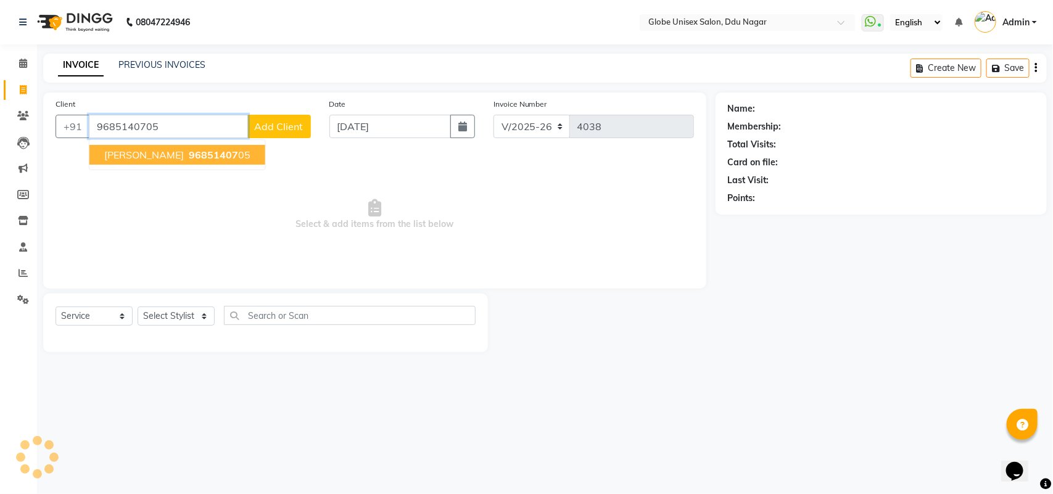
type input "9685140705"
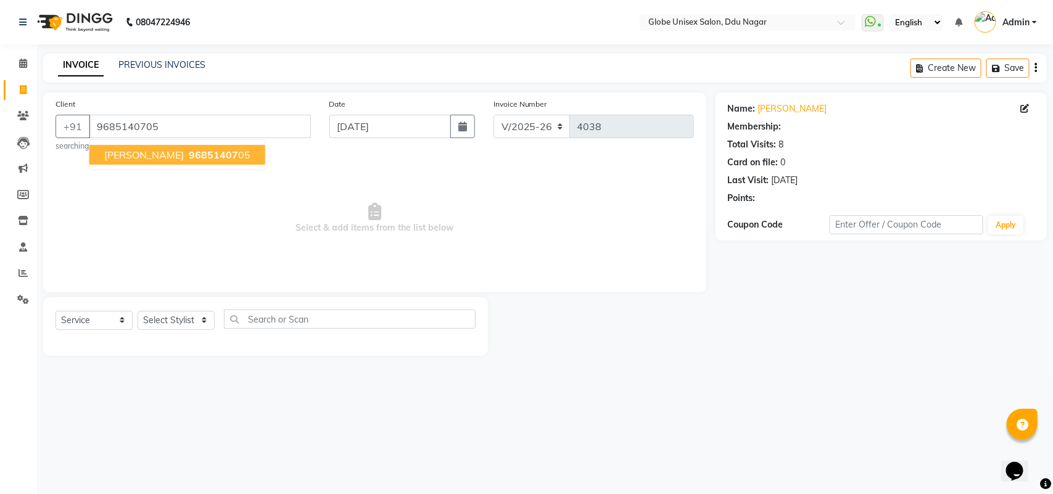
select select "1: Object"
click at [208, 159] on button "SIMPI 96851407 05" at bounding box center [177, 155] width 176 height 20
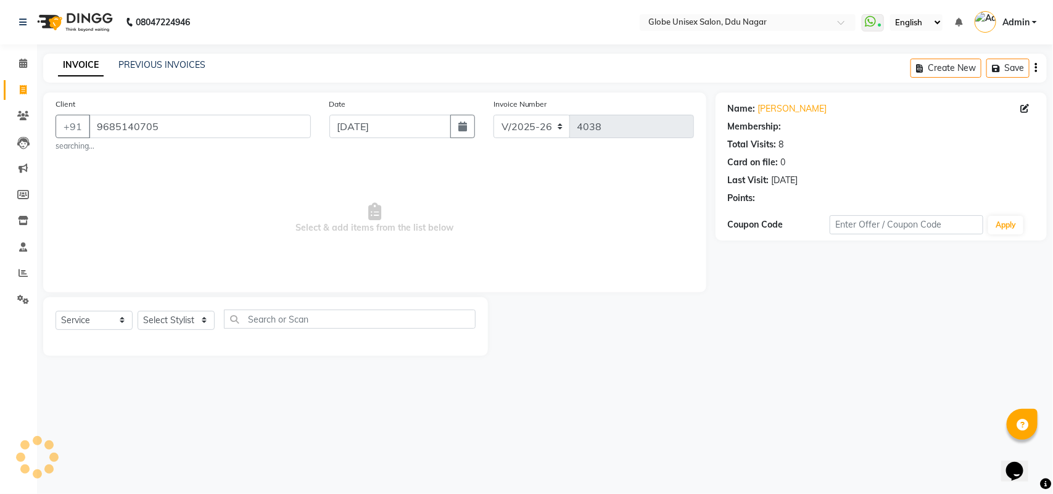
select select "1: Object"
click at [193, 310] on div "Select Service Product Membership Package Voucher Prepaid Gift Card Select Styl…" at bounding box center [266, 324] width 420 height 29
click at [282, 205] on span "Select & add items from the list below" at bounding box center [375, 218] width 639 height 123
click at [281, 204] on span "Select & add items from the list below" at bounding box center [375, 218] width 639 height 123
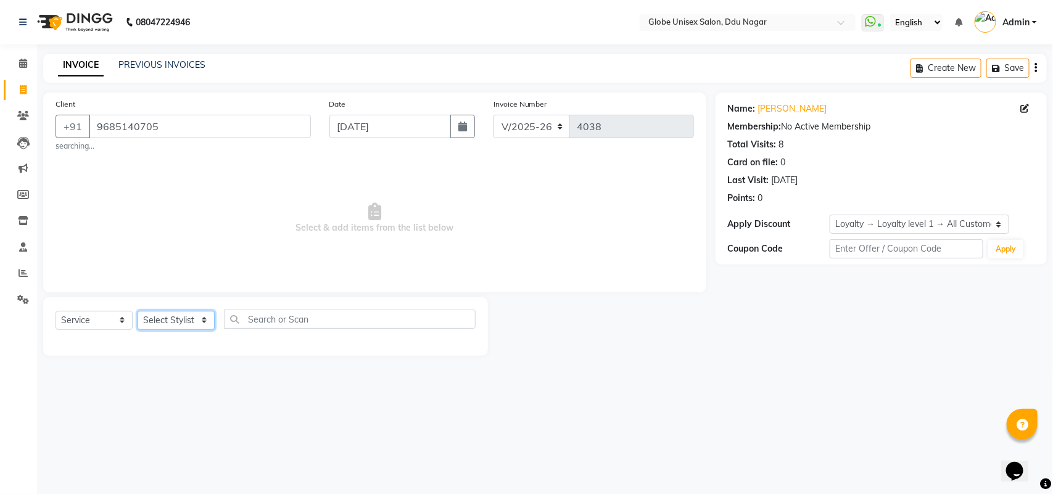
click at [197, 322] on select "Select Stylist ADITYA AJIT CHIRAG DEV DIGESH LALITA LAXMI MADHU MANSI NICK RAKS…" at bounding box center [176, 320] width 77 height 19
click at [138, 311] on select "Select Stylist ADITYA AJIT CHIRAG DEV DIGESH LALITA LAXMI MADHU MANSI NICK RAKS…" at bounding box center [176, 320] width 77 height 19
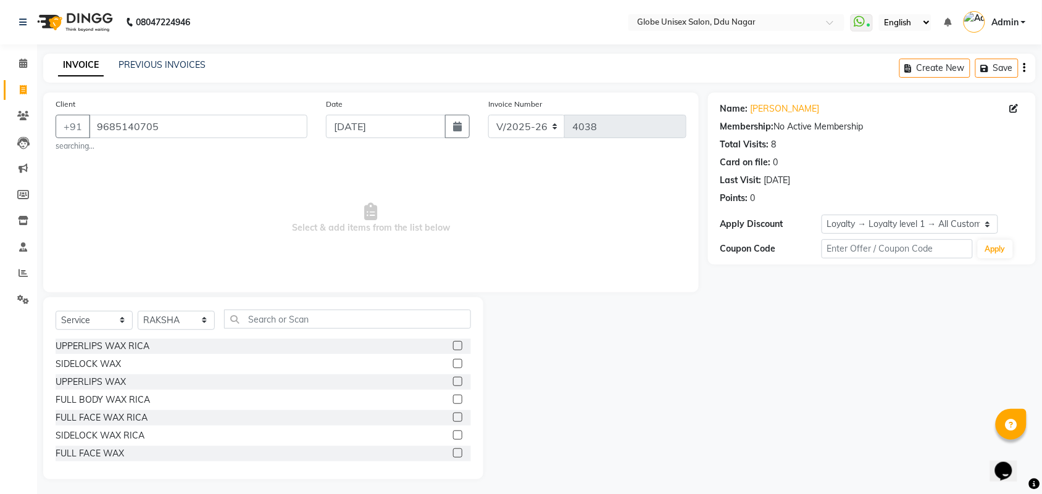
drag, startPoint x: 251, startPoint y: 298, endPoint x: 278, endPoint y: 317, distance: 33.4
click at [255, 303] on div "Select Service Product Membership Package Voucher Prepaid Gift Card Select Styl…" at bounding box center [263, 388] width 440 height 182
click at [159, 312] on select "Select Stylist ADITYA AJIT CHIRAG DEV DIGESH LALITA LAXMI MADHU MANSI NICK RAKS…" at bounding box center [176, 320] width 77 height 19
click at [160, 313] on select "Select Stylist ADITYA AJIT CHIRAG DEV DIGESH LALITA LAXMI MADHU MANSI NICK RAKS…" at bounding box center [176, 320] width 77 height 19
click at [178, 320] on select "Select Stylist ADITYA AJIT CHIRAG DEV DIGESH LALITA LAXMI MADHU MANSI NICK RAKS…" at bounding box center [176, 320] width 77 height 19
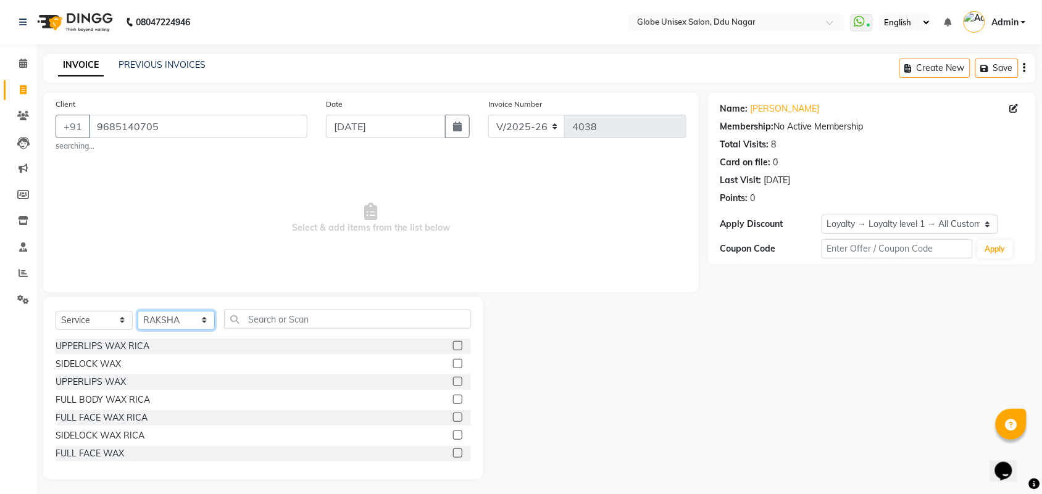
select select "88987"
click at [138, 311] on select "Select Stylist ADITYA AJIT CHIRAG DEV DIGESH LALITA LAXMI MADHU MANSI NICK RAKS…" at bounding box center [176, 320] width 77 height 19
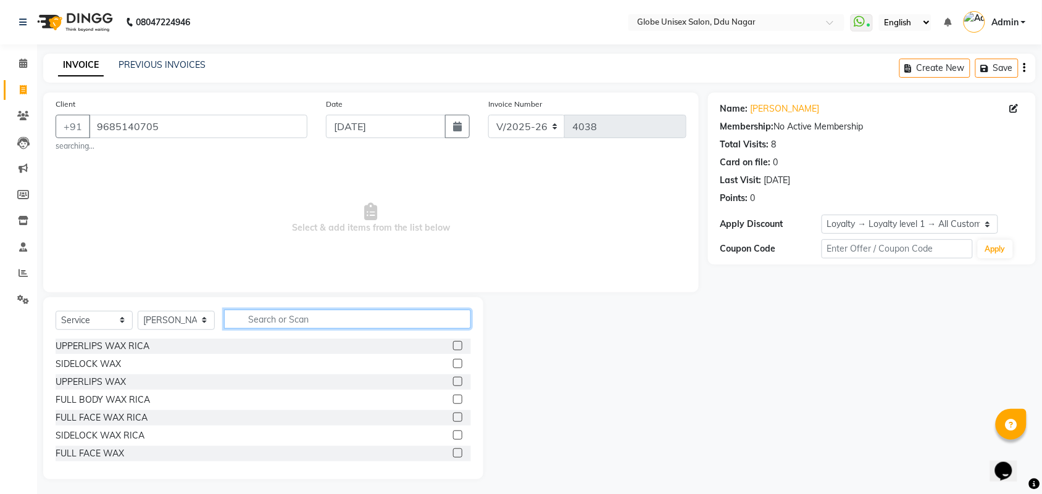
click at [307, 322] on input "text" at bounding box center [347, 319] width 247 height 19
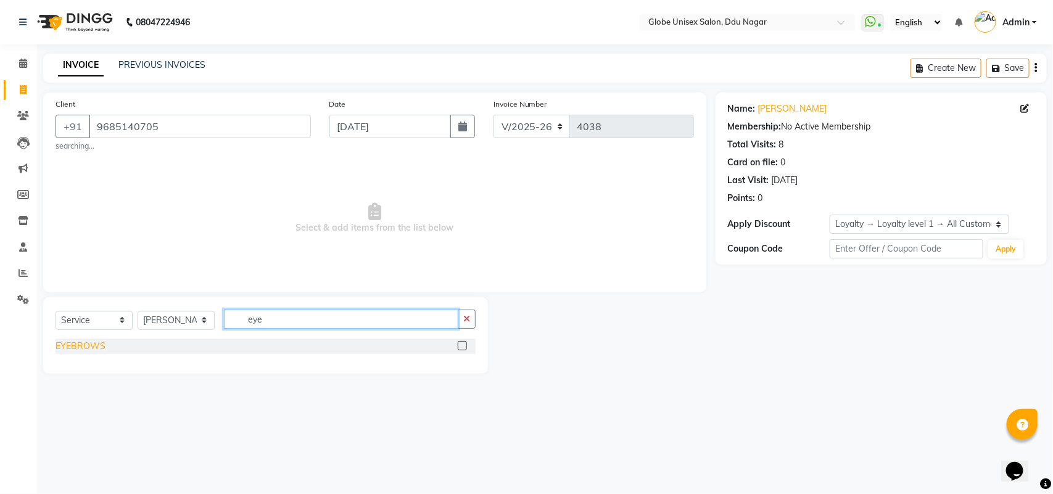
type input "eye"
click at [91, 349] on div "EYEBROWS" at bounding box center [81, 346] width 50 height 13
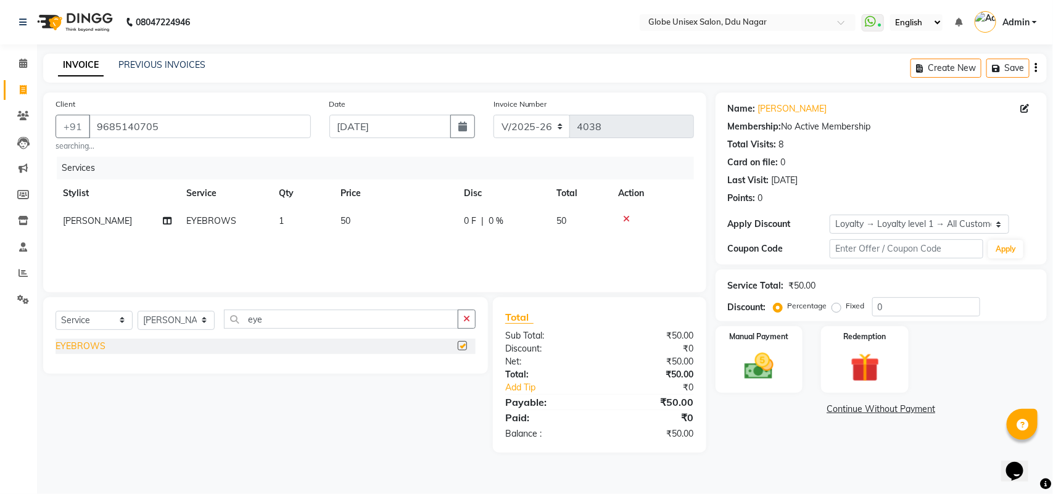
checkbox input "false"
click at [291, 319] on input "eye" at bounding box center [341, 319] width 234 height 19
type input "e"
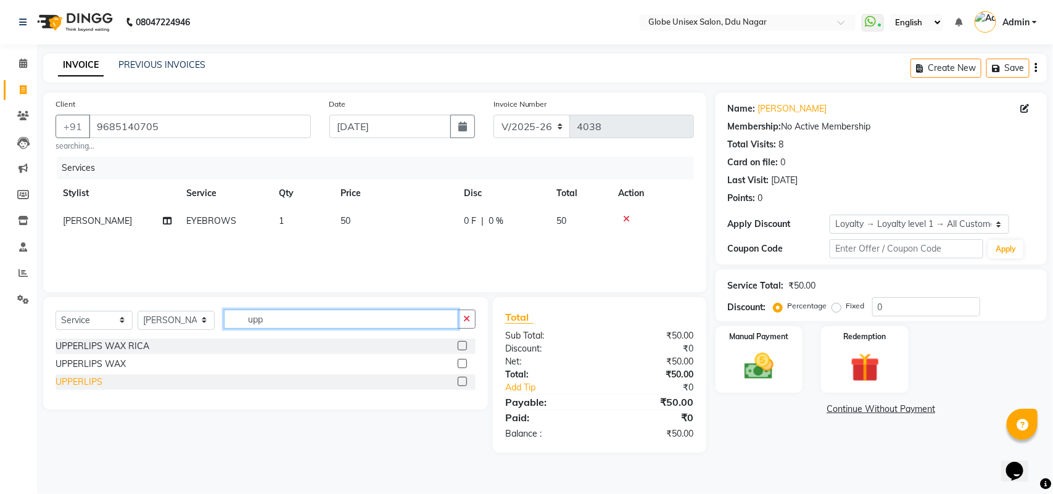
type input "upp"
click at [85, 380] on div "UPPERLIPS" at bounding box center [79, 382] width 47 height 13
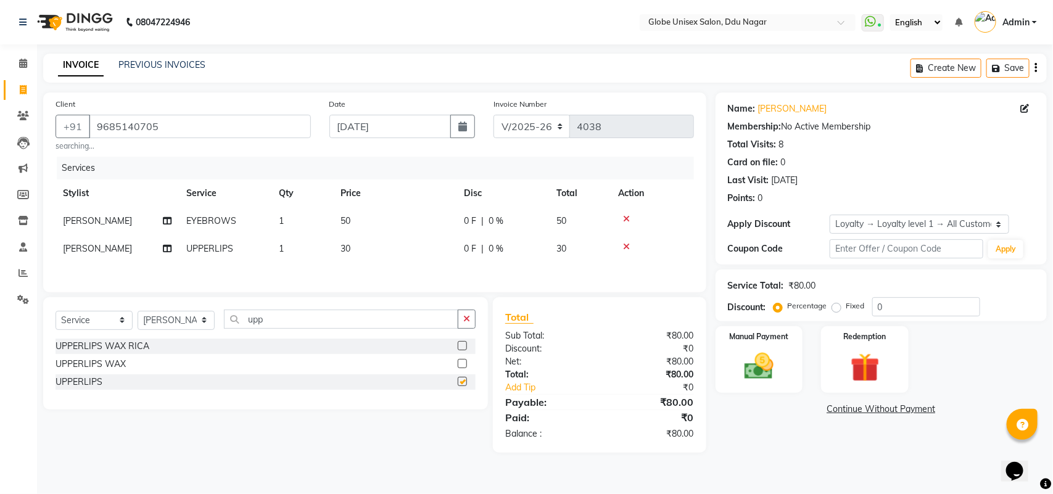
checkbox input "false"
click at [317, 313] on input "upp" at bounding box center [341, 319] width 234 height 19
type input "u"
type input "chin"
click at [66, 383] on div "CHIN" at bounding box center [67, 382] width 22 height 13
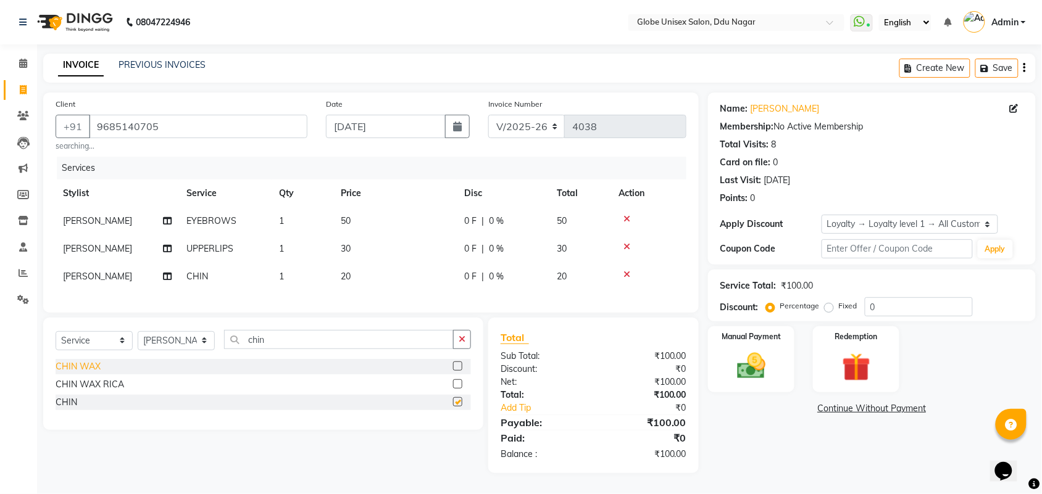
checkbox input "false"
click at [281, 349] on input "chin" at bounding box center [339, 339] width 230 height 19
type input "c"
click at [179, 351] on select "Select Stylist ADITYA AJIT CHIRAG DEV DIGESH LALITA LAXMI MADHU MANSI NICK RAKS…" at bounding box center [176, 340] width 77 height 19
select select "25130"
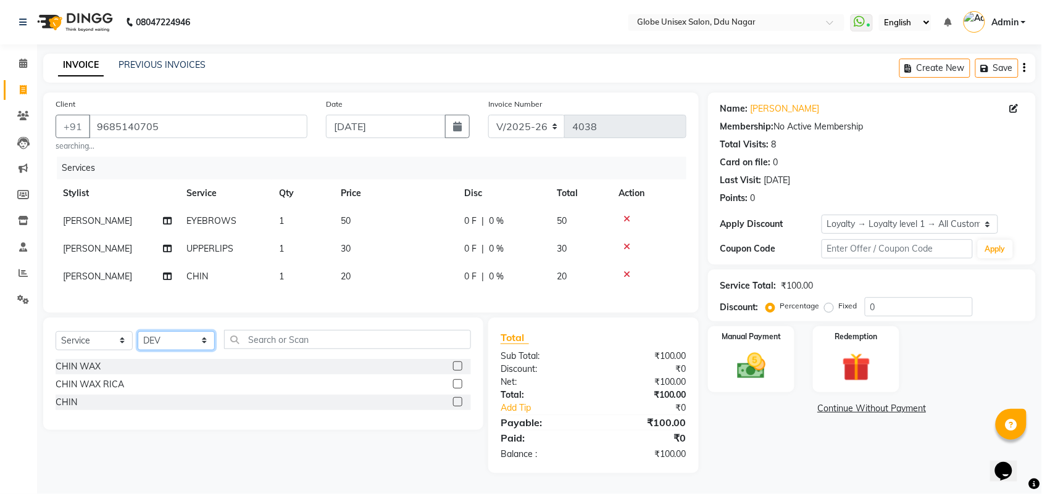
click at [138, 342] on select "Select Stylist ADITYA AJIT CHIRAG DEV DIGESH LALITA LAXMI MADHU MANSI NICK RAKS…" at bounding box center [176, 340] width 77 height 19
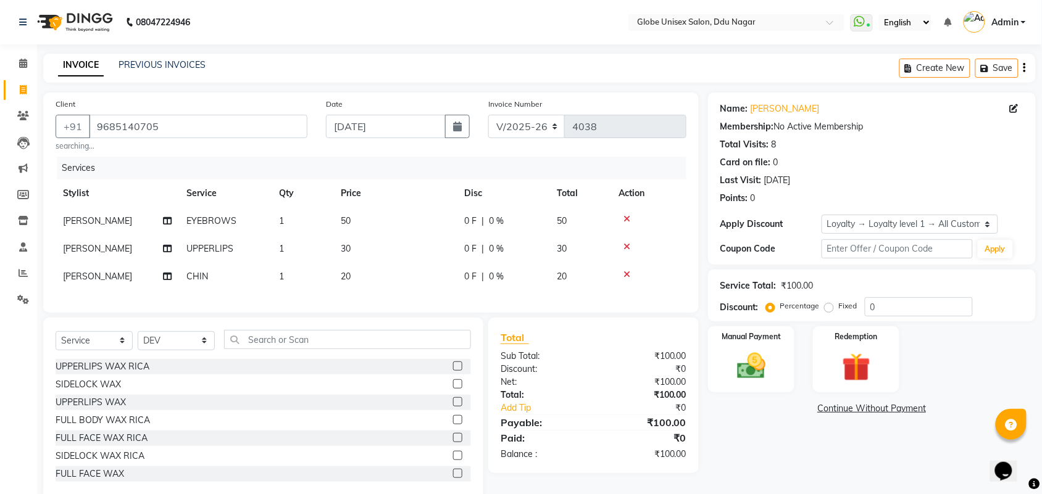
click at [288, 359] on div "Select Service Product Membership Package Voucher Prepaid Gift Card Select Styl…" at bounding box center [263, 344] width 415 height 29
click at [289, 349] on input "text" at bounding box center [347, 339] width 247 height 19
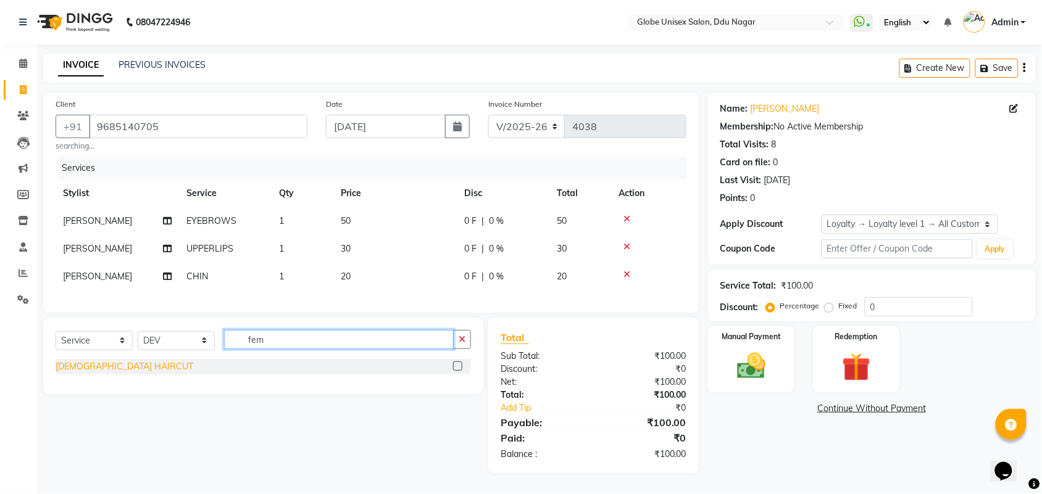
type input "fem"
click at [106, 373] on div "FEMALE HAIRCUT" at bounding box center [125, 366] width 138 height 13
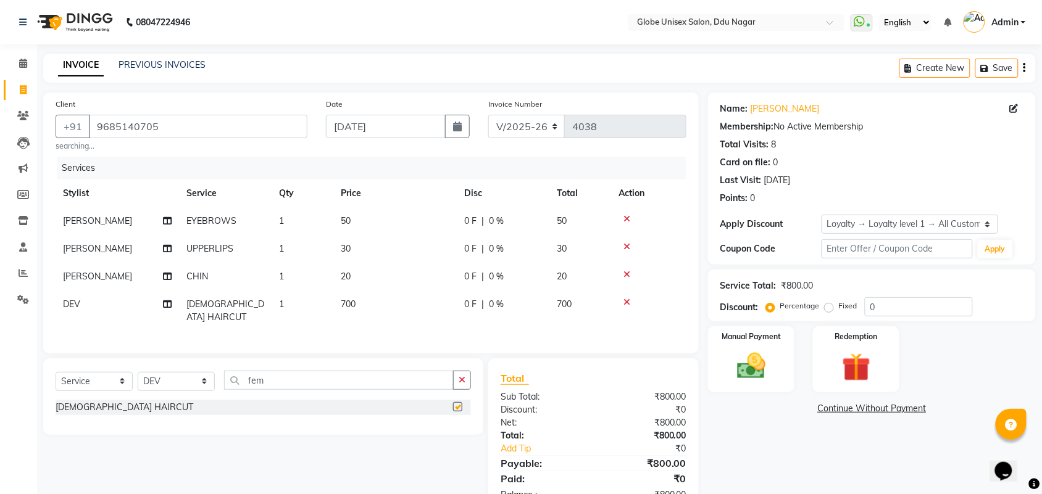
checkbox input "false"
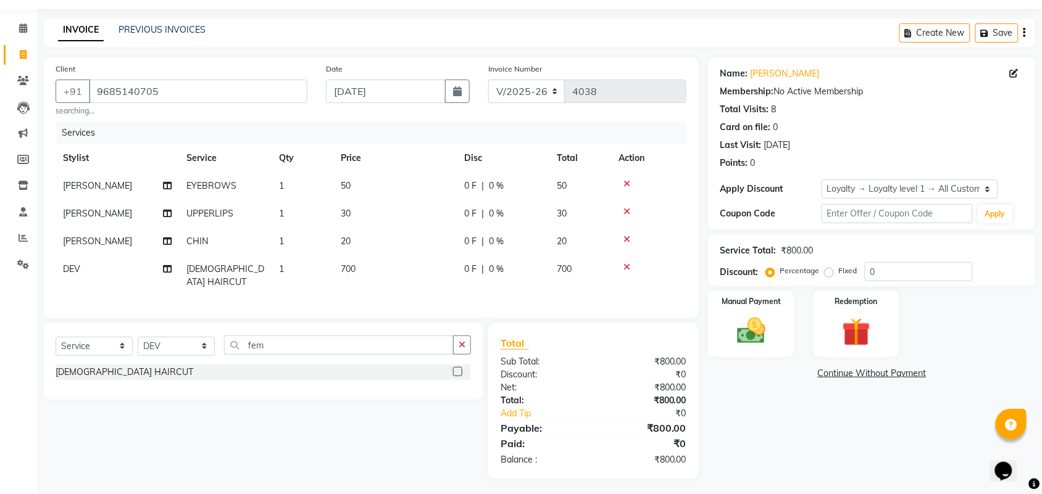
scroll to position [37, 0]
click at [769, 325] on img at bounding box center [751, 329] width 48 height 34
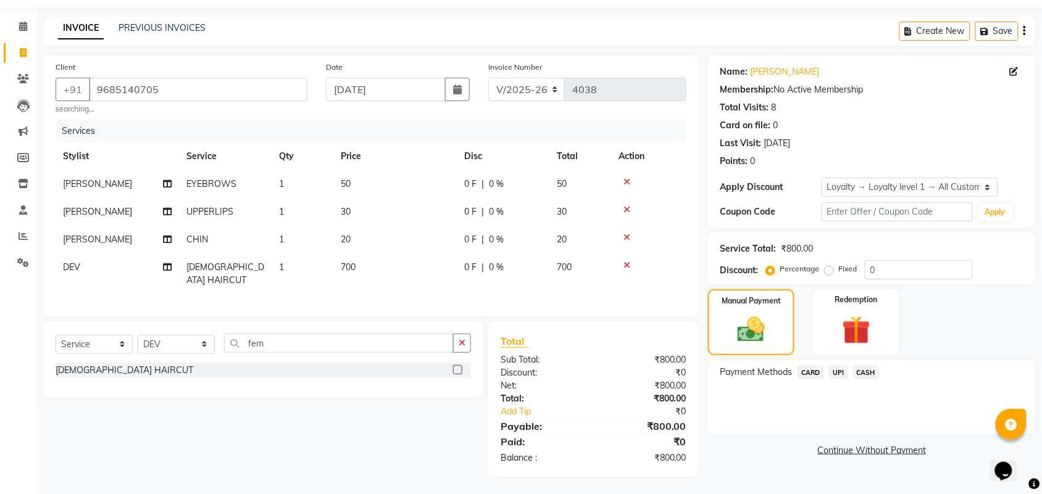
click at [867, 369] on span "CASH" at bounding box center [866, 372] width 27 height 14
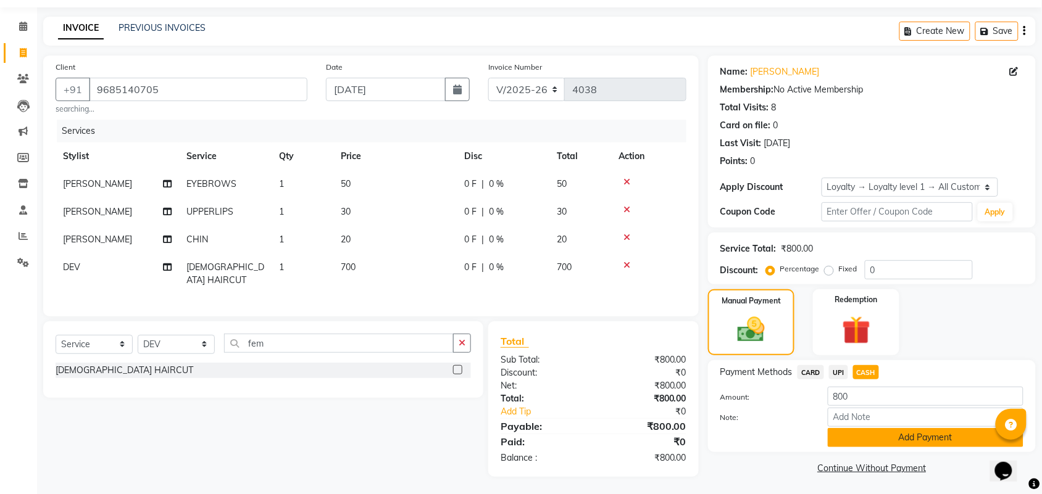
click at [886, 431] on button "Add Payment" at bounding box center [926, 437] width 196 height 19
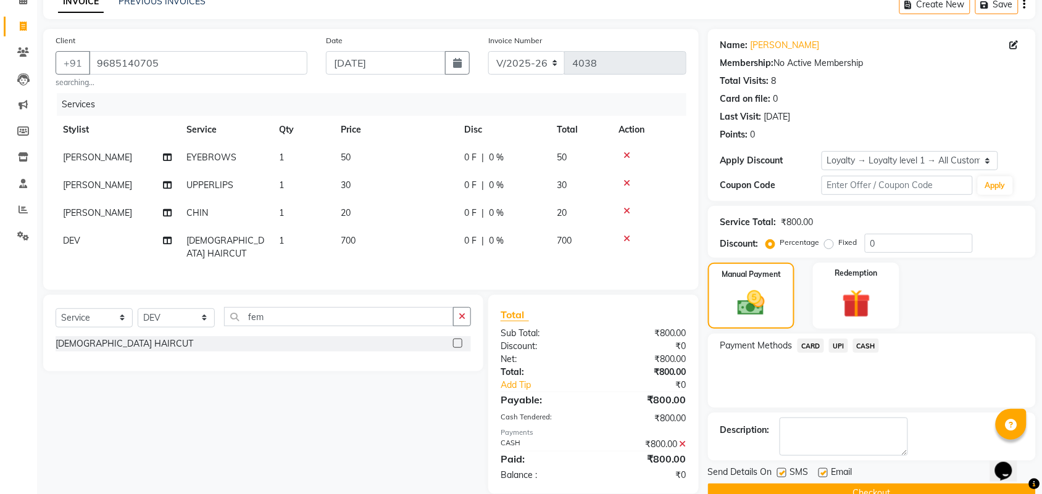
scroll to position [141, 0]
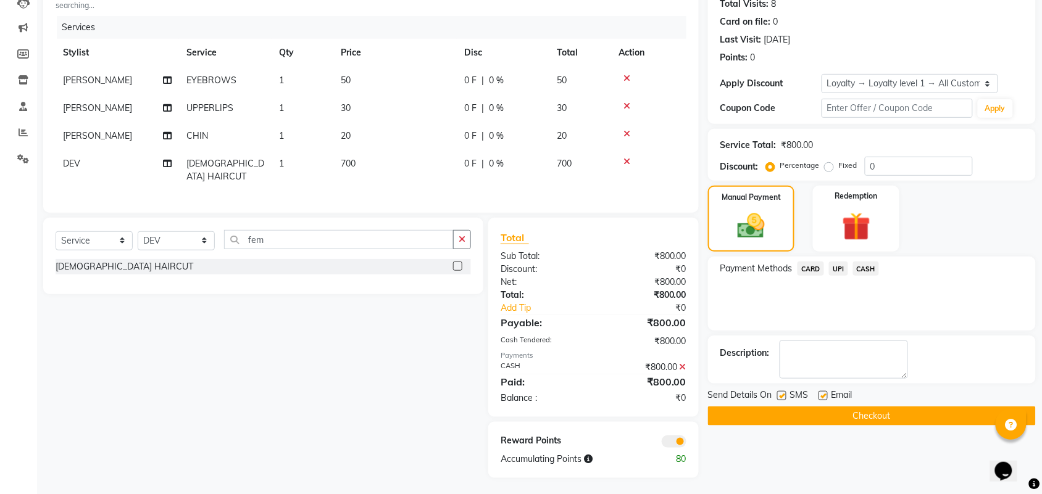
click at [918, 415] on button "Checkout" at bounding box center [872, 416] width 328 height 19
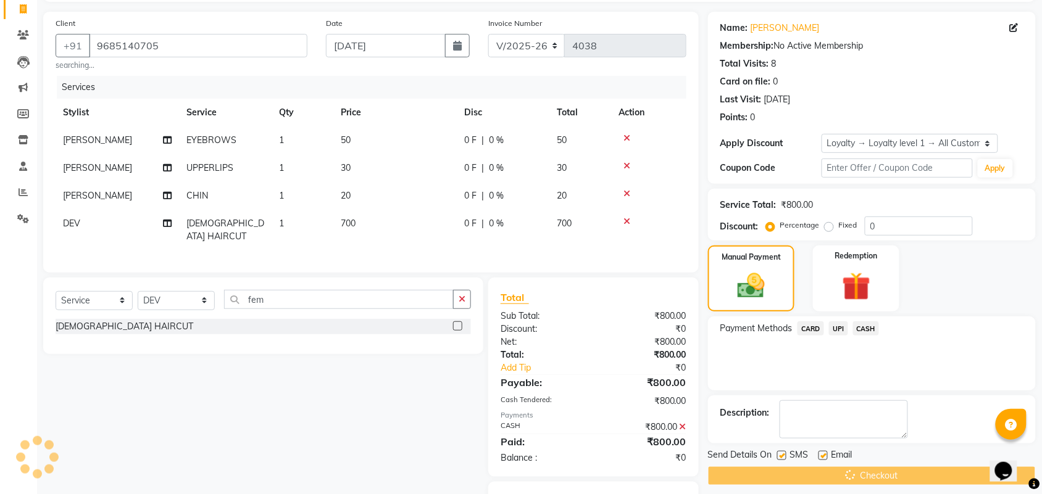
scroll to position [64, 0]
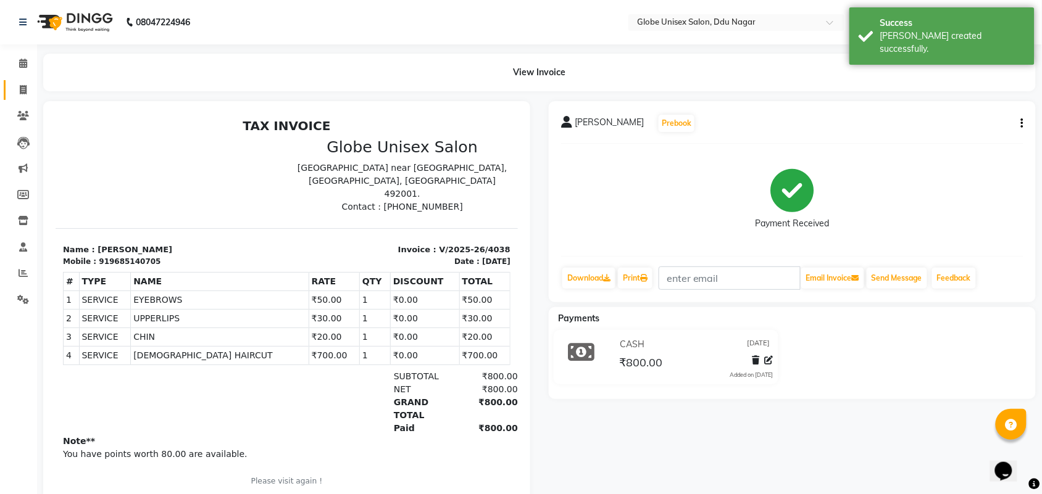
click at [20, 97] on link "Invoice" at bounding box center [19, 90] width 30 height 20
select select "service"
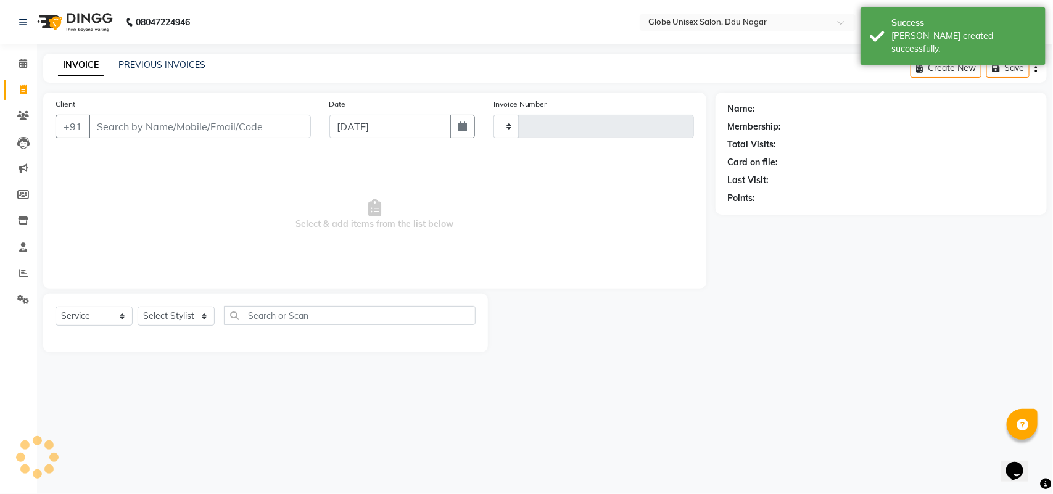
click at [189, 131] on input "Client" at bounding box center [200, 126] width 222 height 23
type input "4039"
select select "4184"
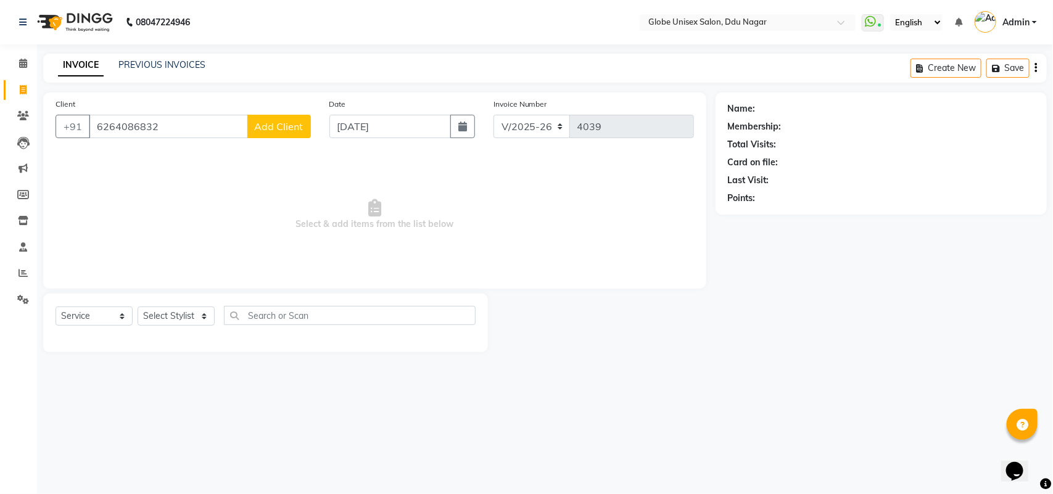
type input "6264086832"
click at [270, 124] on span "Add Client" at bounding box center [279, 126] width 49 height 12
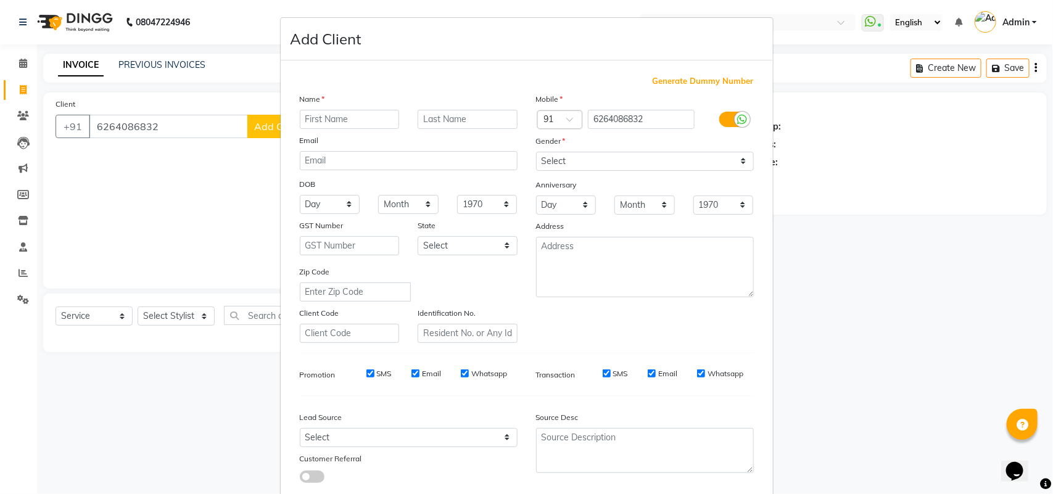
click at [353, 125] on input "text" at bounding box center [350, 119] width 100 height 19
type input "k"
type input "KARISHMA RANA"
click at [563, 152] on select "Select Male Female Other Prefer Not To Say" at bounding box center [645, 161] width 218 height 19
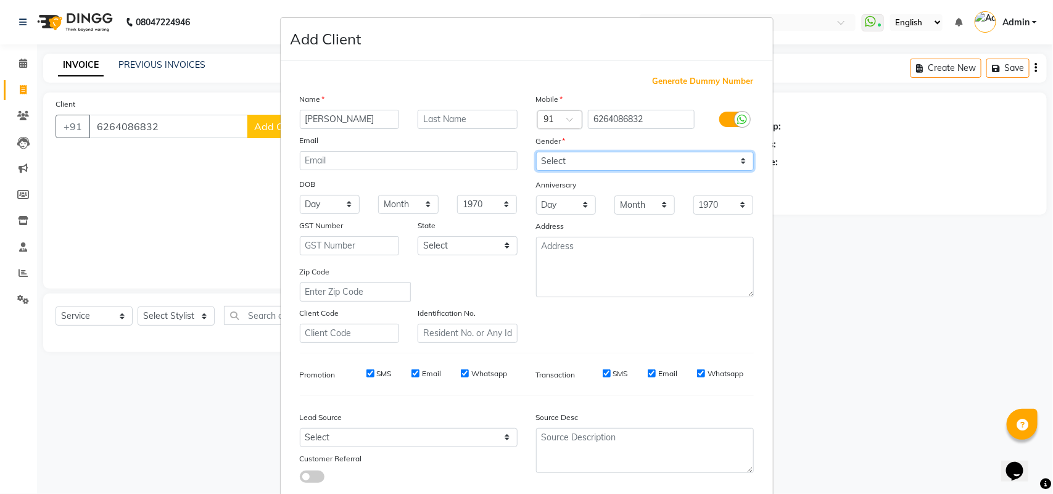
select select "female"
click at [536, 152] on select "Select Male Female Other Prefer Not To Say" at bounding box center [645, 161] width 218 height 19
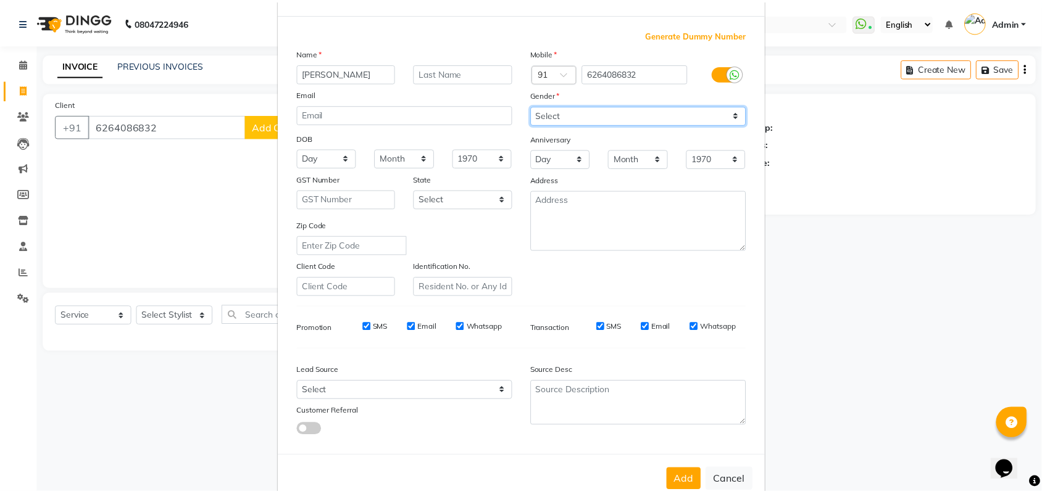
scroll to position [71, 0]
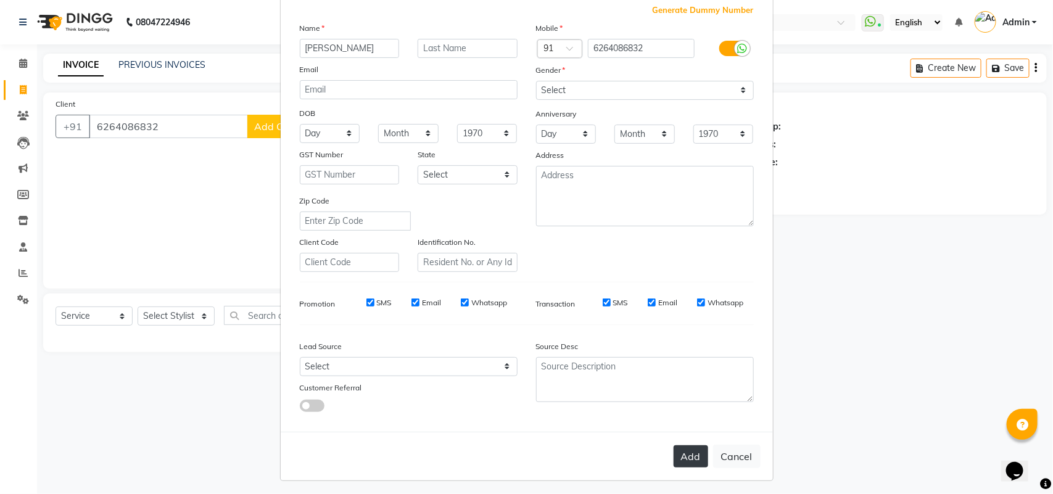
click at [674, 459] on button "Add" at bounding box center [691, 457] width 35 height 22
select select
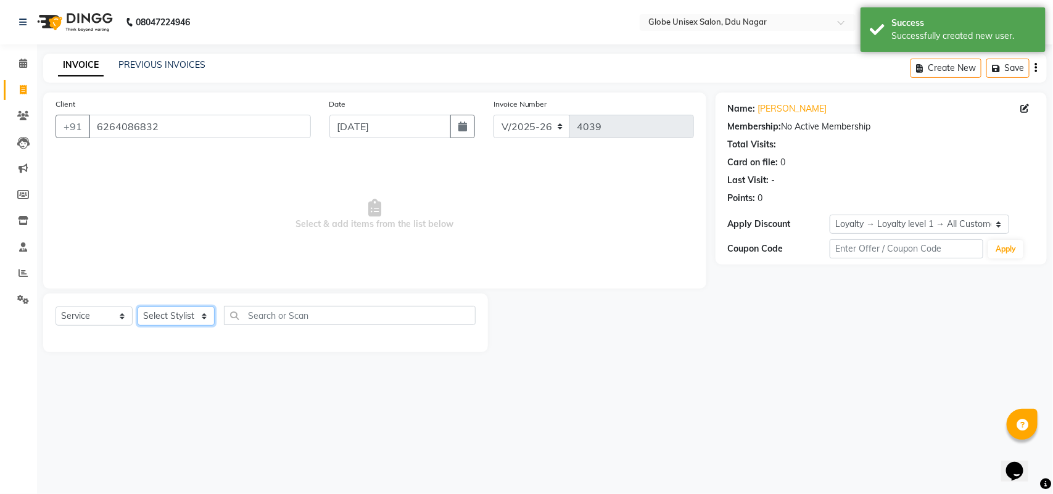
click at [183, 312] on select "Select Stylist ADITYA AJIT CHIRAG DEV DIGESH LALITA LAXMI MADHU MANSI NICK RAKS…" at bounding box center [176, 316] width 77 height 19
click at [138, 307] on select "Select Stylist ADITYA AJIT CHIRAG DEV DIGESH LALITA LAXMI MADHU MANSI NICK RAKS…" at bounding box center [176, 316] width 77 height 19
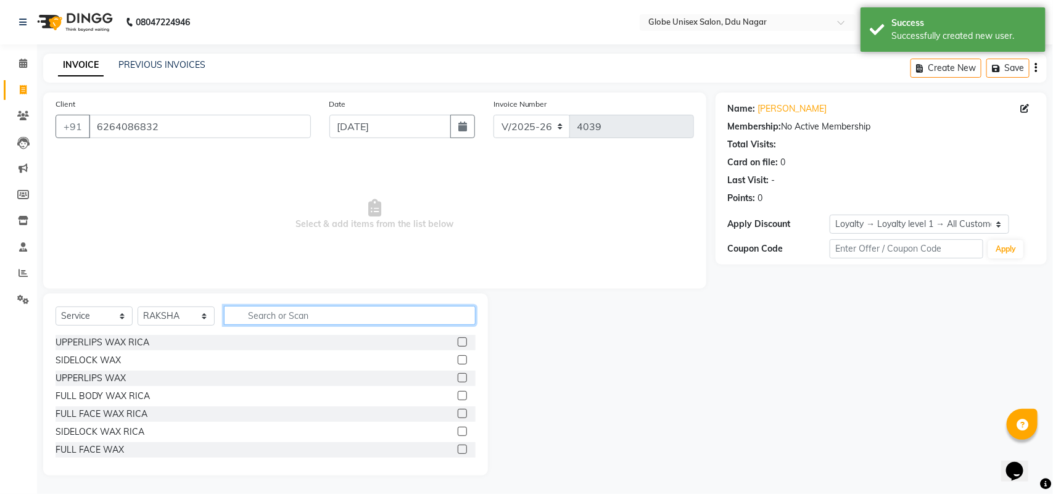
click at [297, 313] on input "text" at bounding box center [350, 315] width 252 height 19
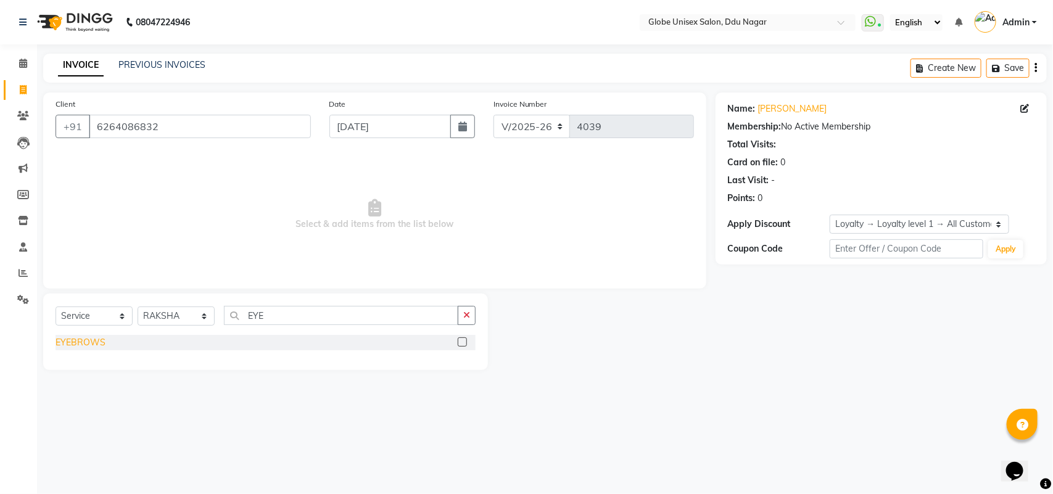
click at [91, 338] on div "EYEBROWS" at bounding box center [81, 342] width 50 height 13
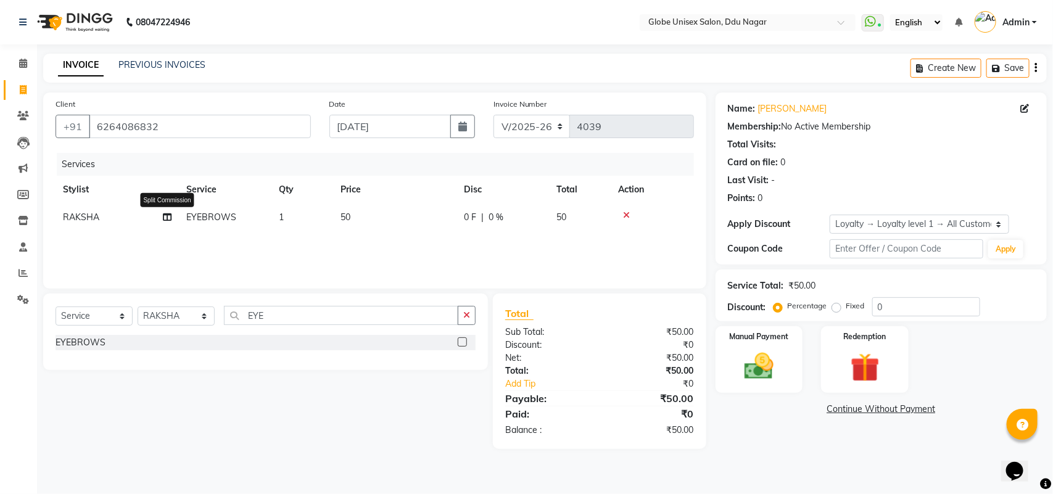
click at [172, 214] on td "RAKSHA Split Commission" at bounding box center [117, 218] width 123 height 28
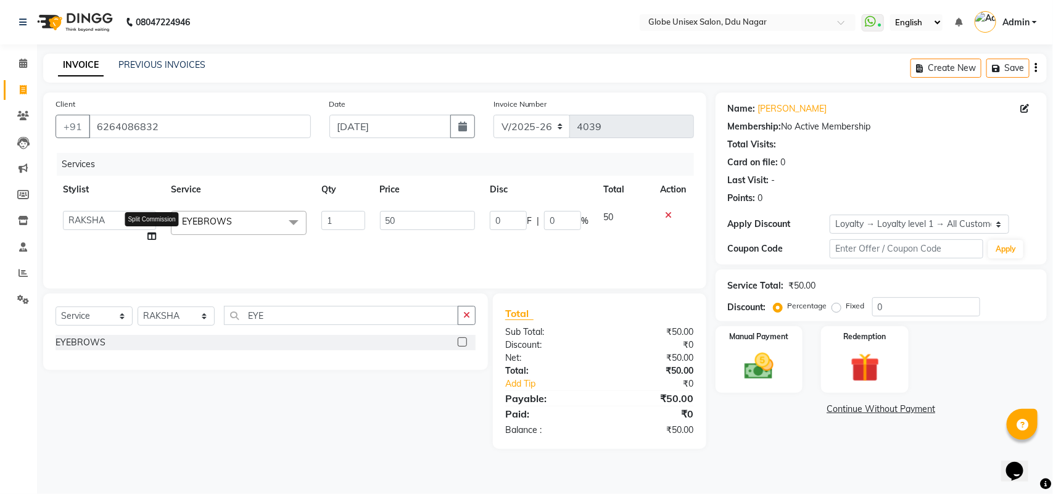
click at [151, 235] on icon at bounding box center [151, 236] width 9 height 9
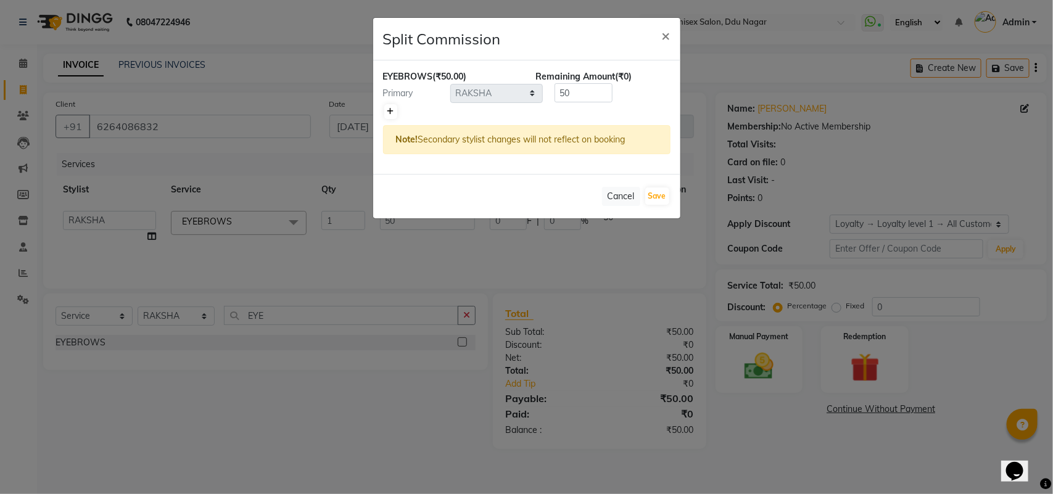
click at [392, 111] on icon at bounding box center [391, 111] width 7 height 7
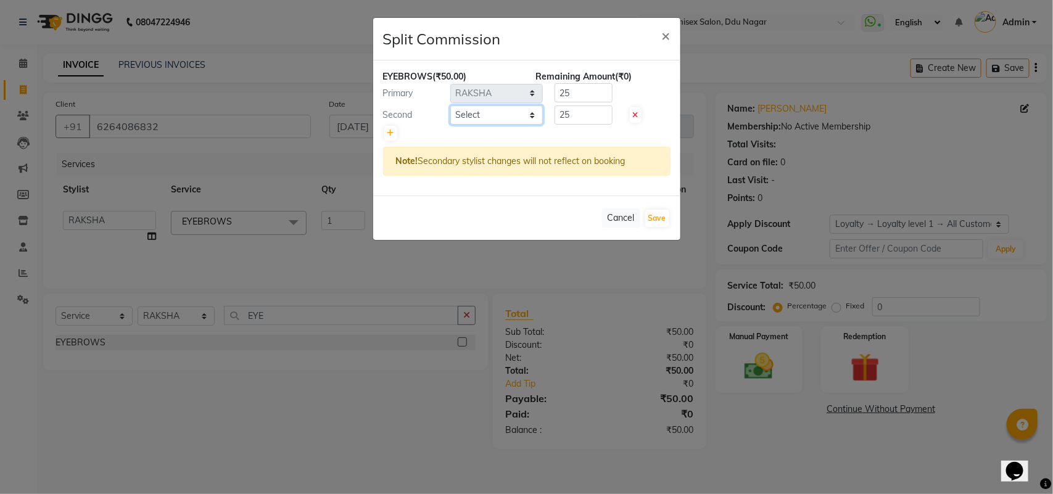
click at [486, 118] on select "Select ADITYA AJIT CHIRAG DEV DIGESH LALITA LAXMI MADHU MANSI NICK RAKSHA SACHI…" at bounding box center [496, 115] width 93 height 19
click at [450, 106] on select "Select ADITYA AJIT CHIRAG DEV DIGESH LALITA LAXMI MADHU MANSI NICK RAKSHA SACHI…" at bounding box center [496, 115] width 93 height 19
click at [662, 216] on button "Save" at bounding box center [657, 218] width 24 height 17
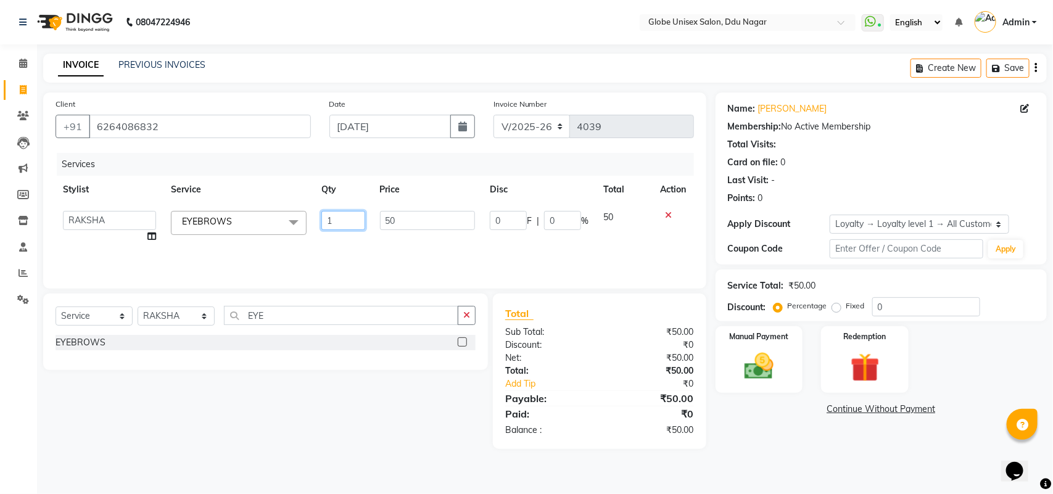
click at [335, 216] on input "1" at bounding box center [343, 220] width 43 height 19
click at [355, 250] on div "Services Stylist Service Qty Price Disc Total Action ADITYA AJIT CHIRAG DEV DIG…" at bounding box center [375, 214] width 639 height 123
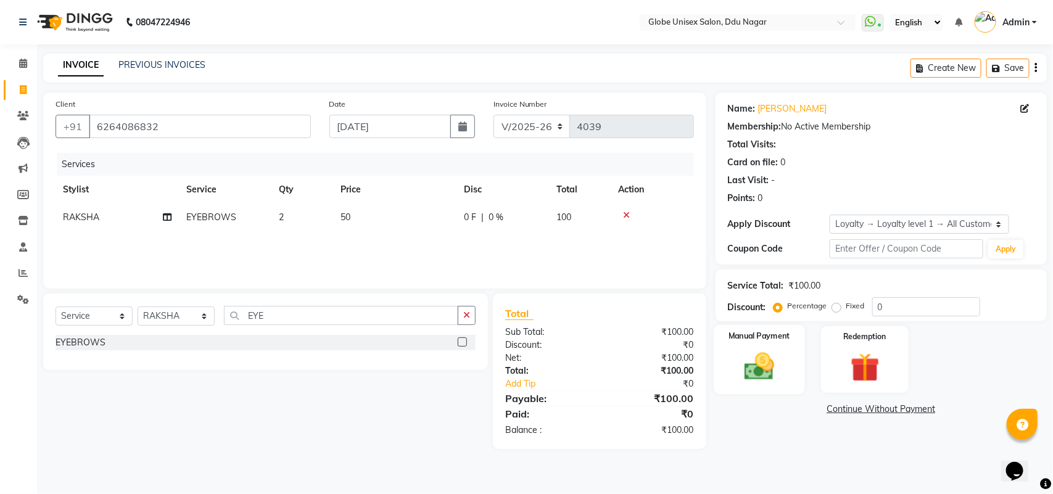
click at [768, 350] on img at bounding box center [759, 366] width 49 height 35
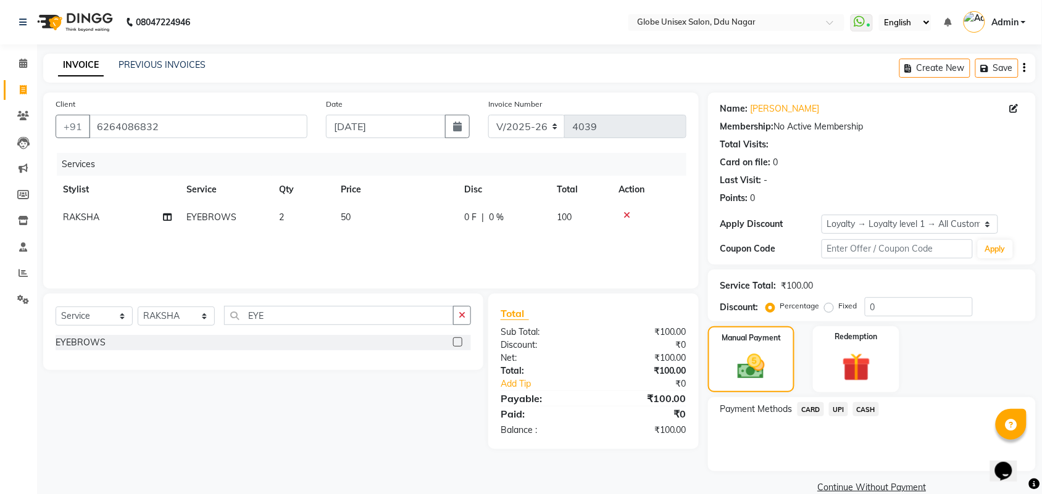
click at [837, 409] on span "UPI" at bounding box center [838, 409] width 19 height 14
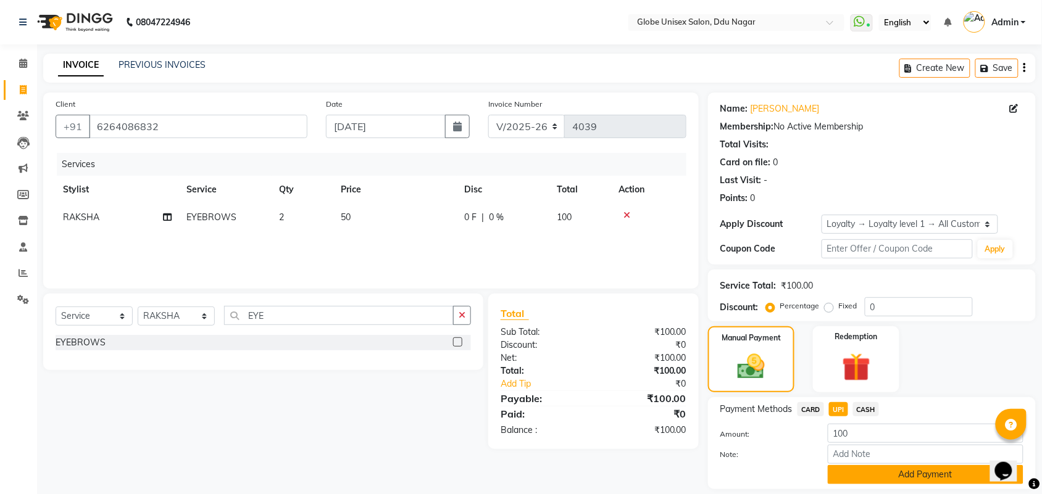
click at [871, 472] on button "Add Payment" at bounding box center [926, 474] width 196 height 19
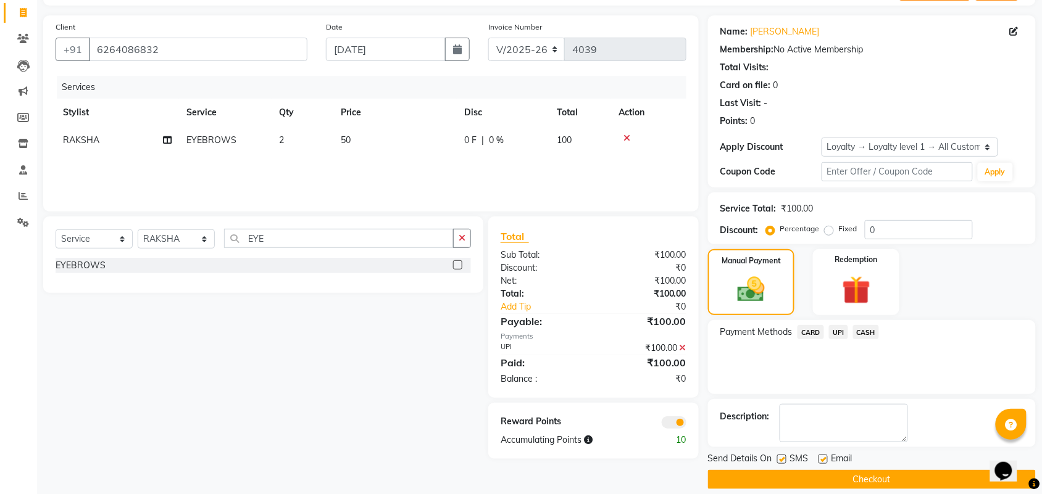
scroll to position [91, 0]
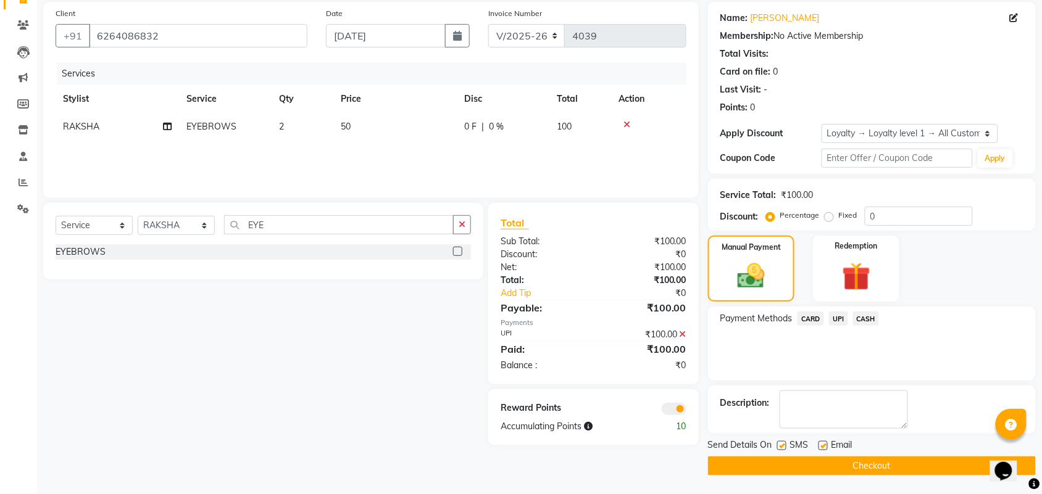
click at [902, 465] on button "Checkout" at bounding box center [872, 466] width 328 height 19
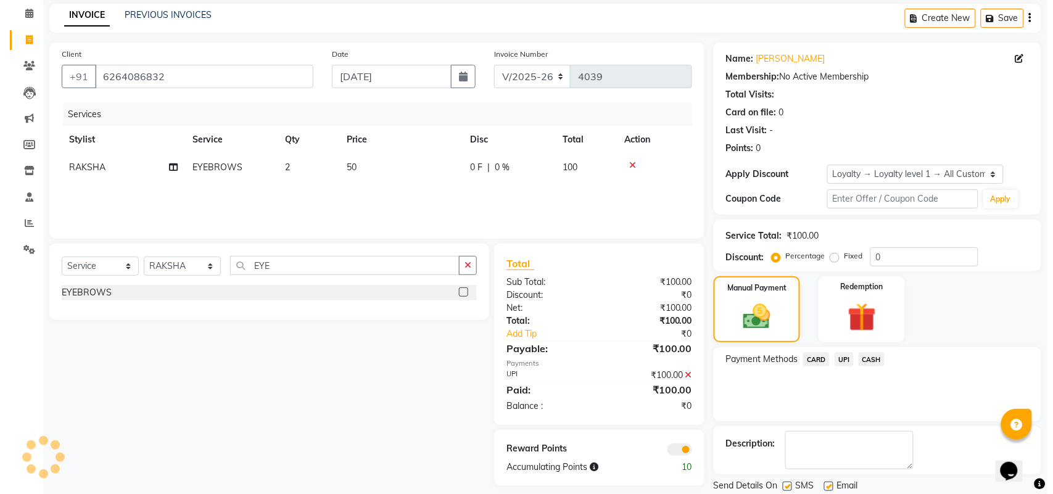
scroll to position [0, 0]
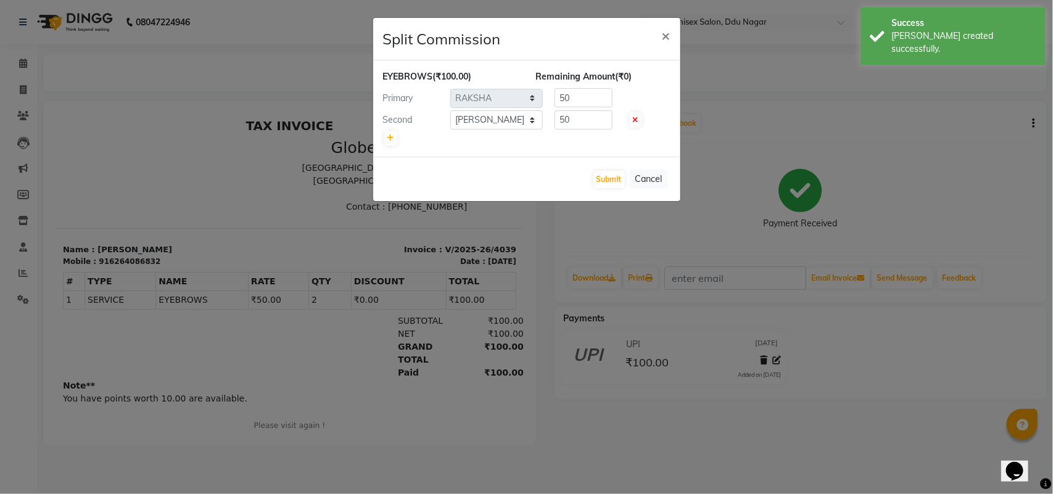
click at [592, 180] on div "Submit Cancel" at bounding box center [526, 179] width 307 height 44
click at [597, 180] on button "Submit" at bounding box center [609, 179] width 31 height 17
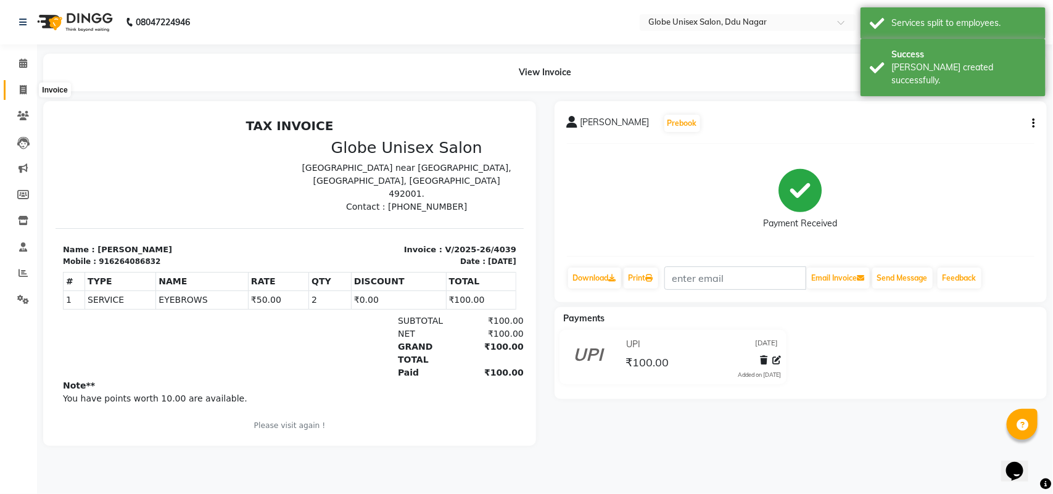
click at [20, 85] on icon at bounding box center [23, 89] width 7 height 9
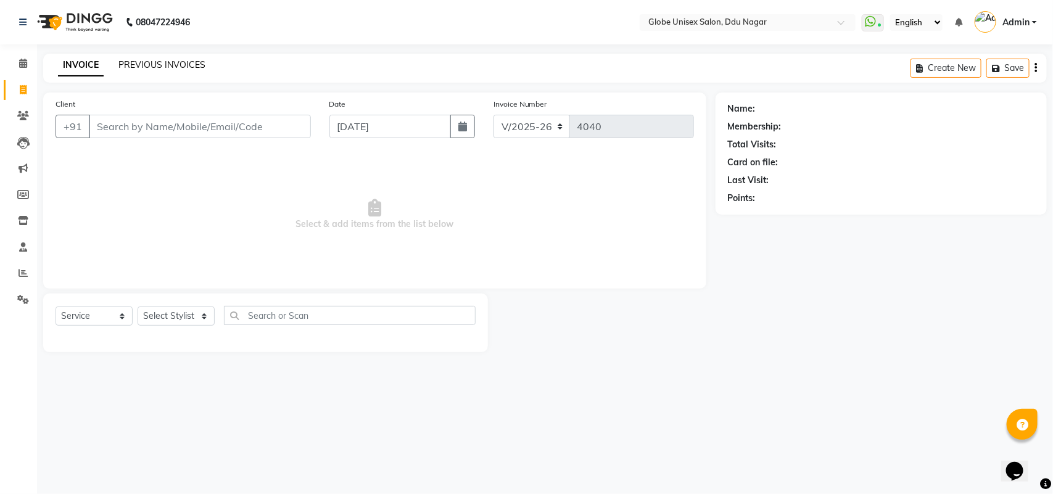
click at [179, 60] on link "PREVIOUS INVOICES" at bounding box center [161, 64] width 87 height 11
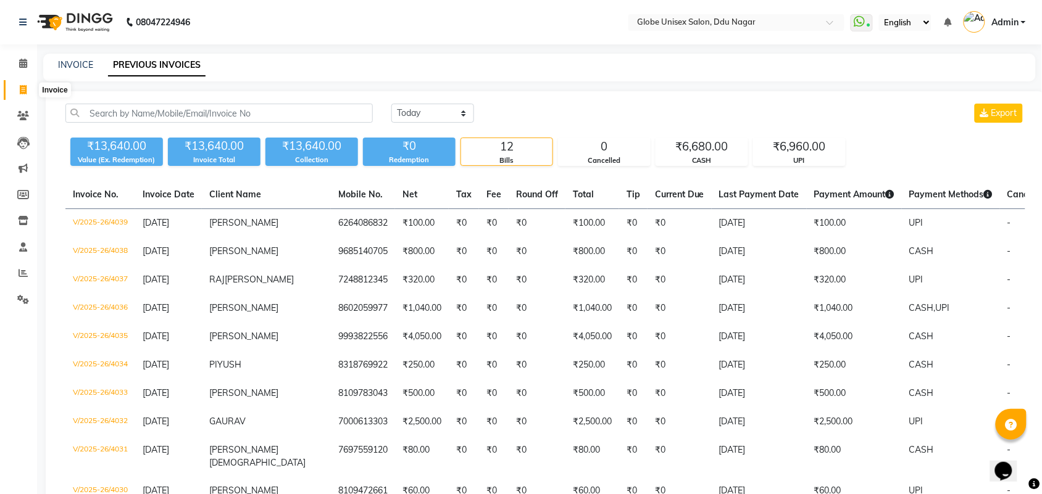
click at [20, 91] on icon at bounding box center [23, 89] width 7 height 9
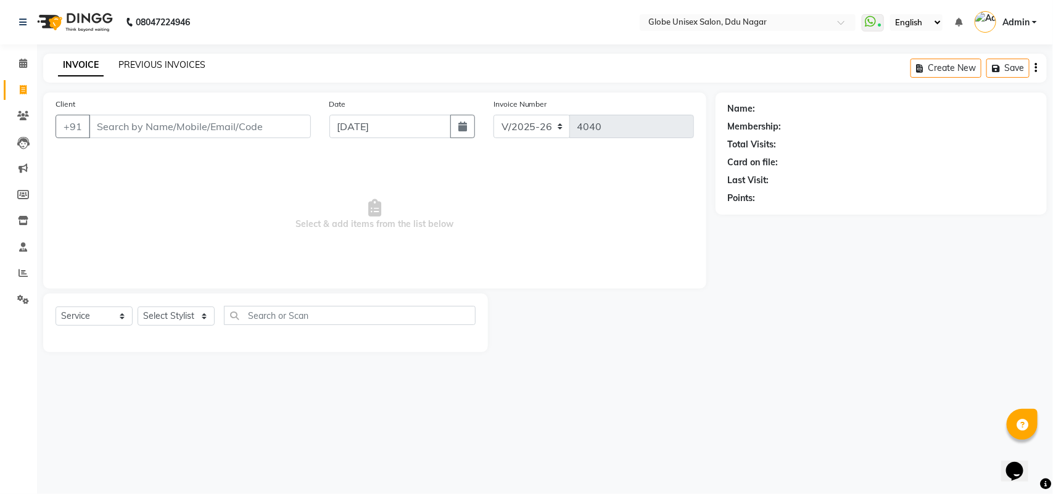
click at [155, 62] on link "PREVIOUS INVOICES" at bounding box center [161, 64] width 87 height 11
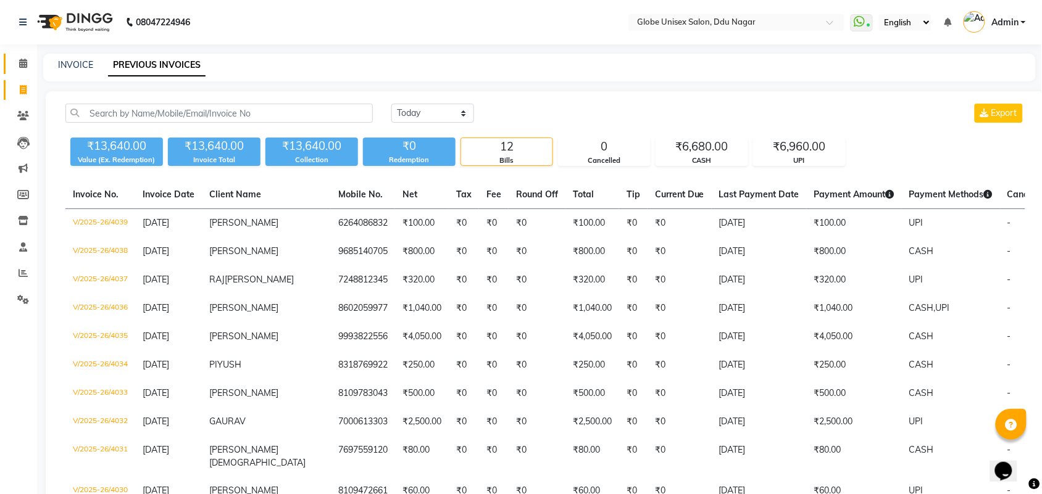
click at [10, 59] on link "Calendar" at bounding box center [19, 64] width 30 height 20
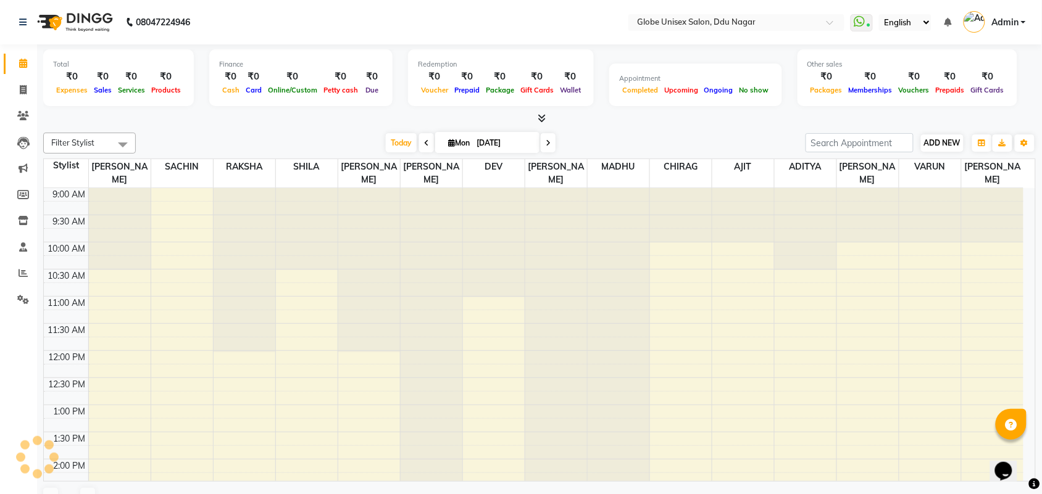
scroll to position [405, 0]
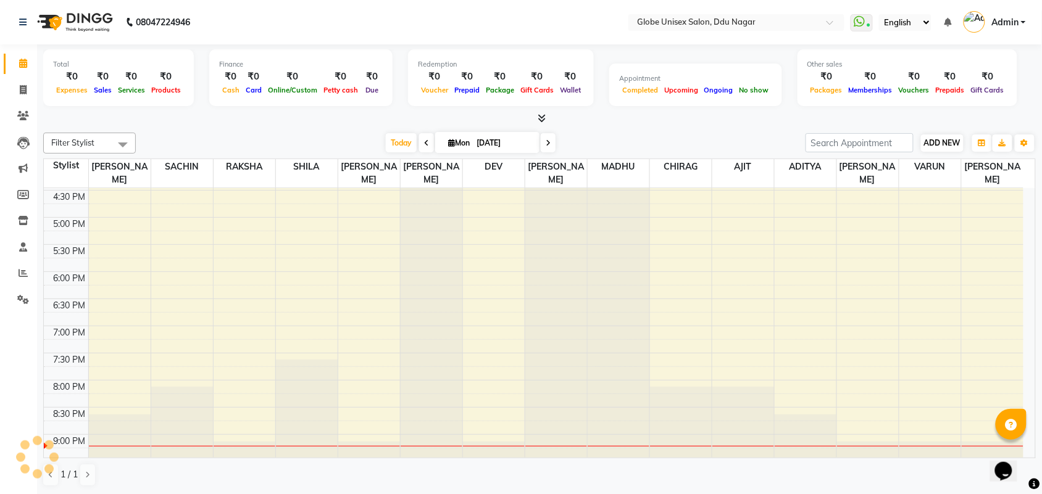
click at [963, 143] on button "ADD NEW Toggle Dropdown" at bounding box center [942, 143] width 43 height 17
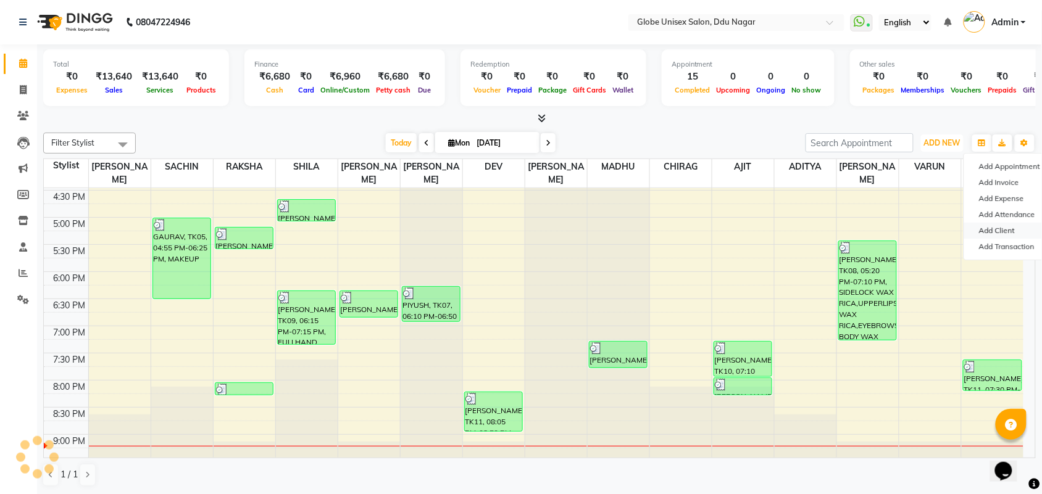
scroll to position [0, 0]
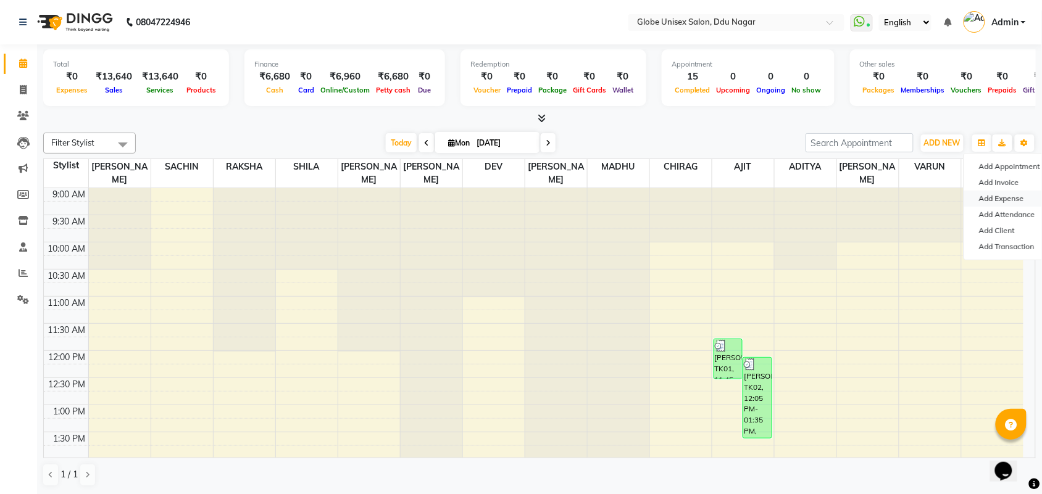
click at [1000, 198] on link "Add Expense" at bounding box center [1013, 199] width 98 height 16
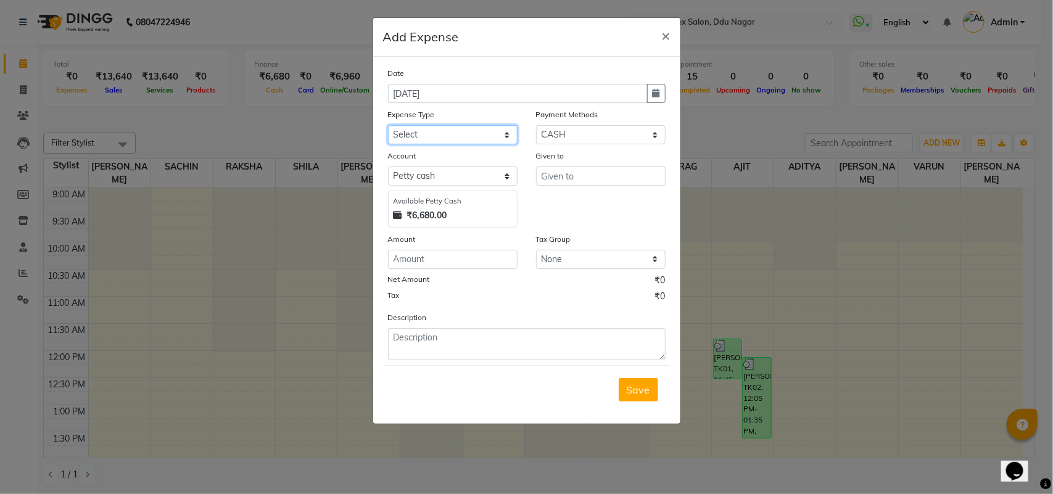
click at [452, 130] on select "Select Advance Salary Bank charges Car maintenance Cash transfer to bank Cash t…" at bounding box center [453, 134] width 130 height 19
click at [388, 125] on select "Select Advance Salary Bank charges Car maintenance Cash transfer to bank Cash t…" at bounding box center [453, 134] width 130 height 19
click at [595, 173] on input "text" at bounding box center [601, 176] width 130 height 19
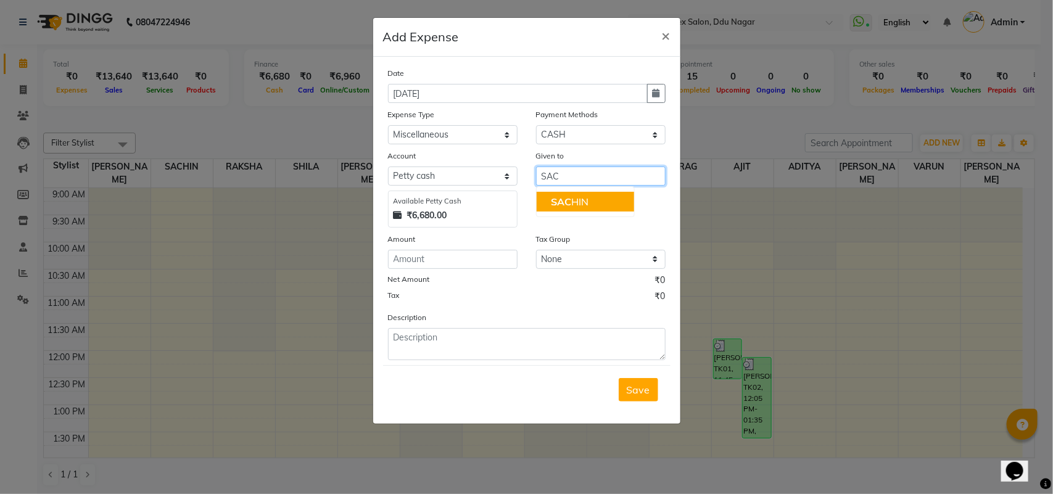
click at [594, 198] on button "SAC HIN" at bounding box center [586, 202] width 98 height 20
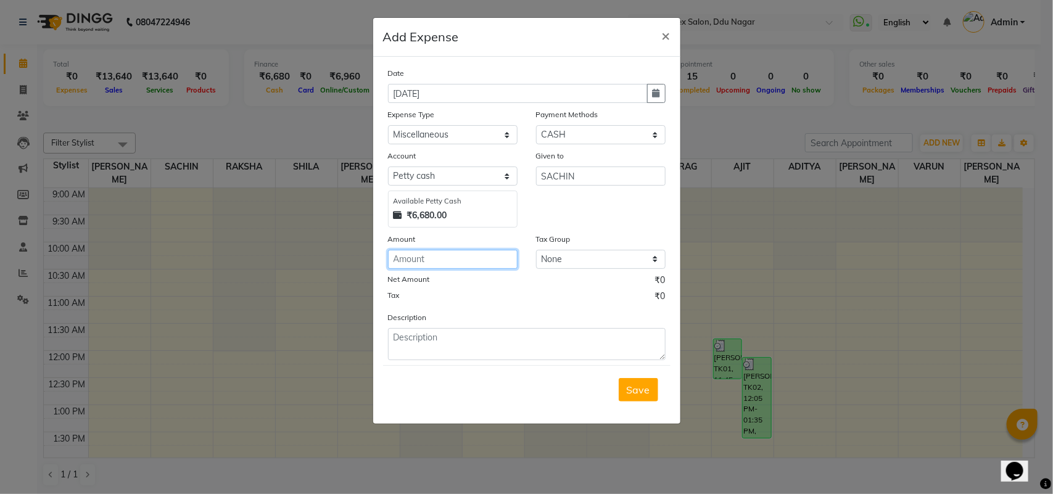
click at [463, 262] on input "number" at bounding box center [453, 259] width 130 height 19
click at [455, 320] on div "Description" at bounding box center [527, 335] width 296 height 49
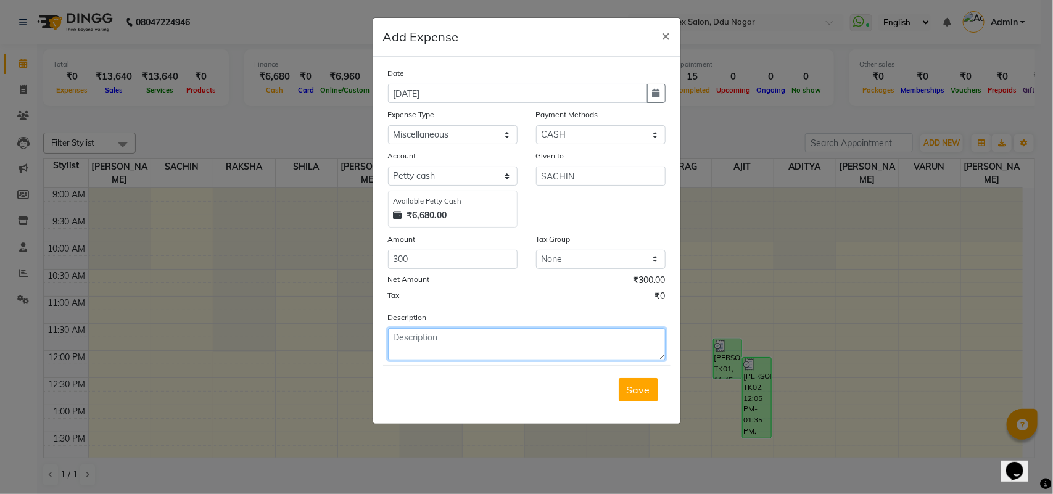
click at [449, 328] on textarea at bounding box center [527, 344] width 278 height 32
click at [634, 396] on button "Save" at bounding box center [638, 389] width 39 height 23
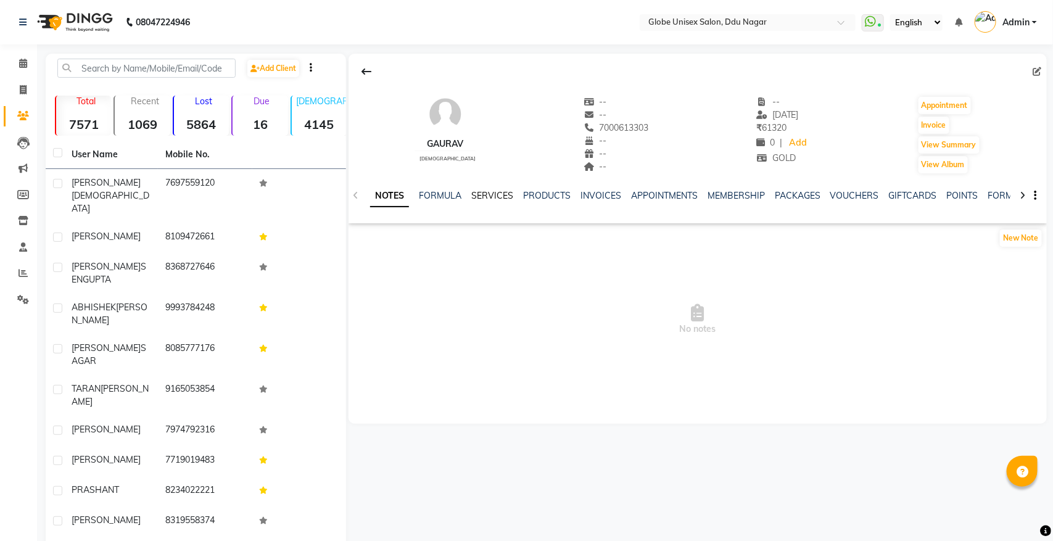
click at [497, 201] on link "SERVICES" at bounding box center [492, 195] width 42 height 11
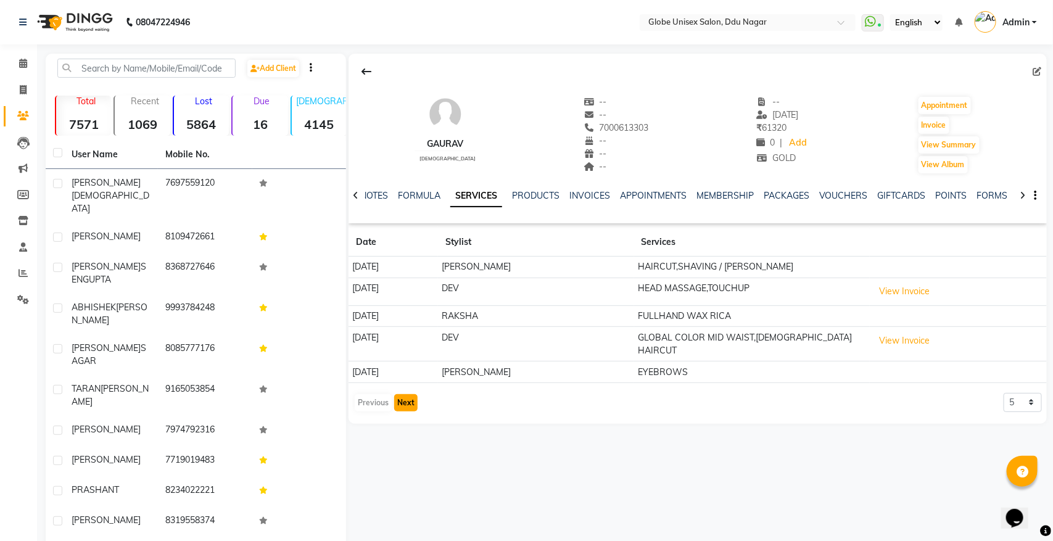
click at [408, 402] on button "Next" at bounding box center [405, 402] width 23 height 17
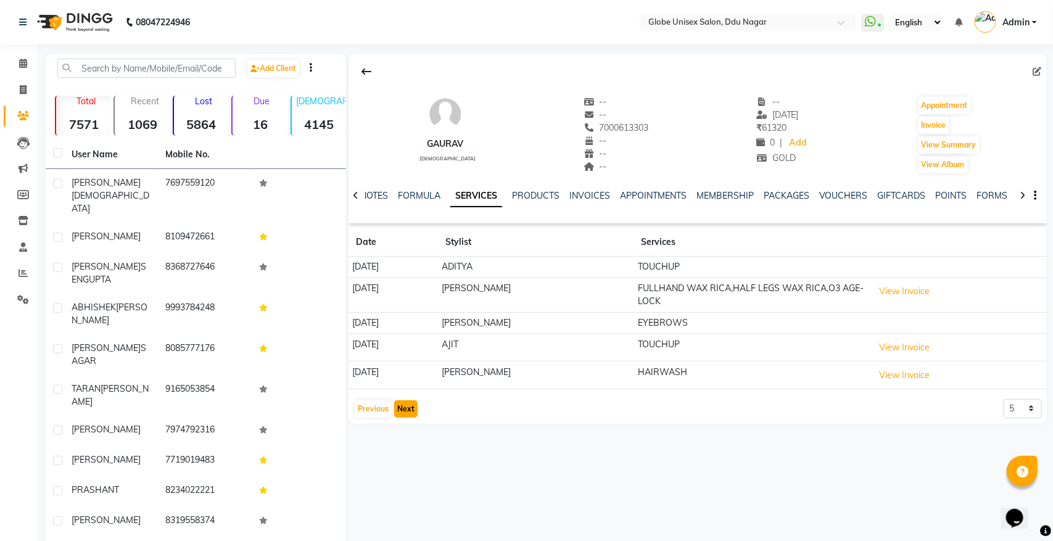
click at [400, 410] on button "Next" at bounding box center [405, 408] width 23 height 17
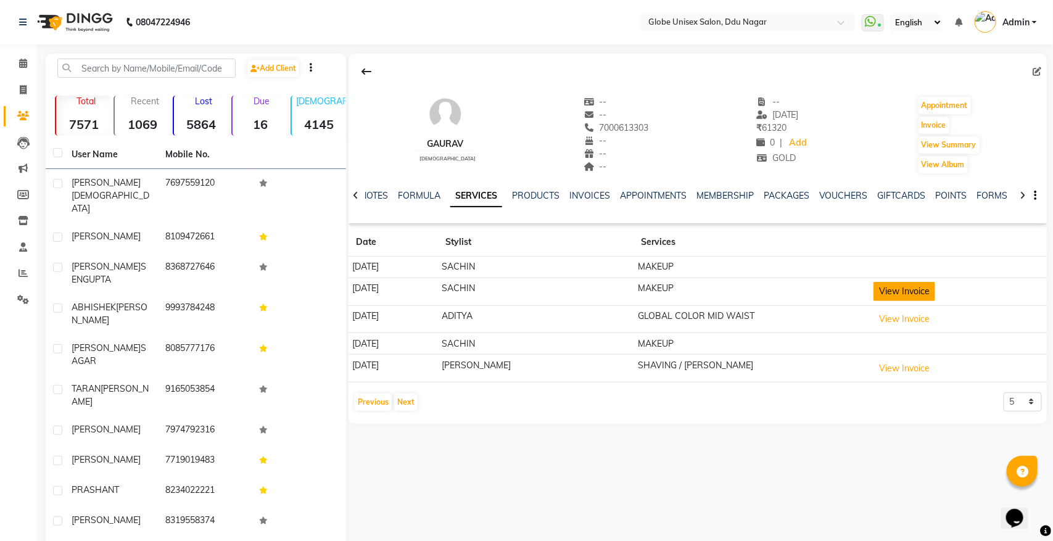
click at [878, 293] on button "View Invoice" at bounding box center [905, 291] width 62 height 19
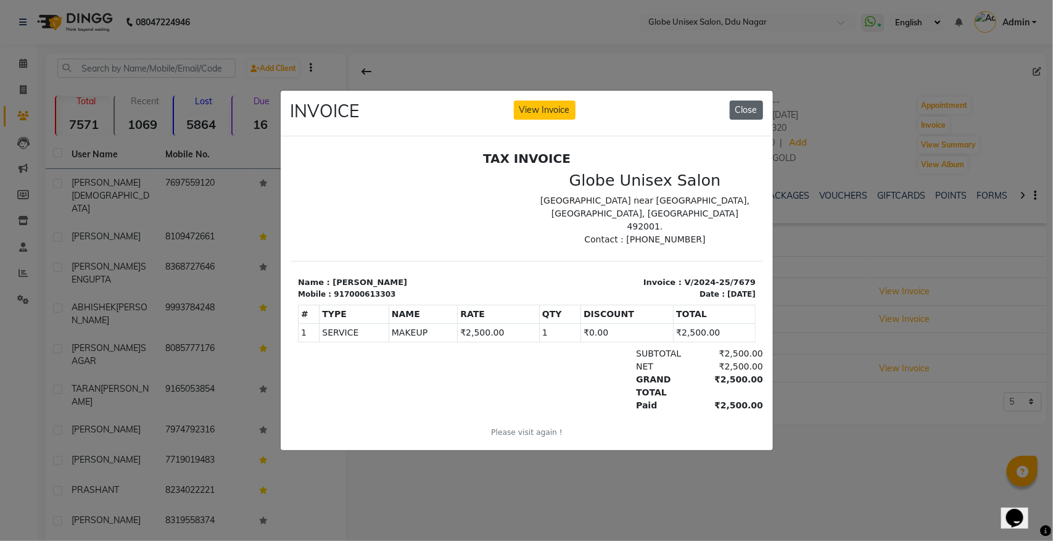
click at [757, 106] on button "Close" at bounding box center [746, 110] width 33 height 19
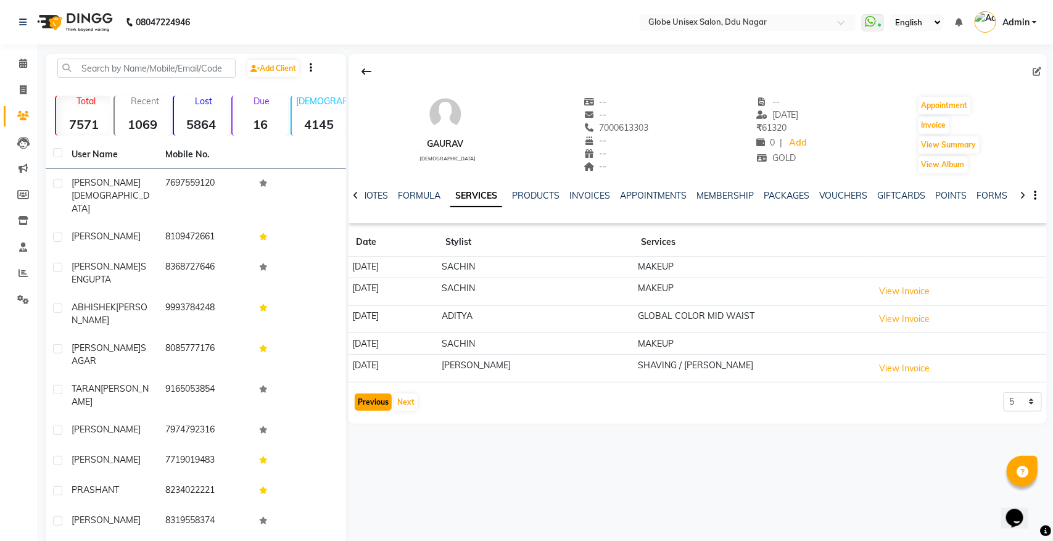
click at [380, 406] on button "Previous" at bounding box center [373, 402] width 37 height 17
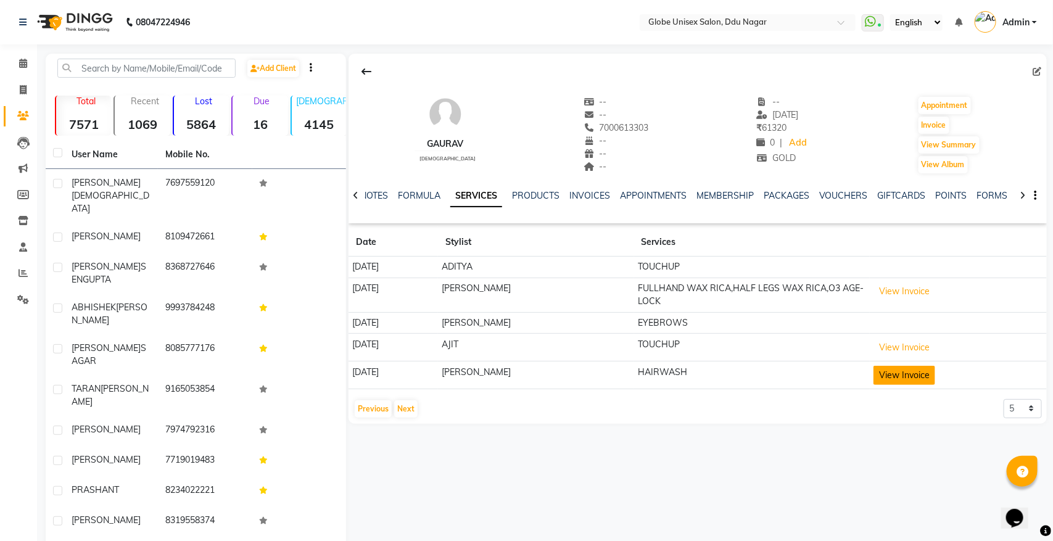
click at [874, 371] on button "View Invoice" at bounding box center [905, 375] width 62 height 19
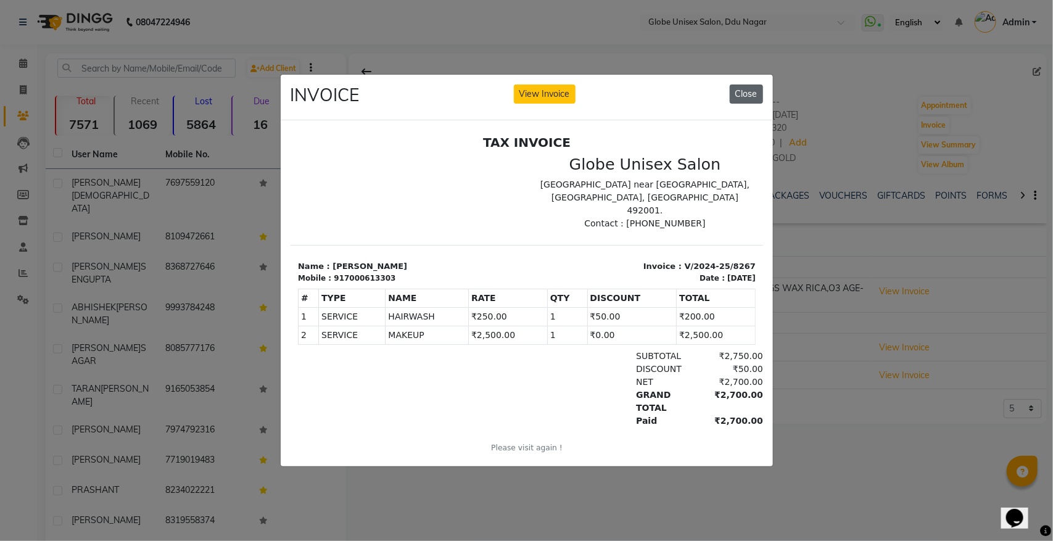
click at [736, 85] on button "Close" at bounding box center [746, 94] width 33 height 19
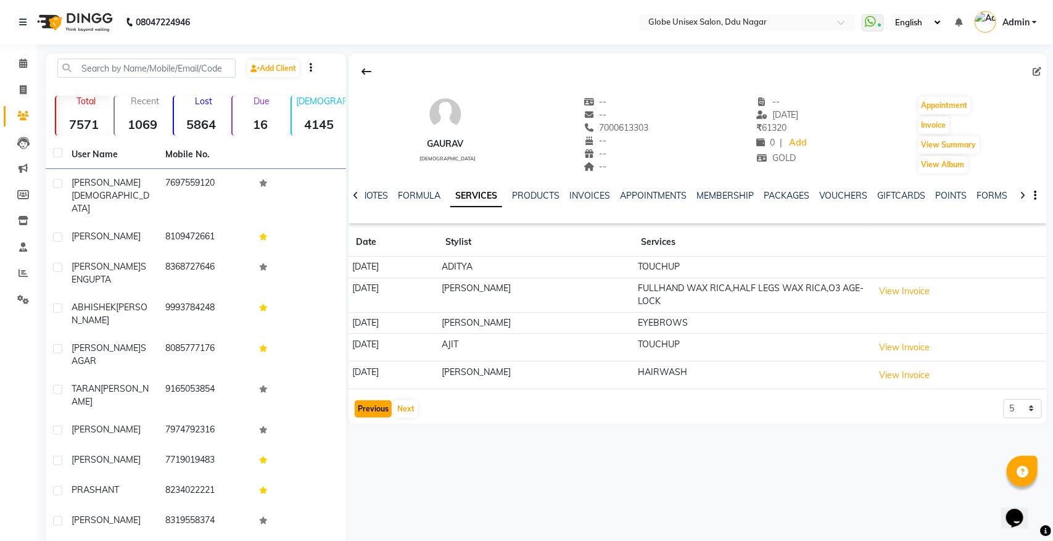
click at [368, 412] on button "Previous" at bounding box center [373, 408] width 37 height 17
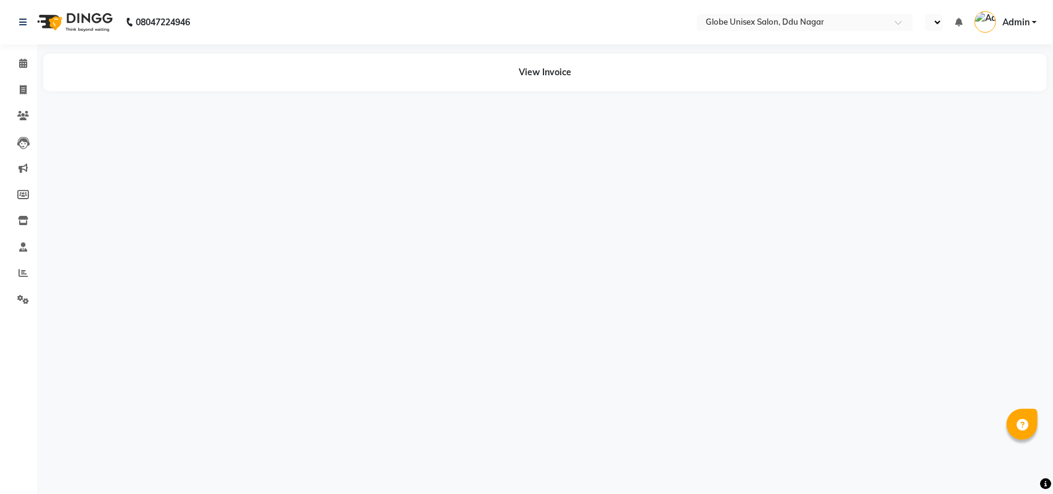
select select "en"
